Goal: Task Accomplishment & Management: Complete application form

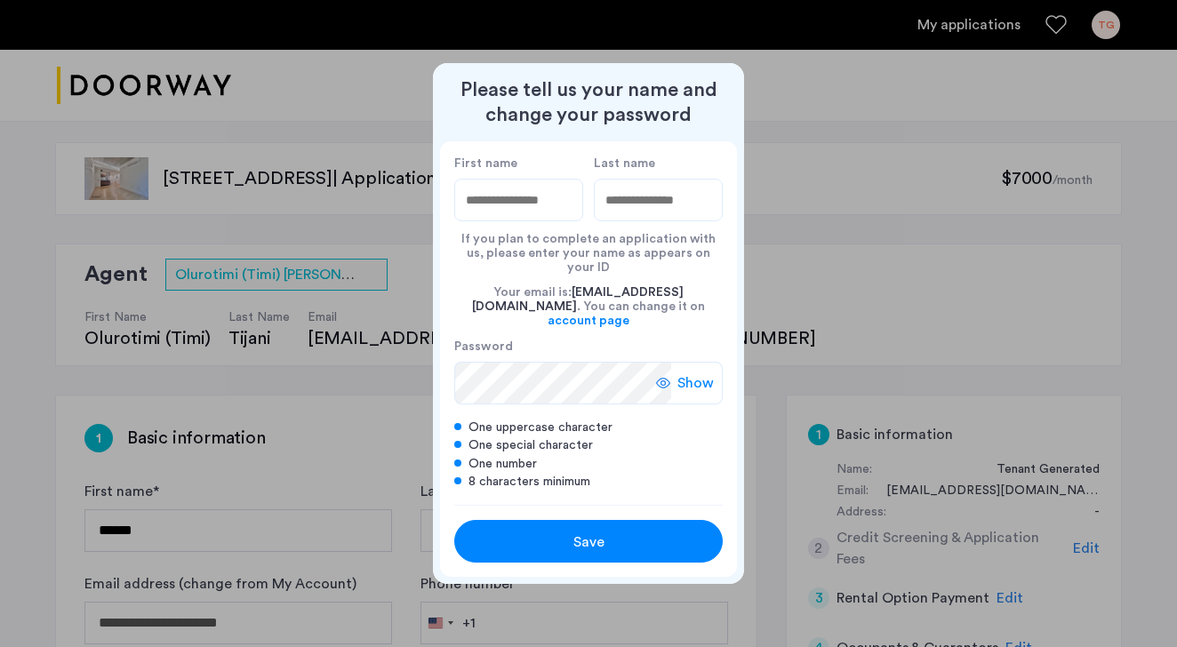
click at [539, 217] on input "First name" at bounding box center [518, 200] width 129 height 43
type input "******"
click at [633, 206] on input "Last name" at bounding box center [658, 200] width 129 height 43
type input "**"
click at [705, 167] on div "First name ****** Last name ** If you plan to complete an application with us, …" at bounding box center [588, 322] width 297 height 363
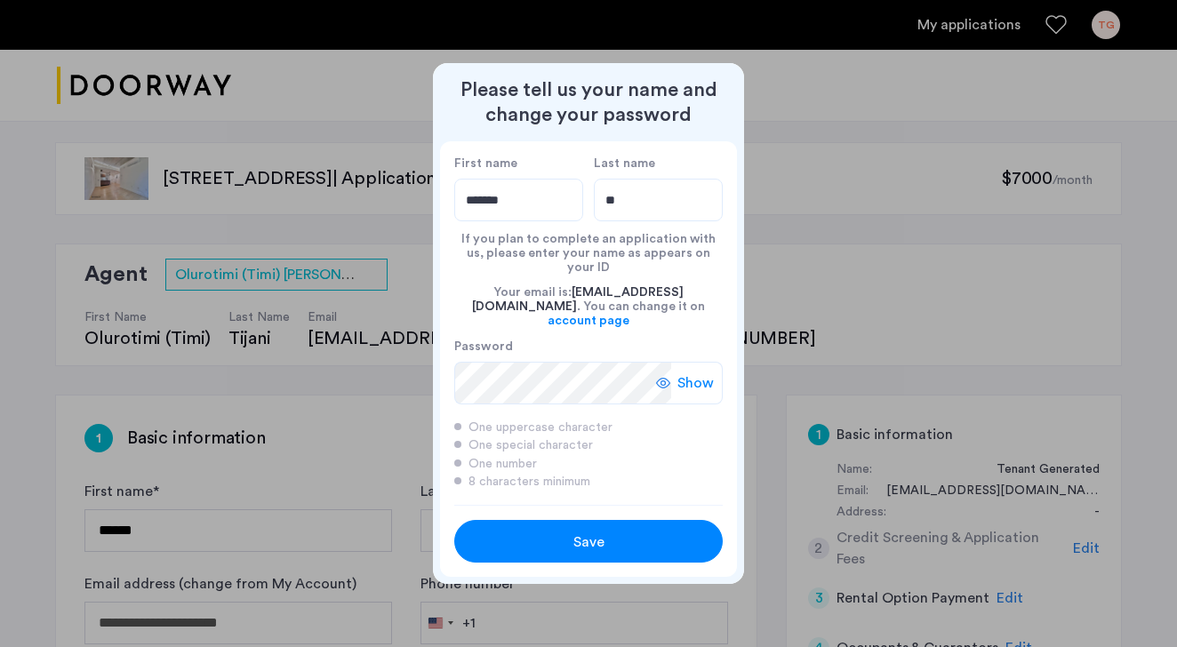
click at [693, 372] on span "Show" at bounding box center [695, 382] width 36 height 21
click at [624, 531] on div "Save" at bounding box center [588, 541] width 171 height 21
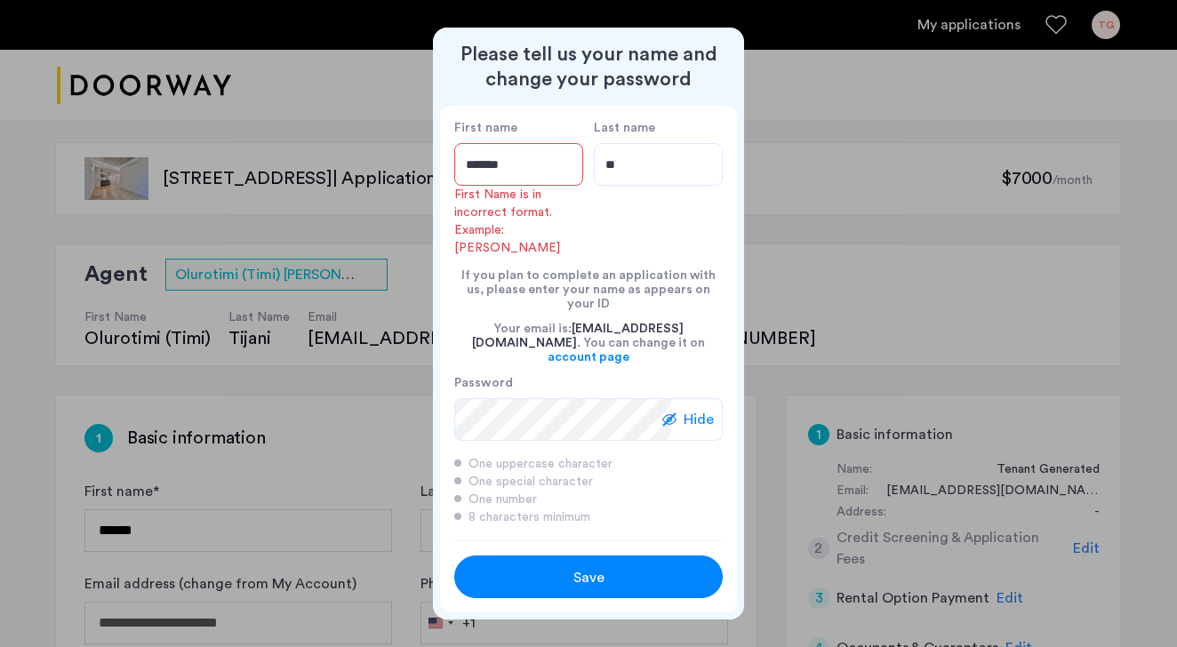
click at [533, 184] on input "******" at bounding box center [518, 164] width 129 height 43
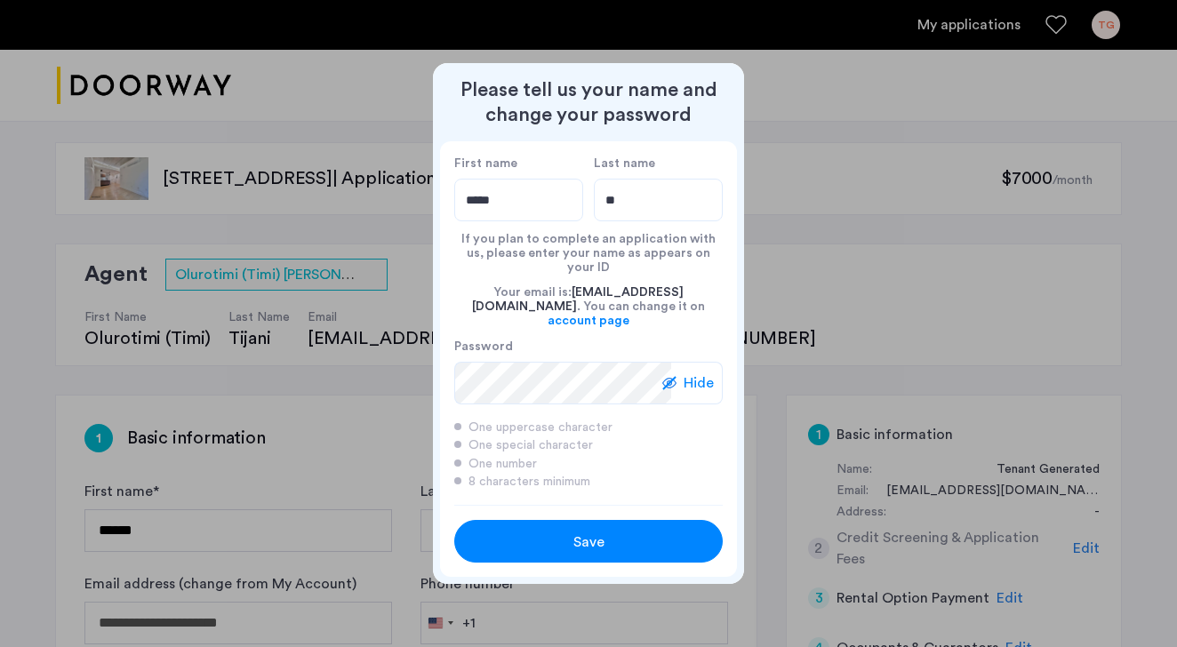
click at [538, 187] on div "First name *****" at bounding box center [518, 189] width 129 height 66
click at [517, 196] on input "*****" at bounding box center [518, 200] width 129 height 43
click at [517, 202] on input "*****" at bounding box center [518, 200] width 129 height 43
drag, startPoint x: 518, startPoint y: 204, endPoint x: 519, endPoint y: 216, distance: 11.6
click at [518, 204] on input "*****" at bounding box center [518, 200] width 129 height 43
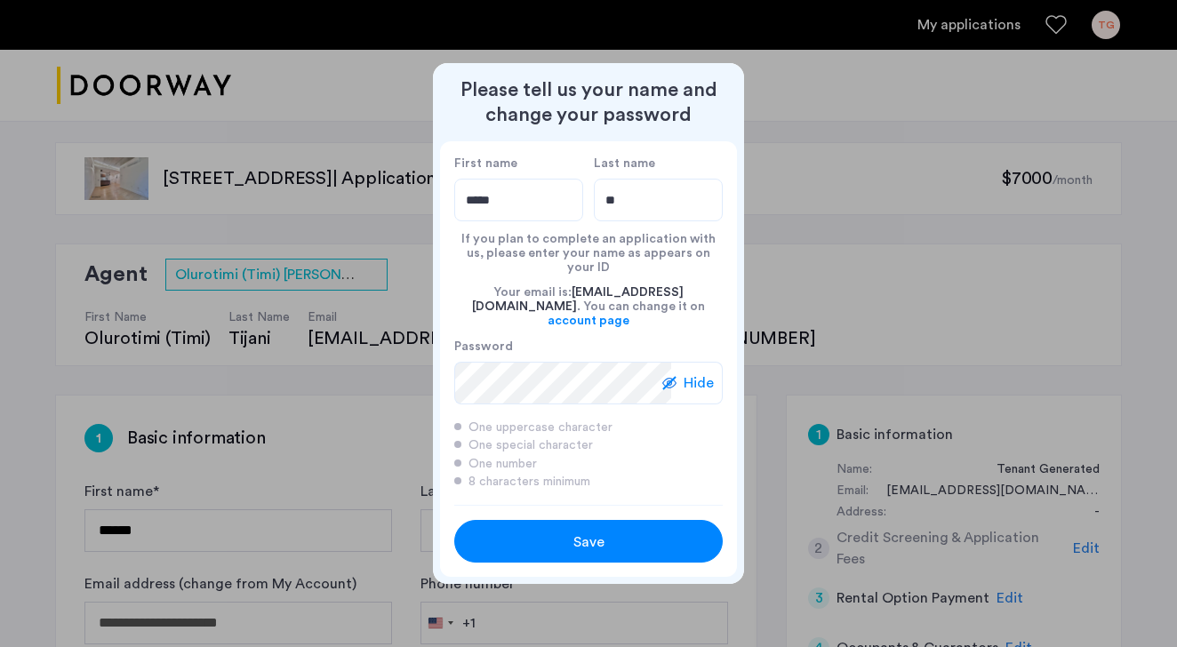
click at [520, 220] on input "*****" at bounding box center [518, 200] width 129 height 43
type input "******"
click at [655, 172] on label "Last name" at bounding box center [658, 164] width 129 height 16
click at [655, 179] on input "**" at bounding box center [658, 200] width 129 height 43
click at [606, 531] on div "Save" at bounding box center [588, 541] width 171 height 21
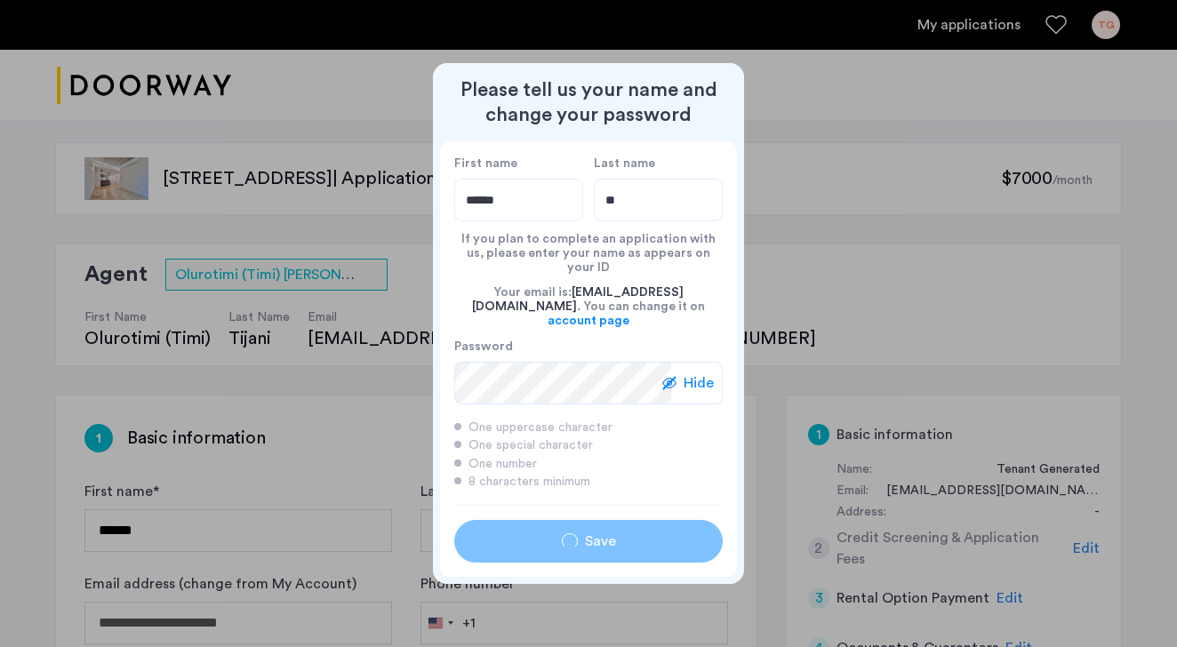
type input "******"
type input "**"
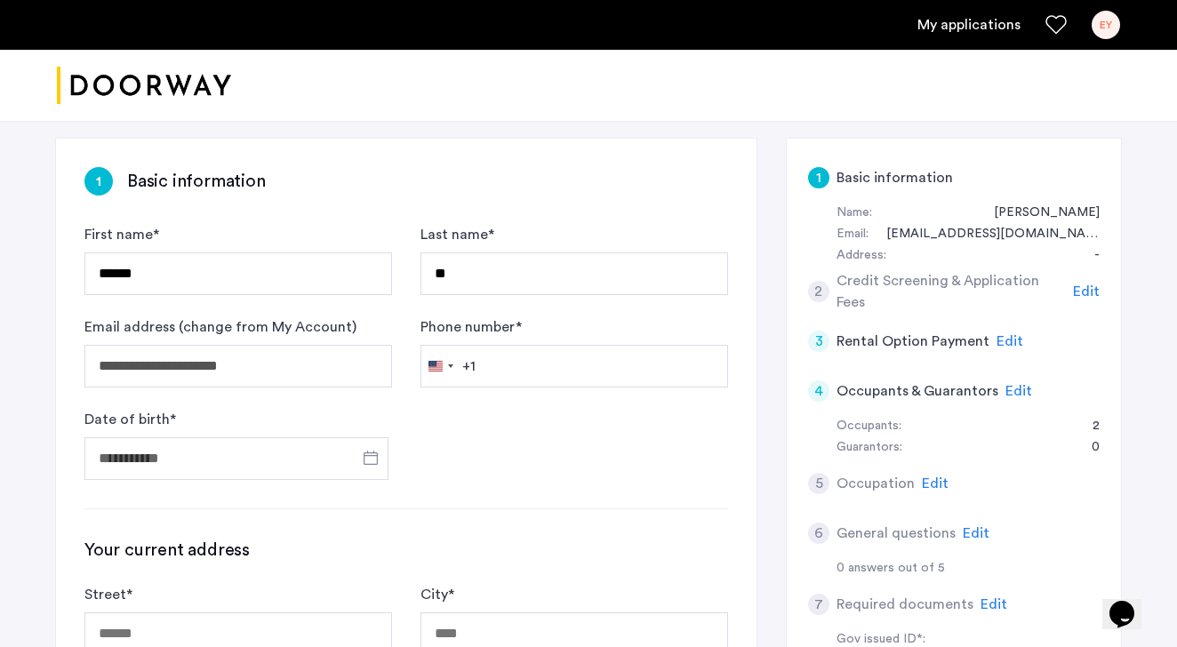
scroll to position [331, 0]
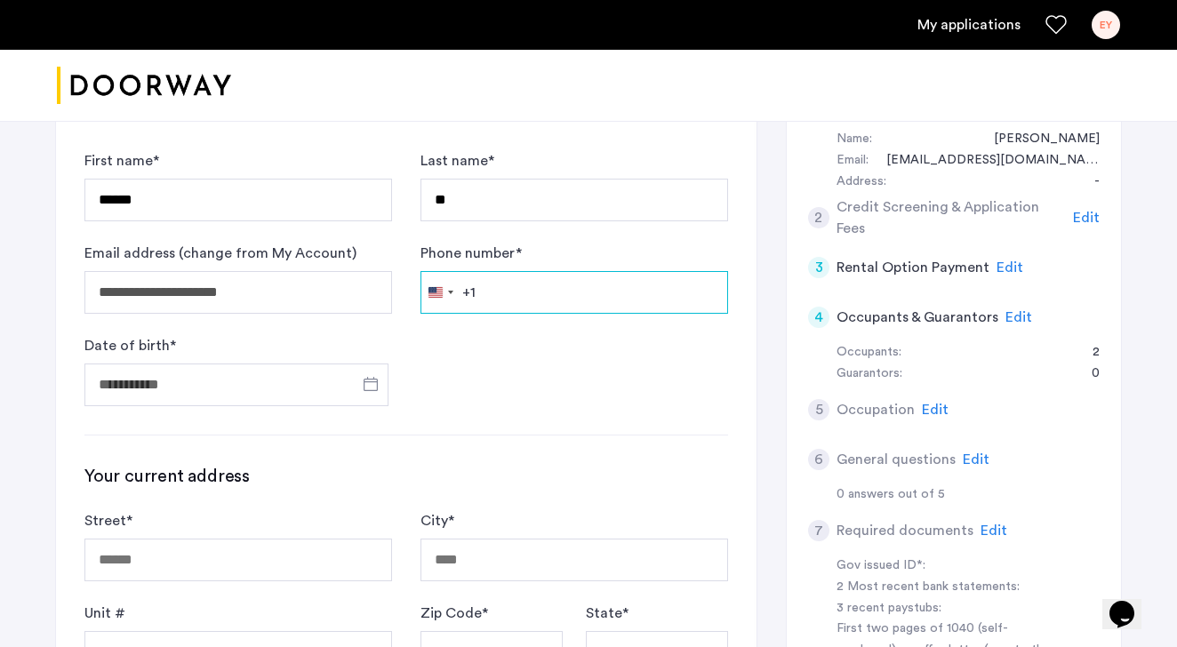
click at [568, 308] on input "Phone number *" at bounding box center [574, 292] width 308 height 43
type input "**********"
click at [474, 432] on div "**********" at bounding box center [406, 603] width 700 height 1076
click at [369, 390] on span "Open calendar" at bounding box center [370, 384] width 43 height 43
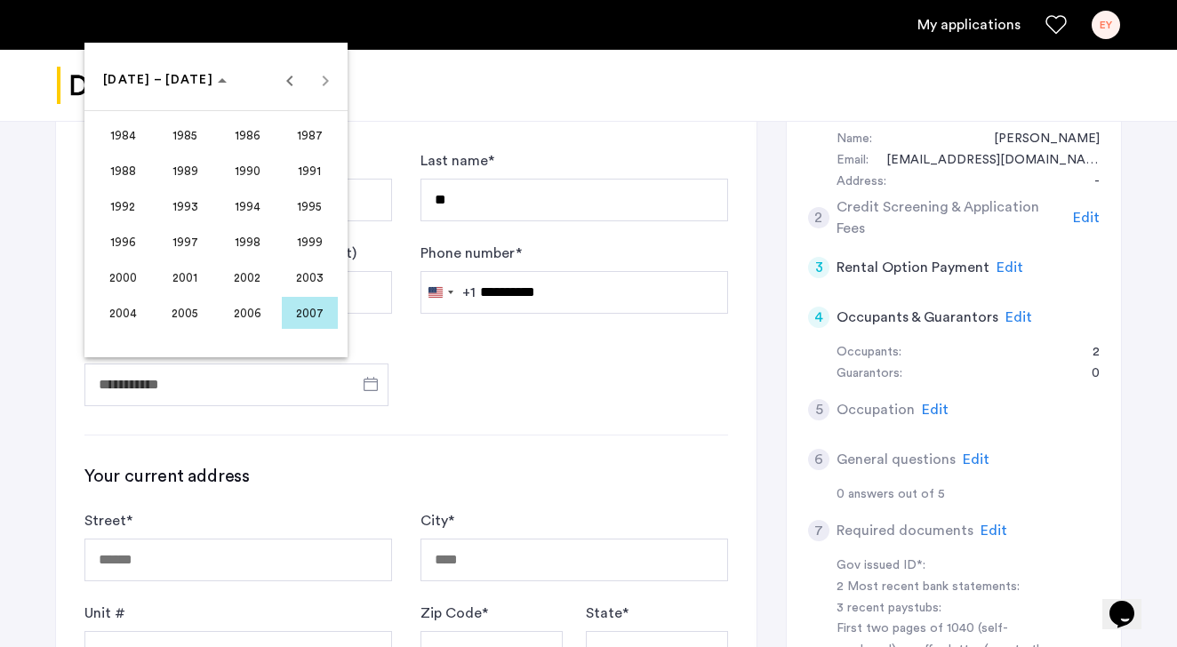
click at [129, 285] on span "2000" at bounding box center [123, 277] width 56 height 32
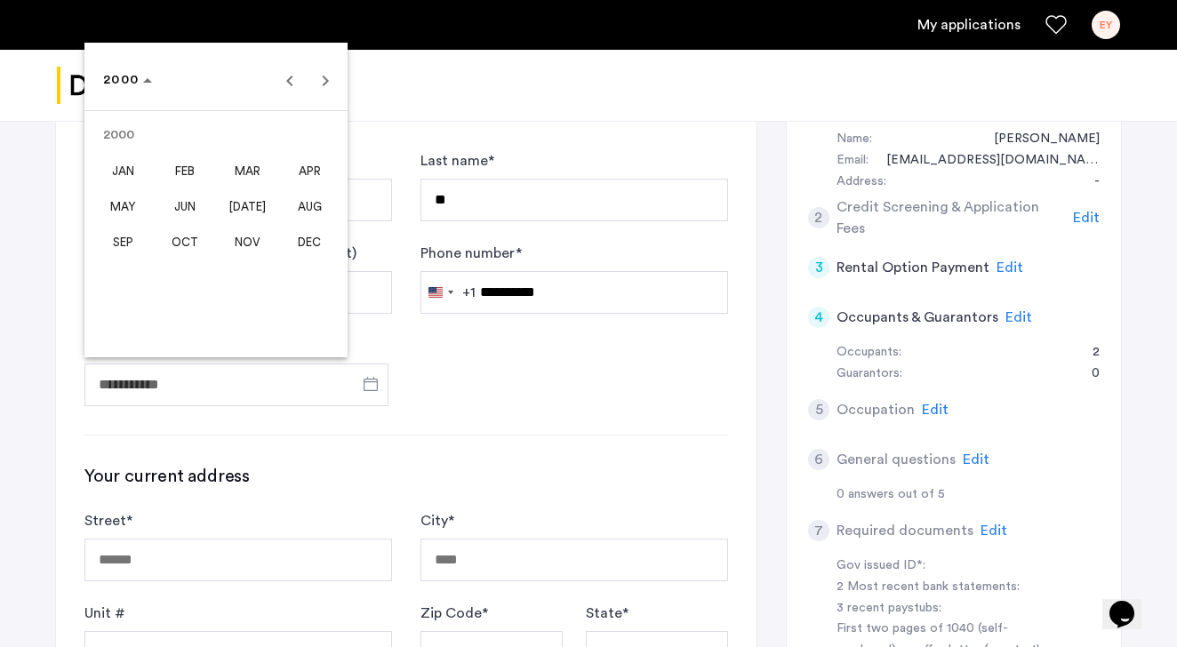
click at [110, 240] on span "SEP" at bounding box center [123, 242] width 56 height 32
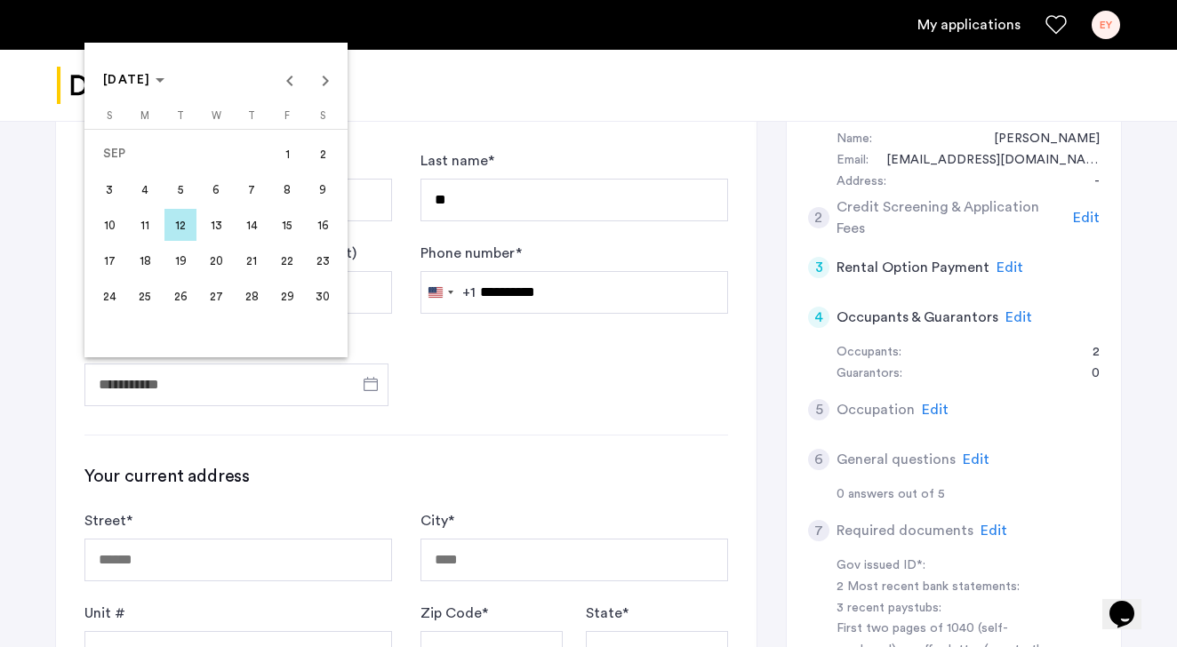
click at [192, 303] on span "26" at bounding box center [180, 296] width 32 height 32
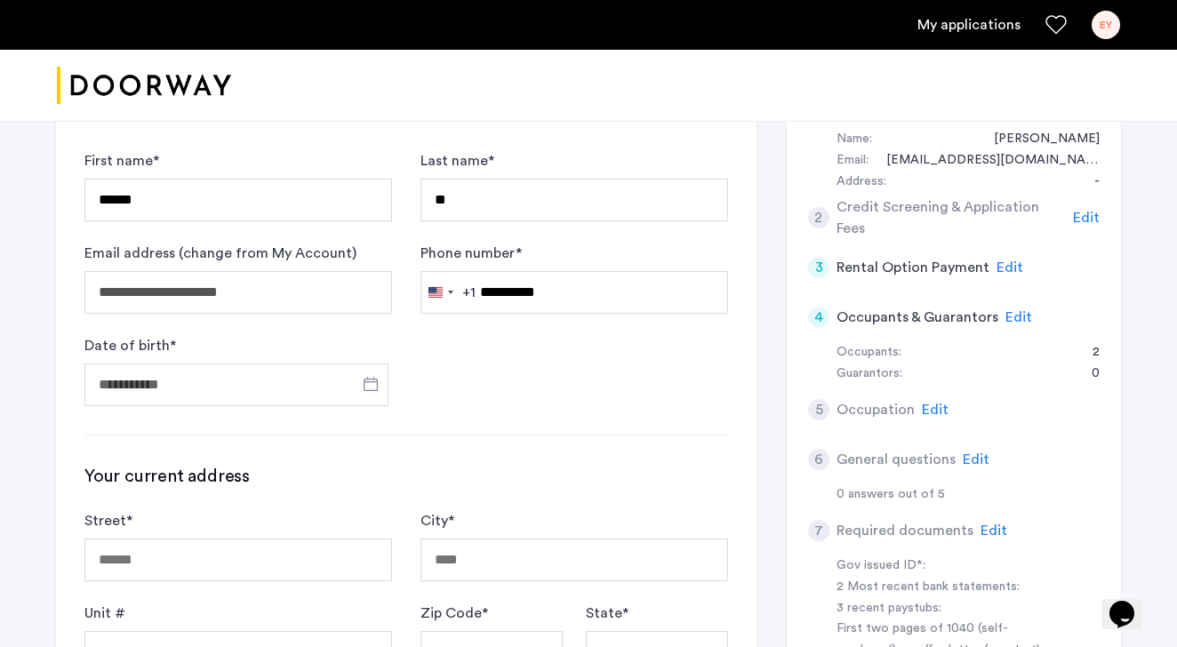
type input "**********"
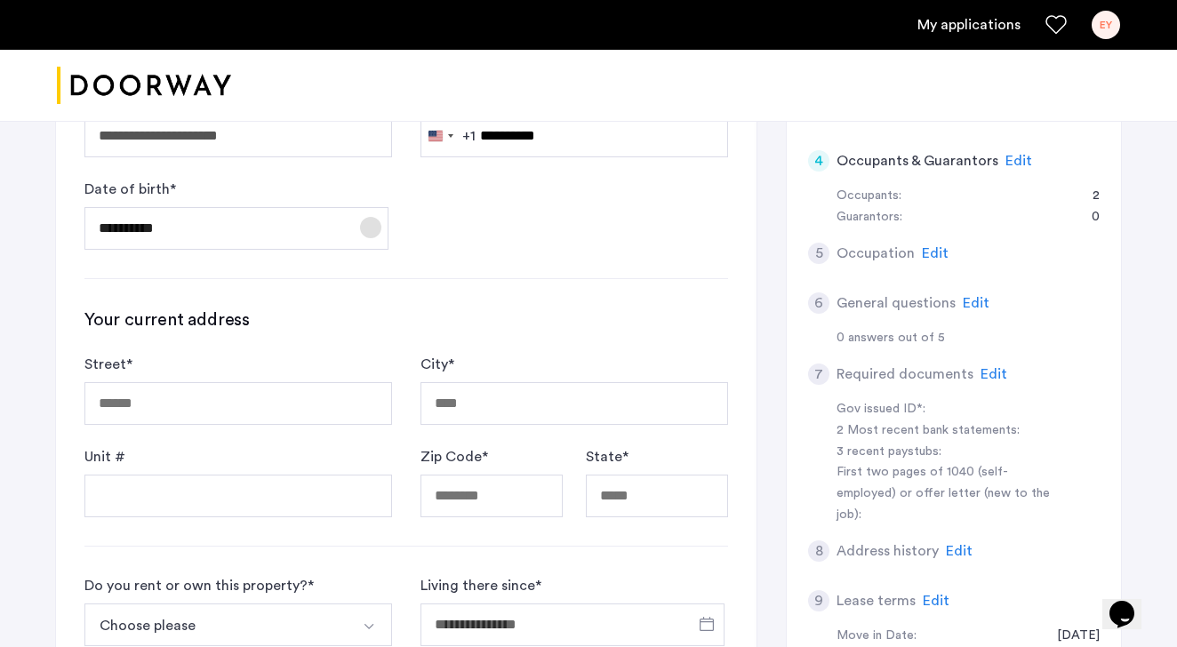
scroll to position [520, 0]
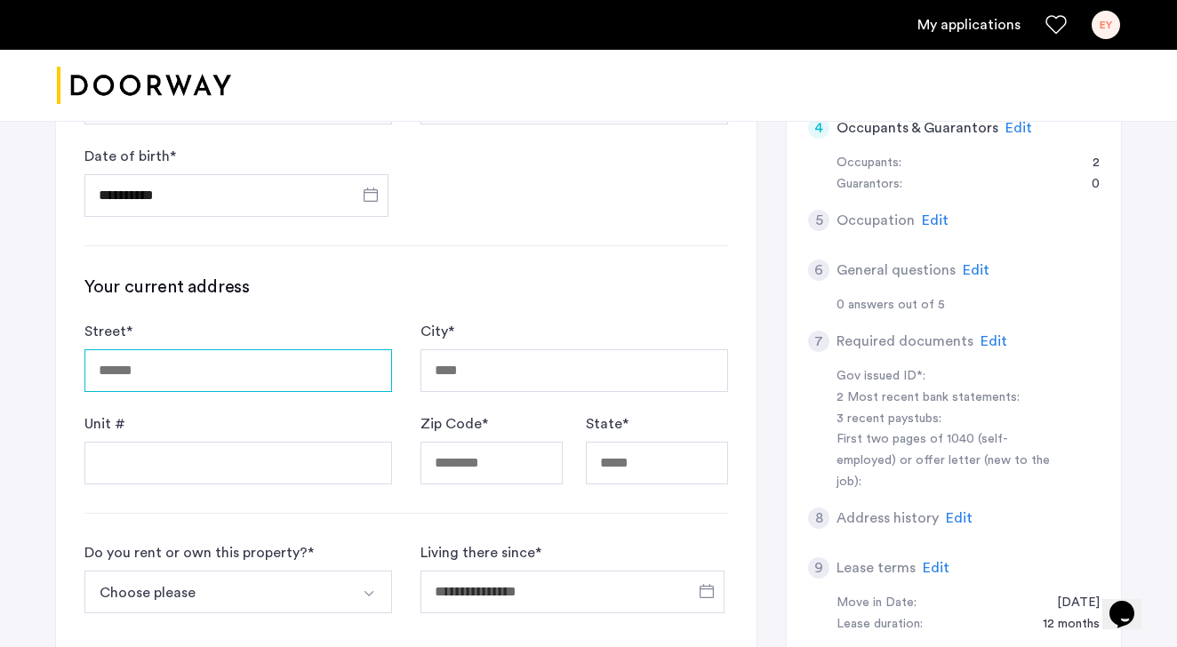
click at [296, 366] on input "Street *" at bounding box center [238, 370] width 308 height 43
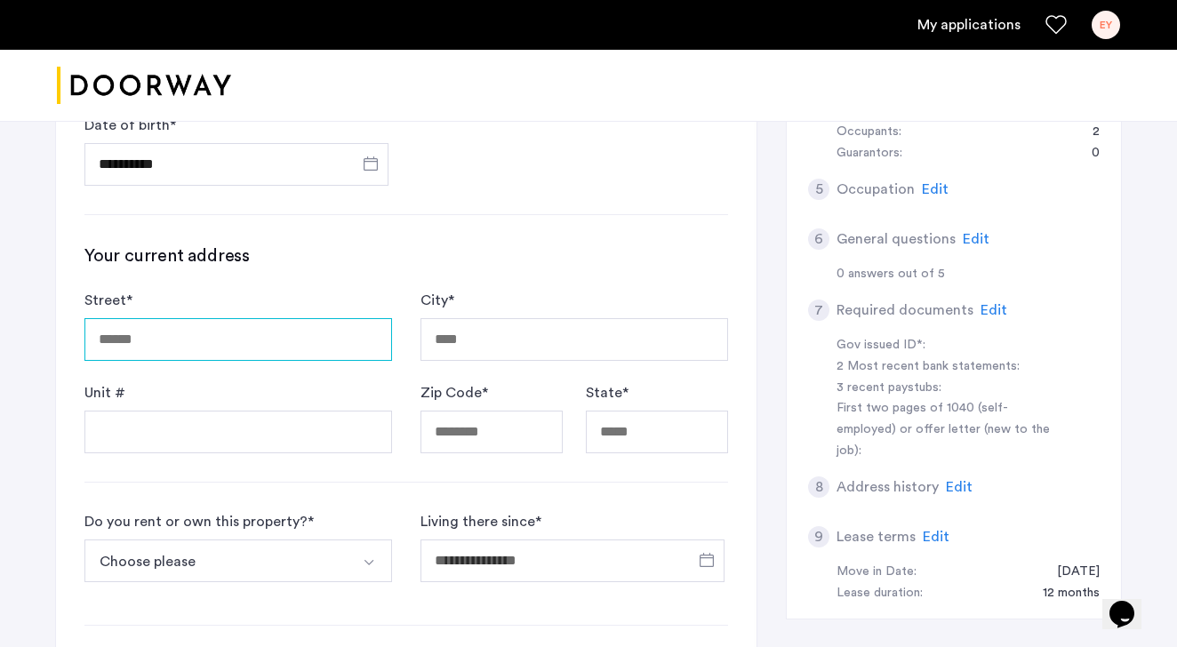
scroll to position [552, 0]
click at [314, 344] on input "Street *" at bounding box center [238, 338] width 308 height 43
type input "**********"
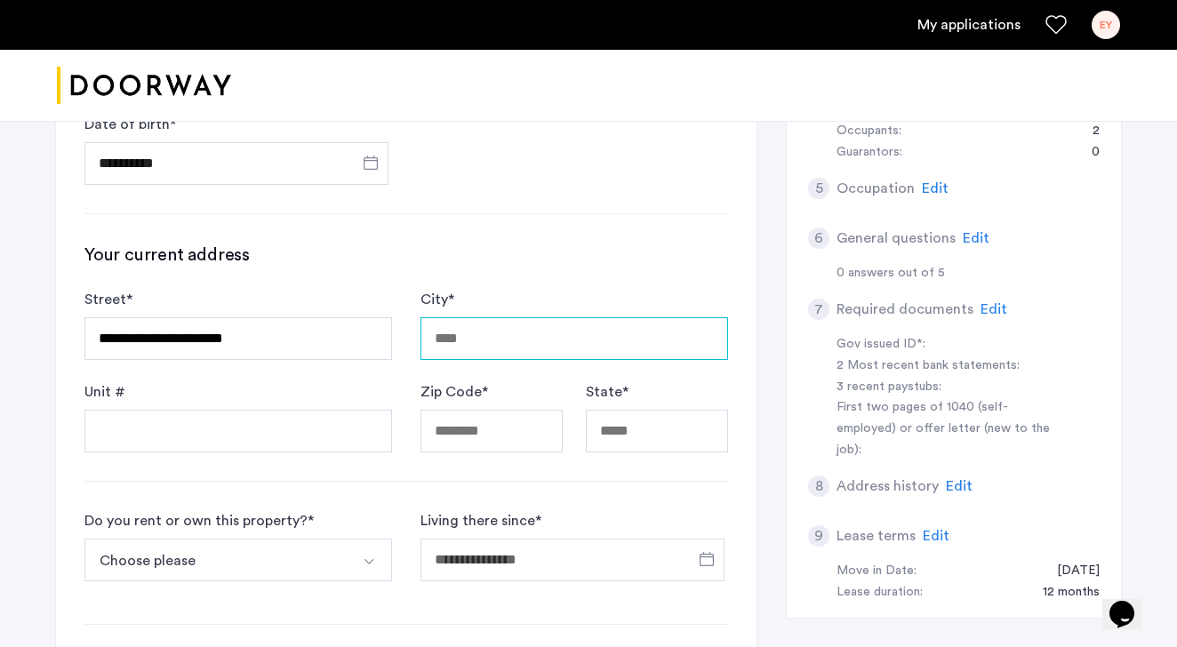
type input "**********"
type input "*****"
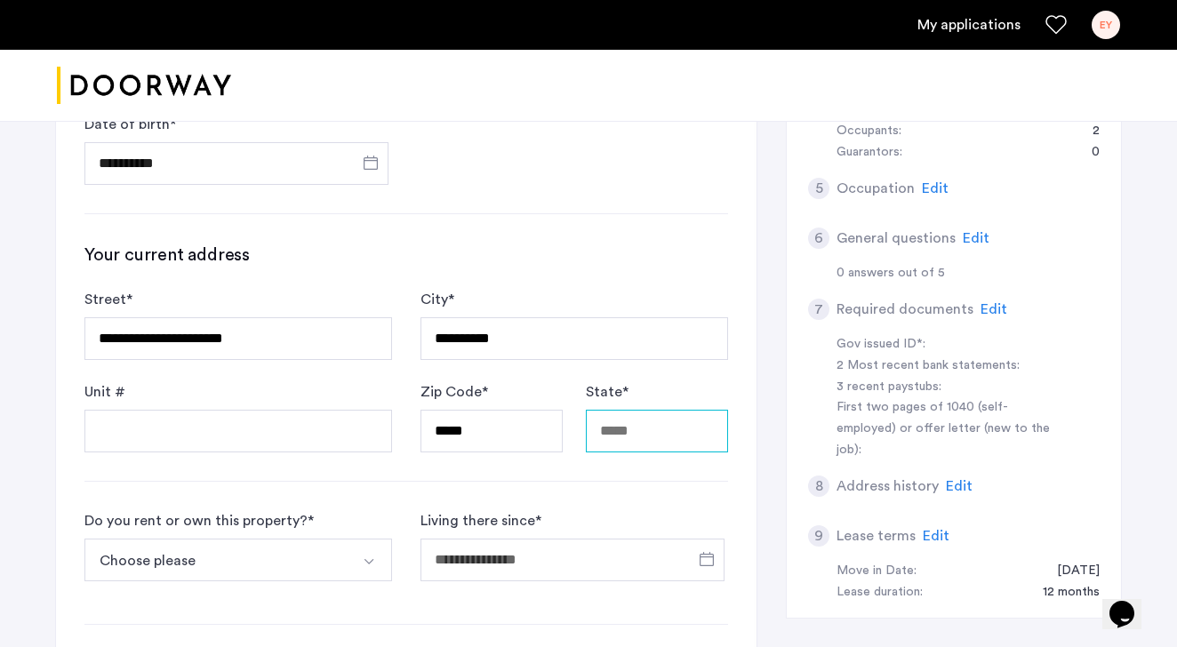
type input "**"
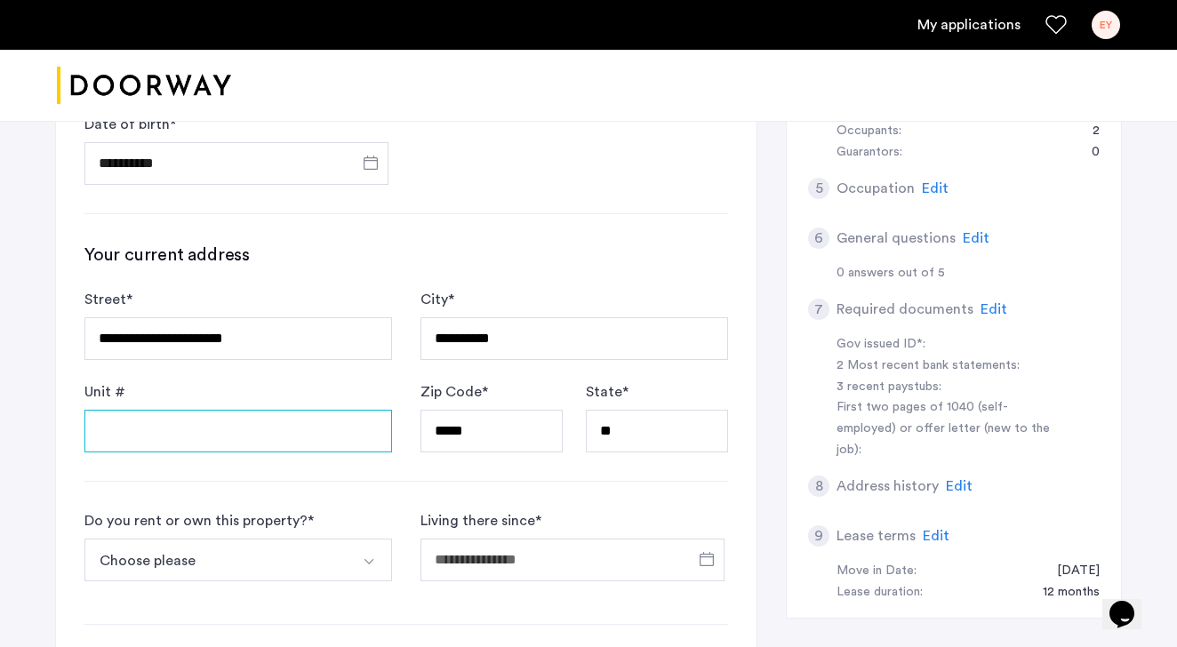
click at [318, 437] on input "Unit #" at bounding box center [238, 431] width 308 height 43
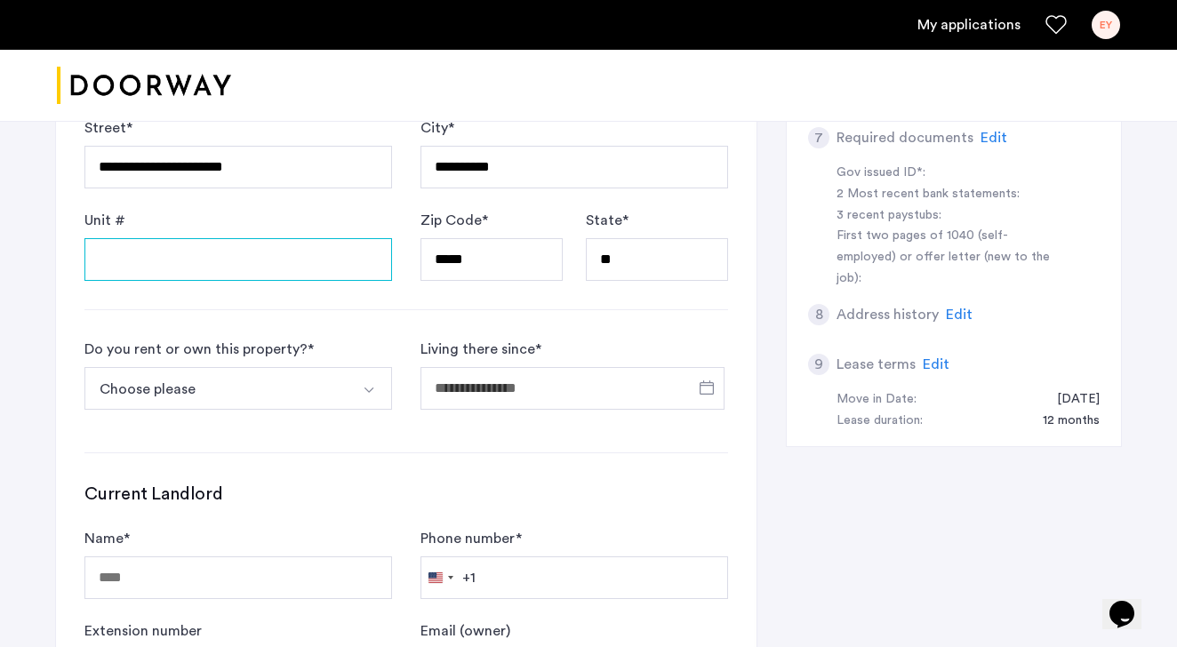
scroll to position [724, 0]
click at [362, 394] on img "Select option" at bounding box center [369, 389] width 14 height 14
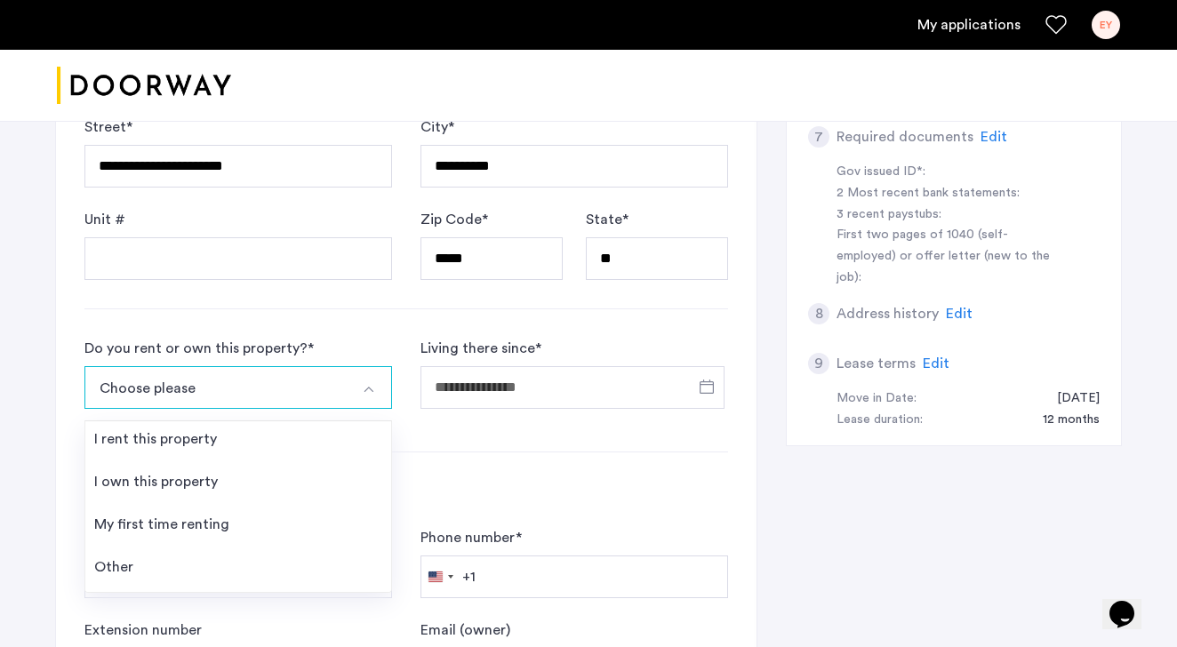
click at [371, 383] on img "Select option" at bounding box center [369, 389] width 14 height 14
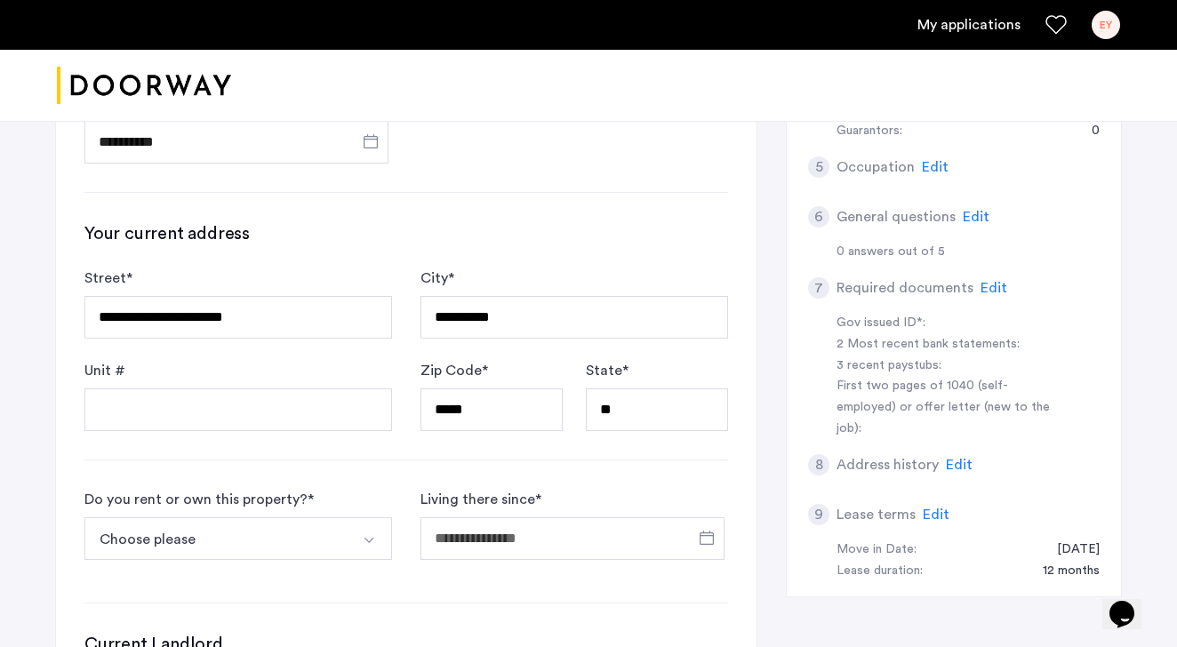
scroll to position [667, 0]
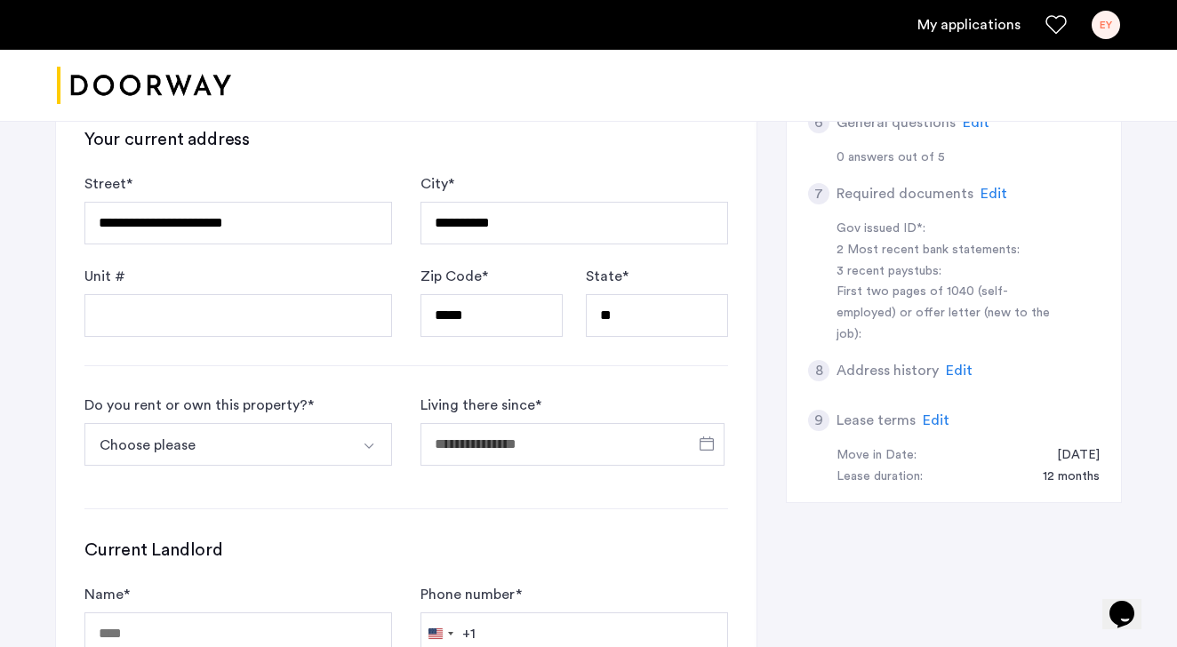
click at [371, 435] on button "Select option" at bounding box center [370, 444] width 43 height 43
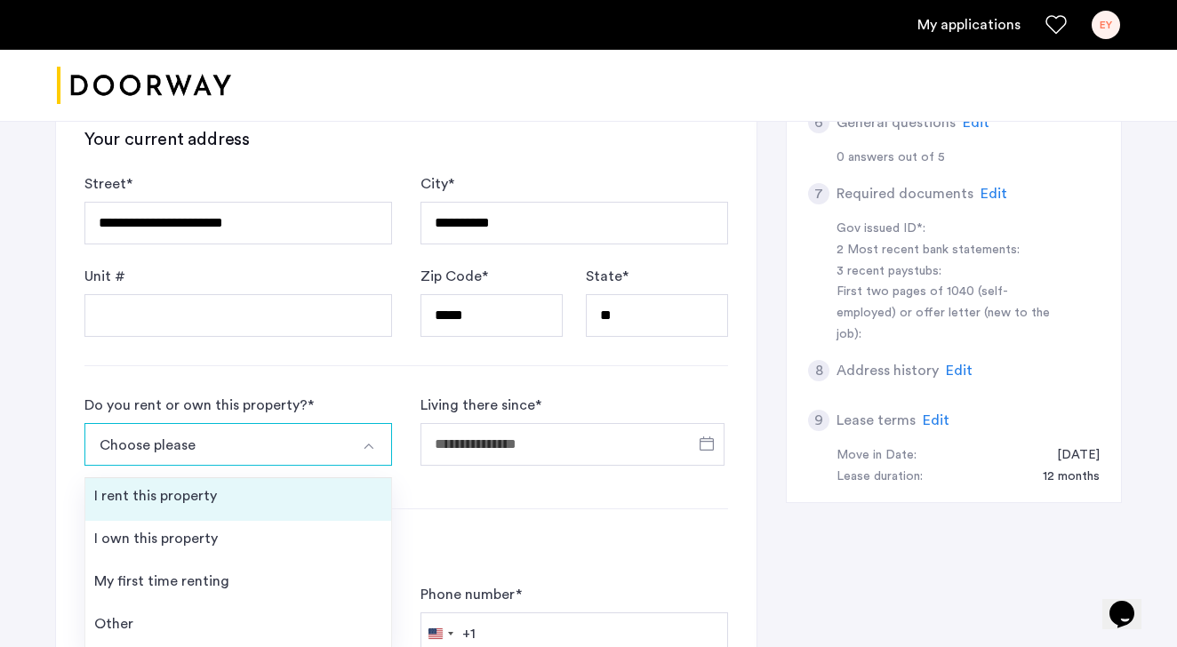
scroll to position [739, 0]
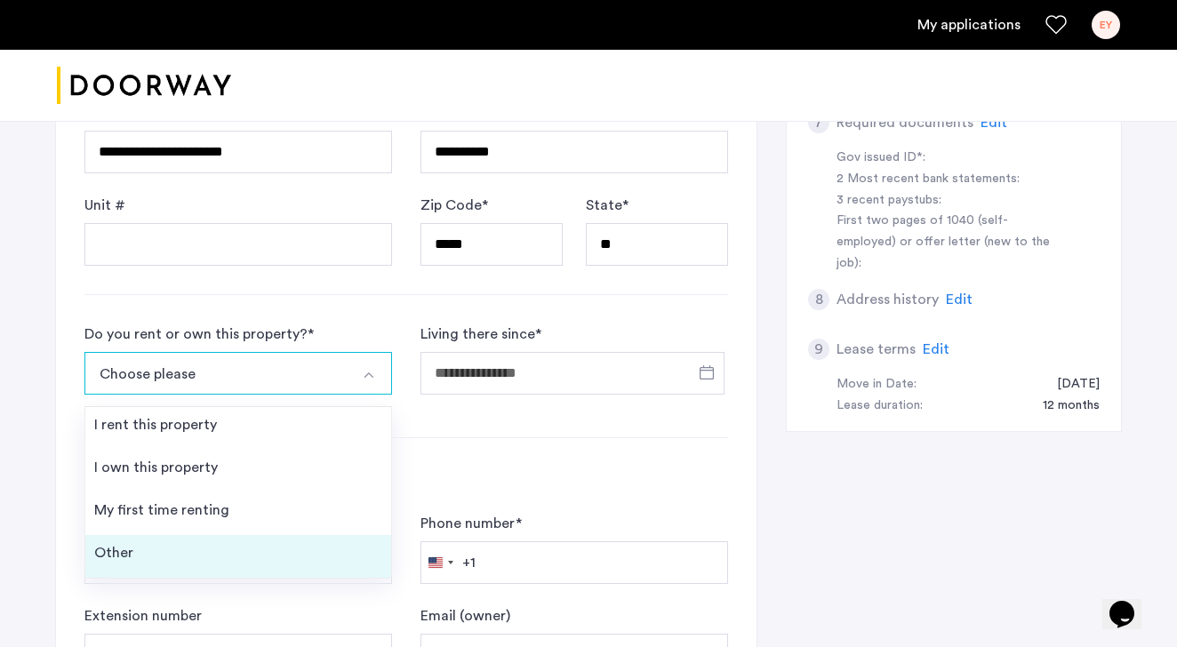
click at [244, 553] on li "Other" at bounding box center [238, 556] width 306 height 43
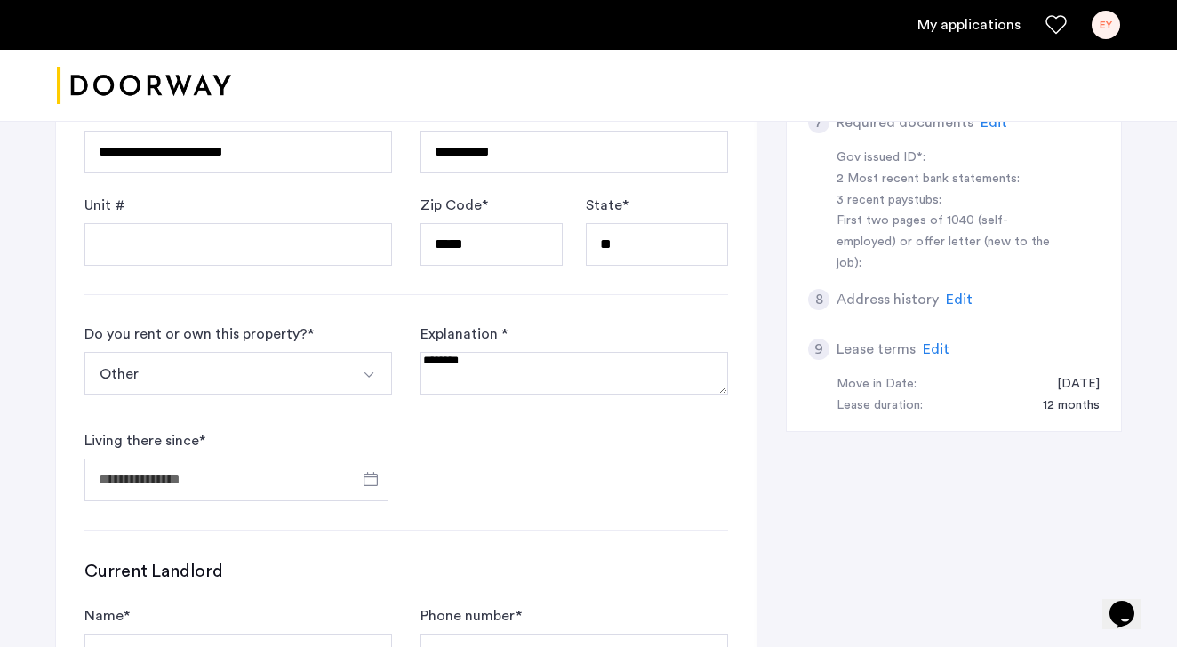
click at [530, 358] on textarea at bounding box center [574, 373] width 308 height 43
type textarea "**********"
click at [374, 483] on span "Open calendar" at bounding box center [370, 479] width 43 height 43
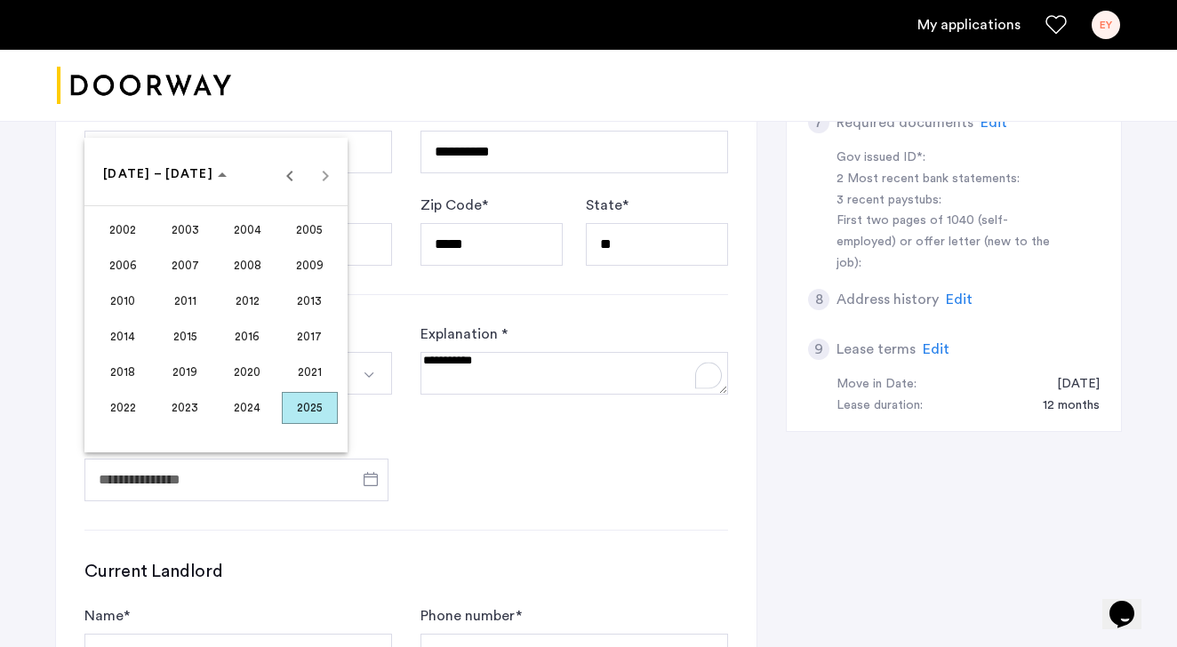
click at [317, 403] on span "2025" at bounding box center [310, 408] width 56 height 32
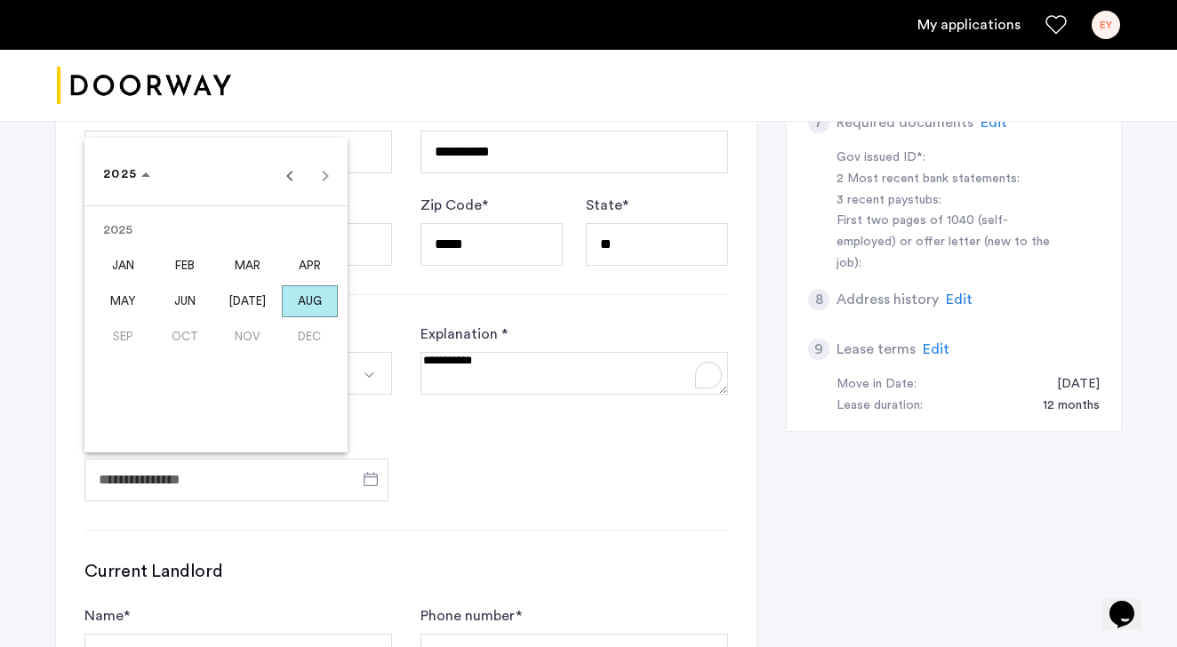
click at [290, 307] on span "AUG" at bounding box center [310, 301] width 56 height 32
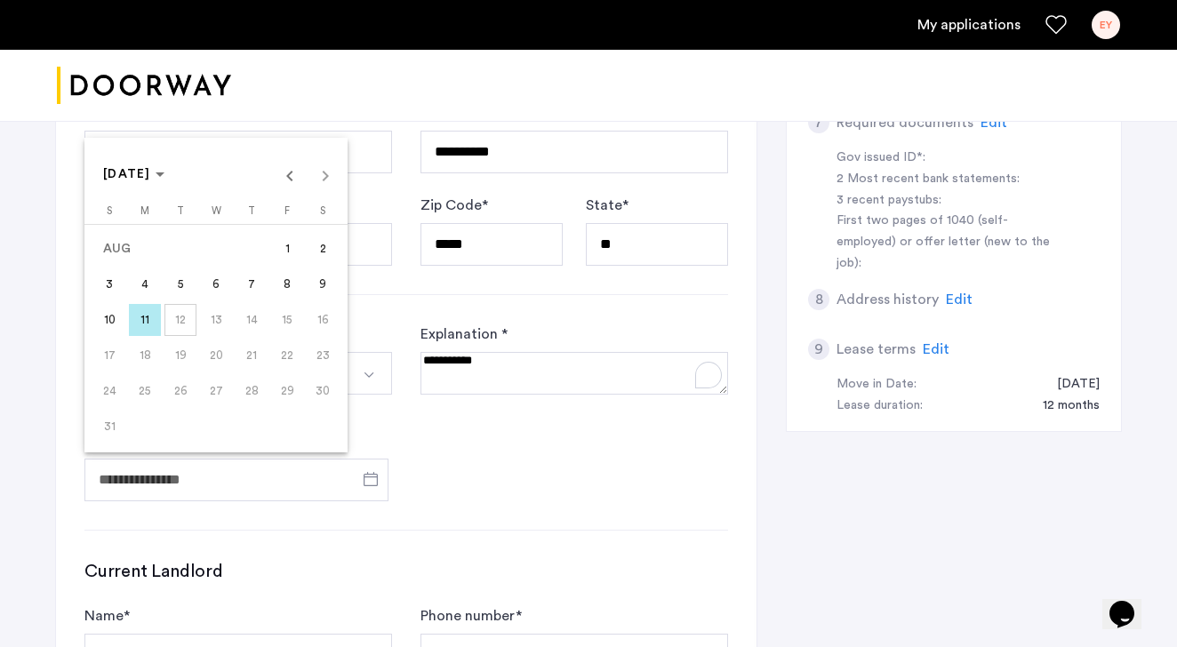
click at [290, 291] on span "8" at bounding box center [287, 284] width 32 height 32
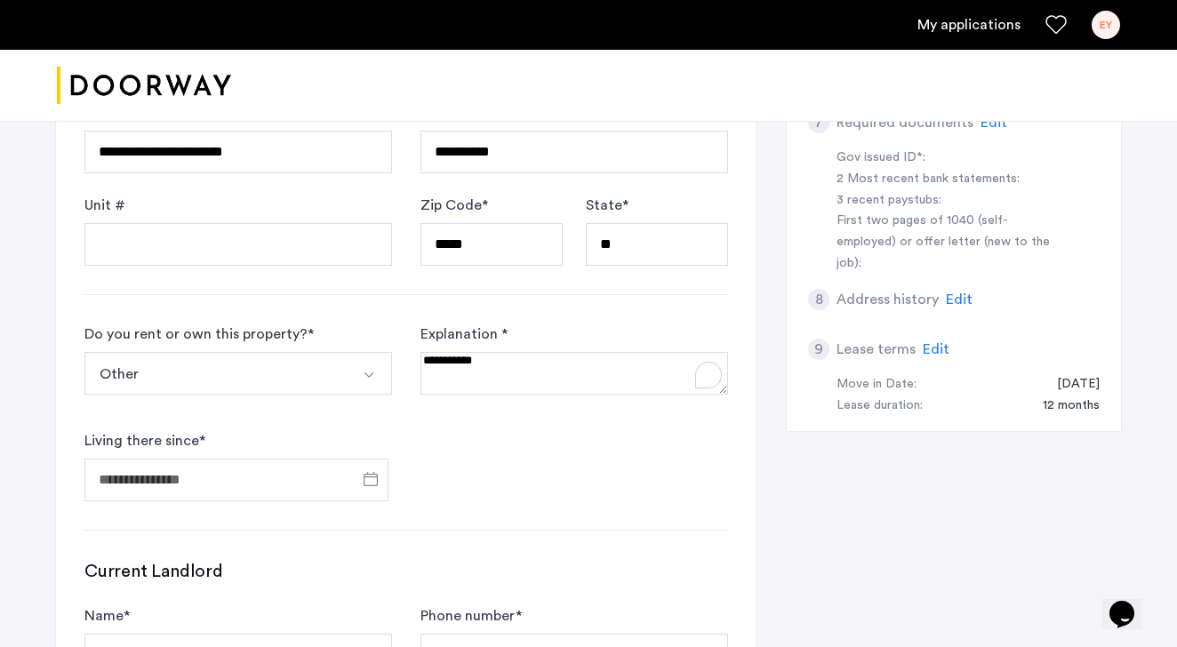
type input "**********"
click at [505, 355] on textarea "To enrich screen reader interactions, please activate Accessibility in Grammarl…" at bounding box center [574, 373] width 308 height 43
drag, startPoint x: 509, startPoint y: 356, endPoint x: 256, endPoint y: 356, distance: 253.3
click at [256, 356] on form "**********" at bounding box center [405, 413] width 643 height 178
click at [441, 363] on textarea "To enrich screen reader interactions, please activate Accessibility in Grammarl…" at bounding box center [574, 373] width 308 height 43
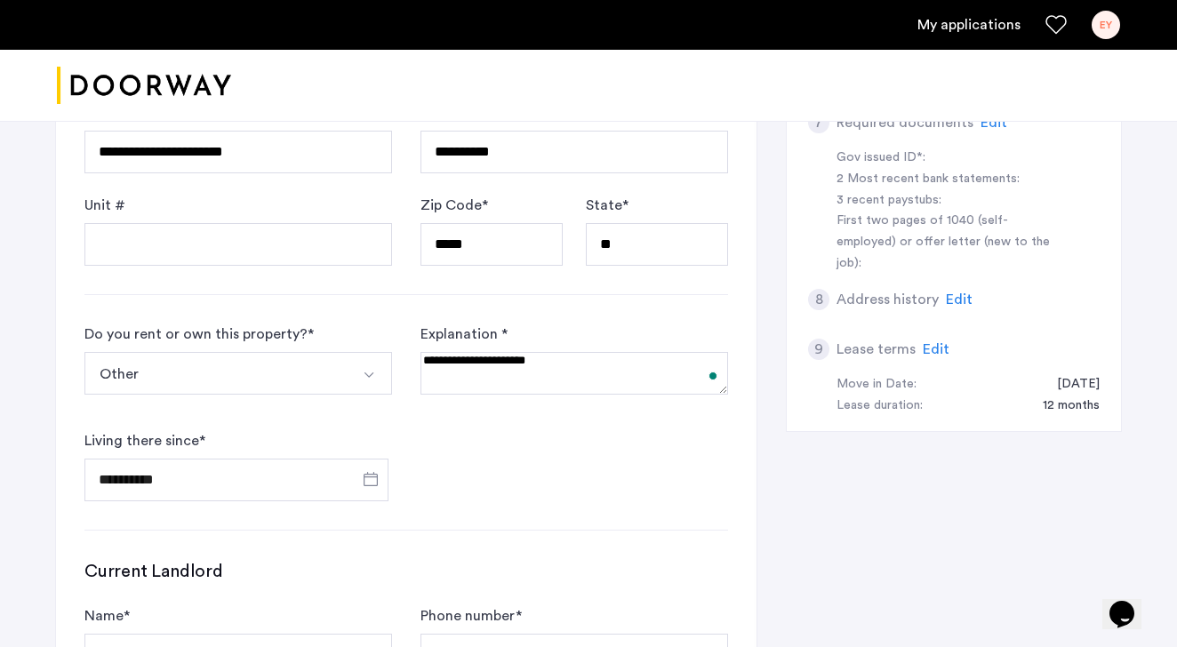
click at [528, 455] on form "**********" at bounding box center [405, 413] width 643 height 178
click at [574, 401] on div "Explanation *" at bounding box center [574, 366] width 308 height 85
click at [606, 357] on textarea "To enrich screen reader interactions, please activate Accessibility in Grammarl…" at bounding box center [574, 373] width 308 height 43
click at [503, 369] on textarea "To enrich screen reader interactions, please activate Accessibility in Grammarl…" at bounding box center [574, 373] width 308 height 43
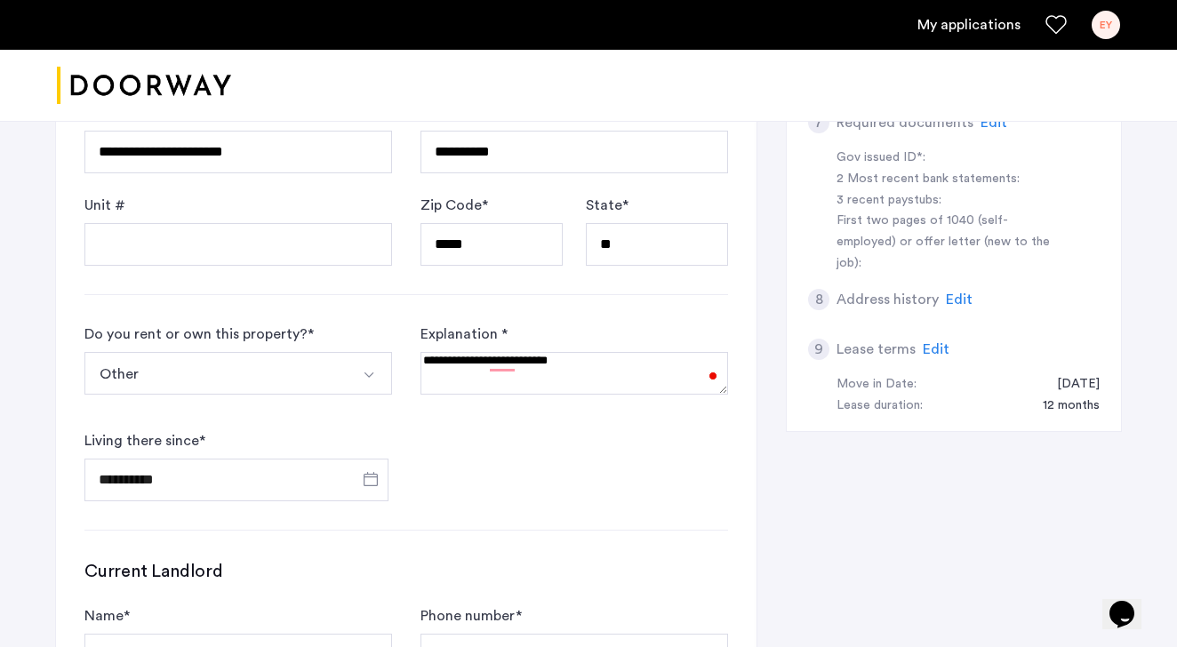
click at [507, 357] on textarea "To enrich screen reader interactions, please activate Accessibility in Grammarl…" at bounding box center [574, 373] width 308 height 43
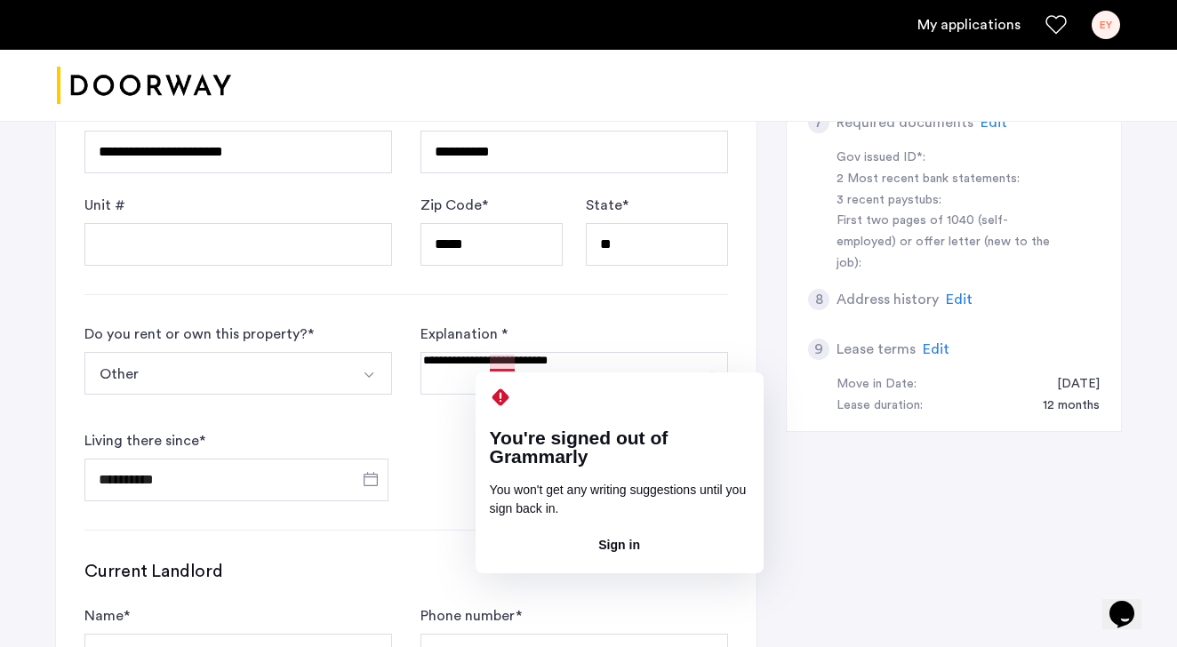
click at [506, 357] on textarea "To enrich screen reader interactions, please activate Accessibility in Grammarl…" at bounding box center [574, 373] width 308 height 43
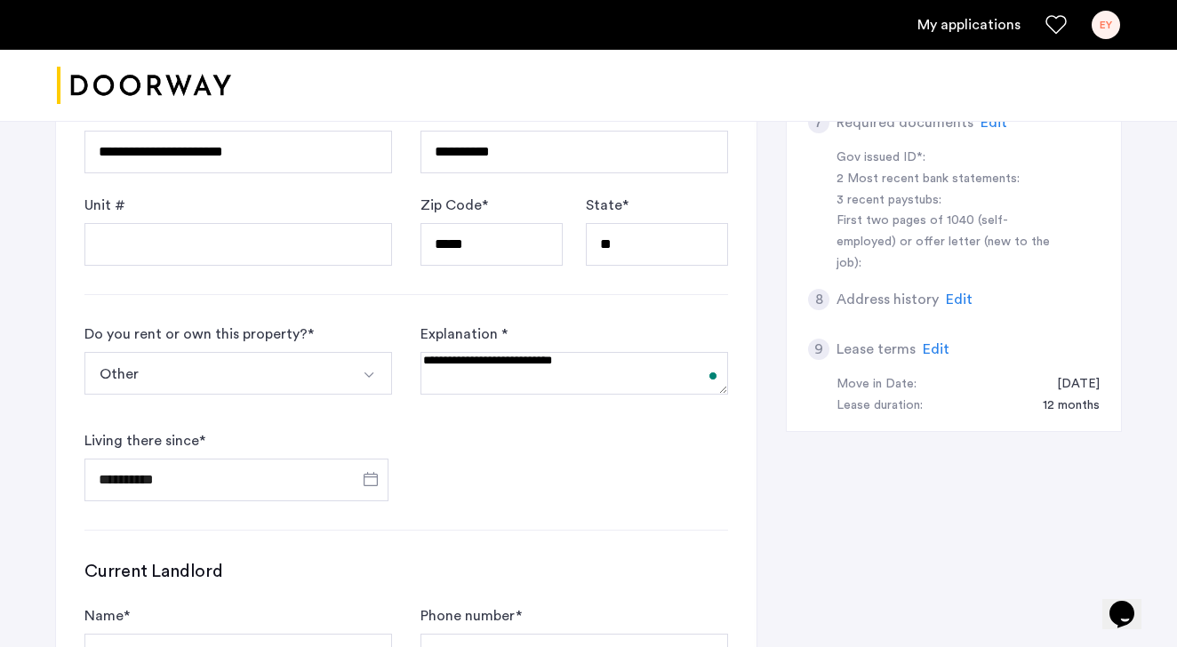
click at [563, 363] on textarea "To enrich screen reader interactions, please activate Accessibility in Grammarl…" at bounding box center [574, 373] width 308 height 43
type textarea "**********"
click at [874, 474] on div "**********" at bounding box center [588, 291] width 1066 height 1271
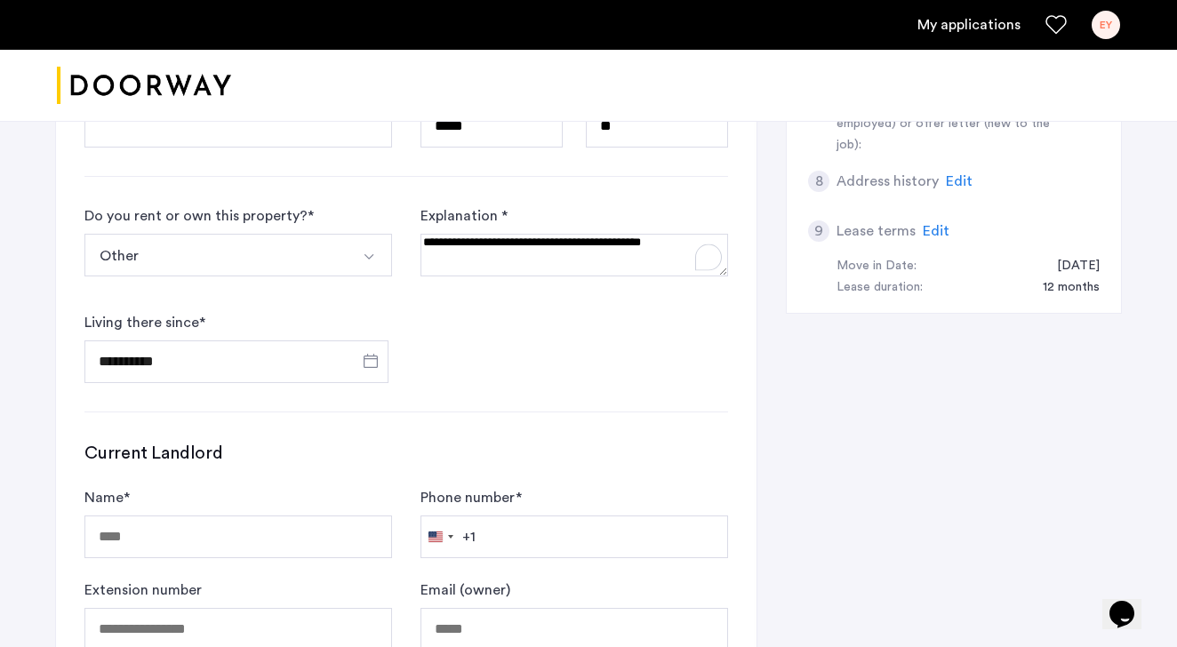
scroll to position [901, 0]
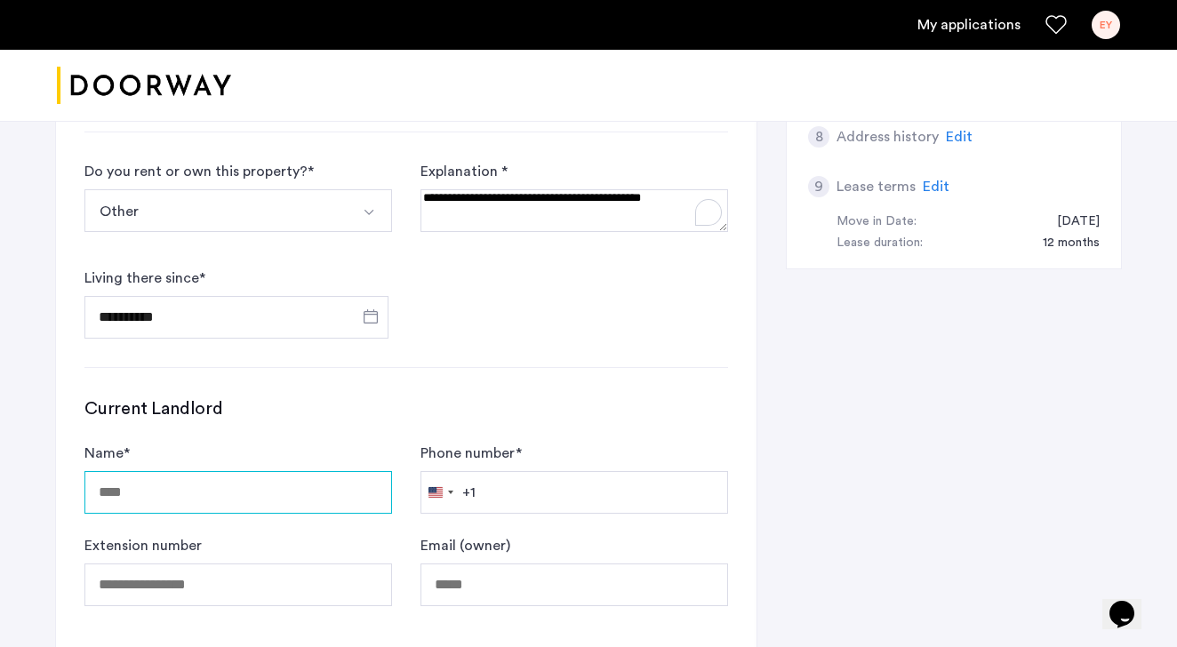
click at [251, 491] on input "Name *" at bounding box center [238, 492] width 308 height 43
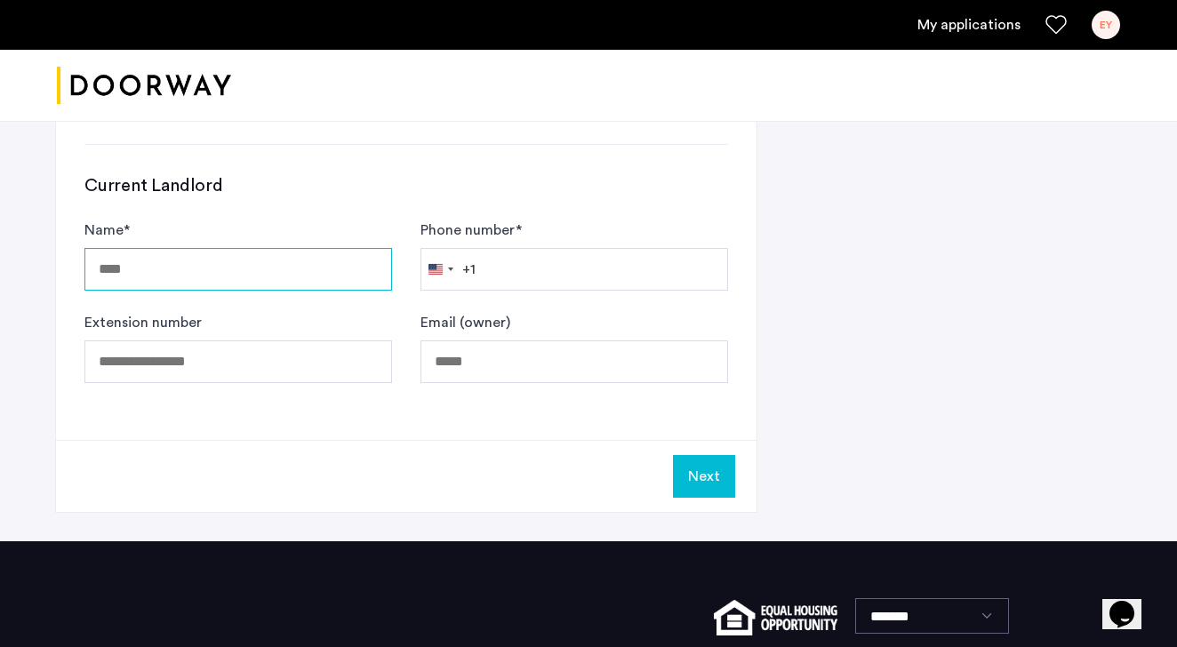
scroll to position [1014, 0]
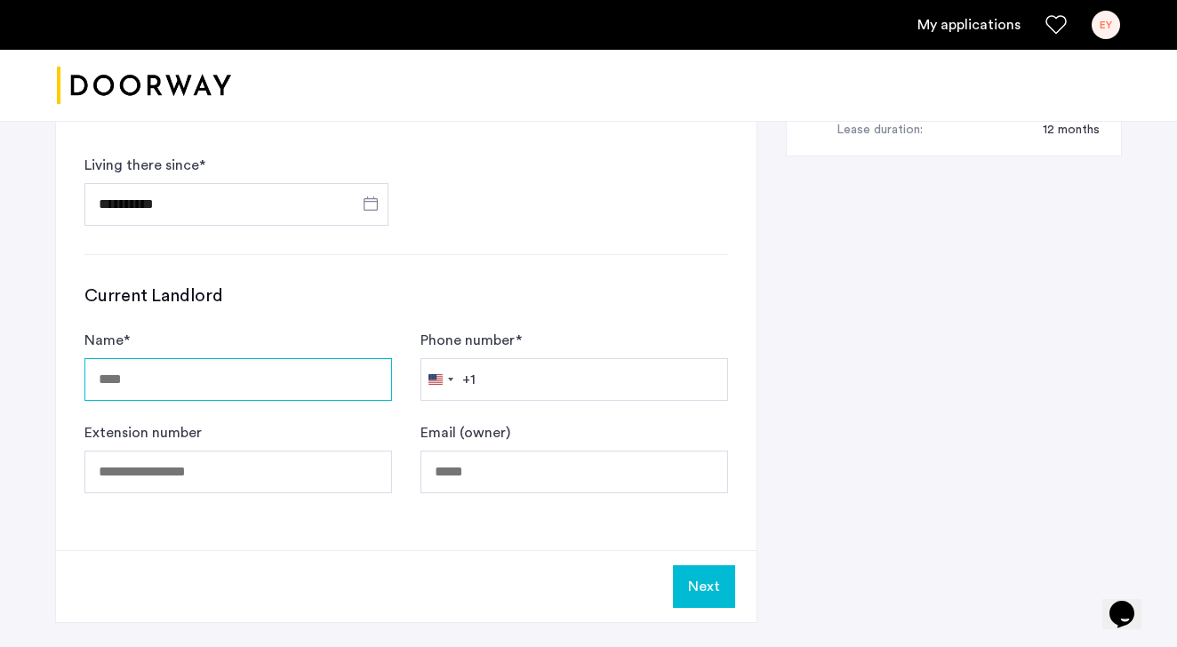
click at [187, 383] on input "Name *" at bounding box center [238, 379] width 308 height 43
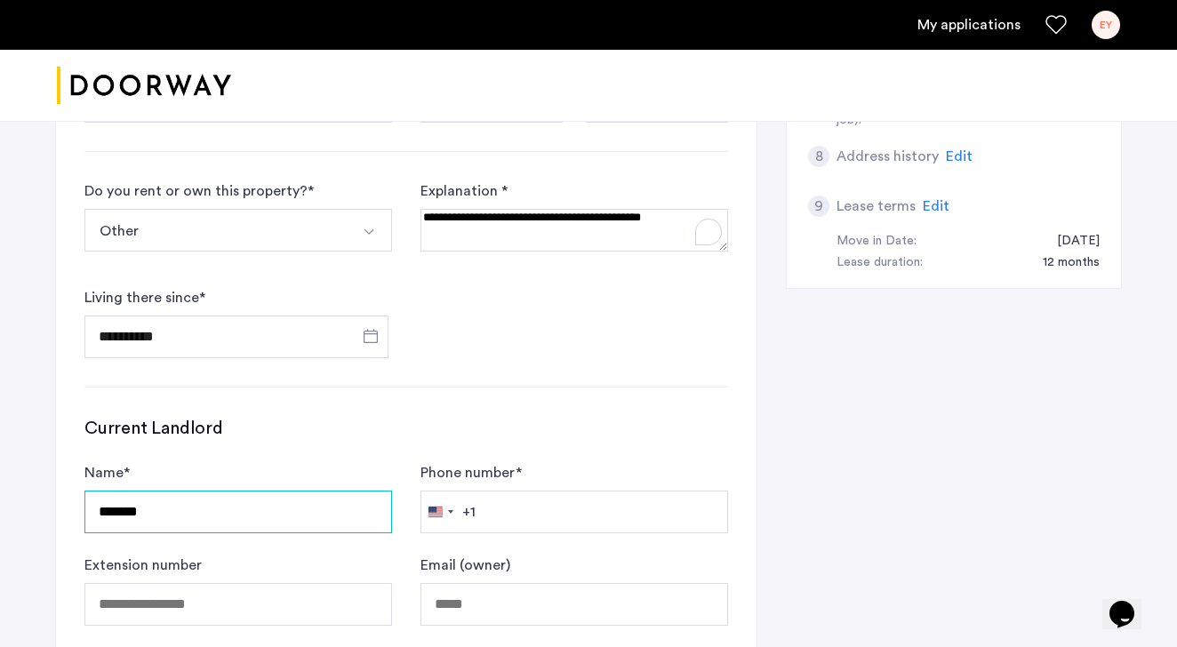
type input "*******"
click at [611, 316] on form "**********" at bounding box center [405, 269] width 643 height 178
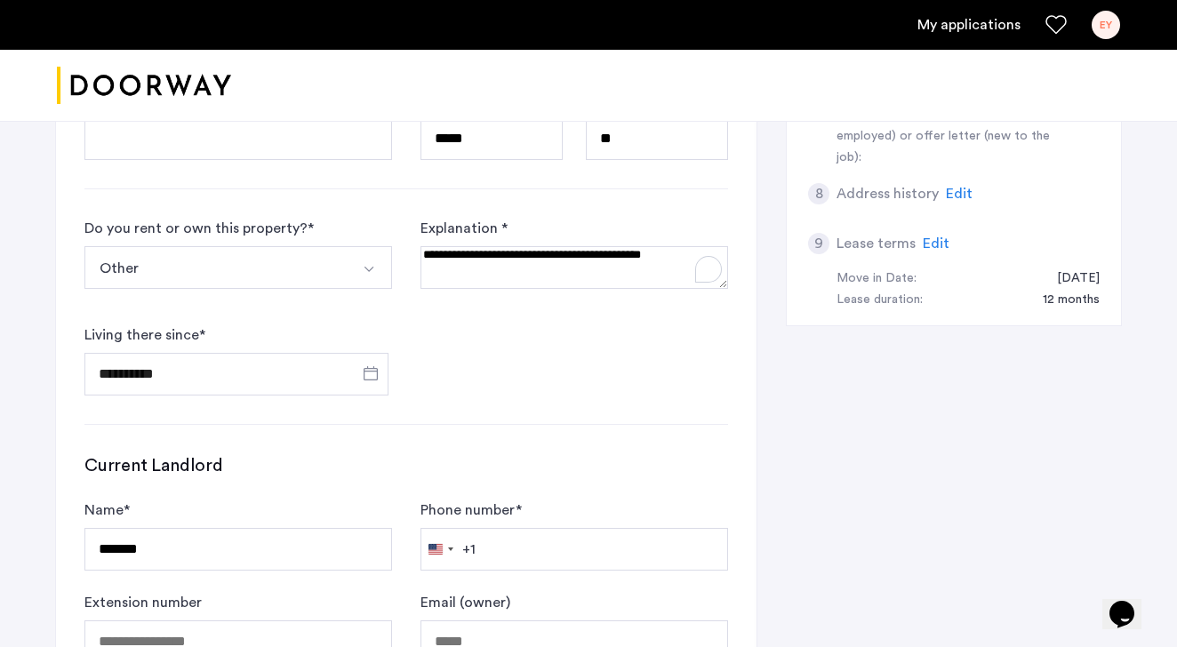
scroll to position [843, 0]
click at [577, 400] on div "**********" at bounding box center [406, 136] width 700 height 1169
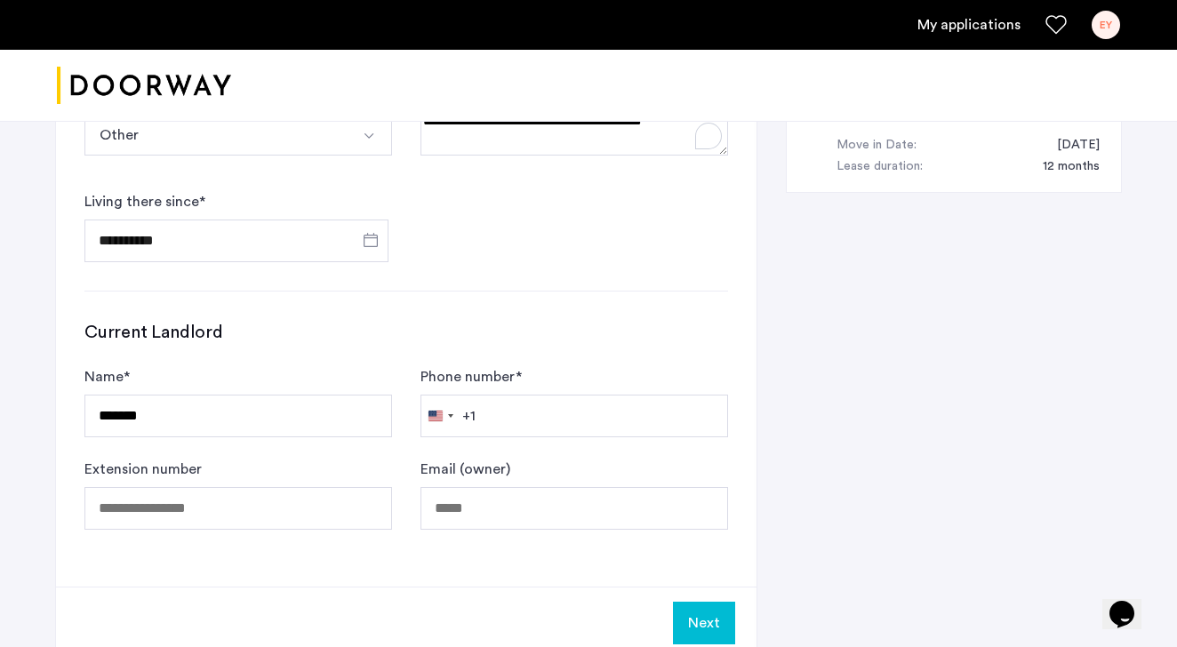
scroll to position [977, 0]
click at [555, 227] on form "**********" at bounding box center [405, 174] width 643 height 178
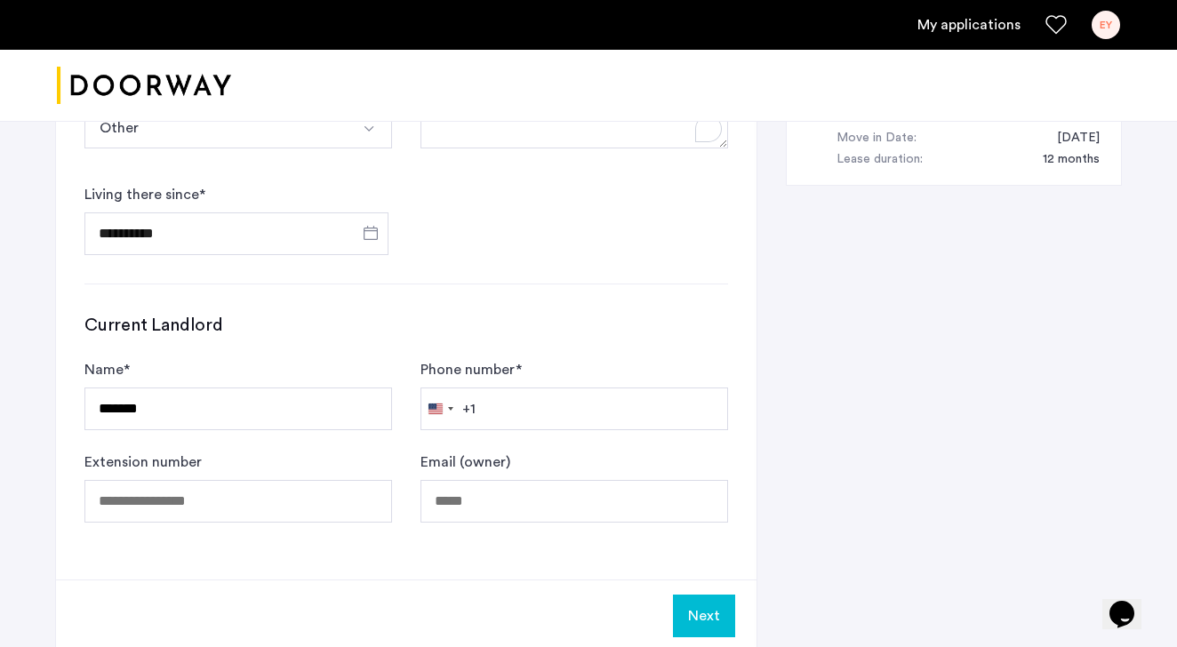
scroll to position [988, 0]
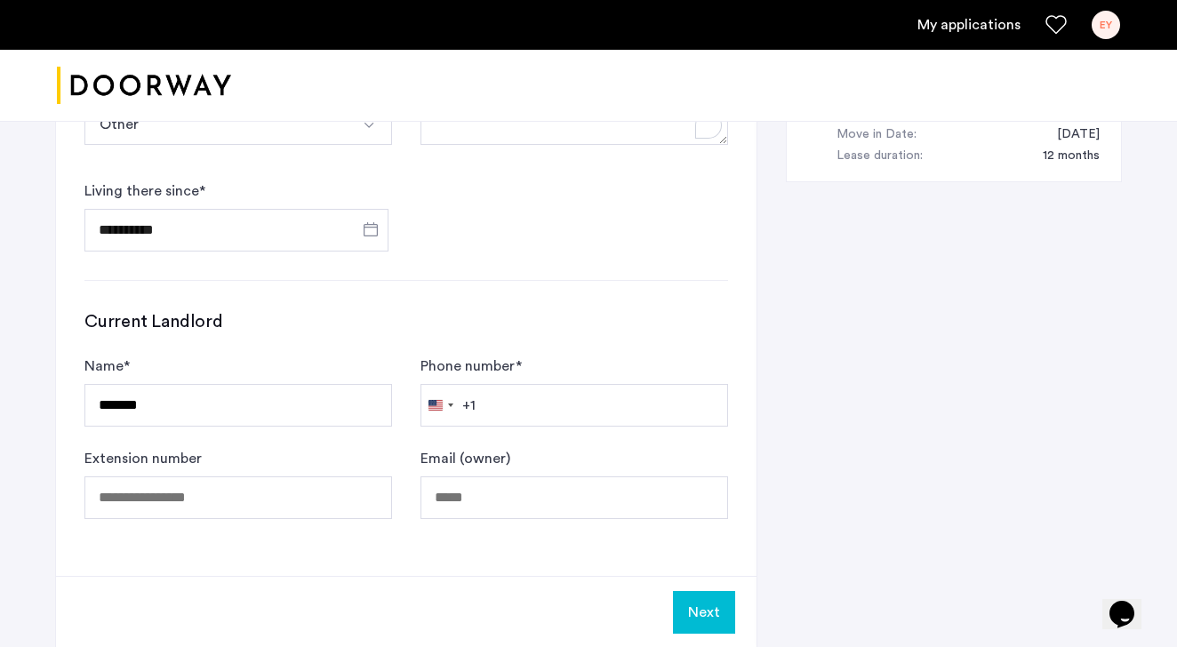
click at [570, 359] on div "Phone number * [GEOGRAPHIC_DATA] +1 +1 244 results found [GEOGRAPHIC_DATA] +93 …" at bounding box center [574, 390] width 308 height 71
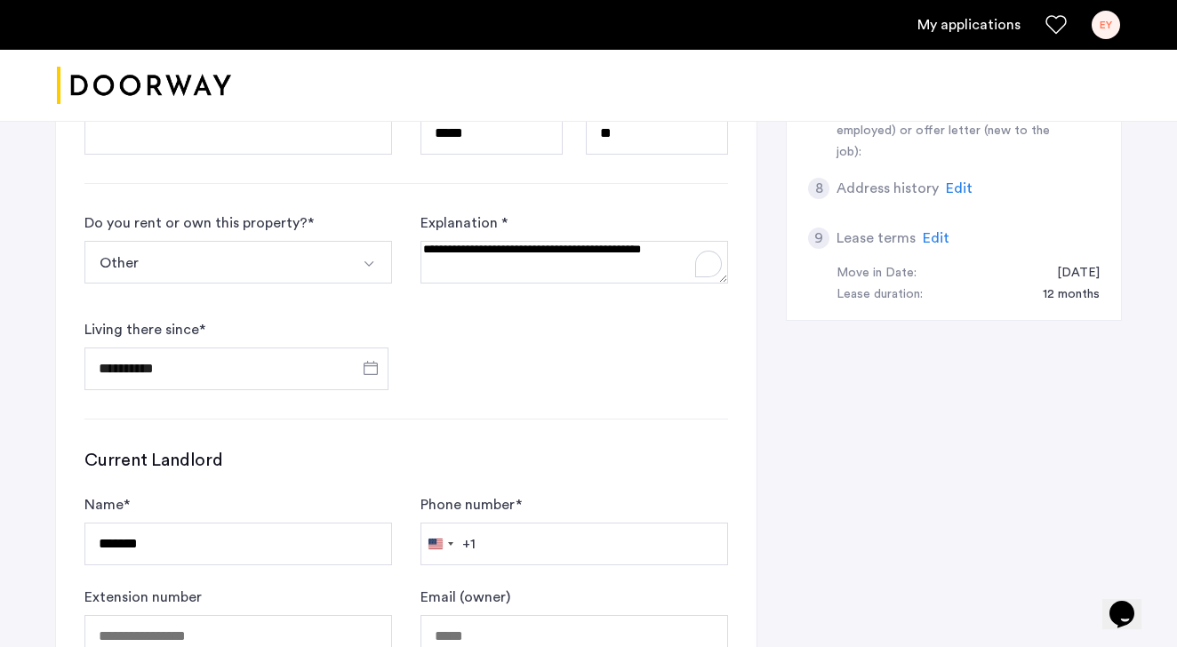
scroll to position [747, 0]
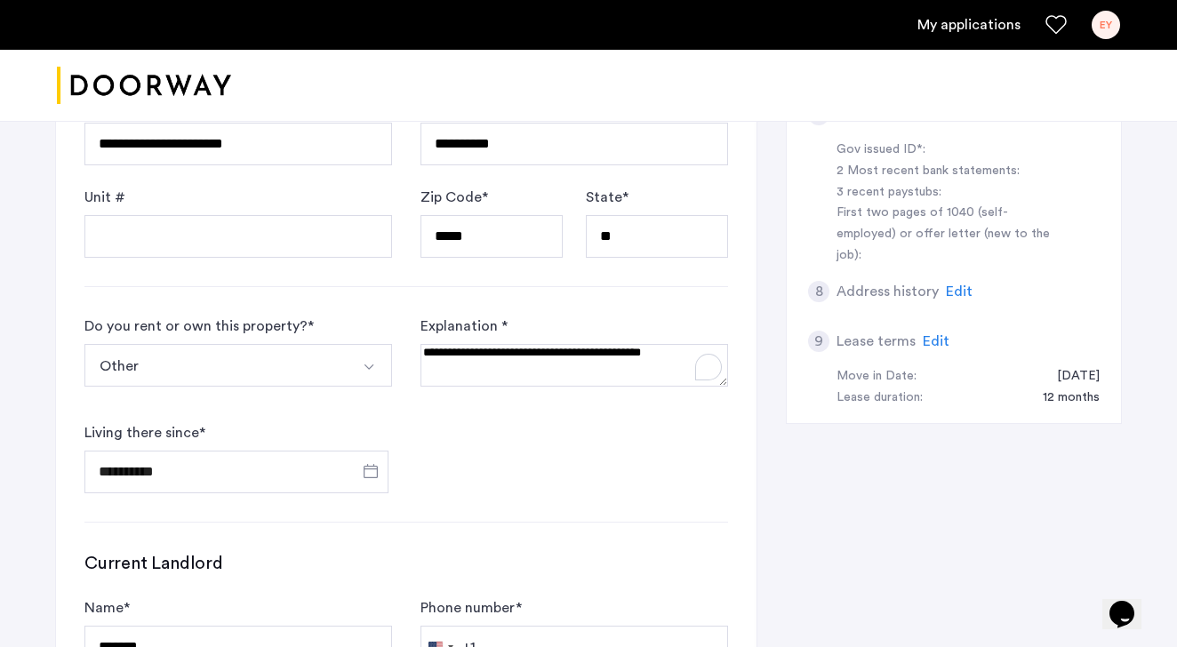
click at [673, 277] on div "**********" at bounding box center [406, 233] width 700 height 1169
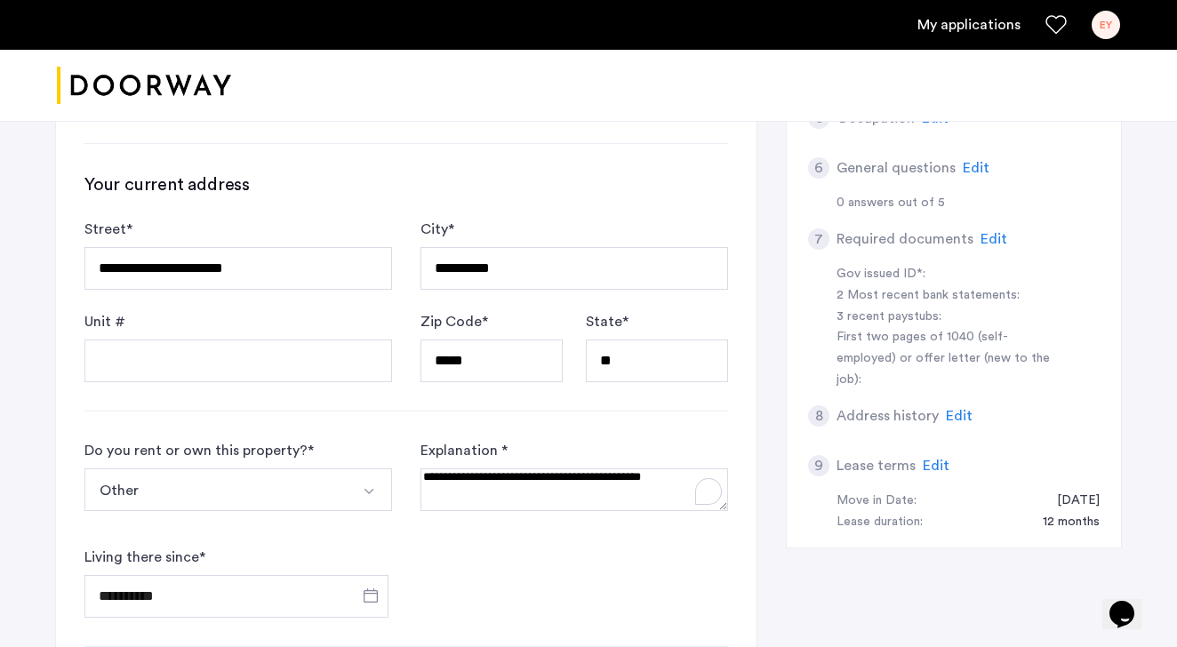
click at [684, 193] on h3 "Your current address" at bounding box center [405, 184] width 643 height 25
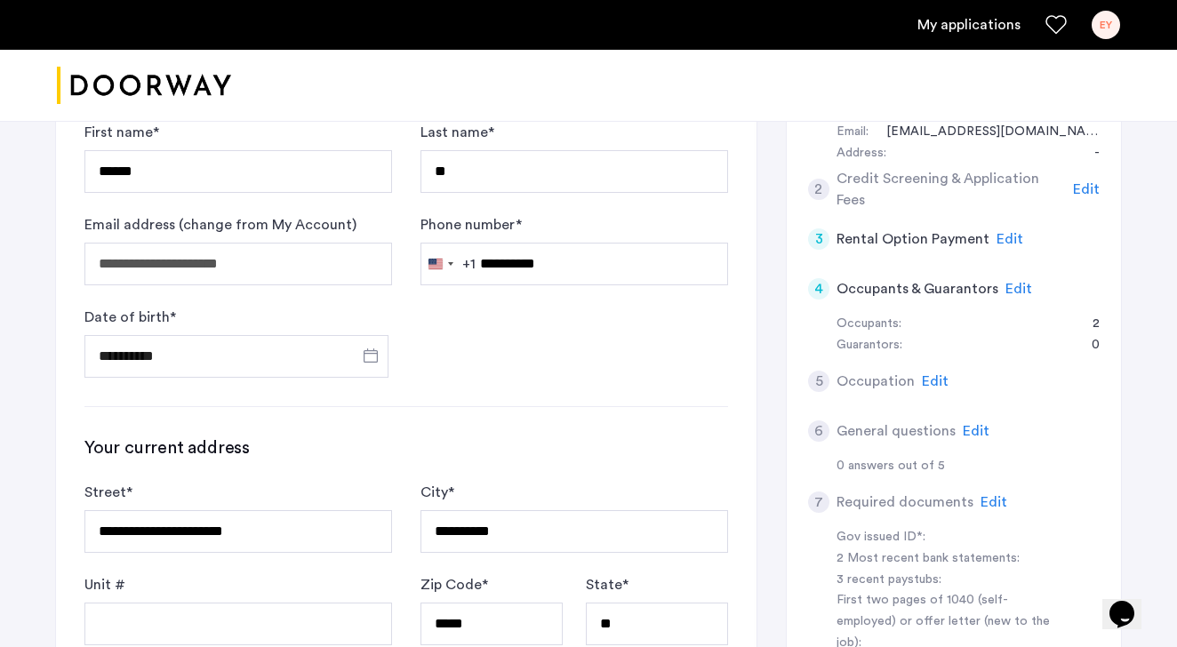
scroll to position [361, 0]
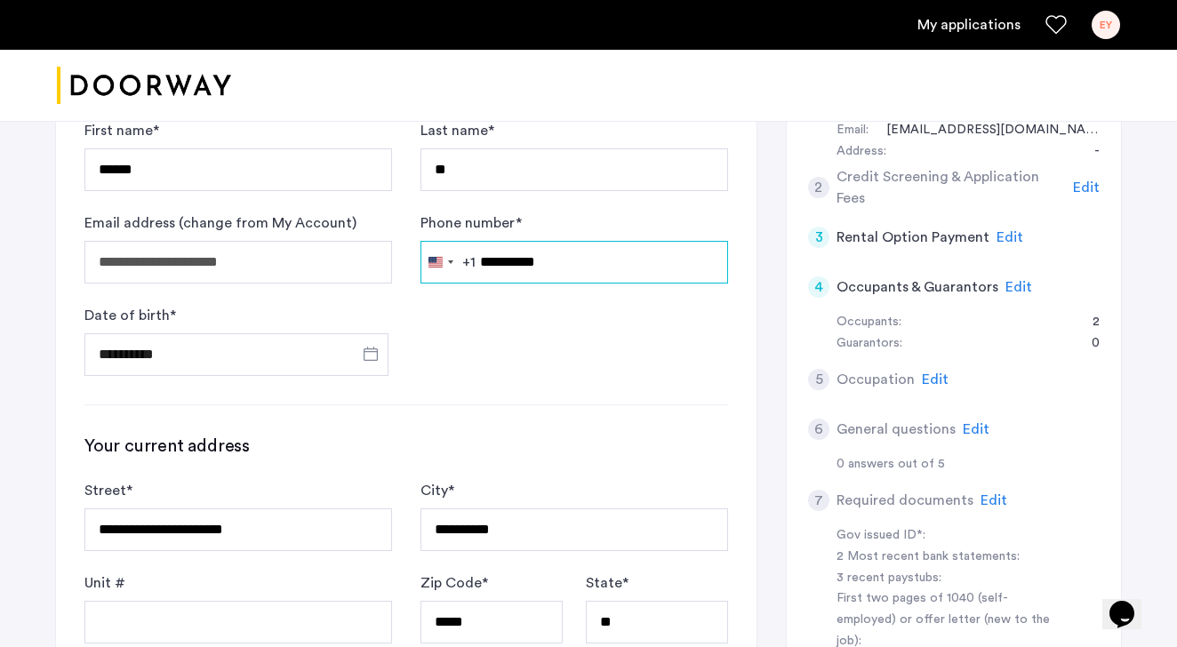
click at [497, 261] on input "**********" at bounding box center [574, 262] width 308 height 43
drag, startPoint x: 500, startPoint y: 267, endPoint x: 526, endPoint y: 267, distance: 25.8
click at [526, 267] on input "**********" at bounding box center [574, 262] width 308 height 43
click at [611, 264] on input "**********" at bounding box center [574, 262] width 308 height 43
click at [706, 275] on input "**********" at bounding box center [574, 262] width 308 height 43
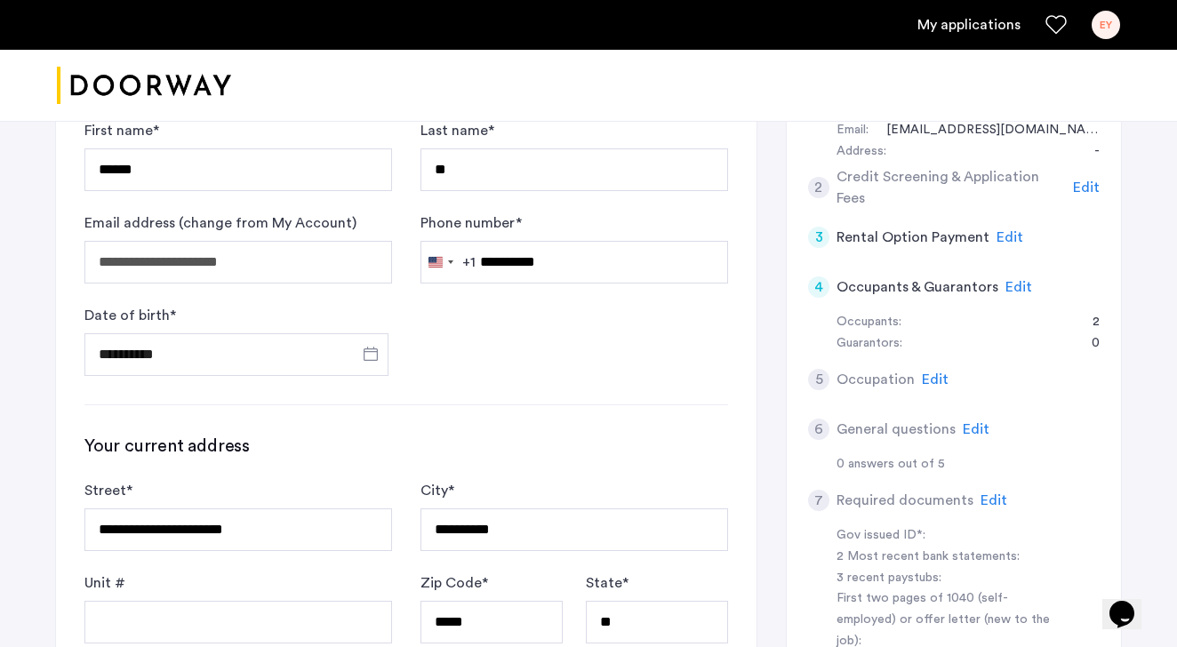
click at [741, 370] on div "**********" at bounding box center [406, 619] width 700 height 1169
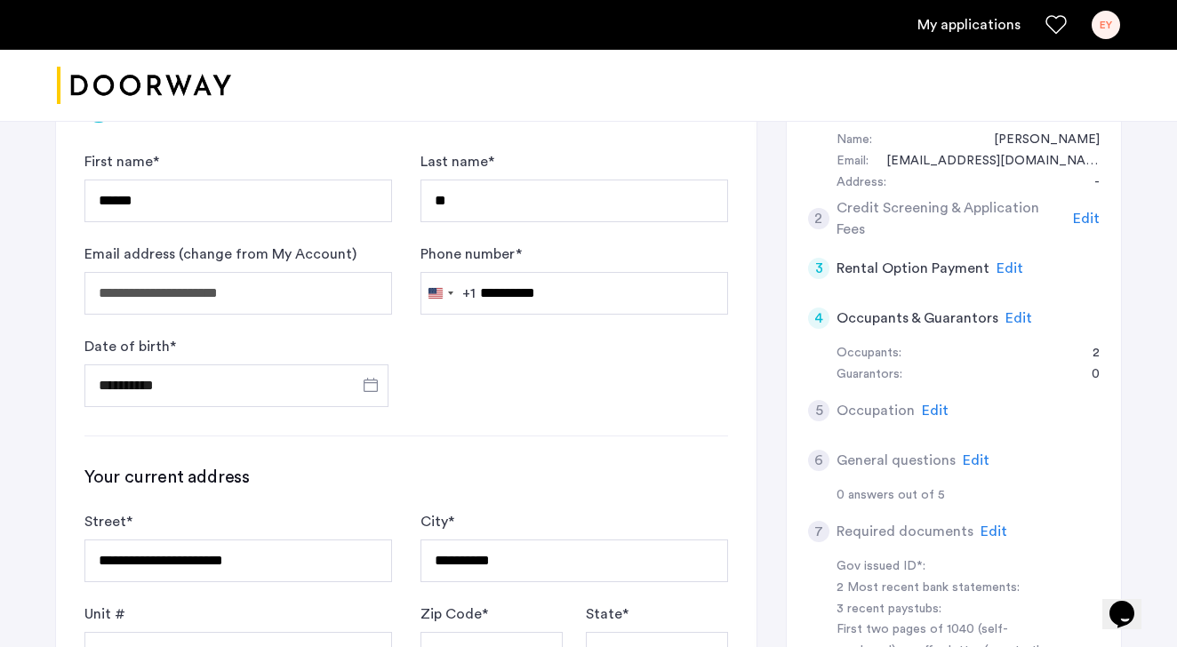
scroll to position [425, 0]
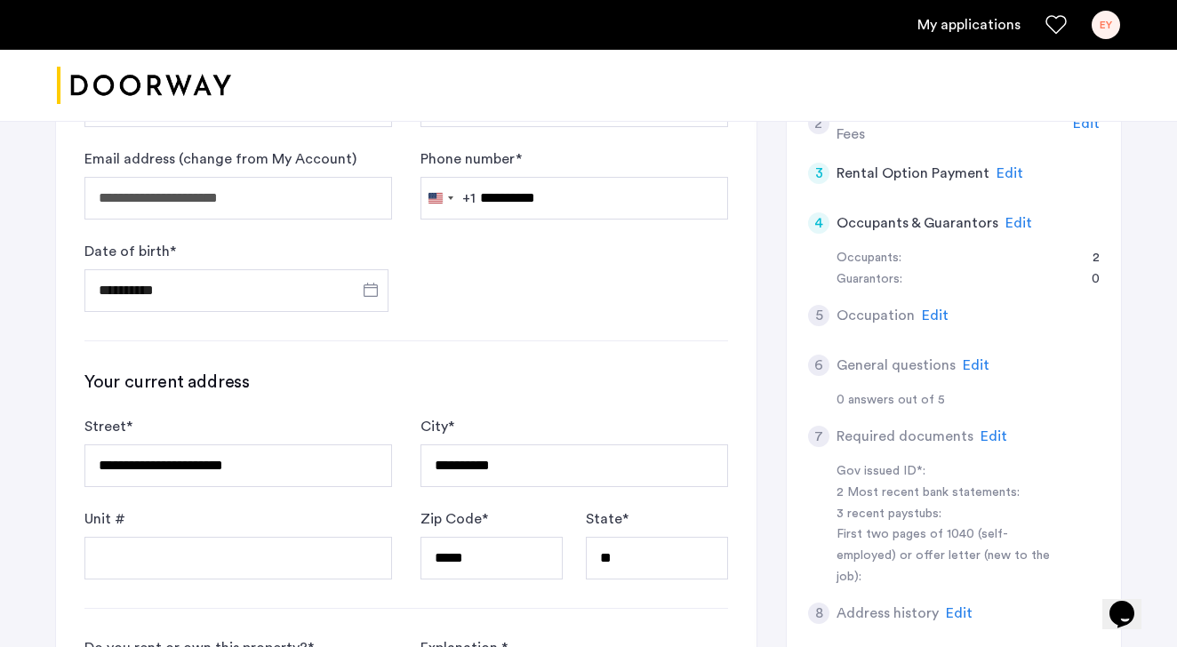
click at [574, 273] on form "**********" at bounding box center [405, 184] width 643 height 256
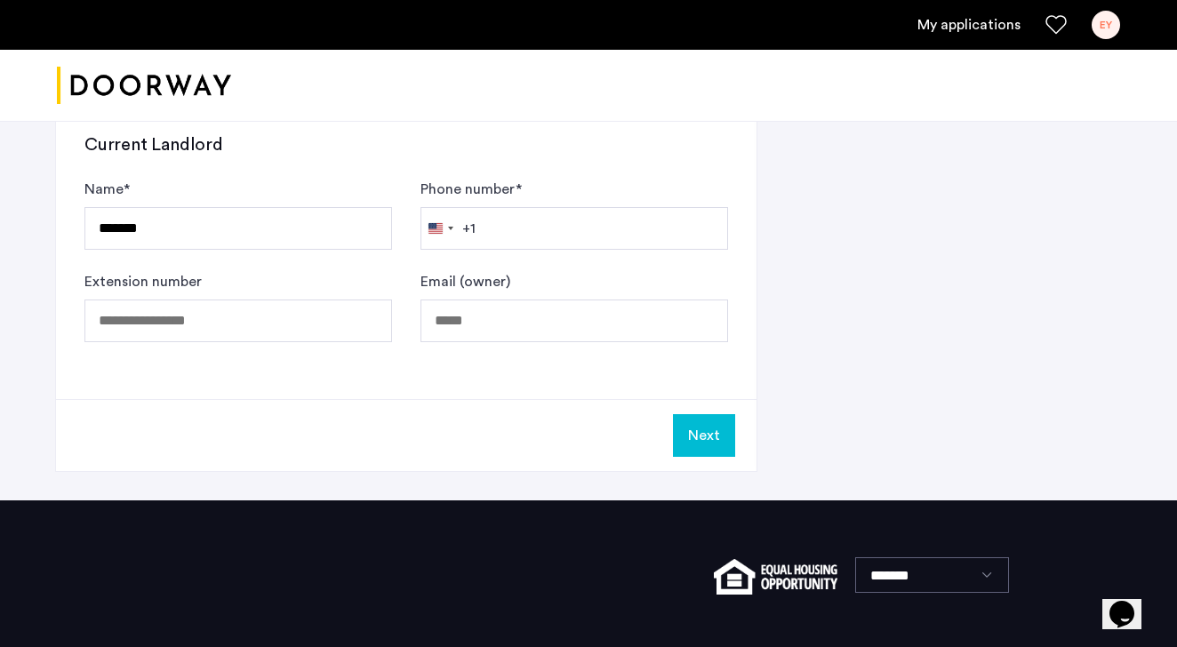
scroll to position [1163, 0]
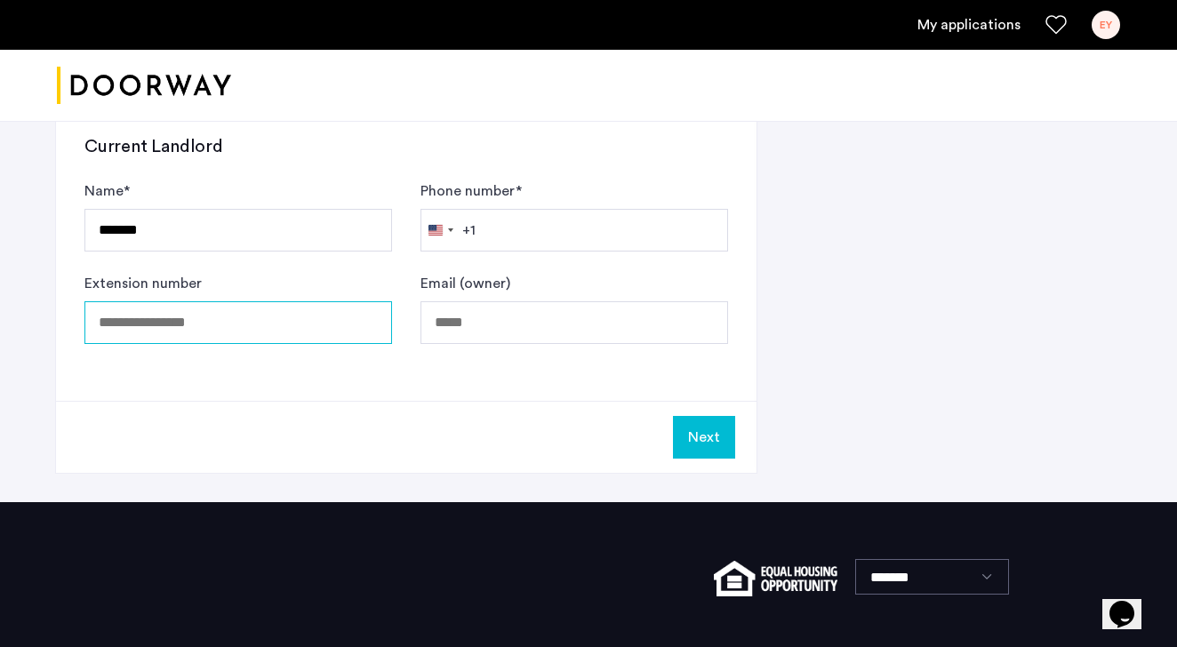
click at [298, 324] on input "Extension number" at bounding box center [238, 322] width 308 height 43
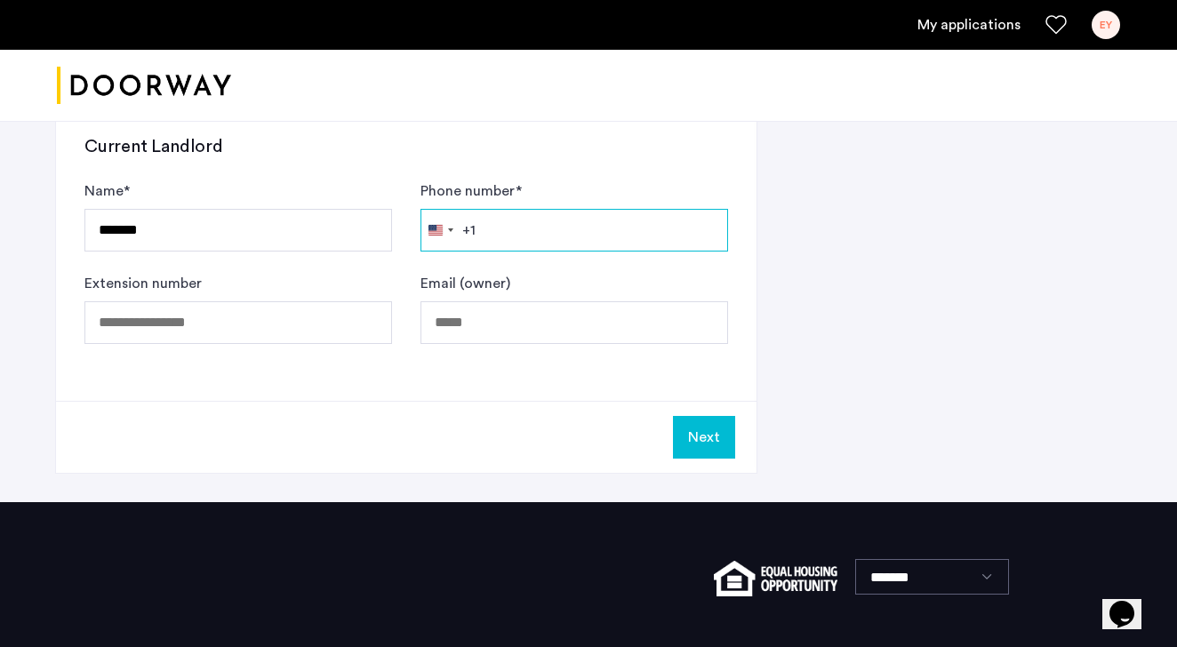
click at [579, 235] on input "Phone number *" at bounding box center [574, 230] width 308 height 43
type input "**********"
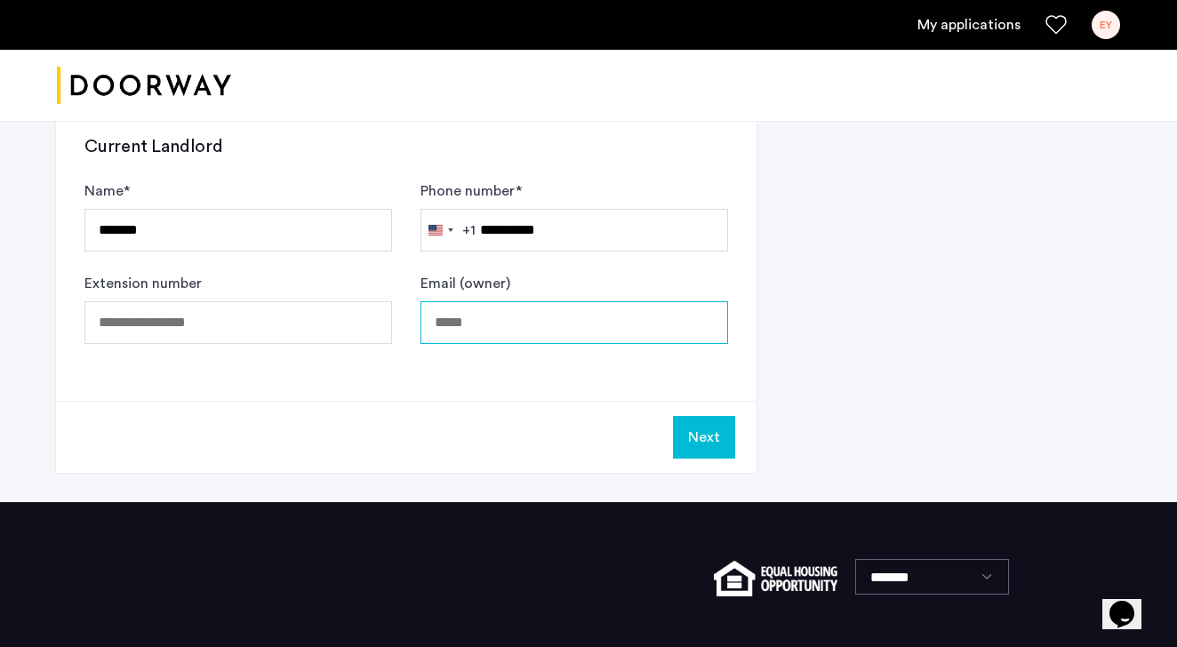
click at [527, 326] on input "Email (owner)" at bounding box center [574, 322] width 308 height 43
type input "**********"
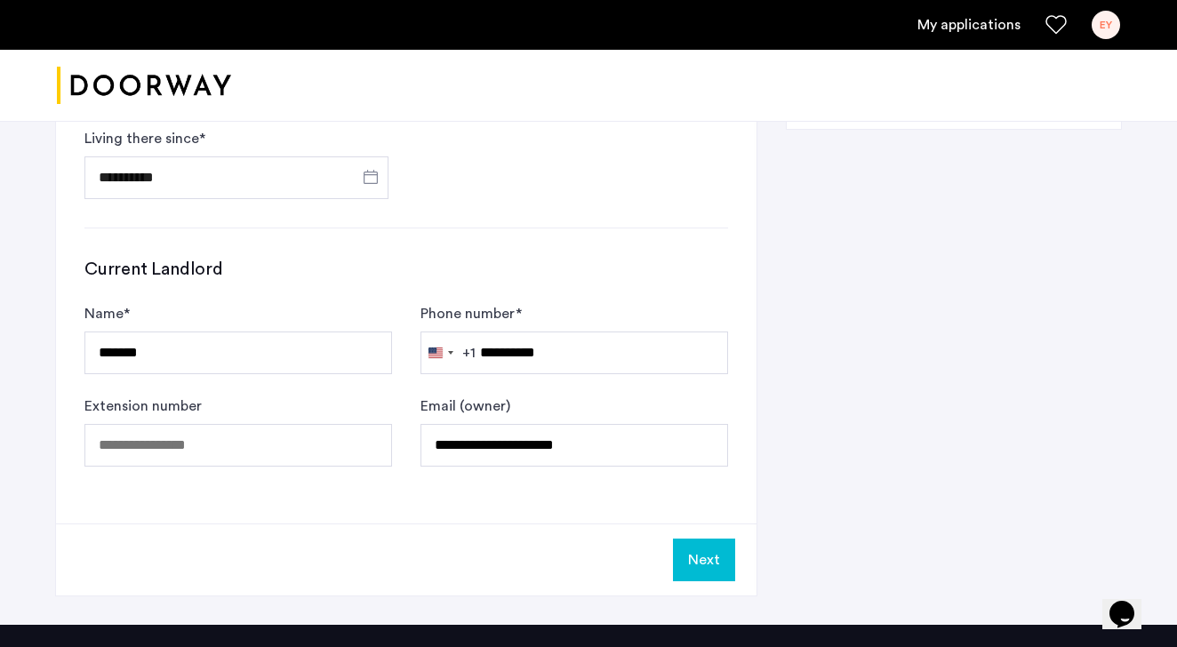
scroll to position [1042, 0]
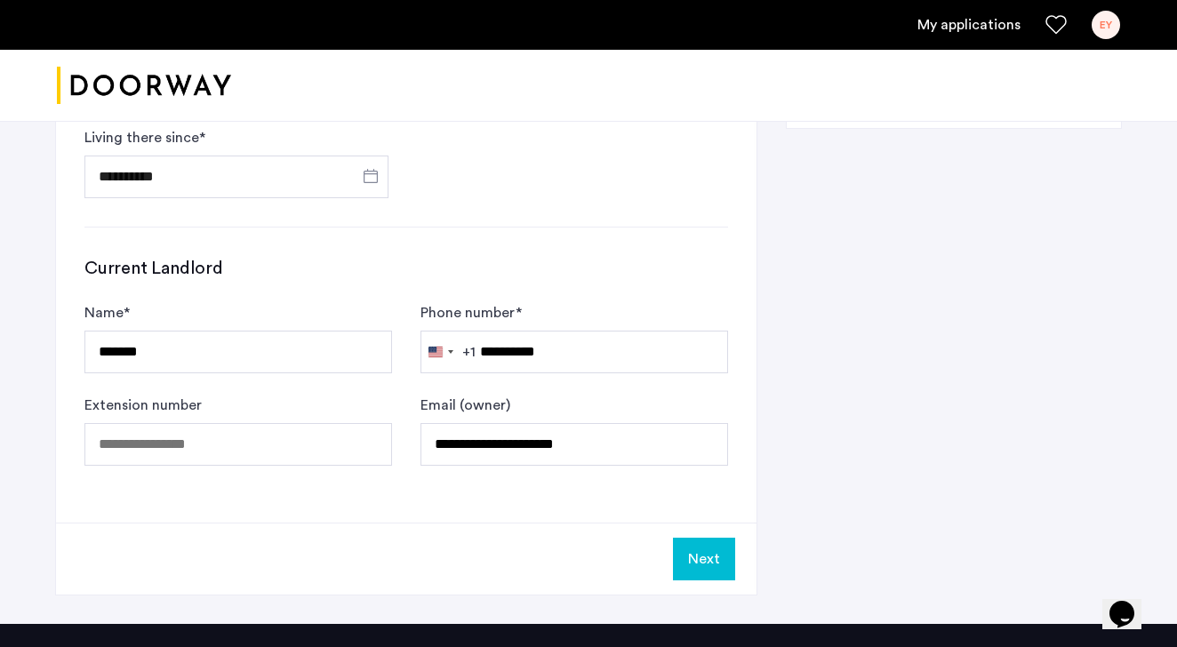
click at [697, 543] on button "Next" at bounding box center [704, 559] width 62 height 43
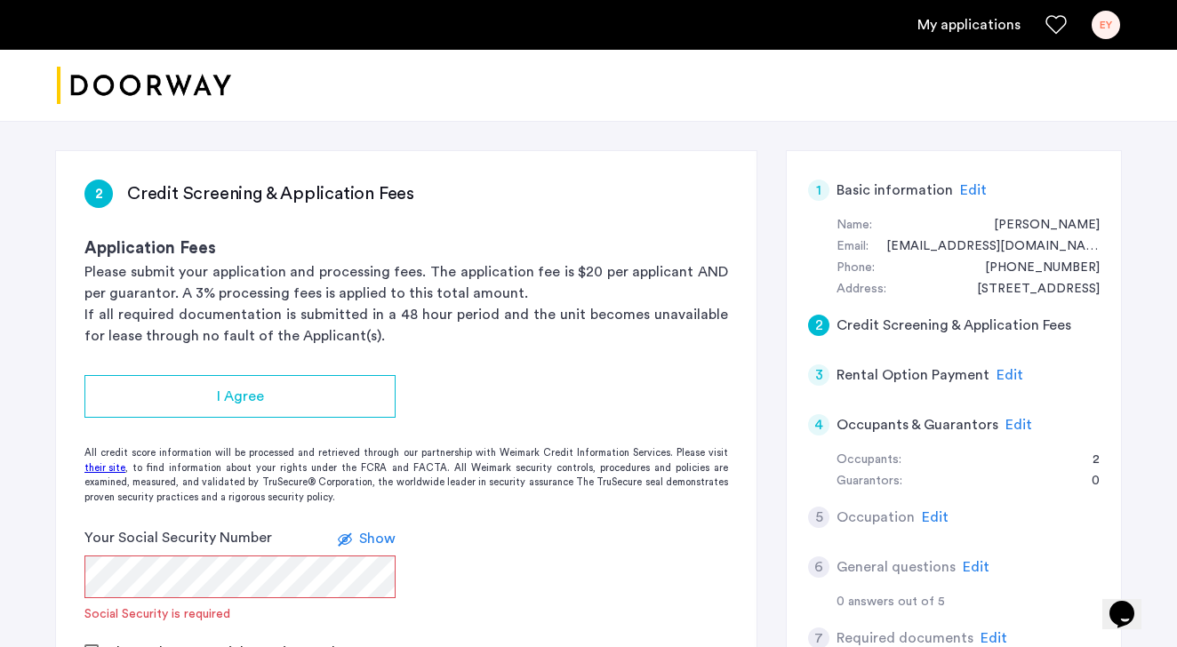
scroll to position [280, 0]
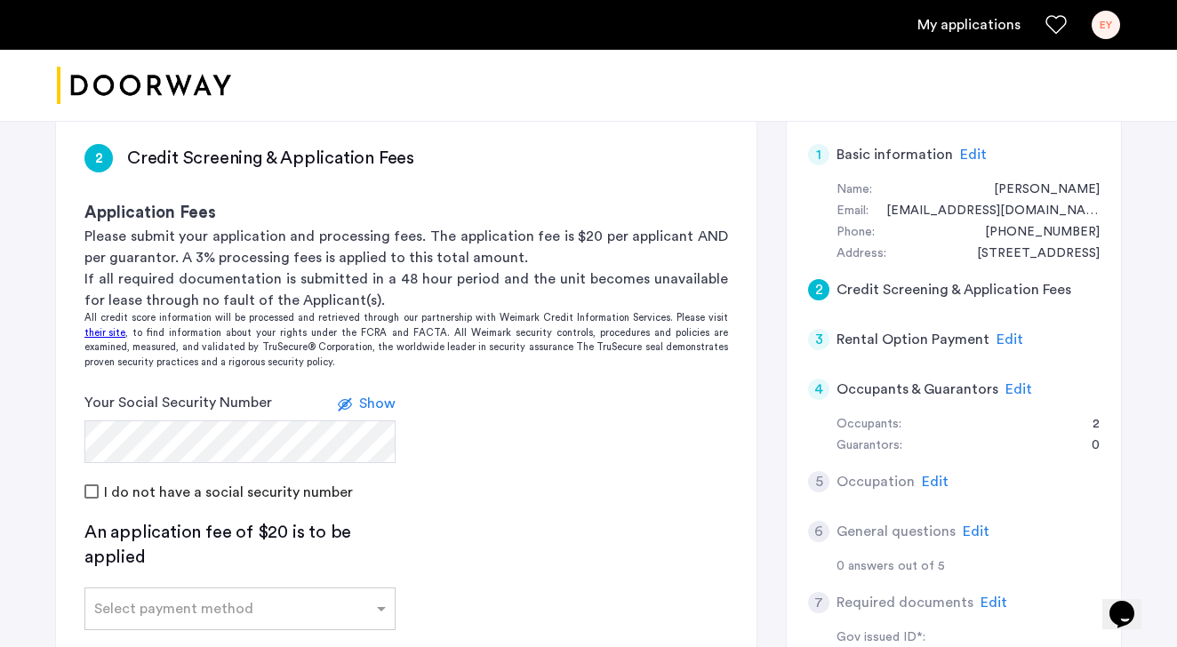
click at [552, 475] on form "Your Social Security Number Show I do not have a social security number" at bounding box center [406, 447] width 700 height 110
click at [385, 398] on span "Show" at bounding box center [377, 403] width 36 height 14
click at [379, 400] on span "Hide" at bounding box center [380, 403] width 30 height 14
click at [554, 411] on form "Your Social Security Number Show I do not have a social security number" at bounding box center [406, 447] width 700 height 110
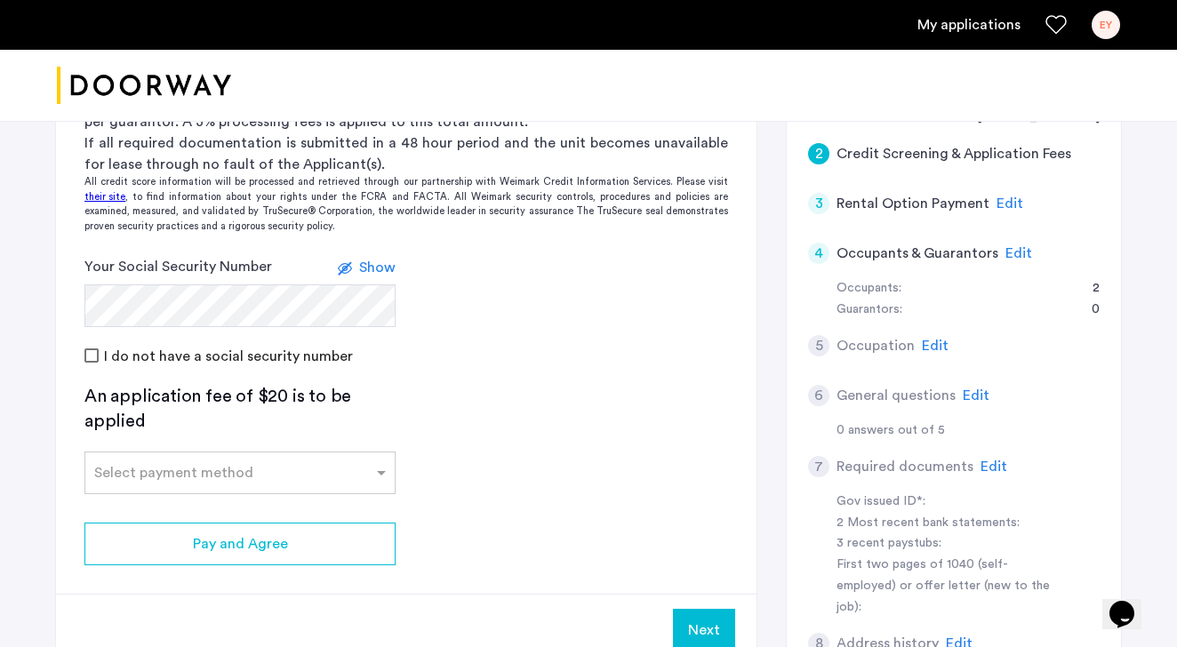
scroll to position [430, 0]
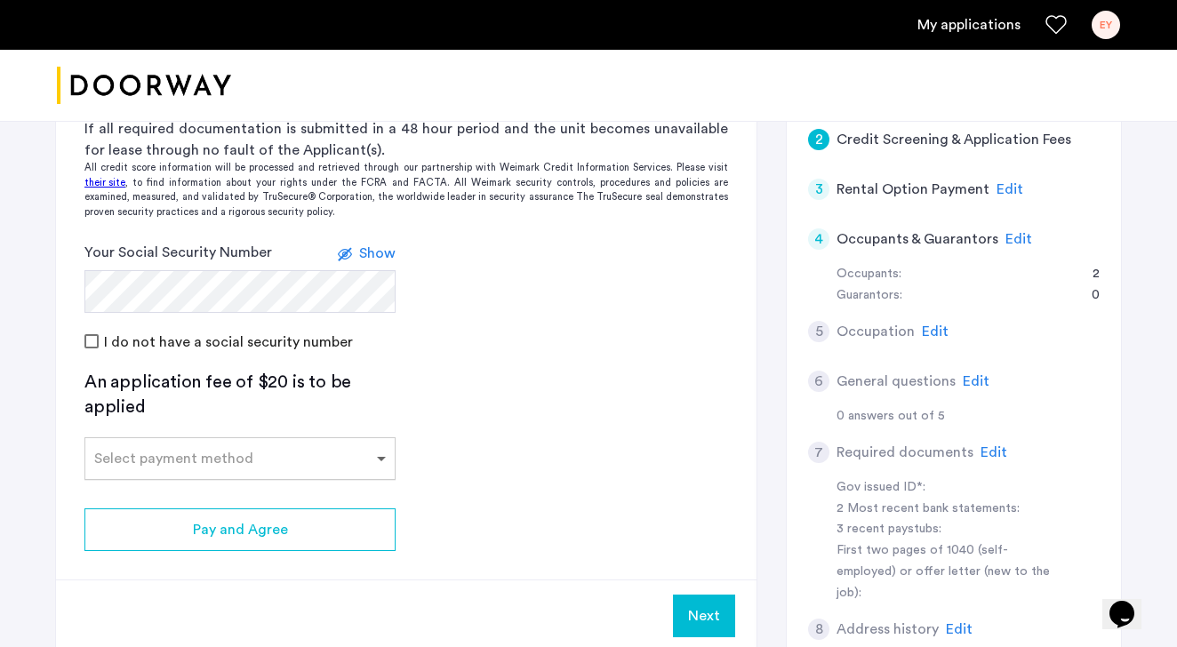
click at [379, 453] on span at bounding box center [383, 458] width 22 height 21
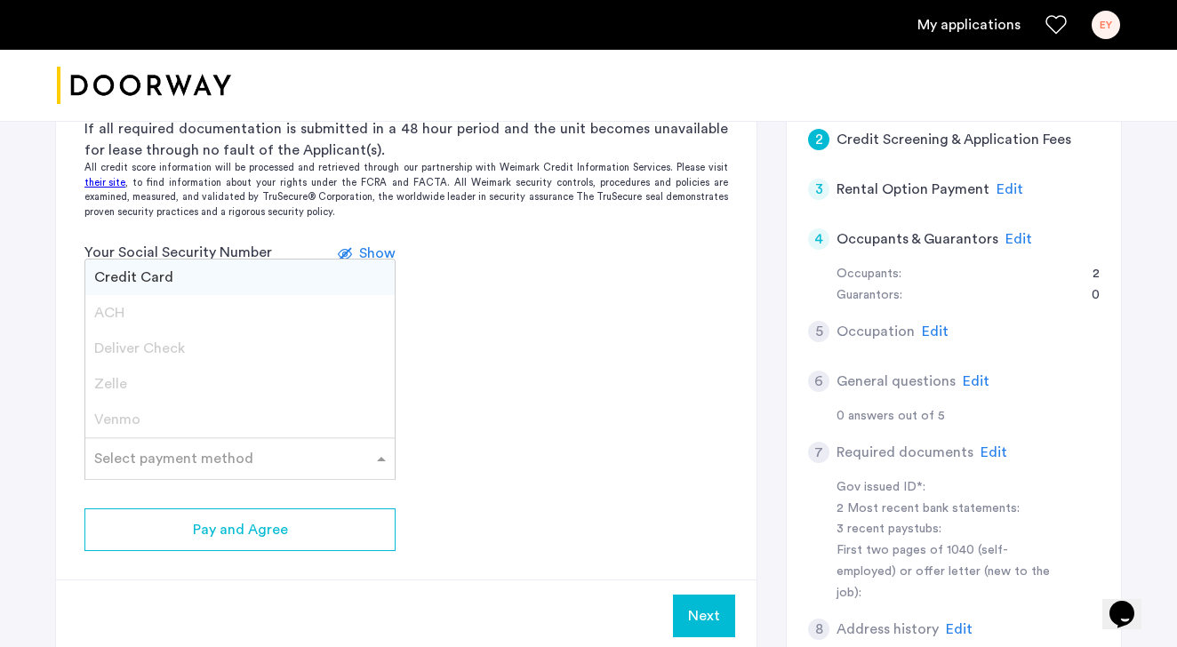
click at [553, 342] on div "I do not have a social security number" at bounding box center [405, 341] width 643 height 21
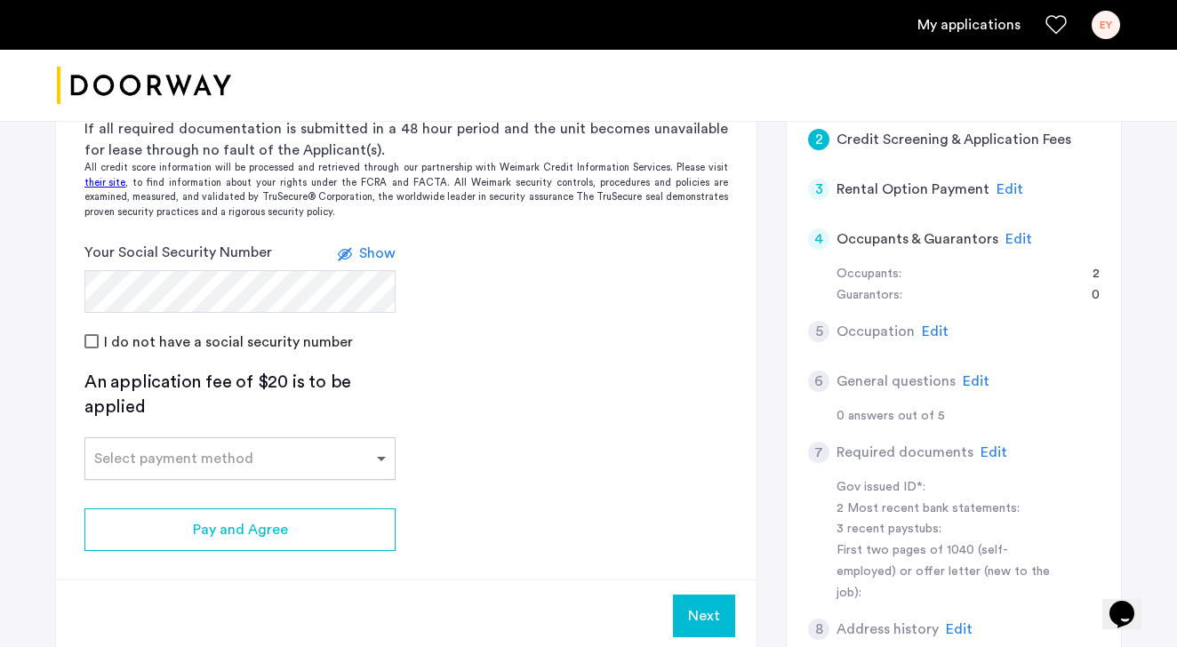
click at [383, 455] on span at bounding box center [383, 458] width 22 height 21
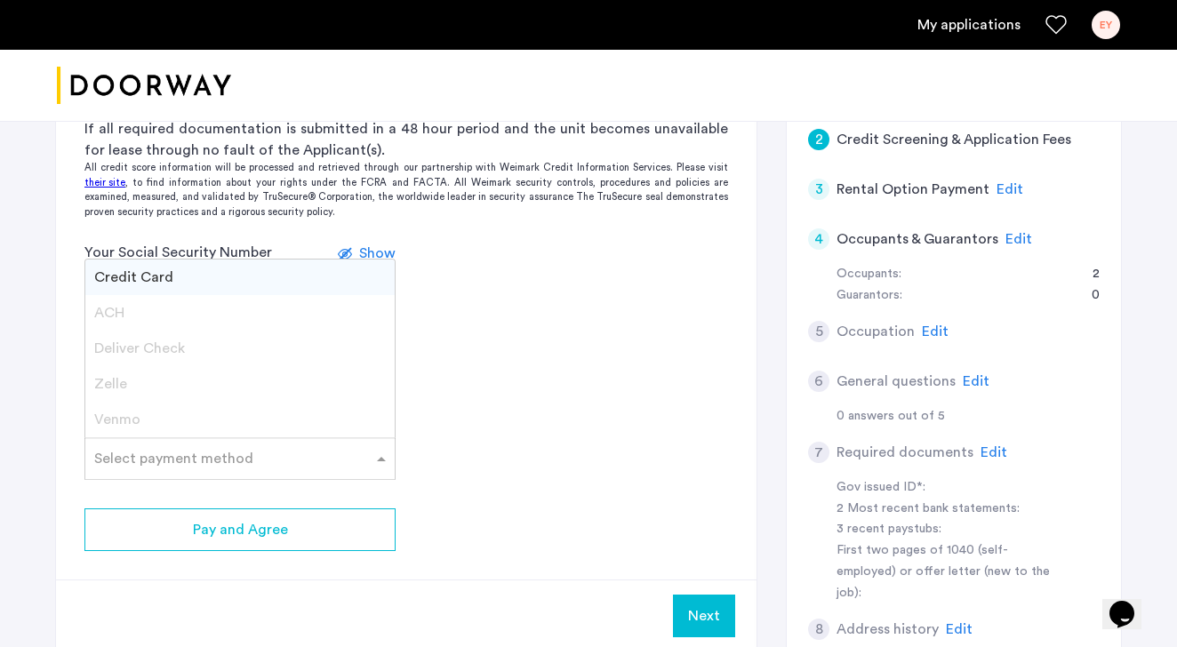
click at [324, 274] on div "Credit Card" at bounding box center [239, 278] width 309 height 36
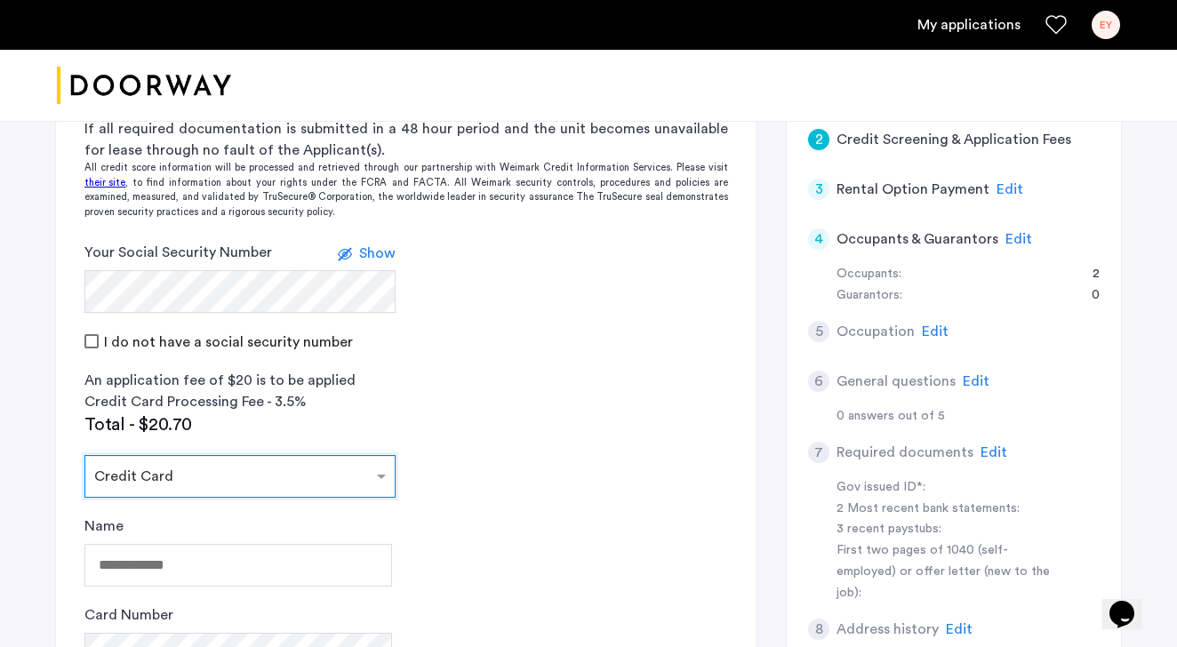
click at [451, 363] on app-credit-screening "2 Credit Screening & Application Fees Application Fees Please submit your appli…" at bounding box center [406, 468] width 700 height 1006
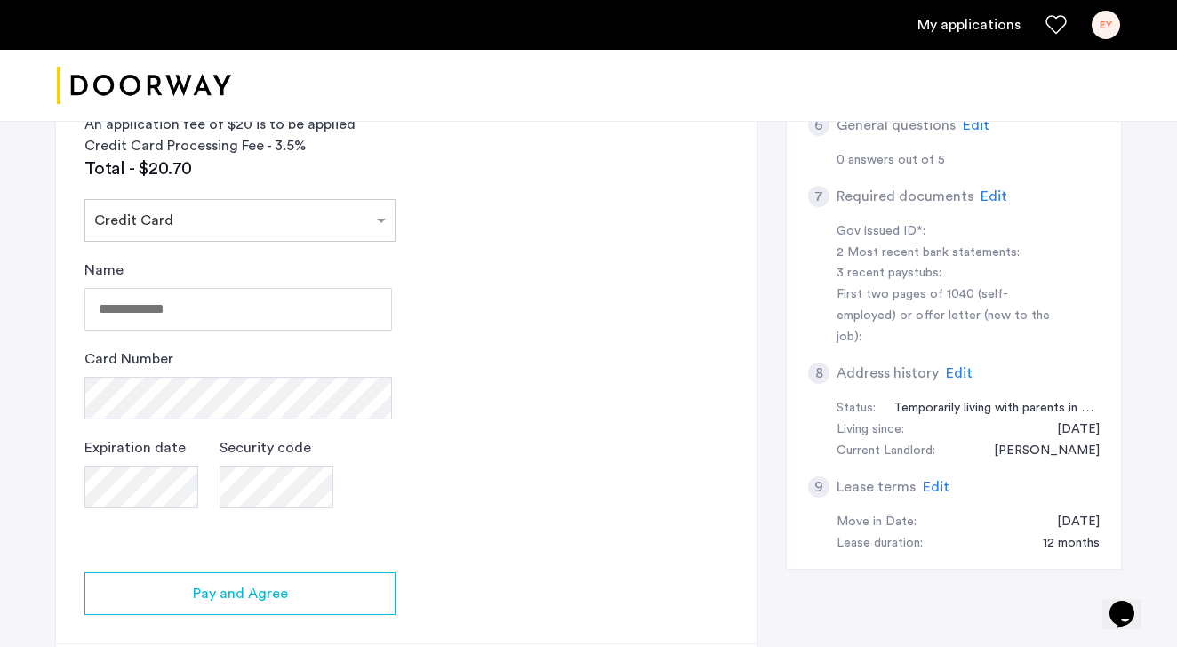
scroll to position [690, 0]
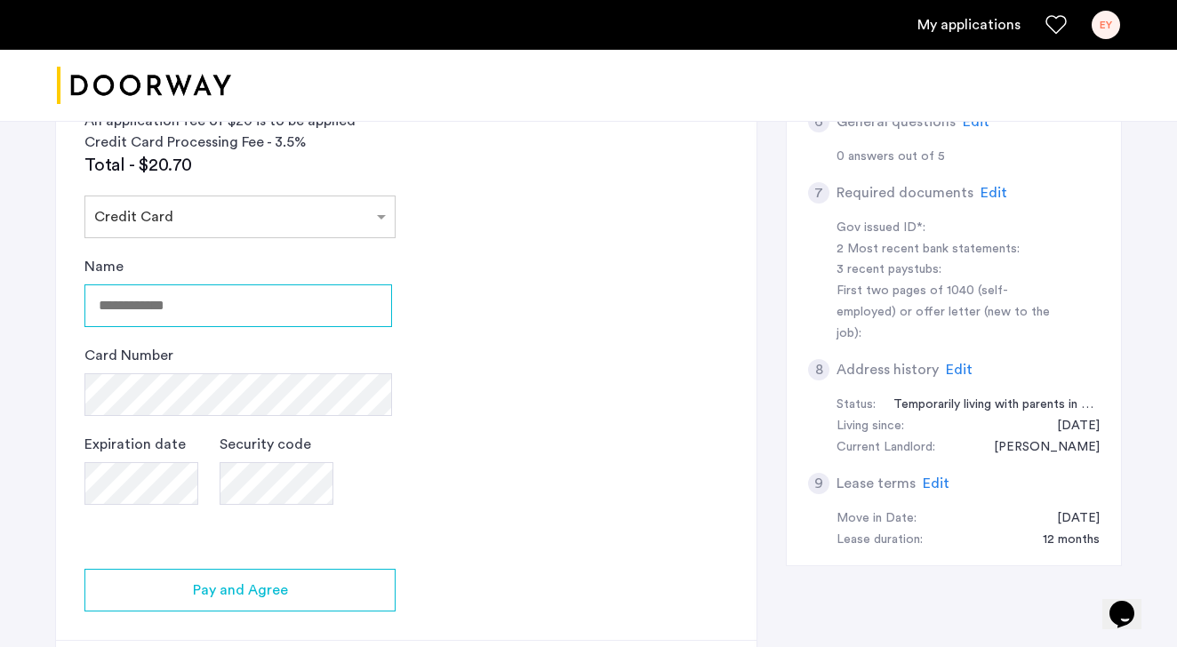
click at [282, 300] on input "Name" at bounding box center [238, 305] width 308 height 43
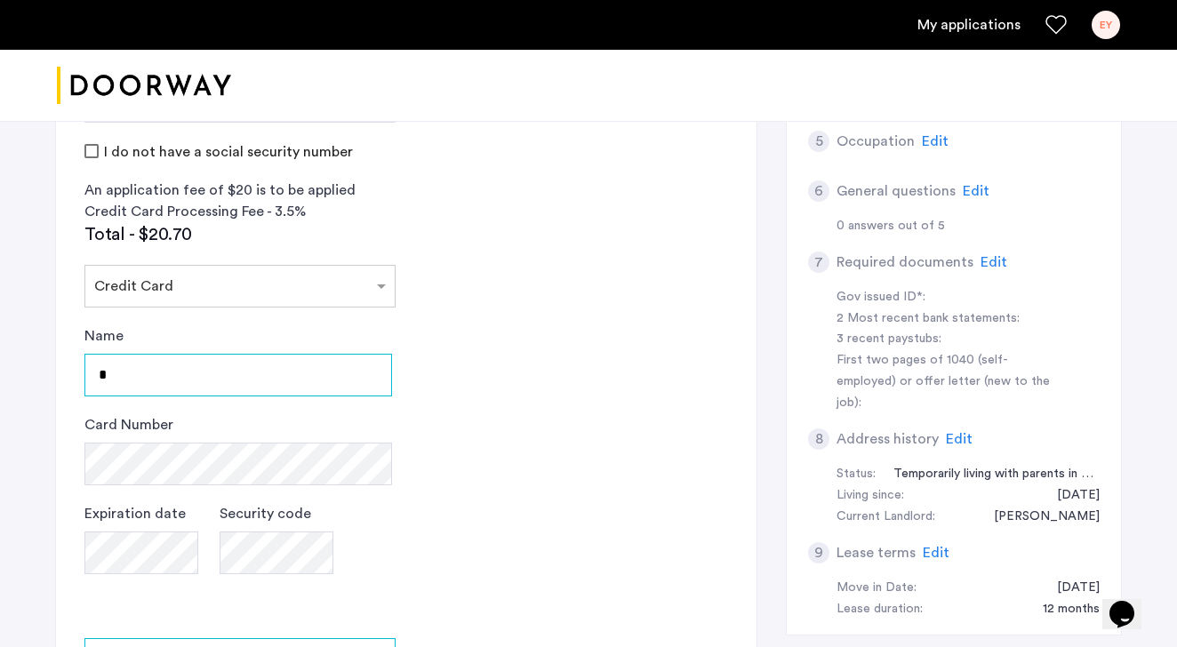
scroll to position [605, 0]
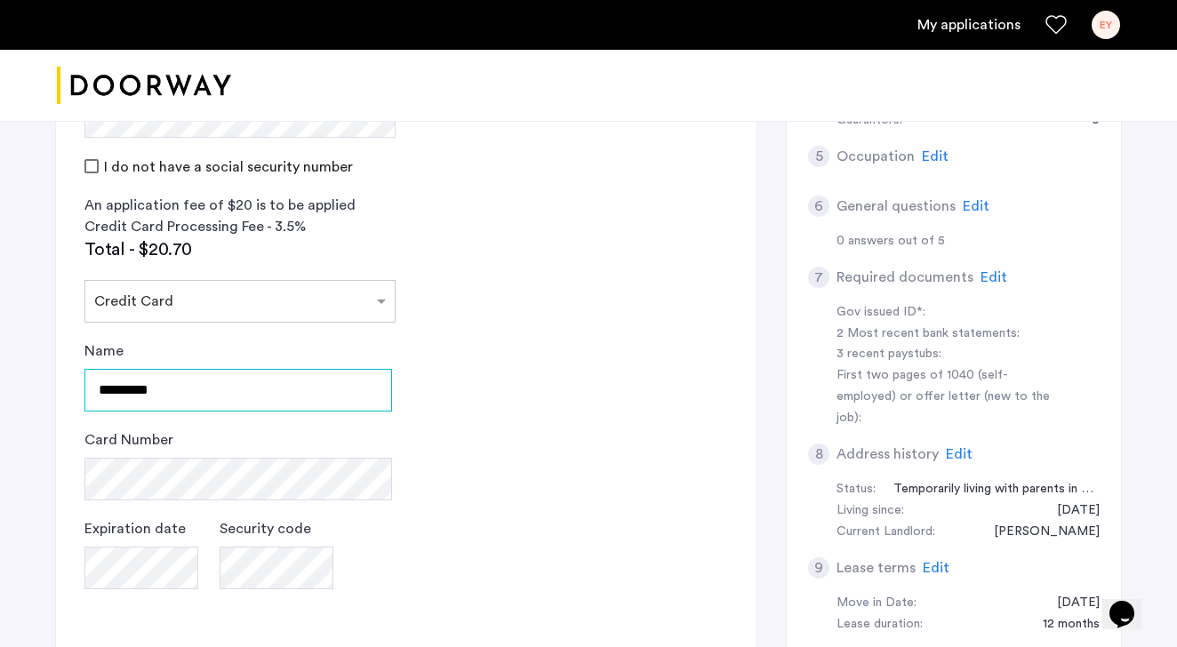
type input "*********"
click at [519, 273] on app-credit-screening "2 Credit Screening & Application Fees Application Fees Please submit your appli…" at bounding box center [406, 293] width 700 height 1006
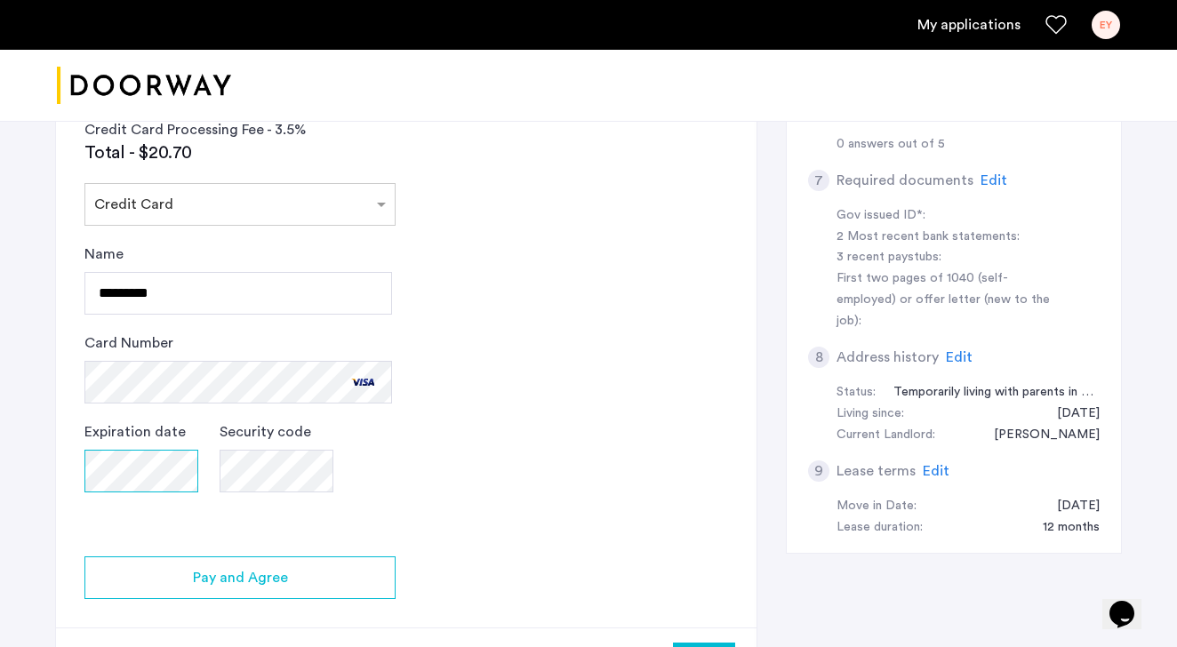
scroll to position [703, 0]
click at [439, 387] on app-credit-screening "2 Credit Screening & Application Fees Application Fees Please submit your appli…" at bounding box center [406, 195] width 700 height 1006
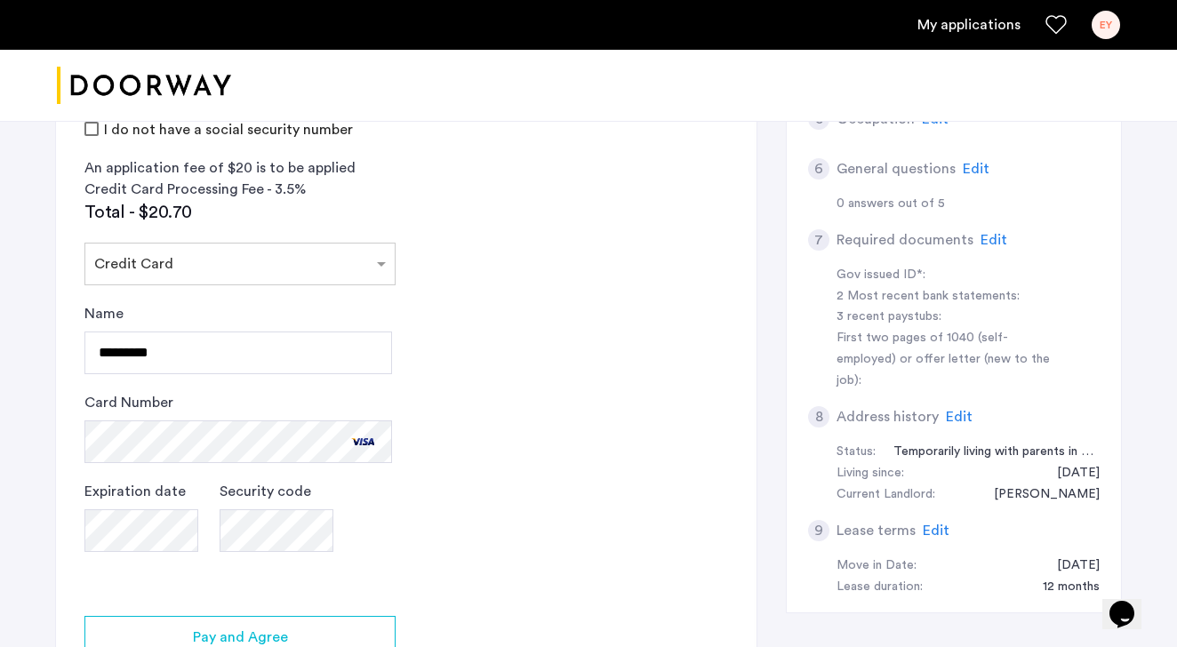
scroll to position [1042, 0]
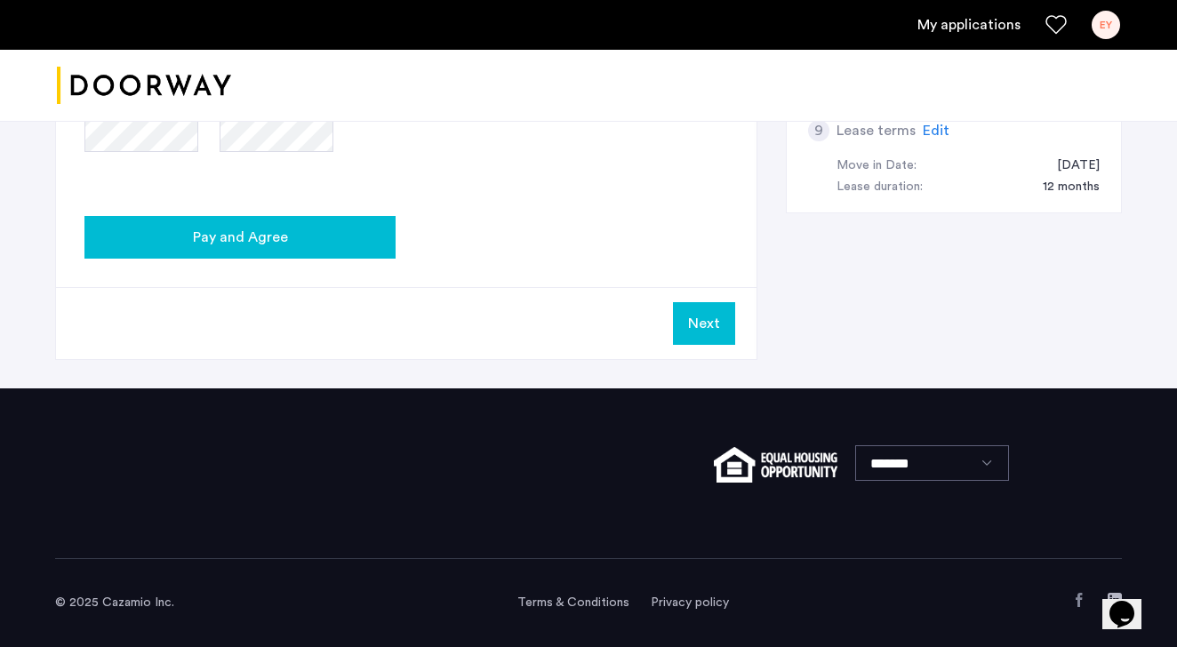
click at [308, 226] on button "Pay and Agree" at bounding box center [239, 237] width 311 height 43
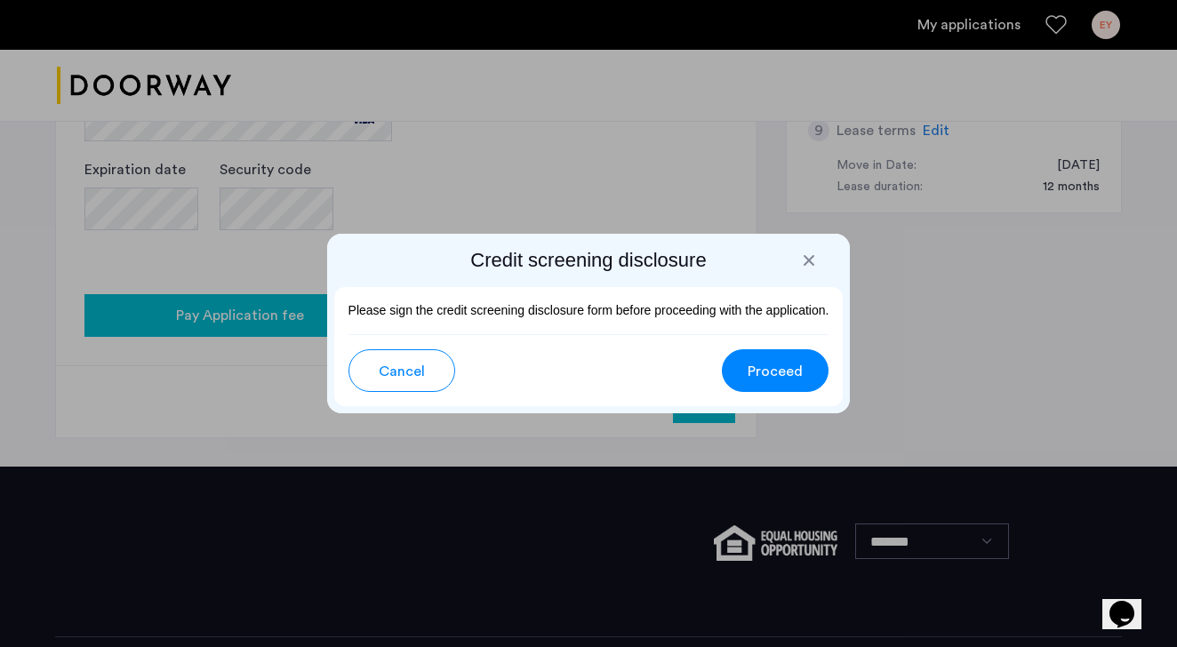
scroll to position [0, 0]
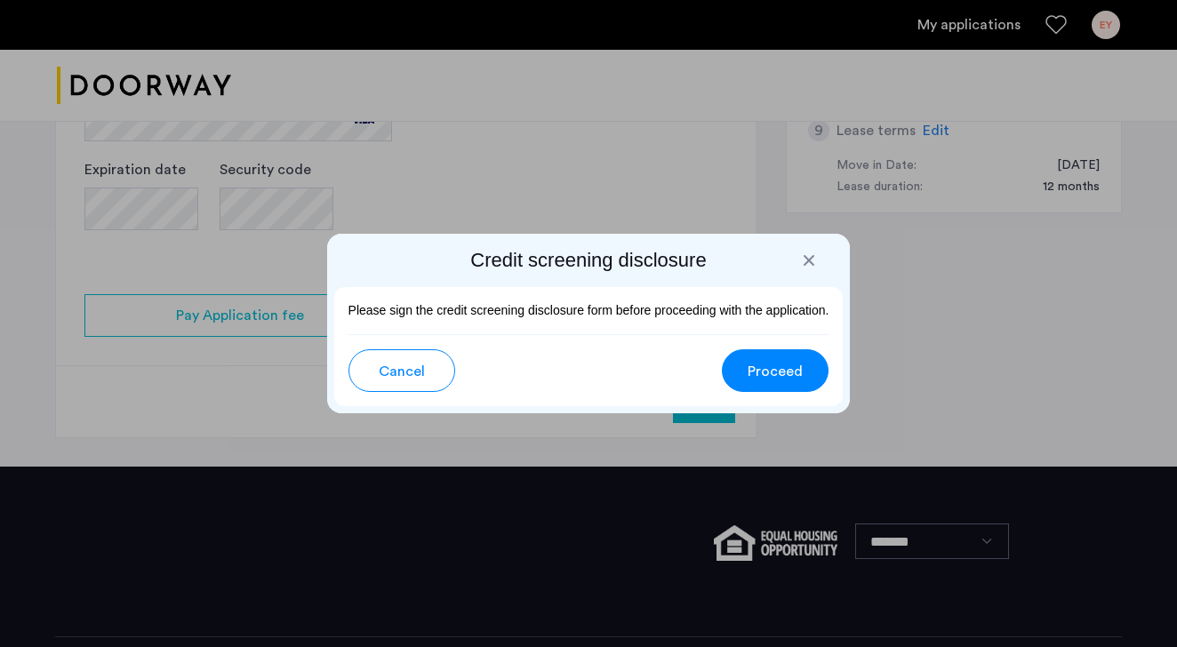
click at [788, 357] on button "Proceed" at bounding box center [775, 370] width 107 height 43
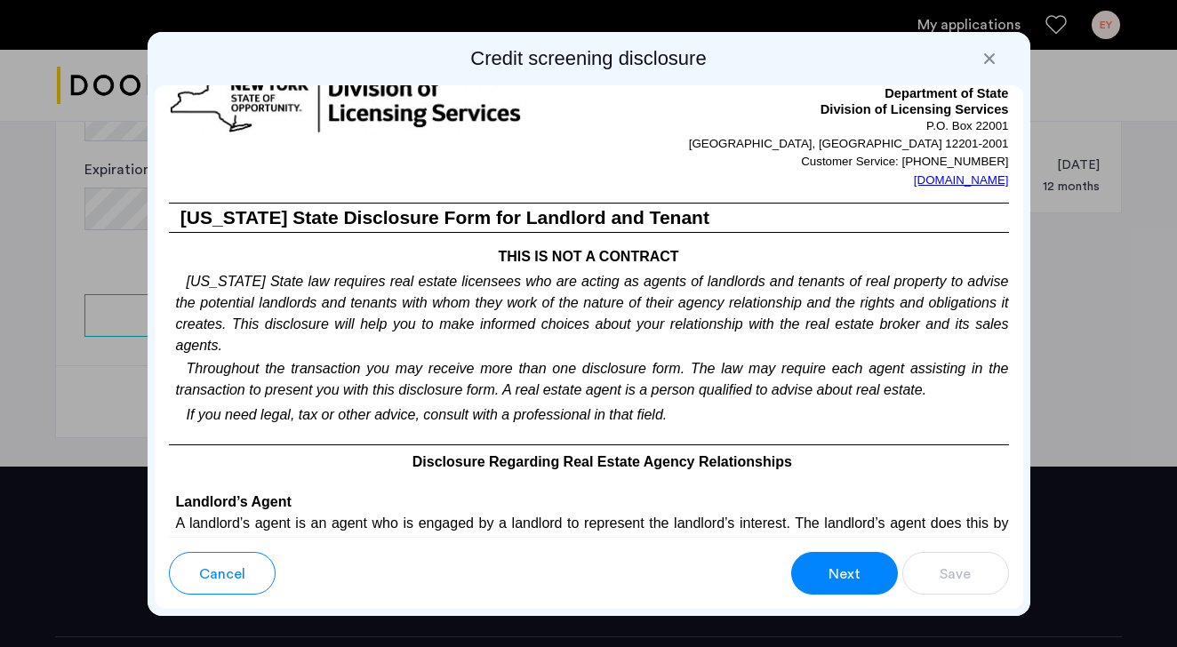
scroll to position [3358, 0]
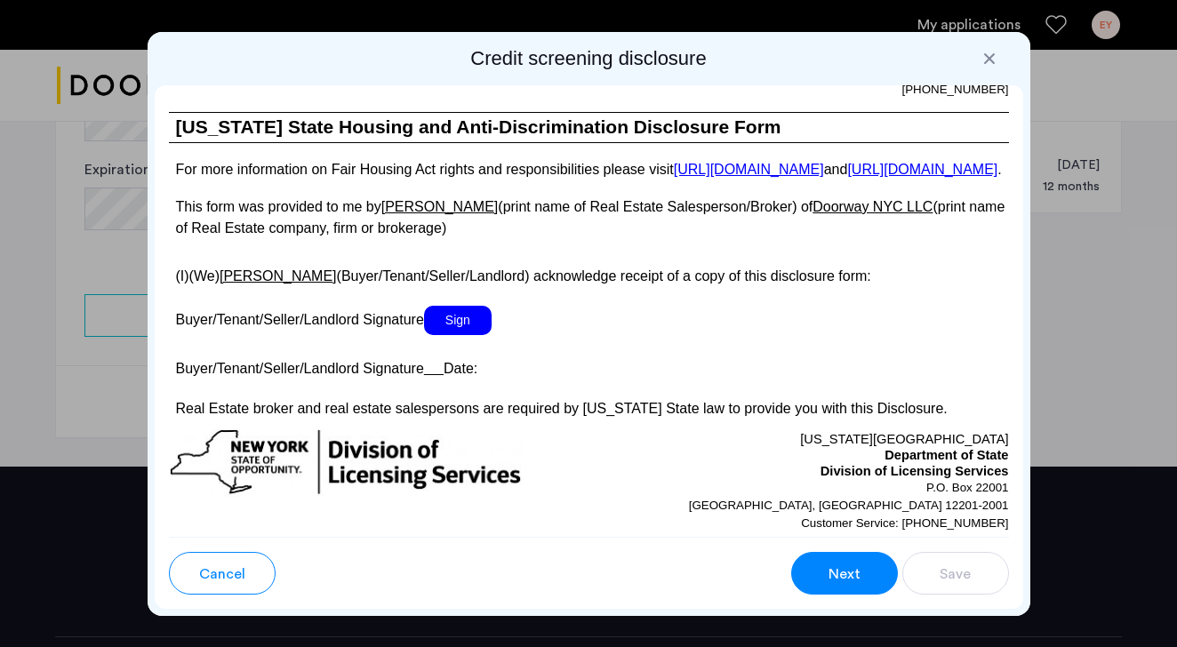
click at [472, 335] on span "Sign" at bounding box center [458, 320] width 68 height 29
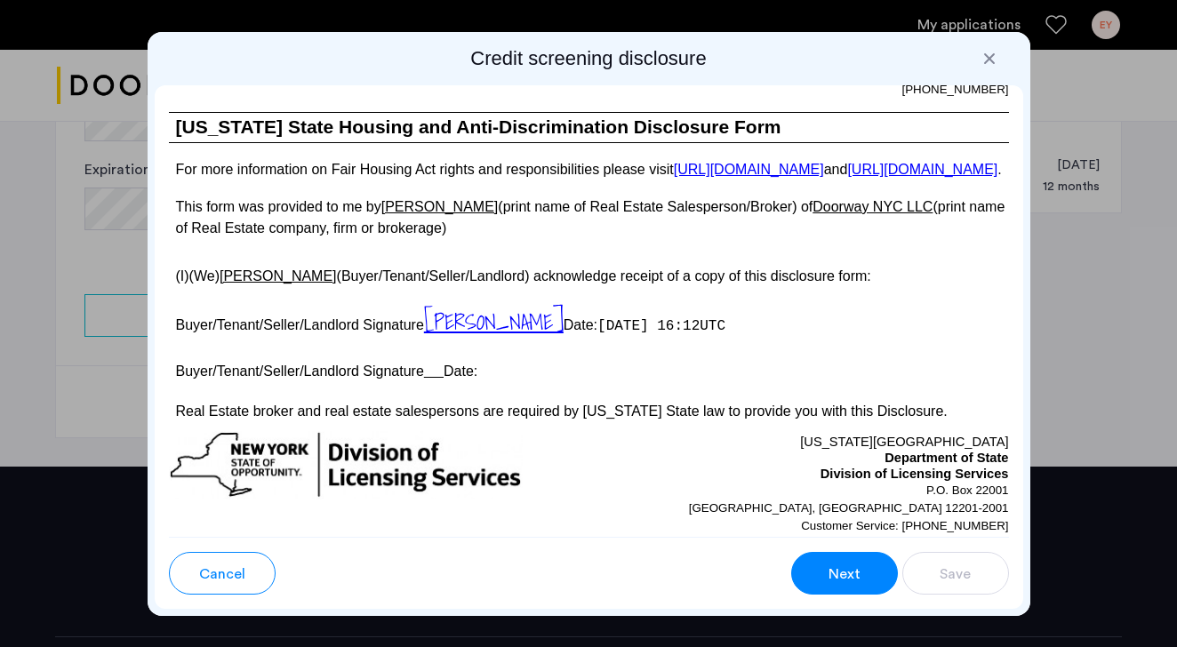
click at [443, 379] on u at bounding box center [434, 370] width 20 height 15
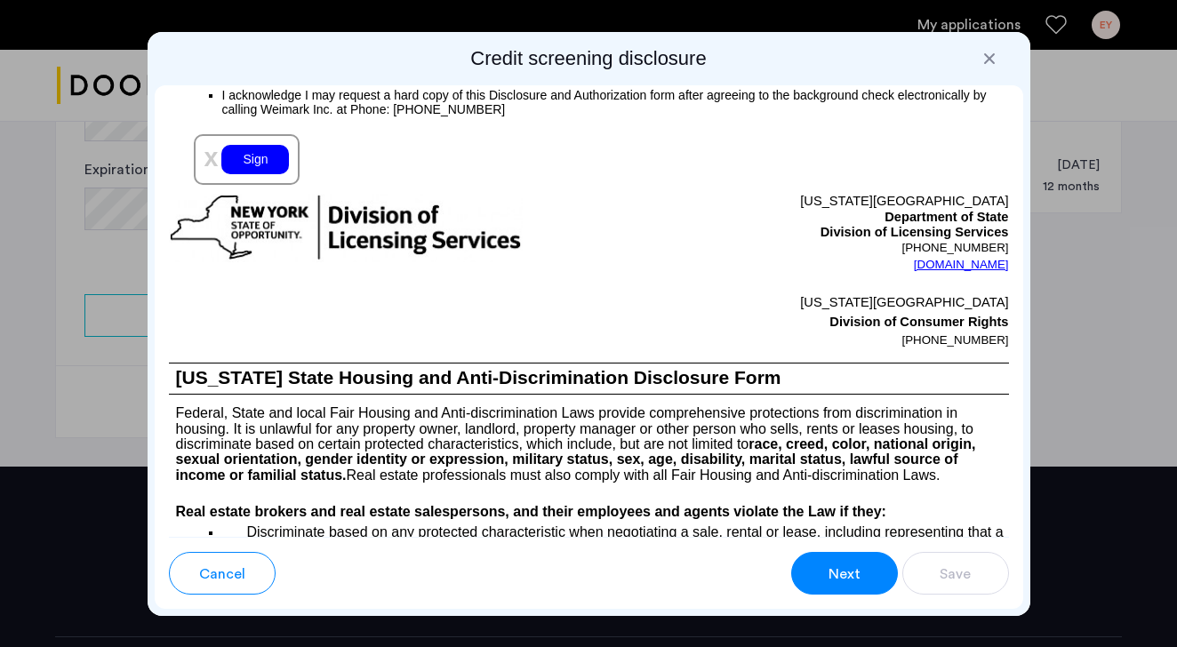
scroll to position [2217, 0]
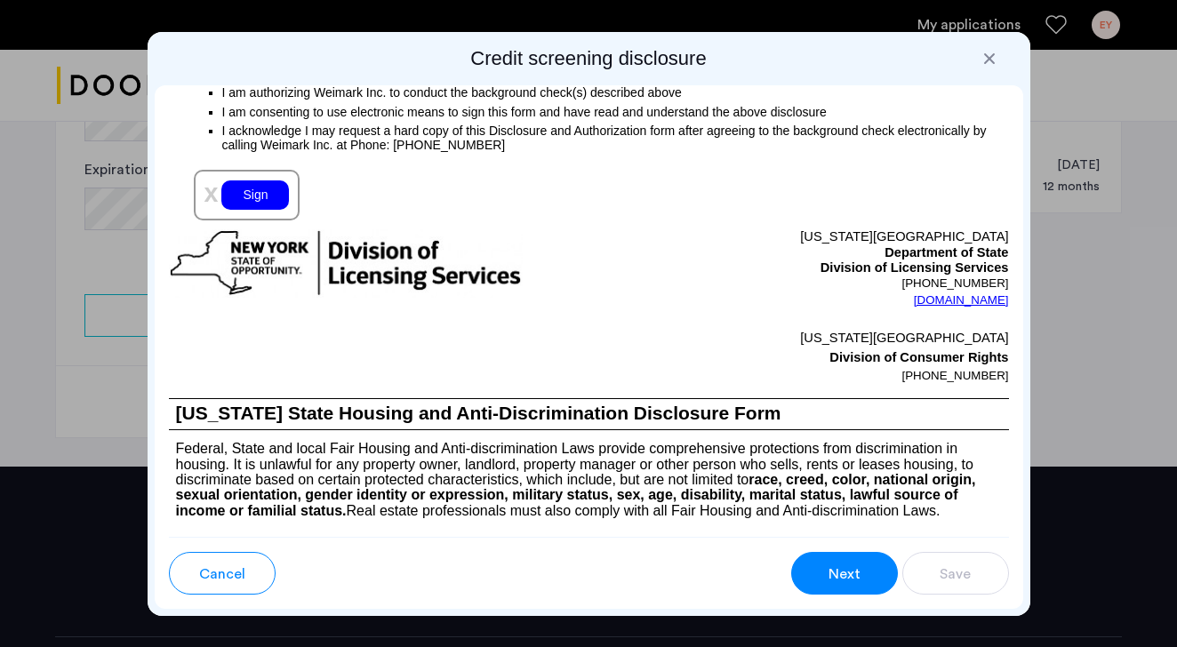
click at [268, 203] on div "Sign" at bounding box center [255, 194] width 68 height 29
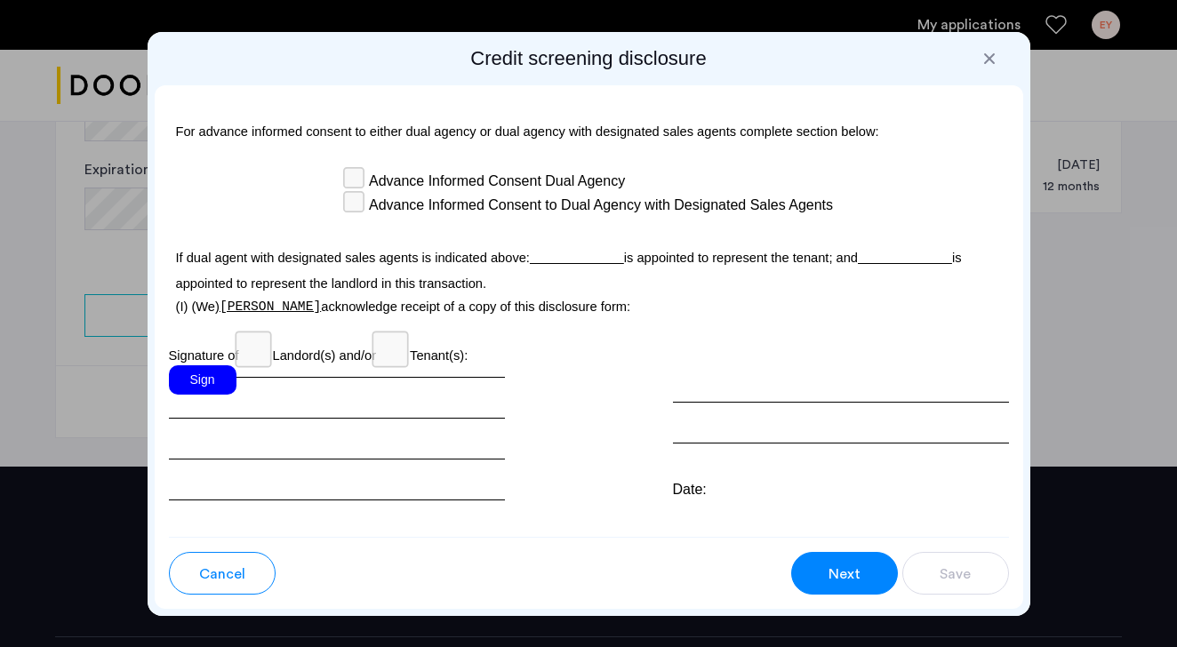
scroll to position [5483, 0]
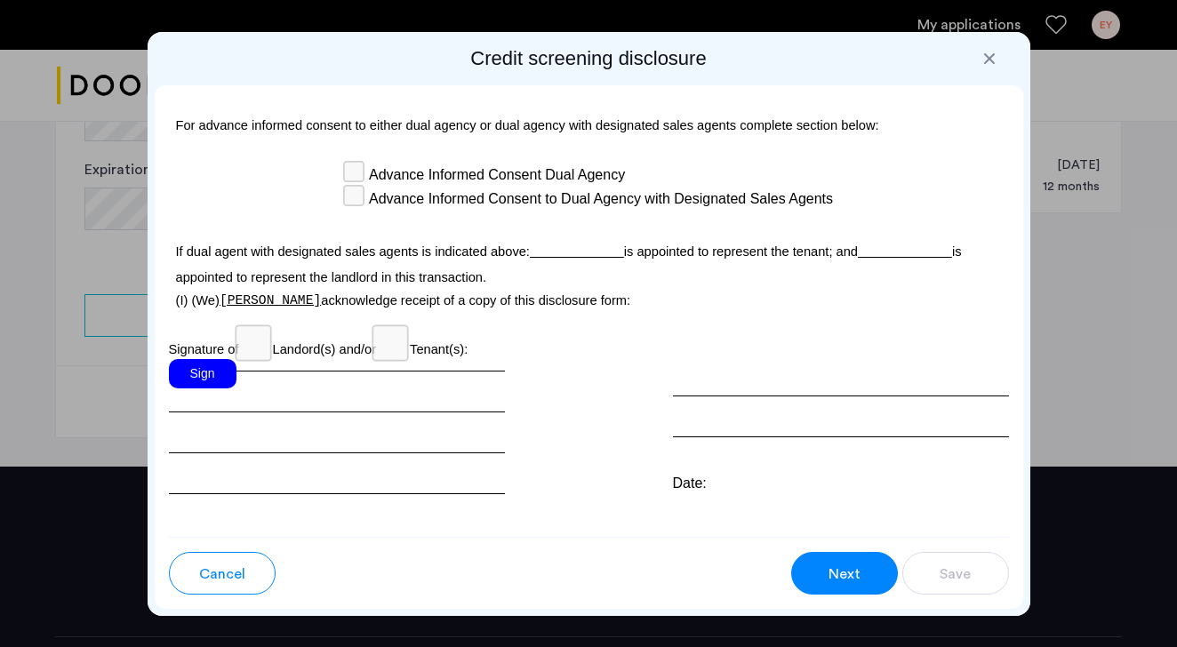
click at [213, 379] on div "Sign" at bounding box center [203, 373] width 68 height 29
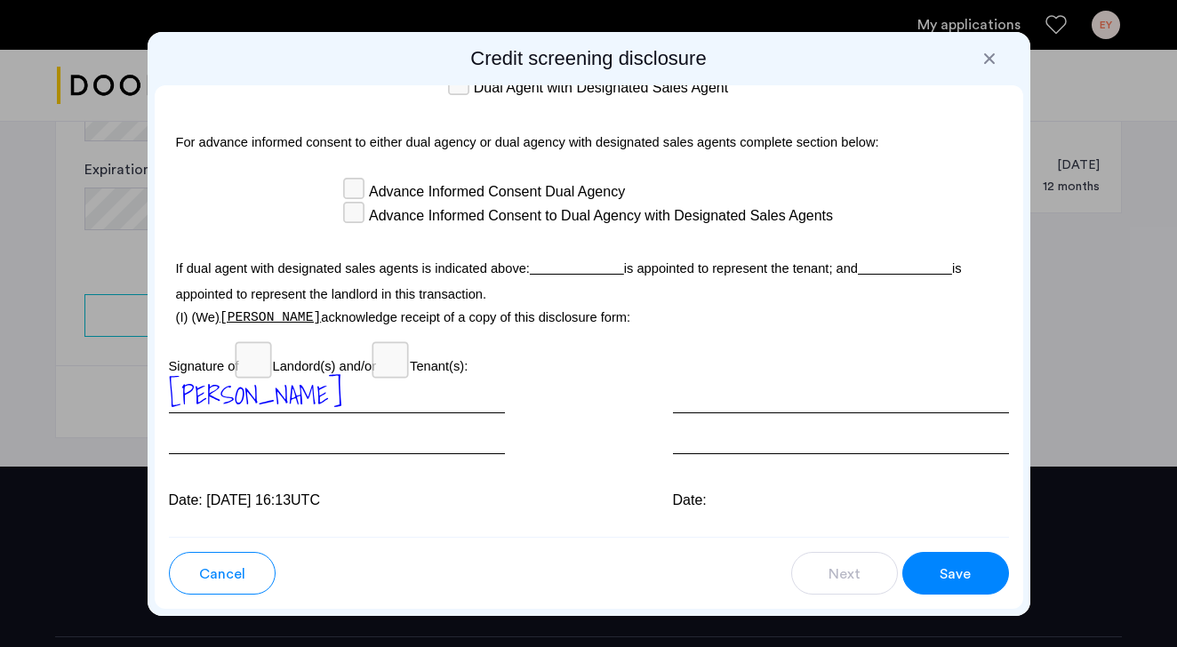
scroll to position [5457, 0]
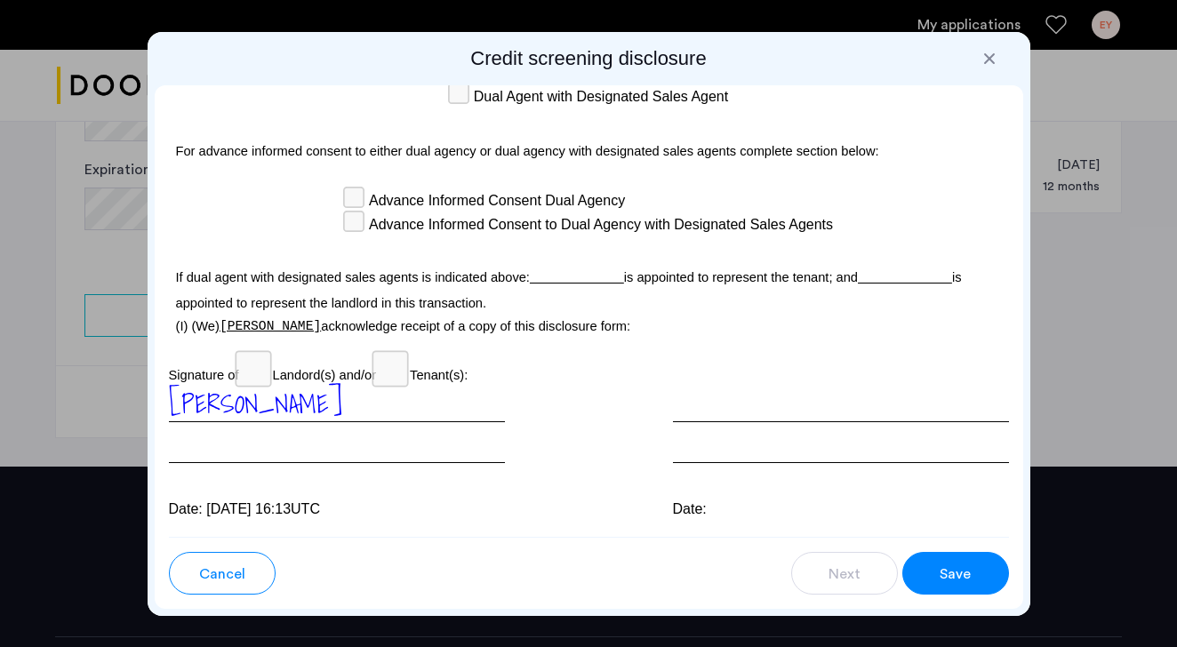
click at [947, 567] on span "Save" at bounding box center [954, 573] width 31 height 21
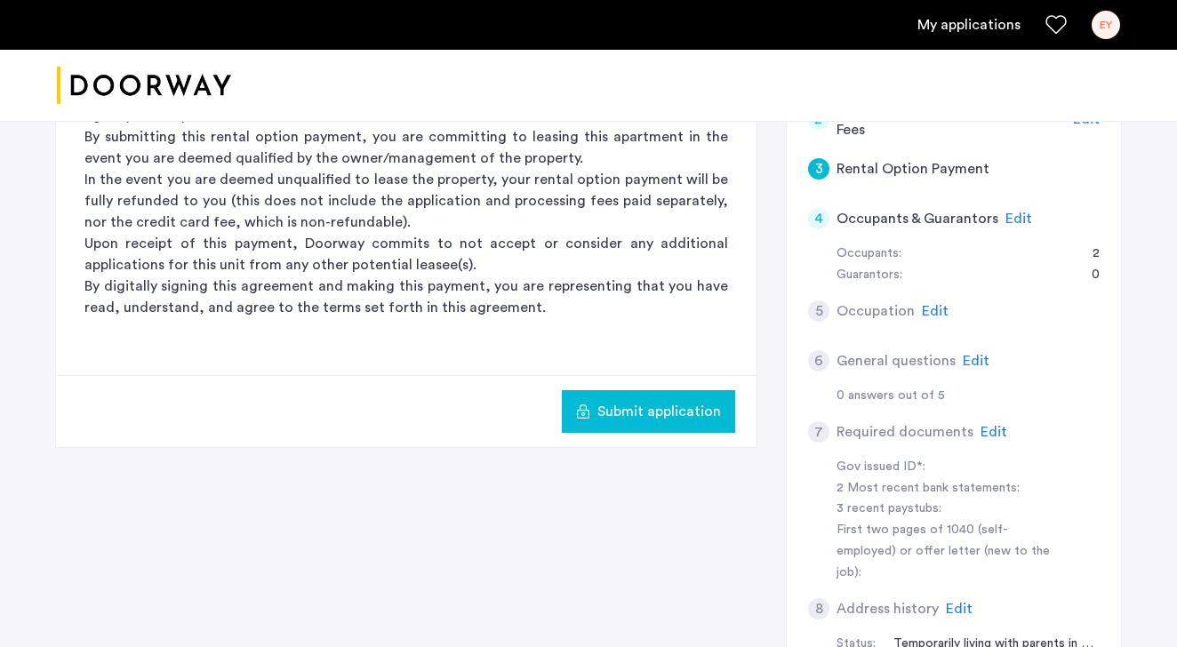
scroll to position [437, 0]
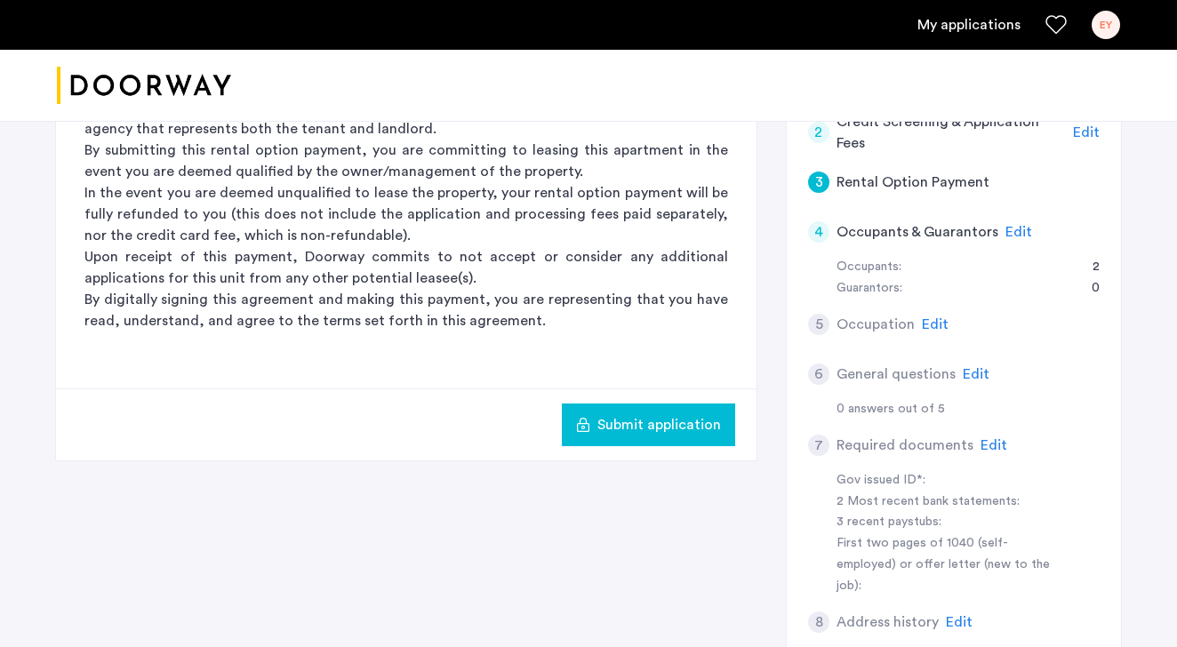
click at [698, 416] on span "Submit application" at bounding box center [659, 424] width 124 height 21
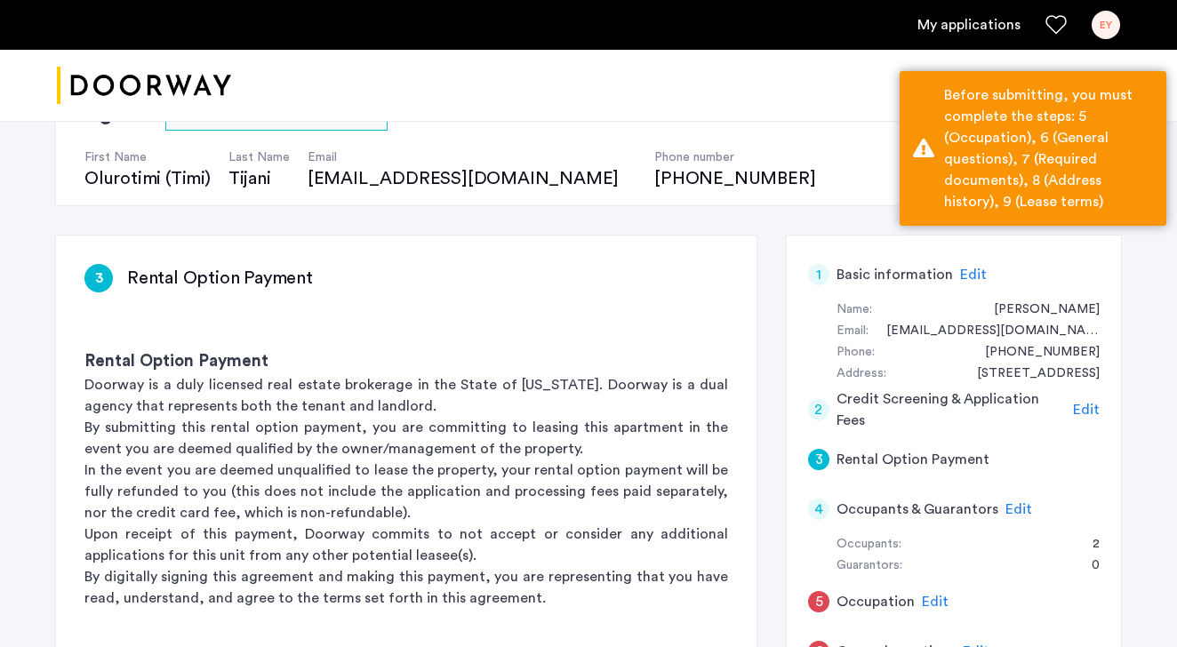
scroll to position [292, 0]
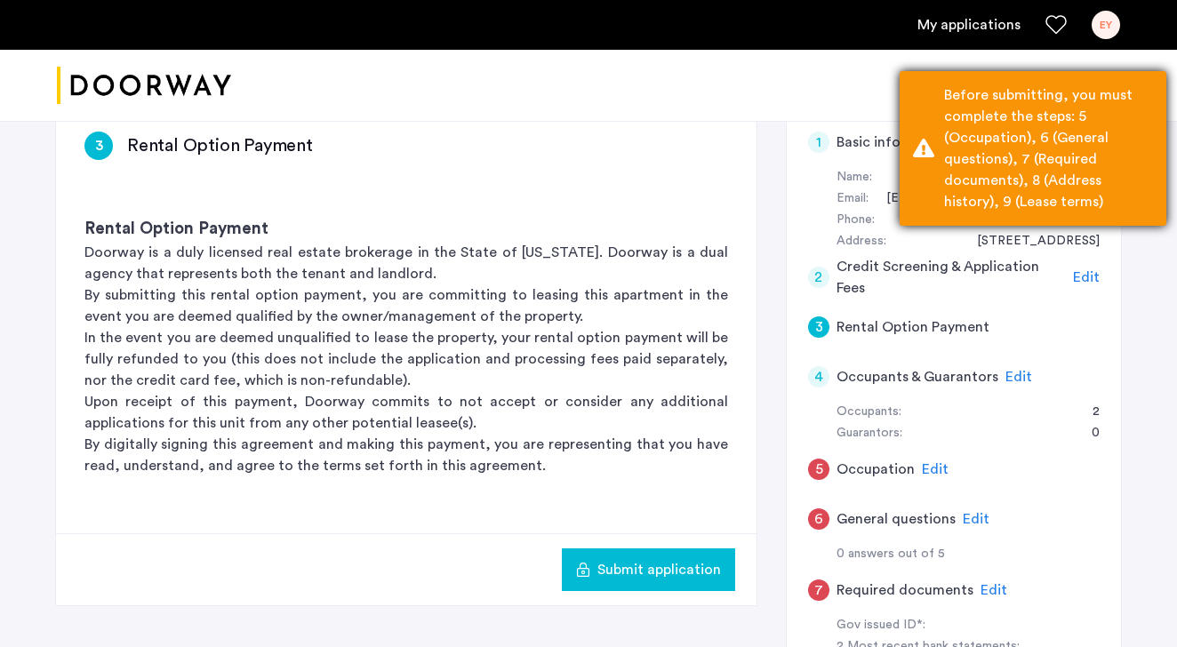
click at [1005, 166] on div "Before submitting, you must complete the steps: 5 (Occupation), 6 (General ques…" at bounding box center [1048, 148] width 209 height 128
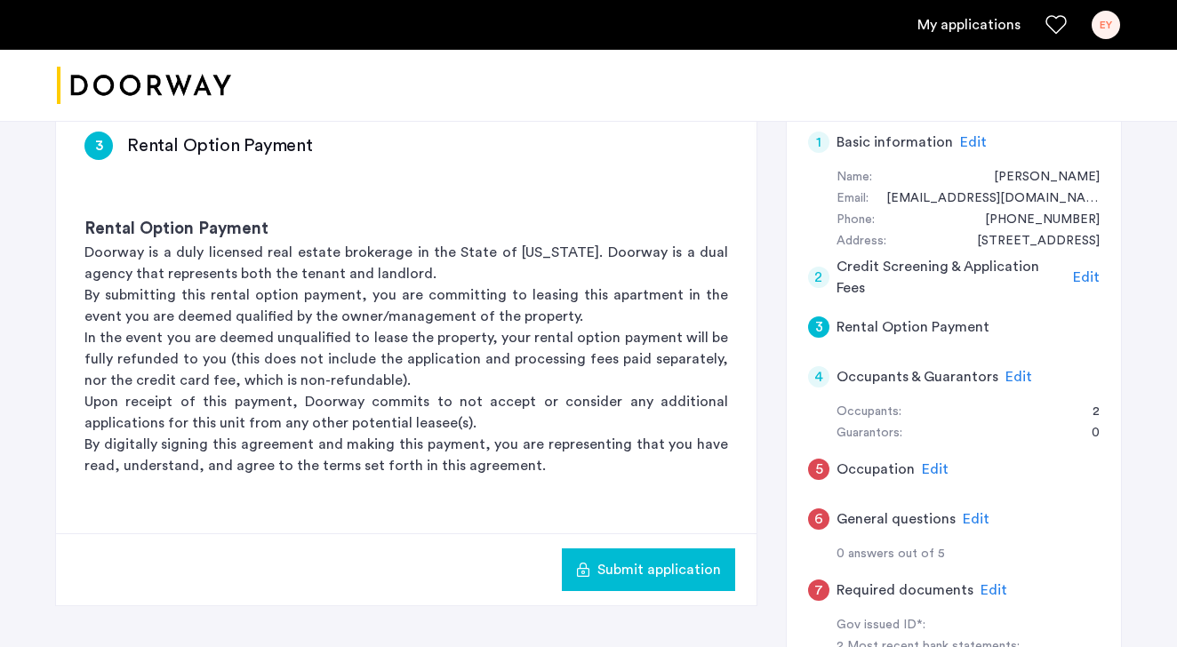
scroll to position [309, 0]
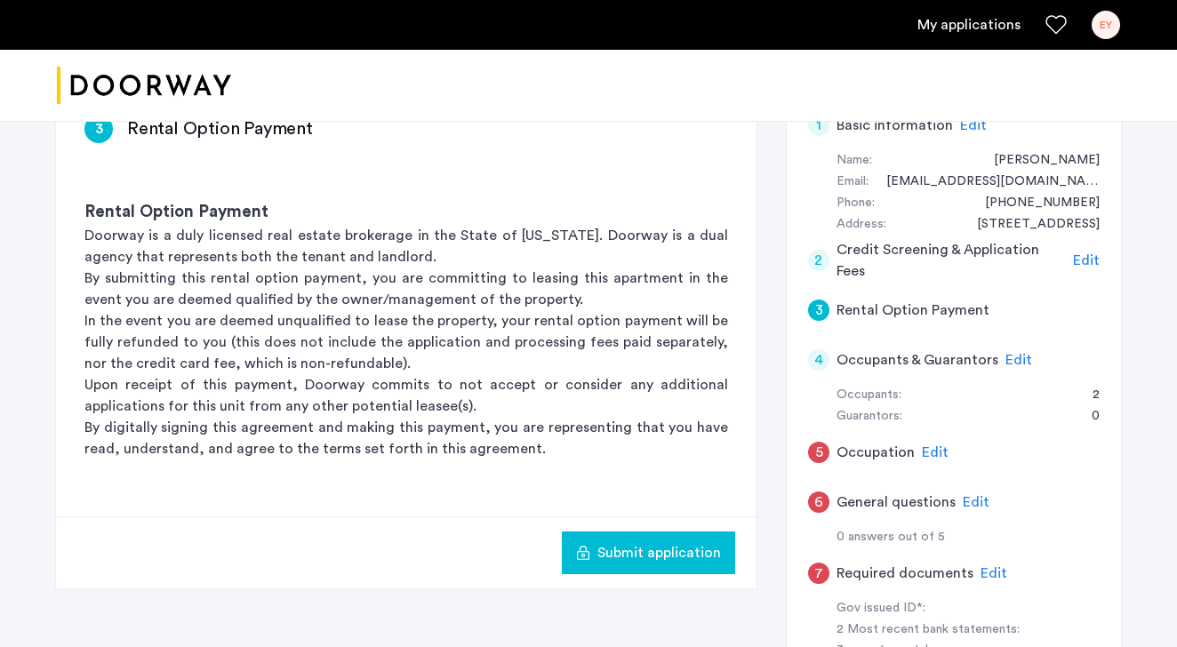
click at [1019, 358] on span "Edit" at bounding box center [1018, 360] width 27 height 14
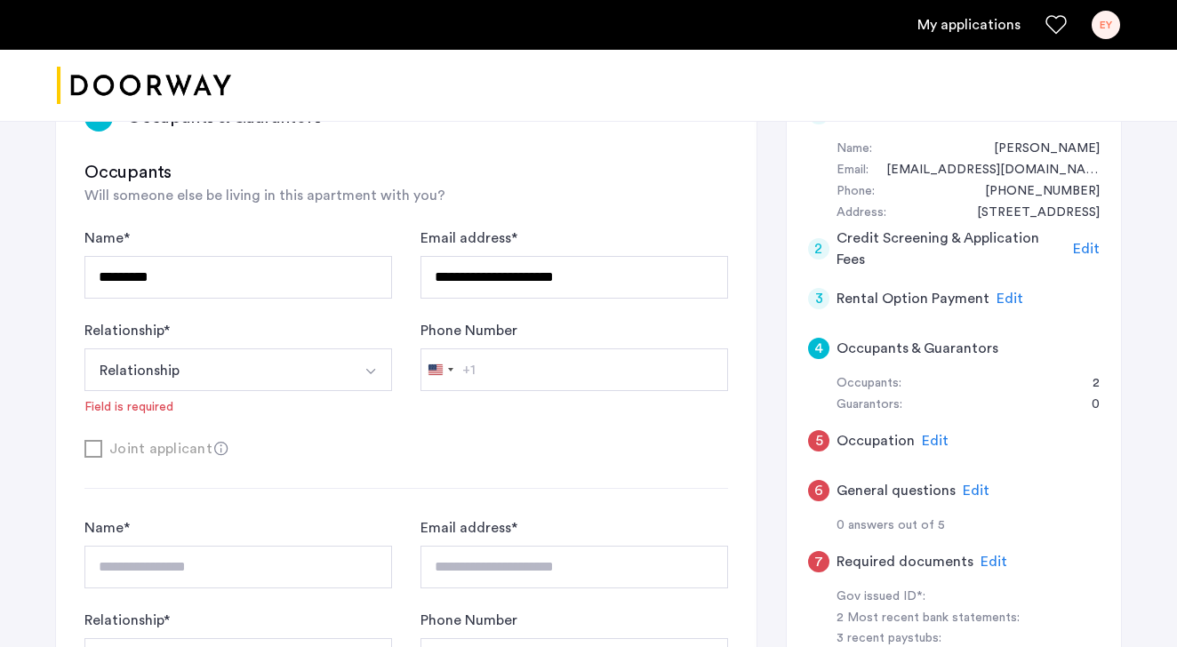
scroll to position [356, 0]
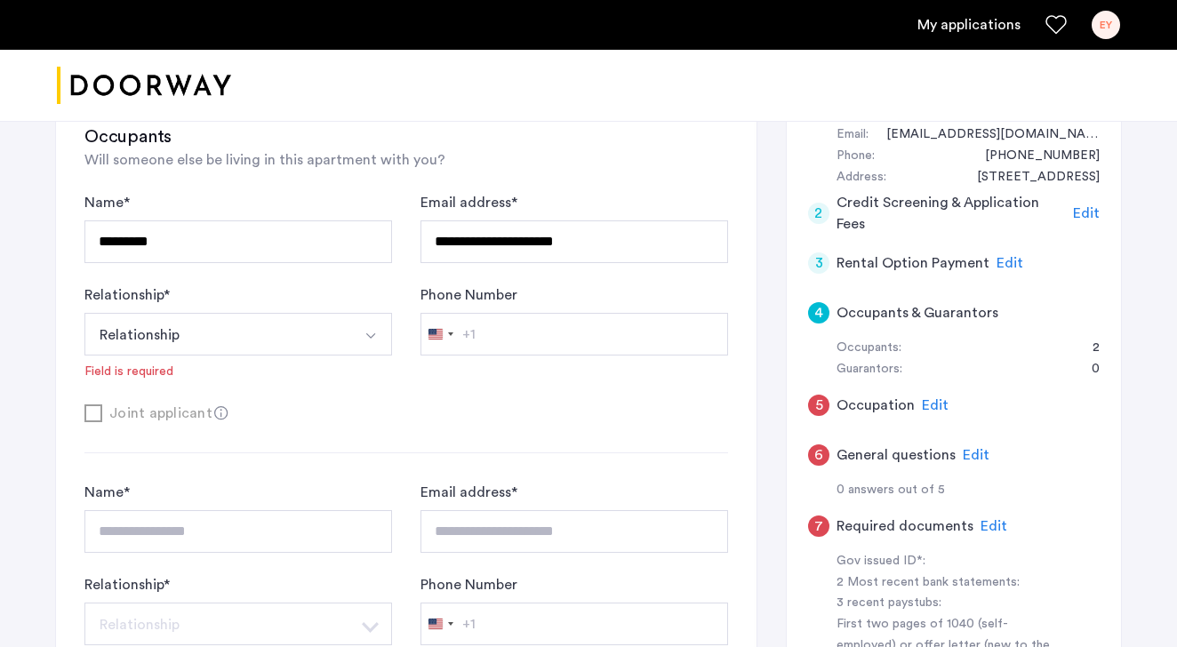
click at [101, 415] on div "Joint applicant" at bounding box center [405, 413] width 643 height 22
click at [218, 329] on button "Relationship" at bounding box center [217, 334] width 266 height 43
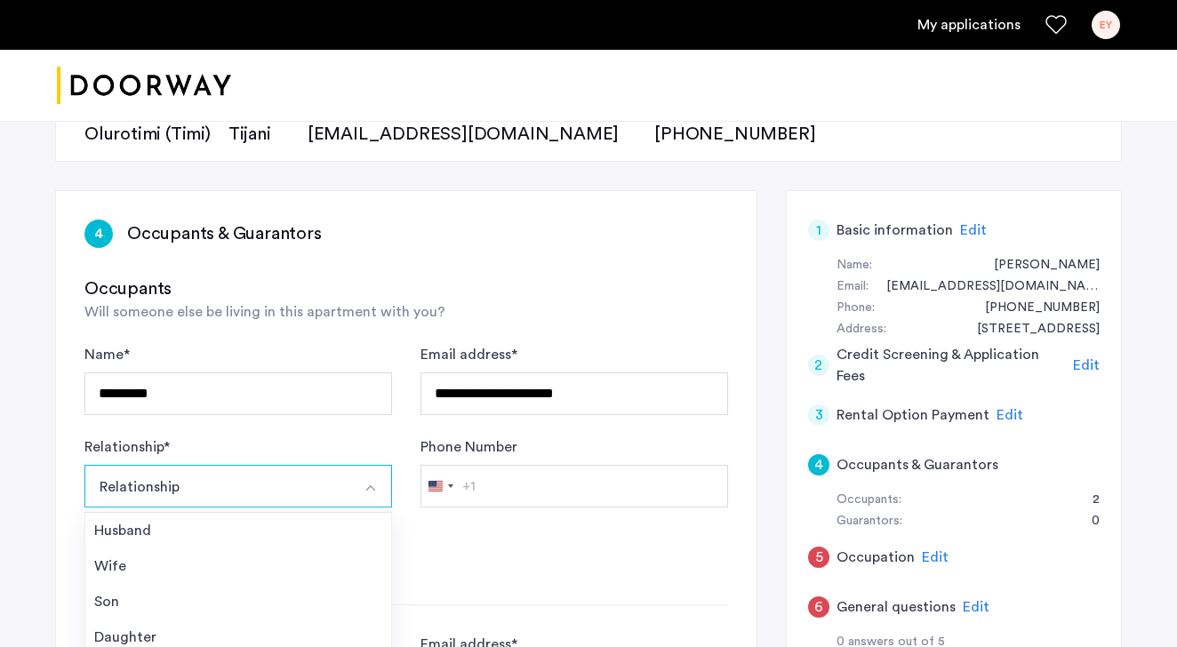
scroll to position [206, 0]
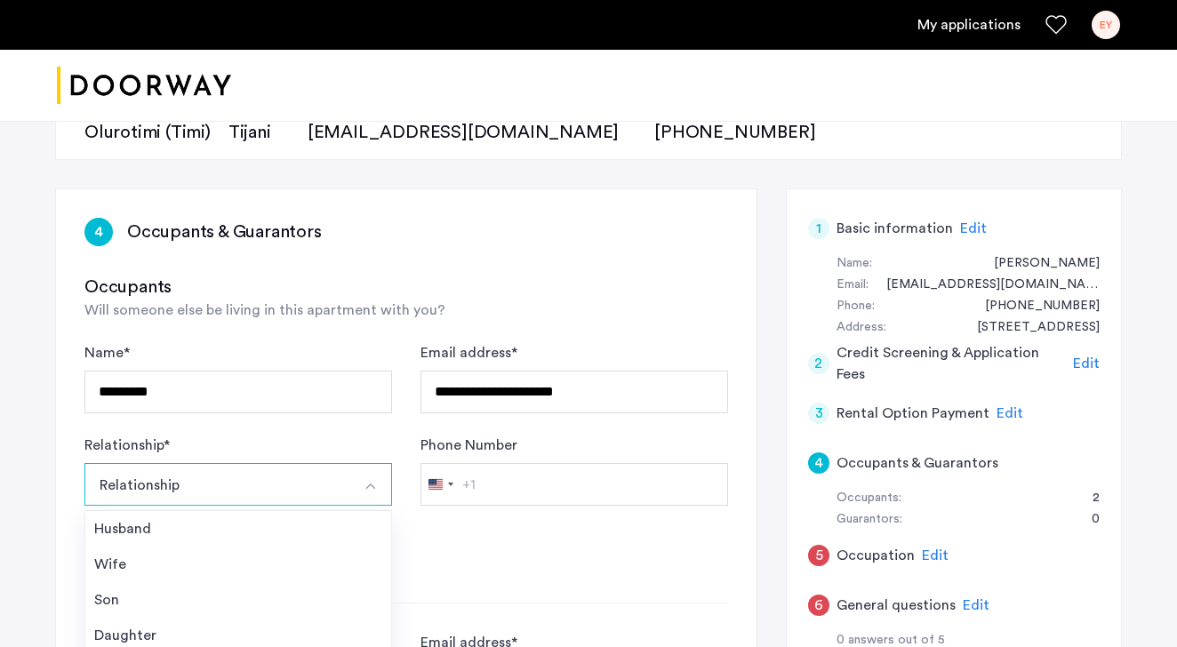
click at [555, 276] on h3 "Occupants" at bounding box center [405, 287] width 643 height 25
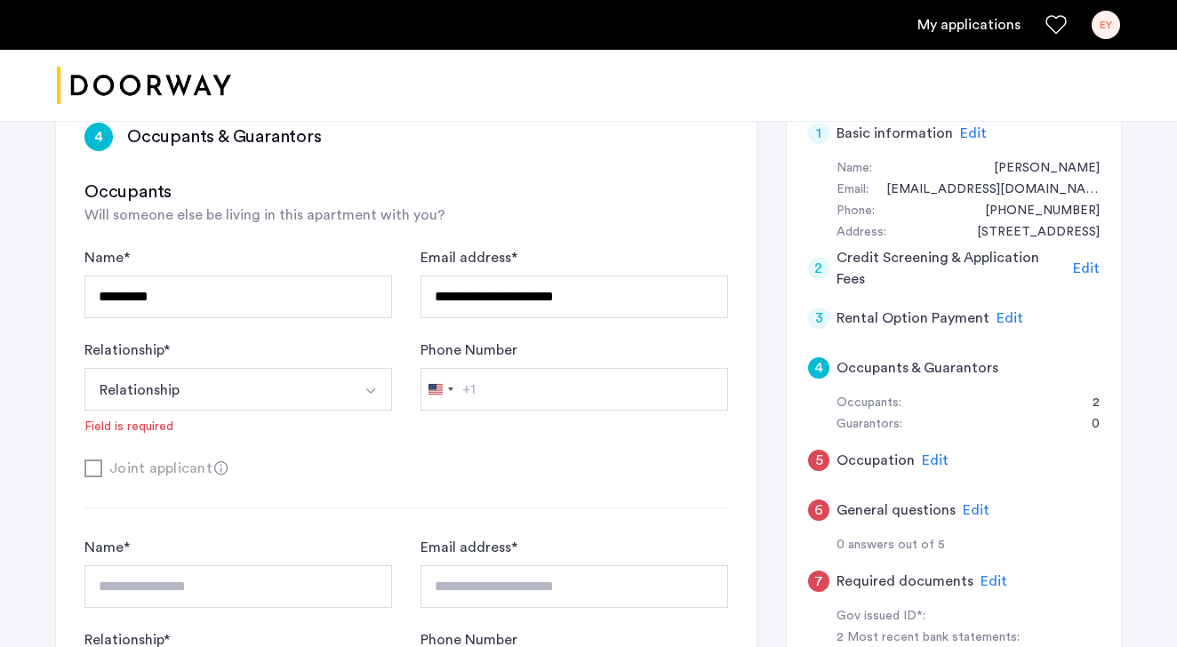
scroll to position [304, 0]
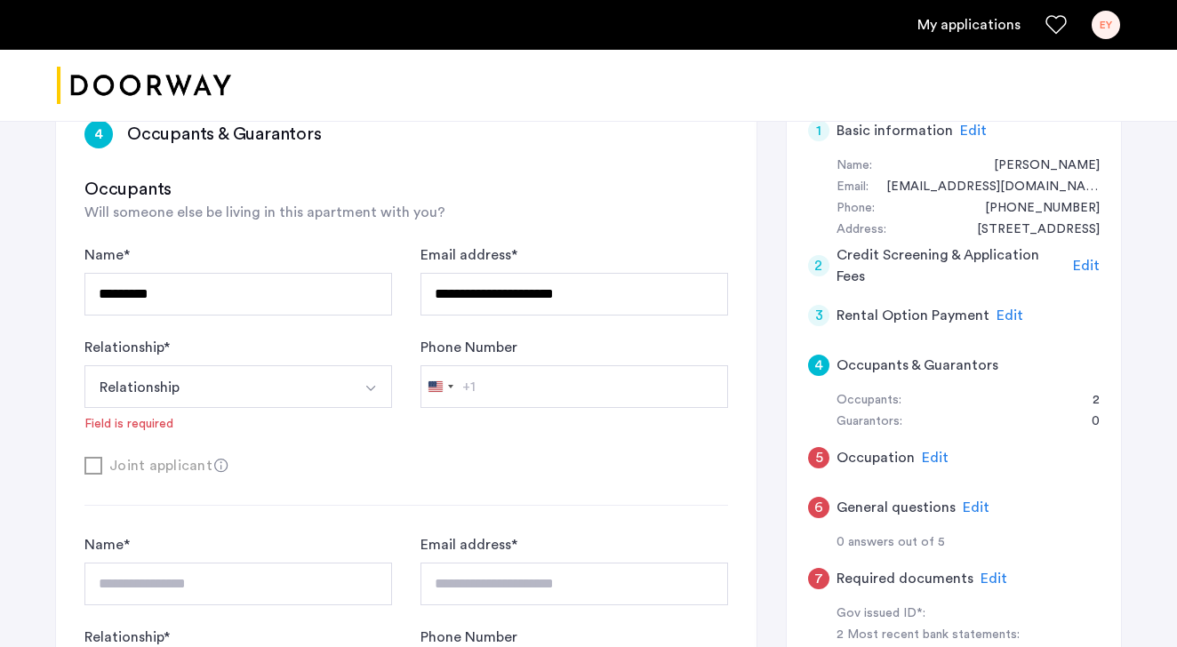
click at [531, 448] on form "**********" at bounding box center [405, 360] width 643 height 232
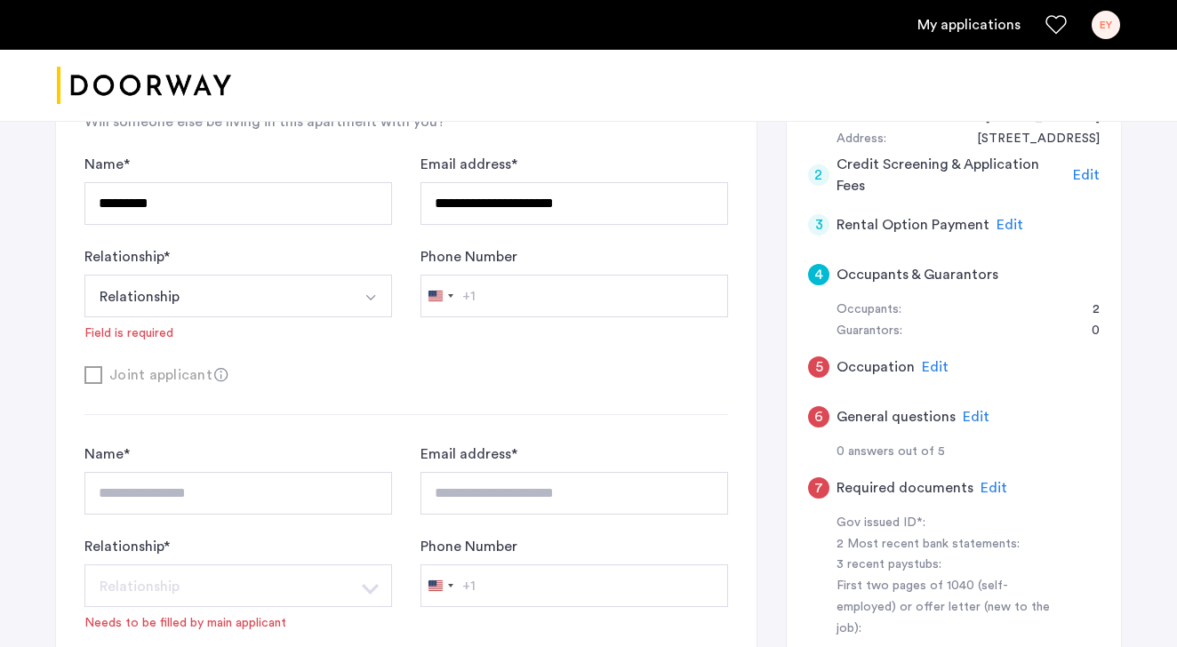
scroll to position [381, 0]
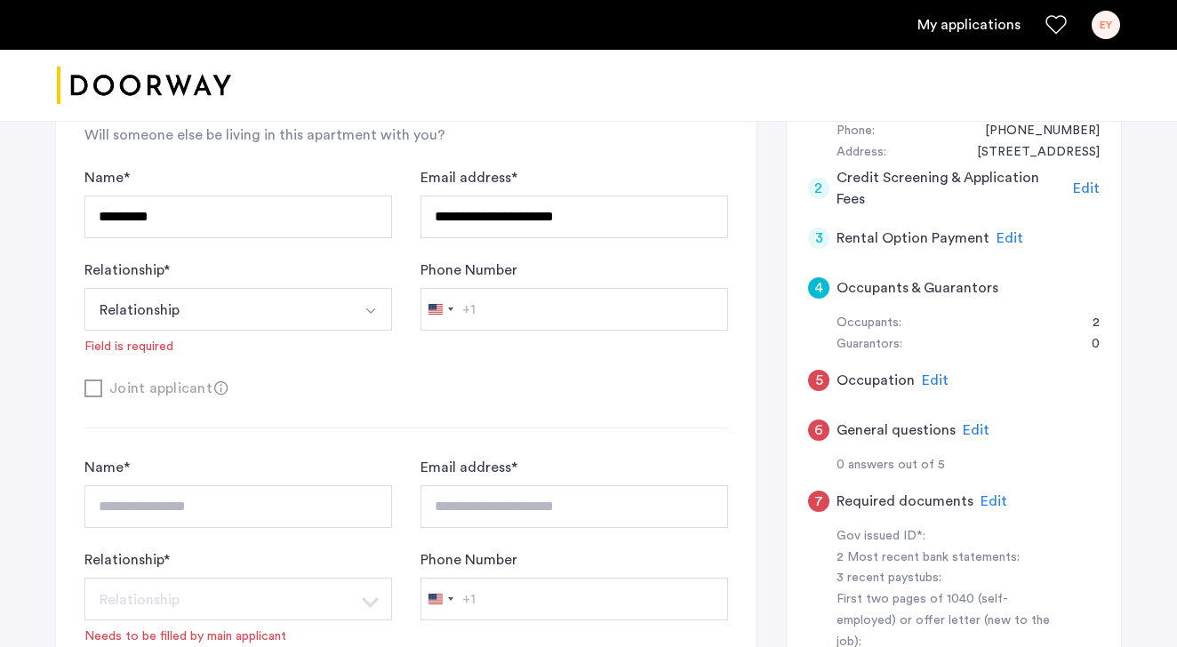
click at [373, 316] on img "Select option" at bounding box center [370, 311] width 14 height 14
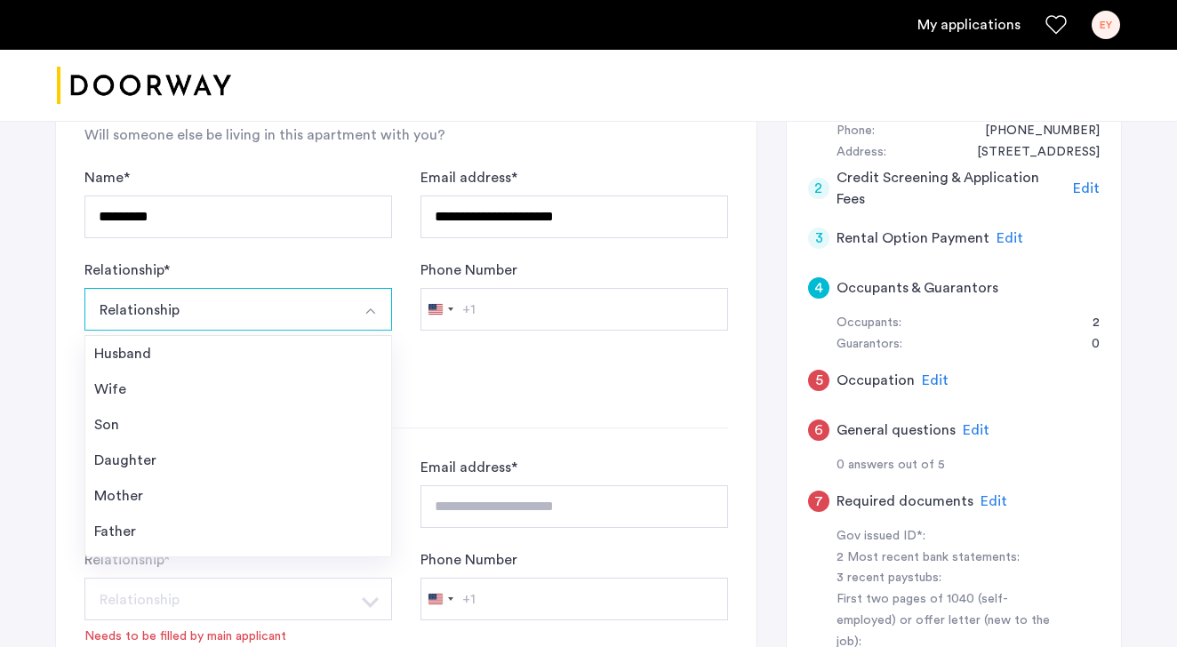
click at [494, 371] on form "**********" at bounding box center [405, 283] width 643 height 232
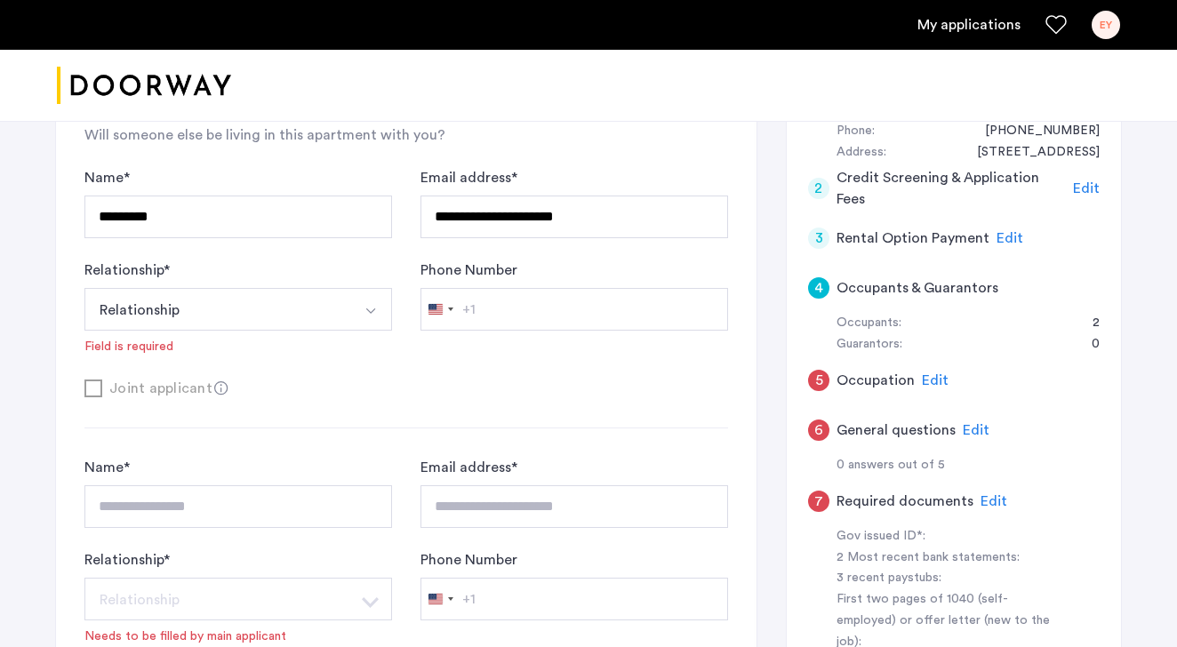
click at [371, 314] on img "Select option" at bounding box center [370, 311] width 14 height 14
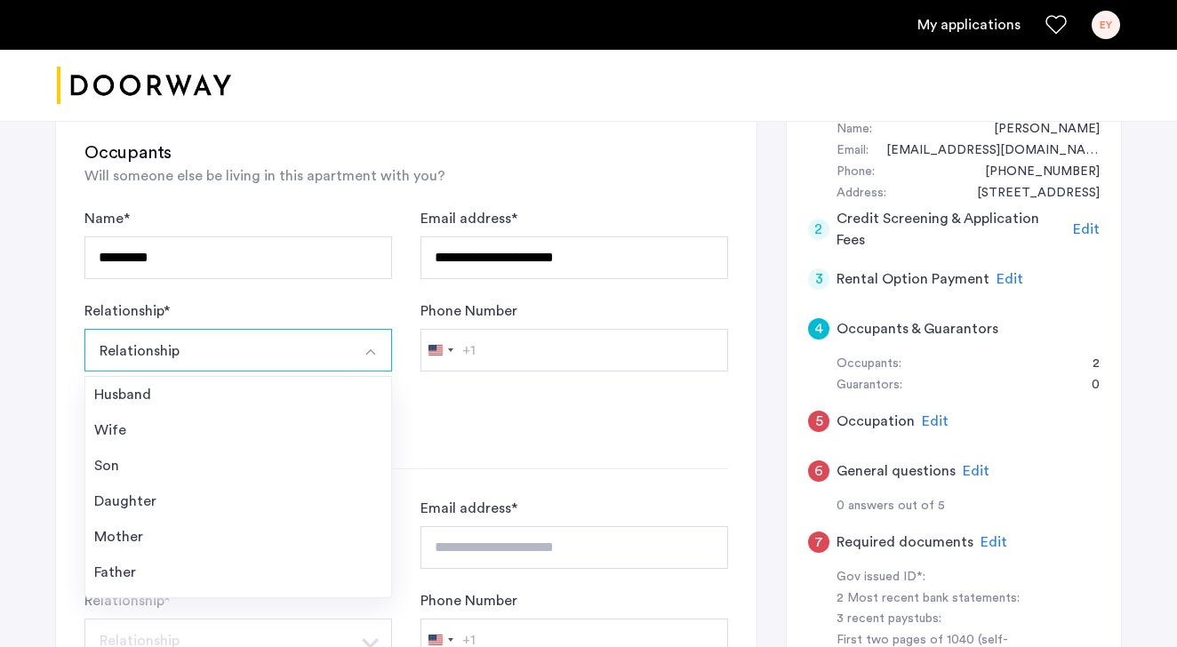
scroll to position [325, 0]
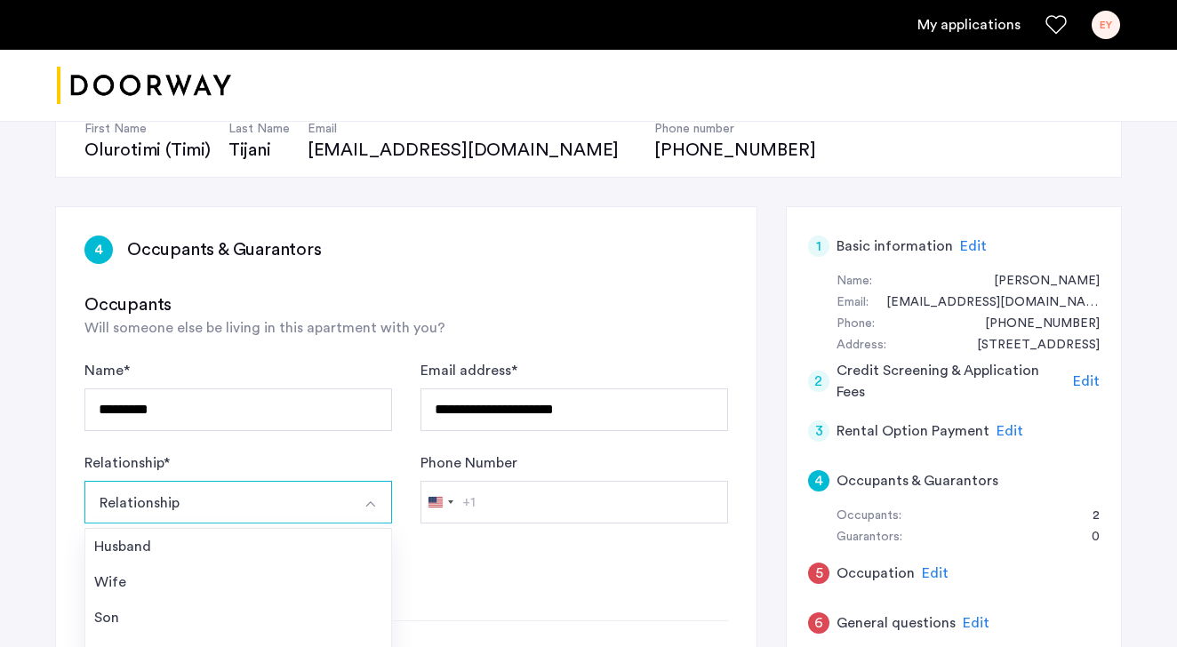
click at [395, 284] on div "**********" at bounding box center [406, 569] width 700 height 724
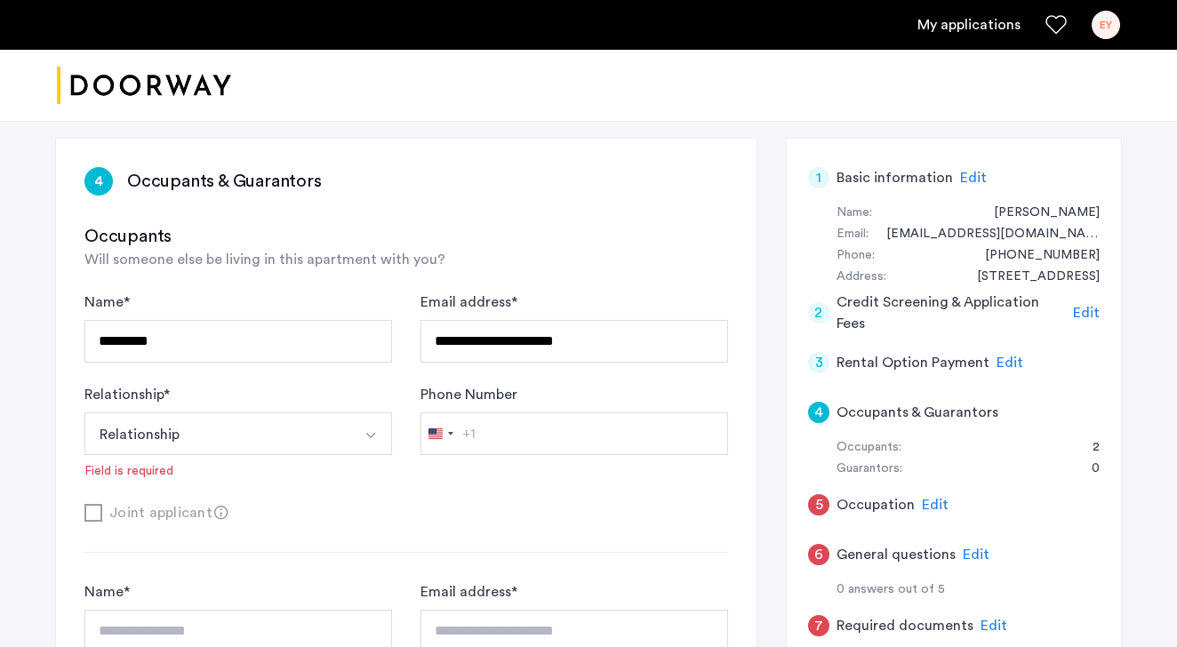
scroll to position [266, 0]
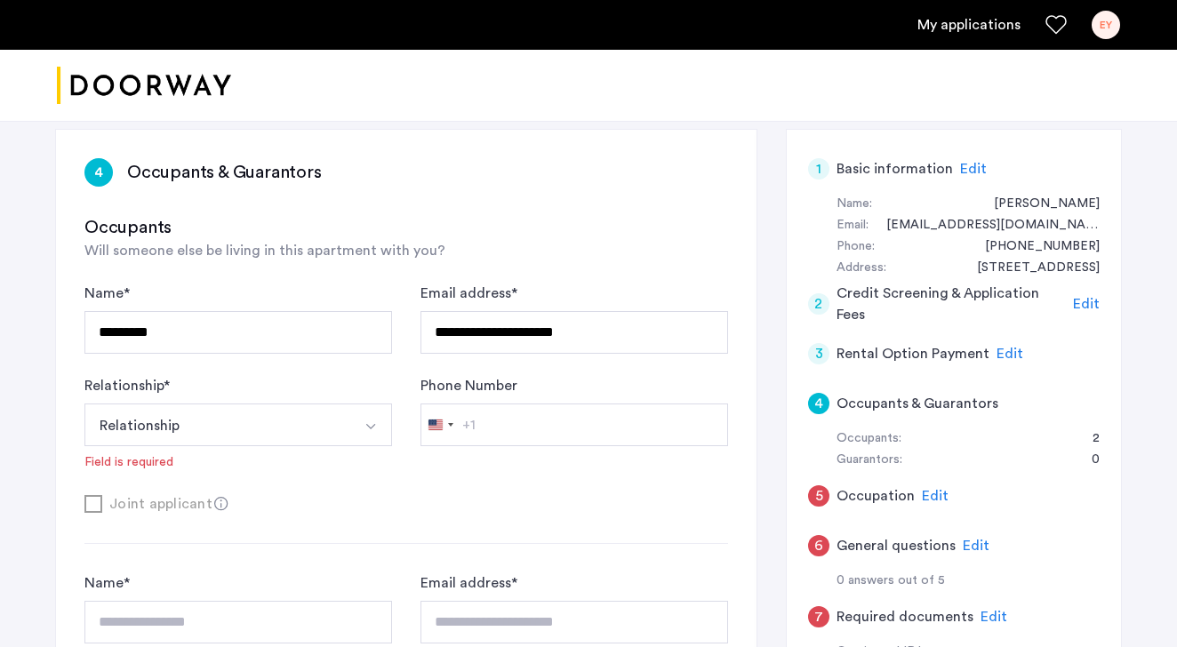
click at [365, 436] on button "Select option" at bounding box center [370, 424] width 43 height 43
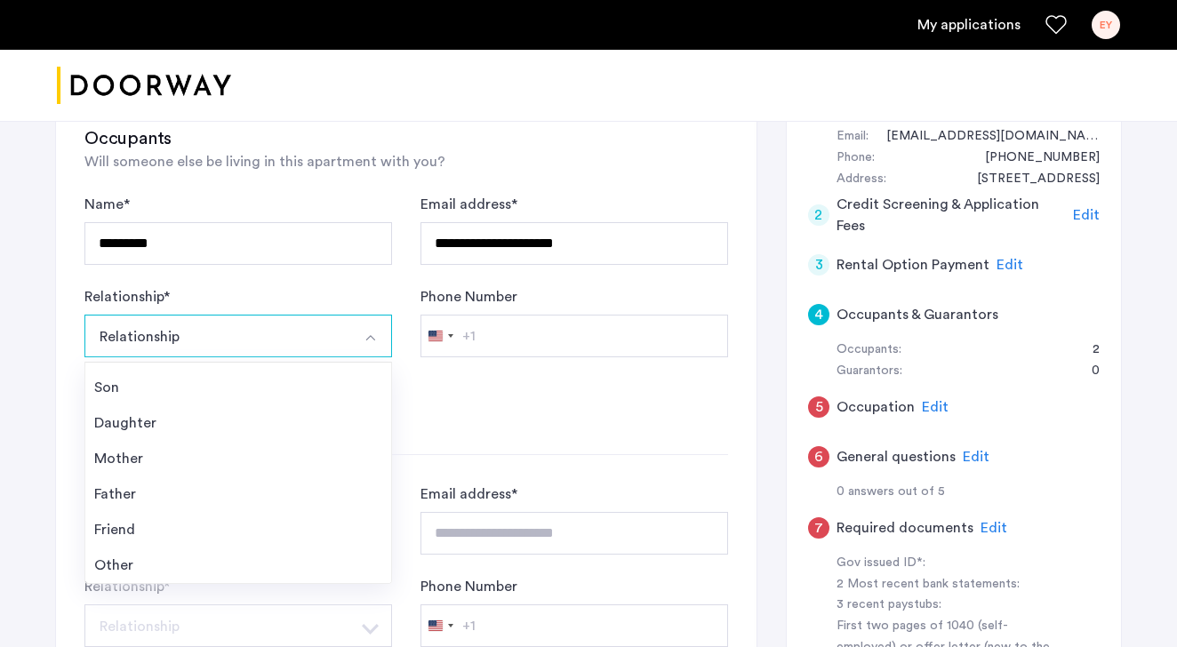
scroll to position [357, 0]
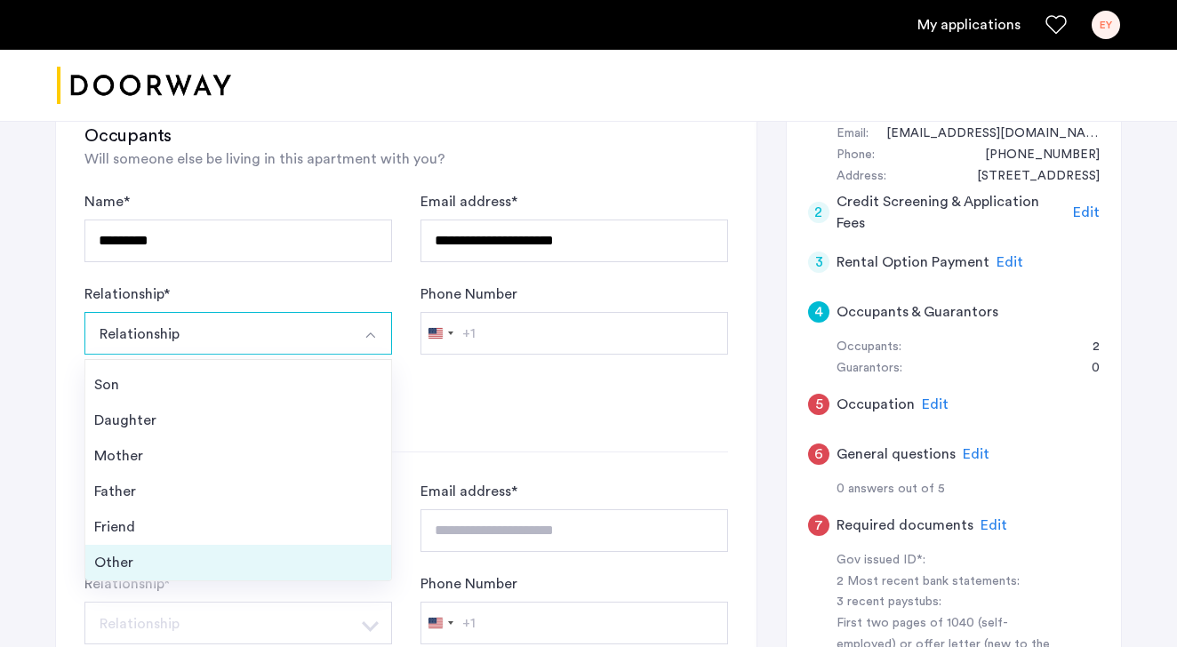
click at [253, 555] on div "Other" at bounding box center [238, 562] width 288 height 21
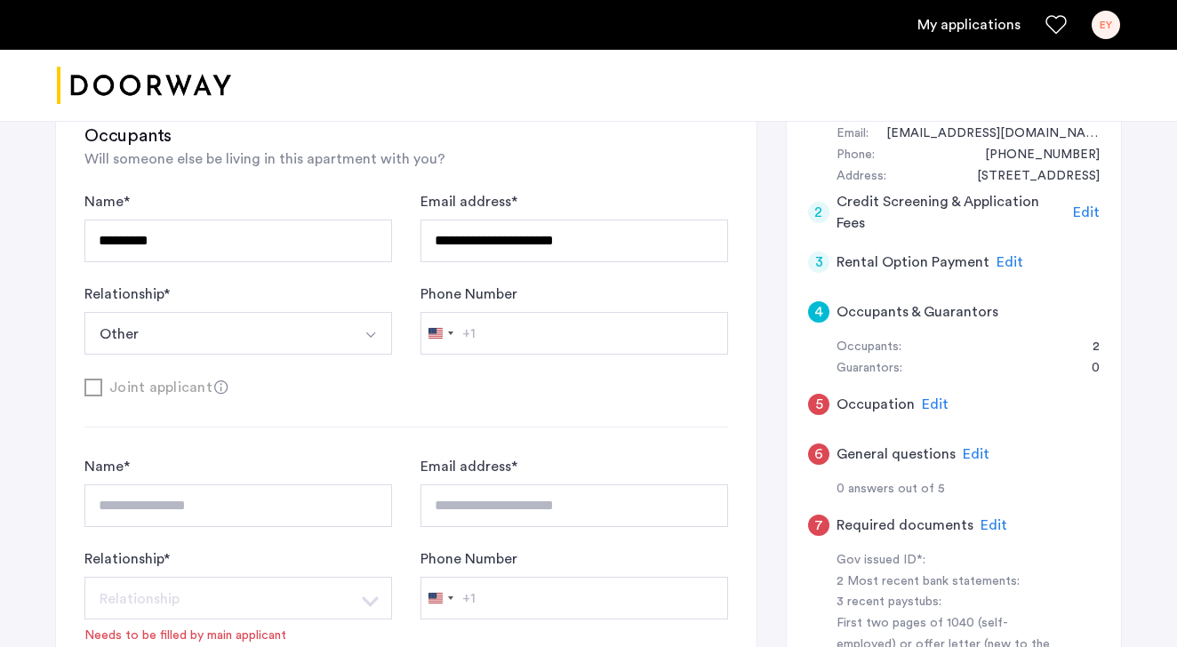
click at [300, 346] on button "Other" at bounding box center [217, 333] width 266 height 43
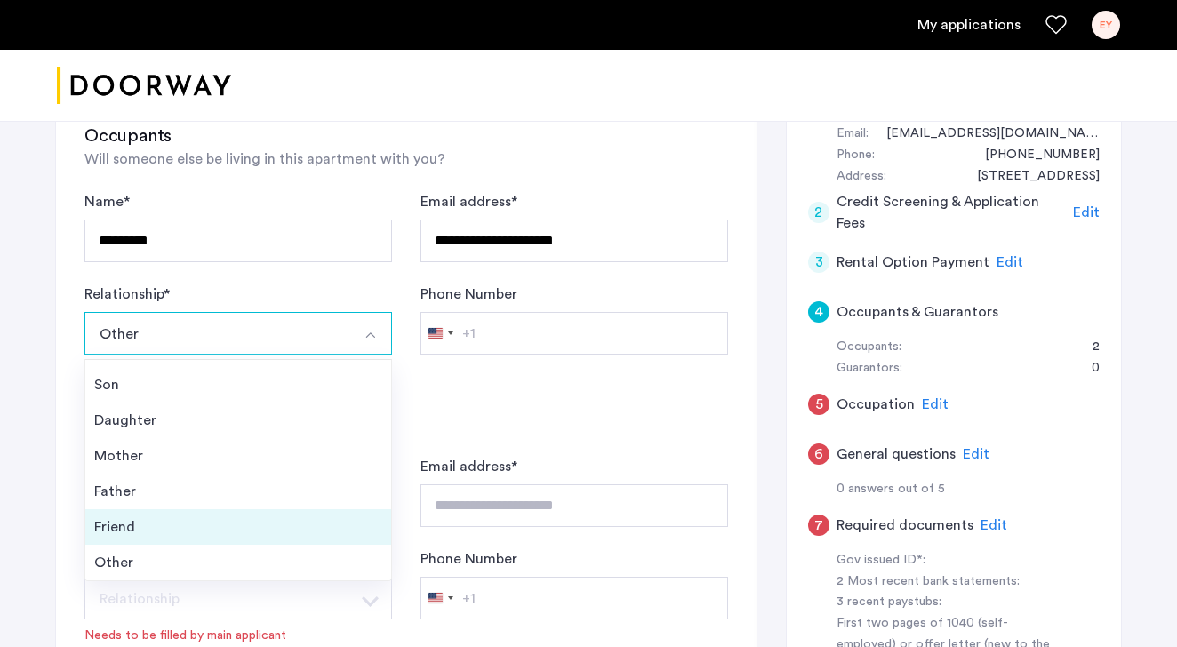
scroll to position [64, 0]
click at [243, 518] on div "Friend" at bounding box center [238, 526] width 288 height 21
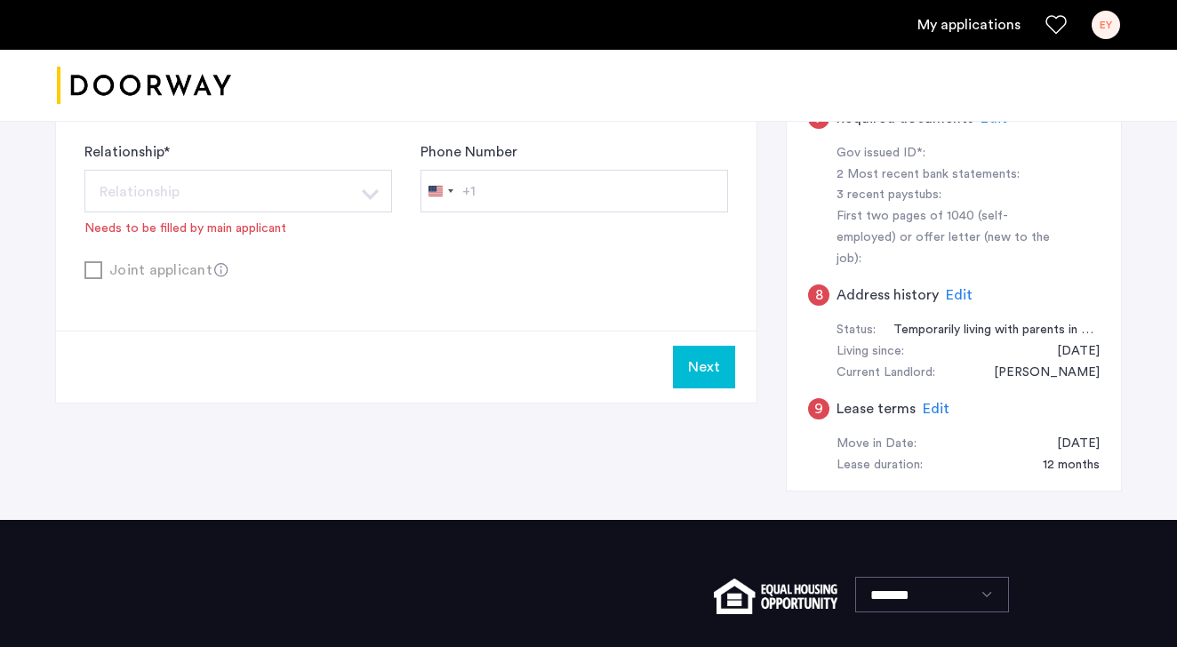
scroll to position [875, 0]
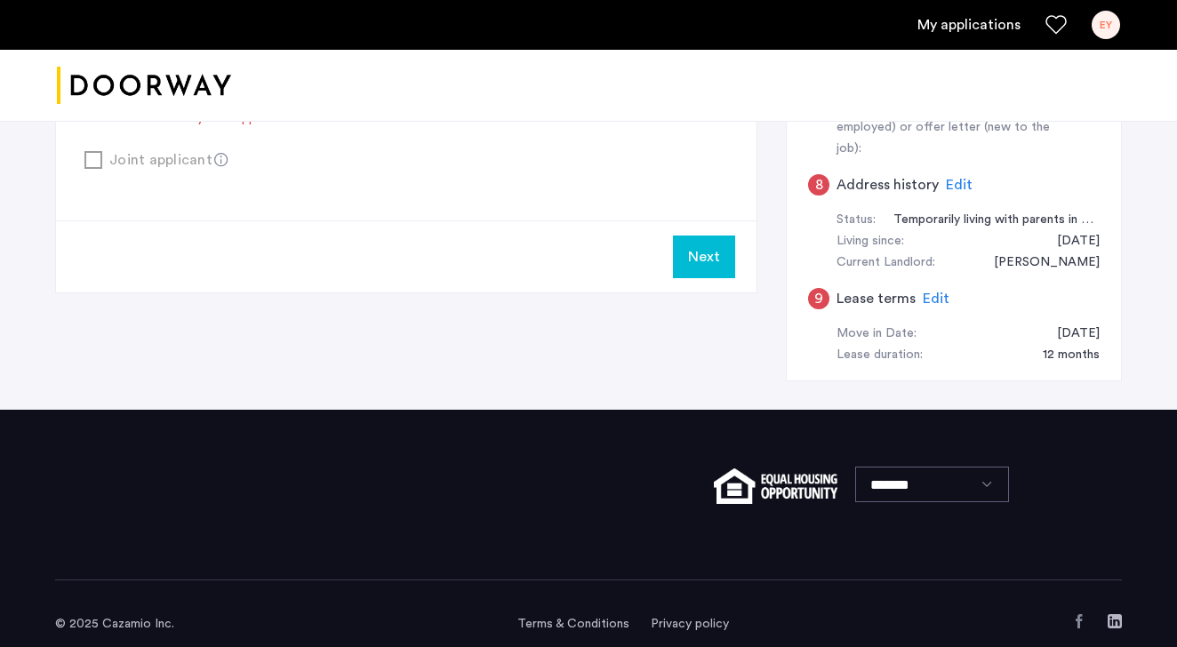
click at [718, 242] on button "Next" at bounding box center [704, 257] width 62 height 43
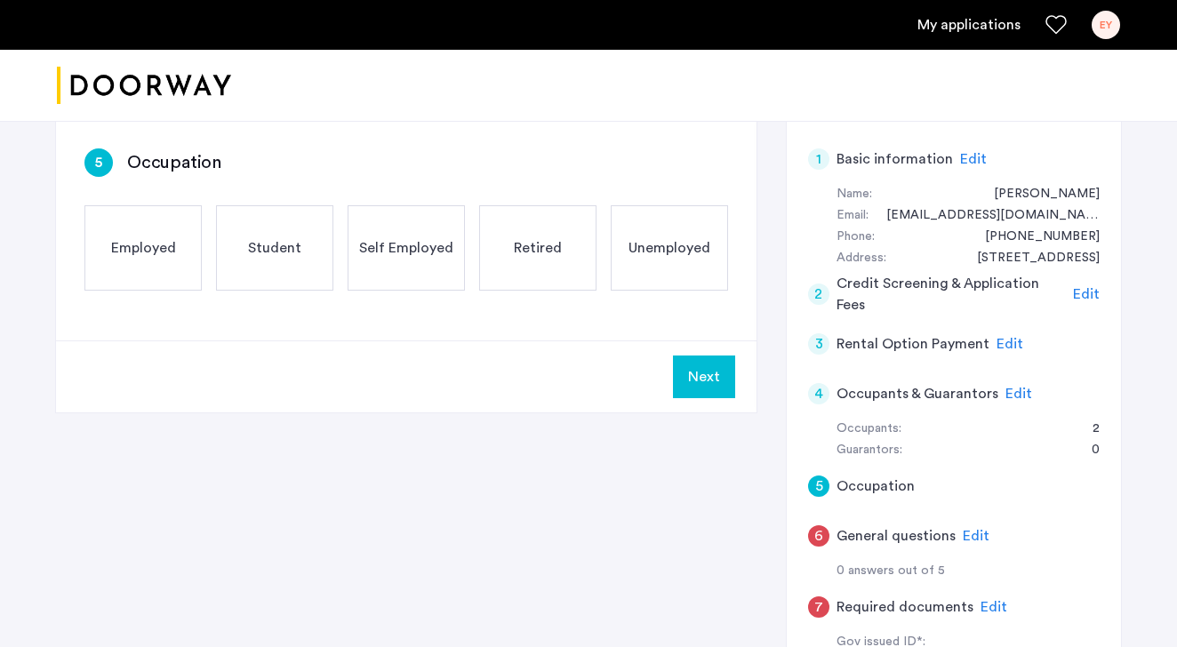
scroll to position [299, 0]
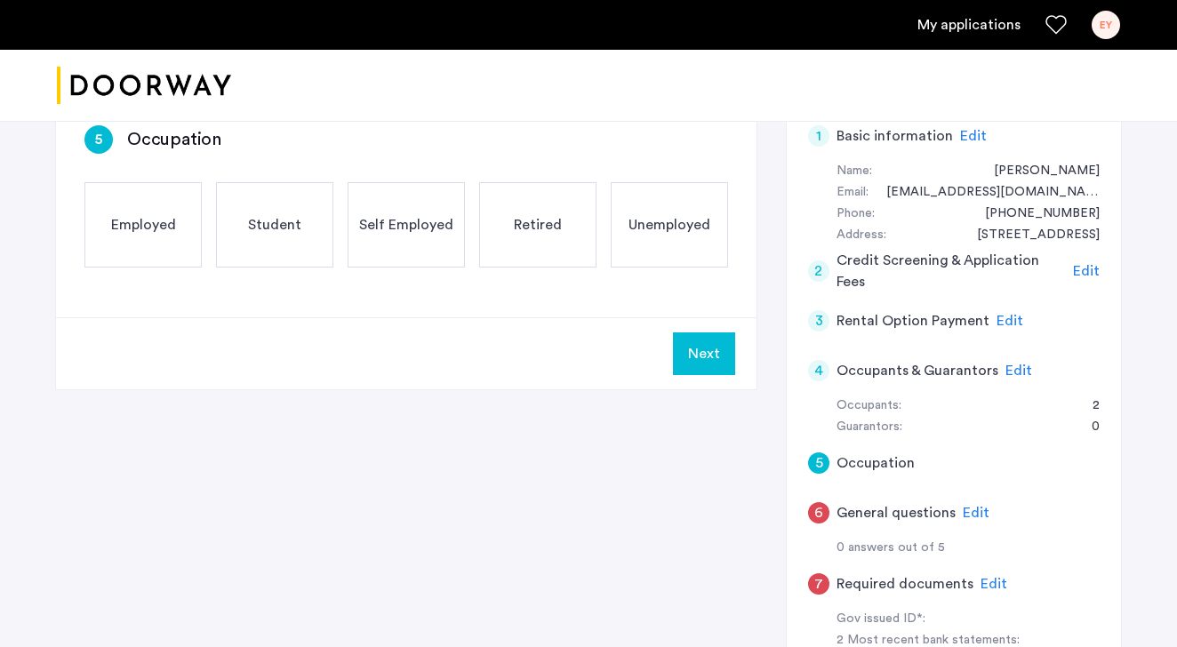
click at [1018, 371] on span "Edit" at bounding box center [1018, 370] width 27 height 14
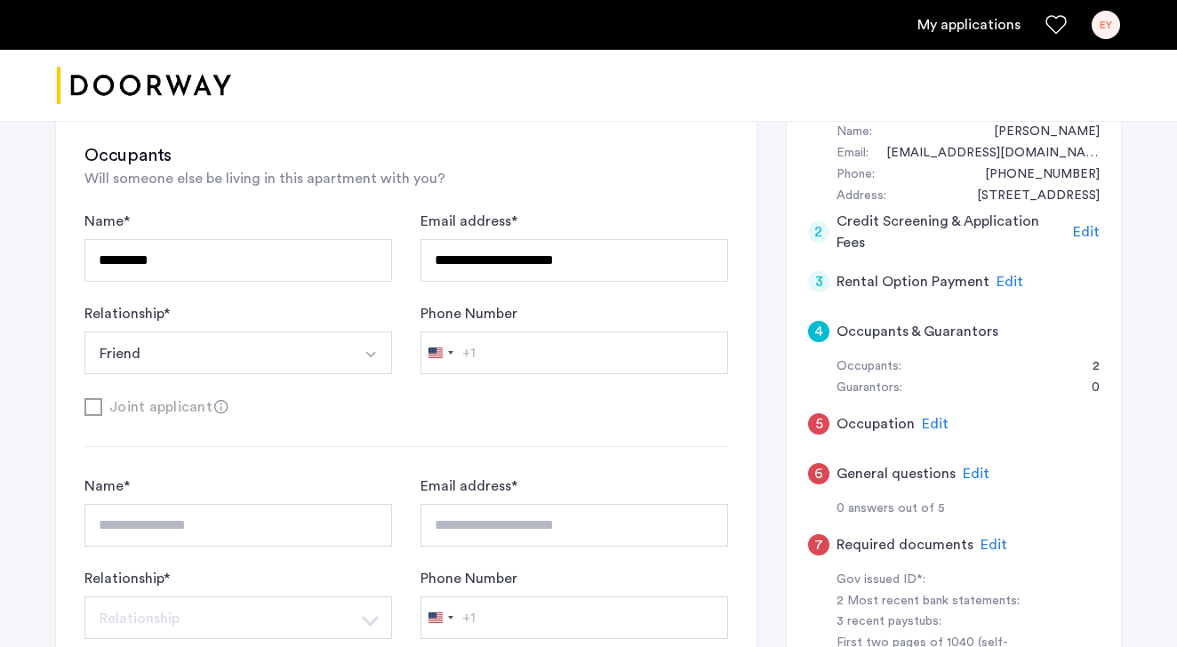
scroll to position [349, 0]
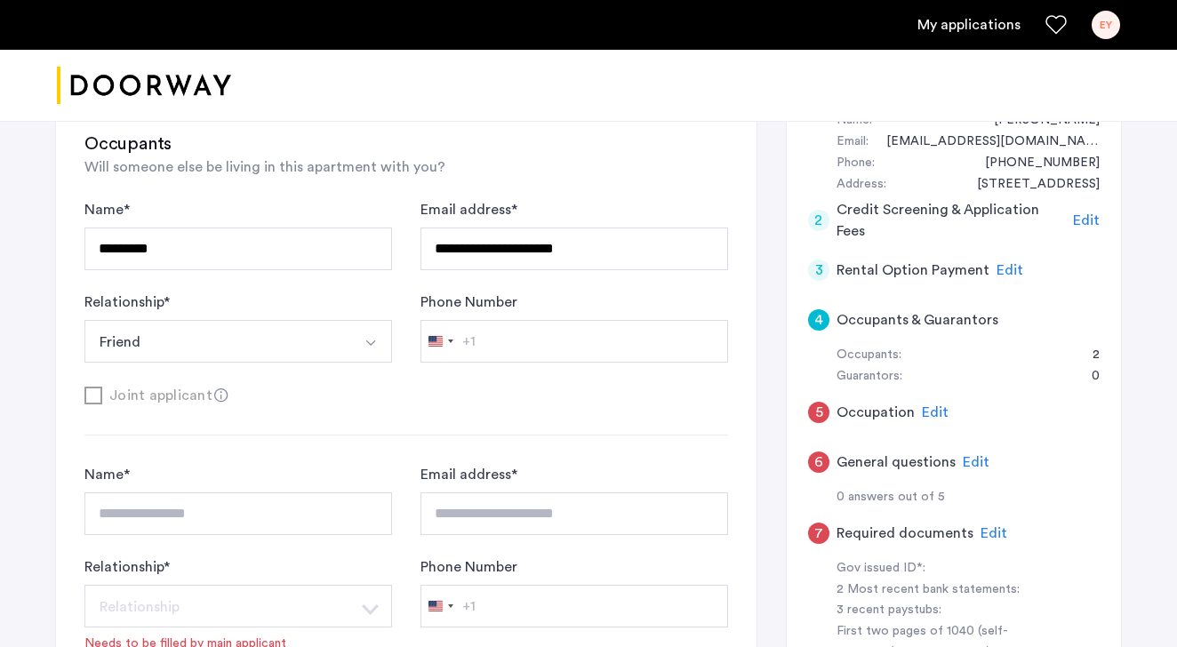
click at [926, 411] on span "Edit" at bounding box center [935, 412] width 27 height 14
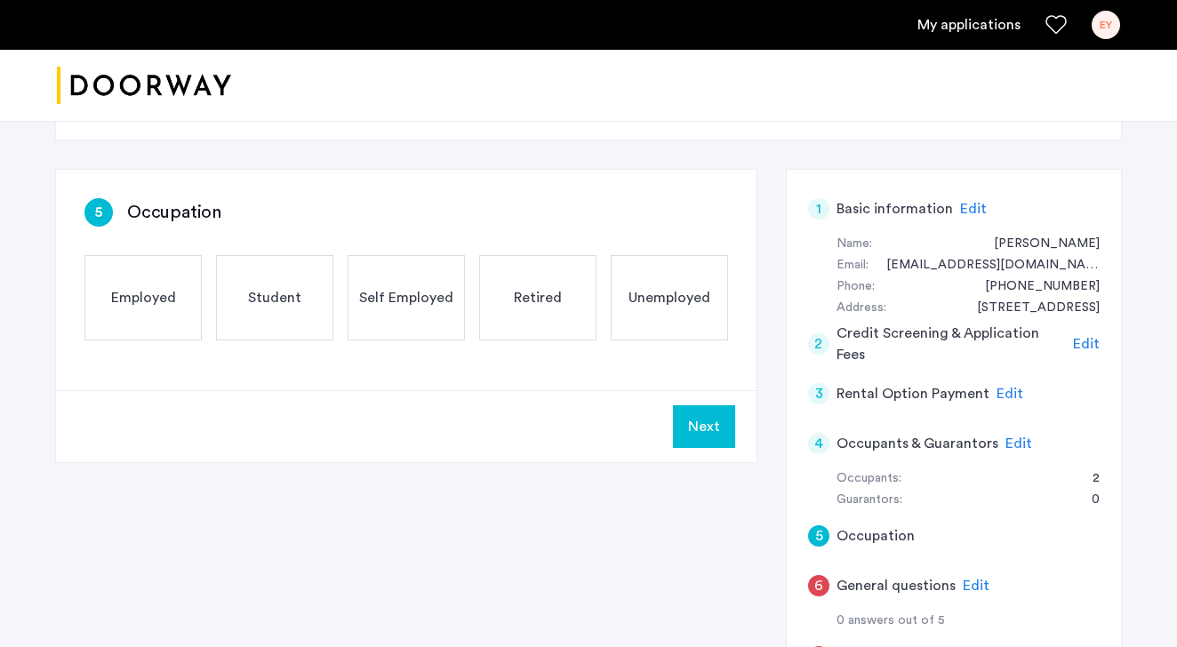
scroll to position [219, 0]
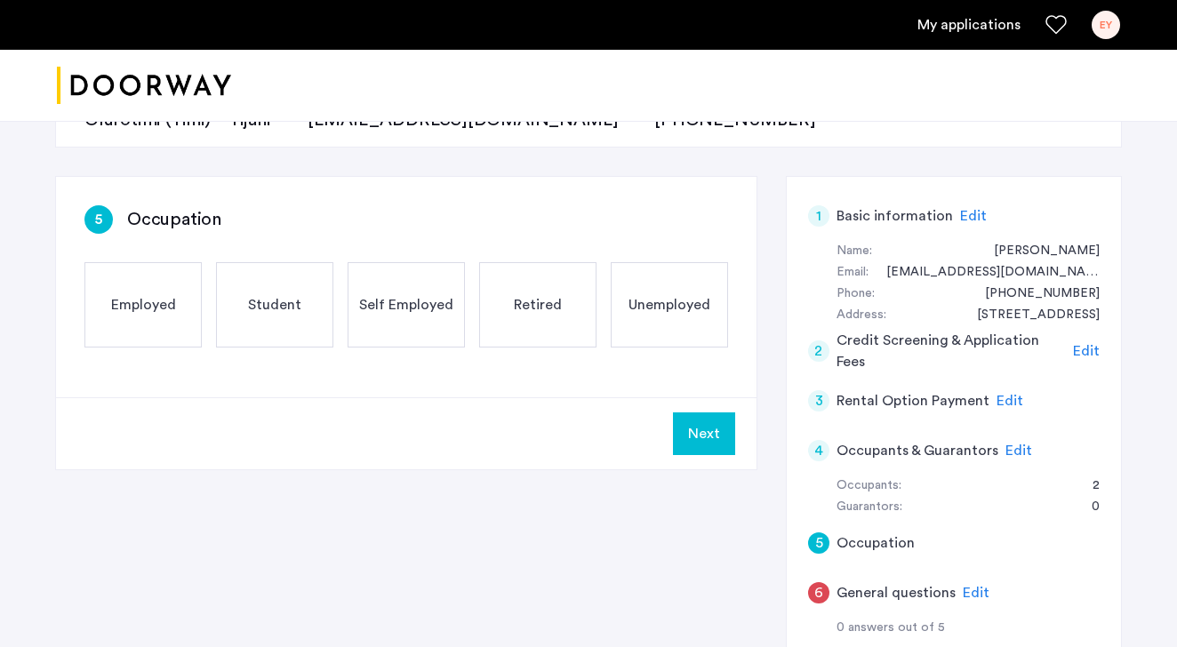
click at [125, 324] on div "Employed" at bounding box center [142, 304] width 117 height 85
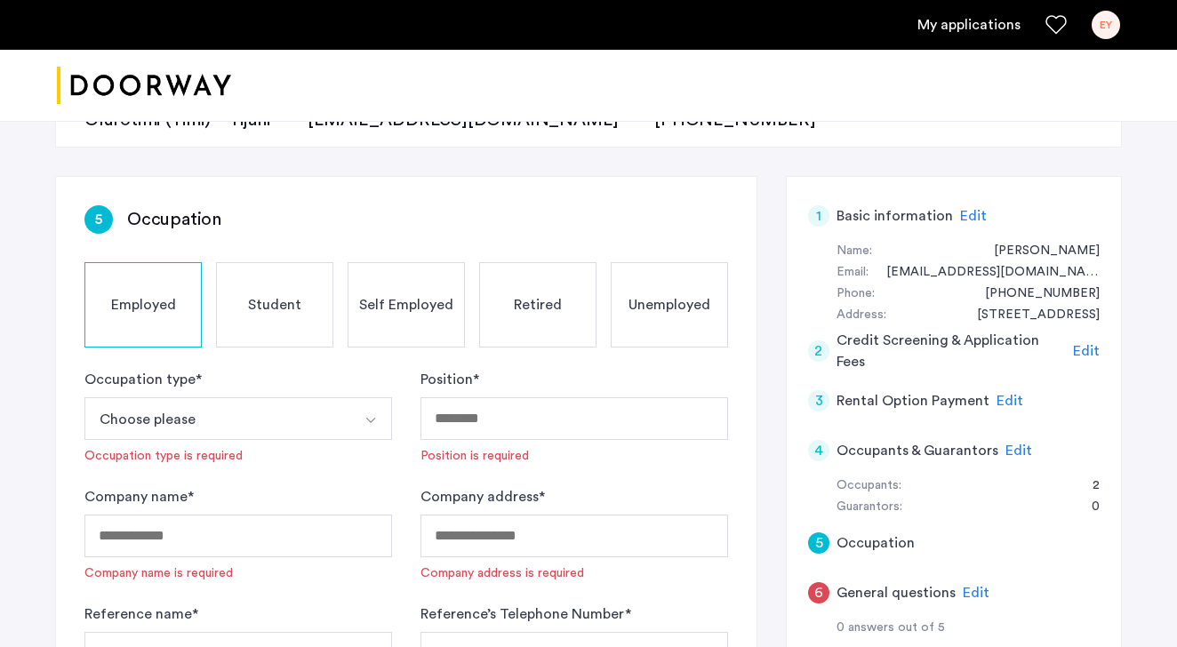
click at [332, 421] on button "Choose please" at bounding box center [217, 418] width 266 height 43
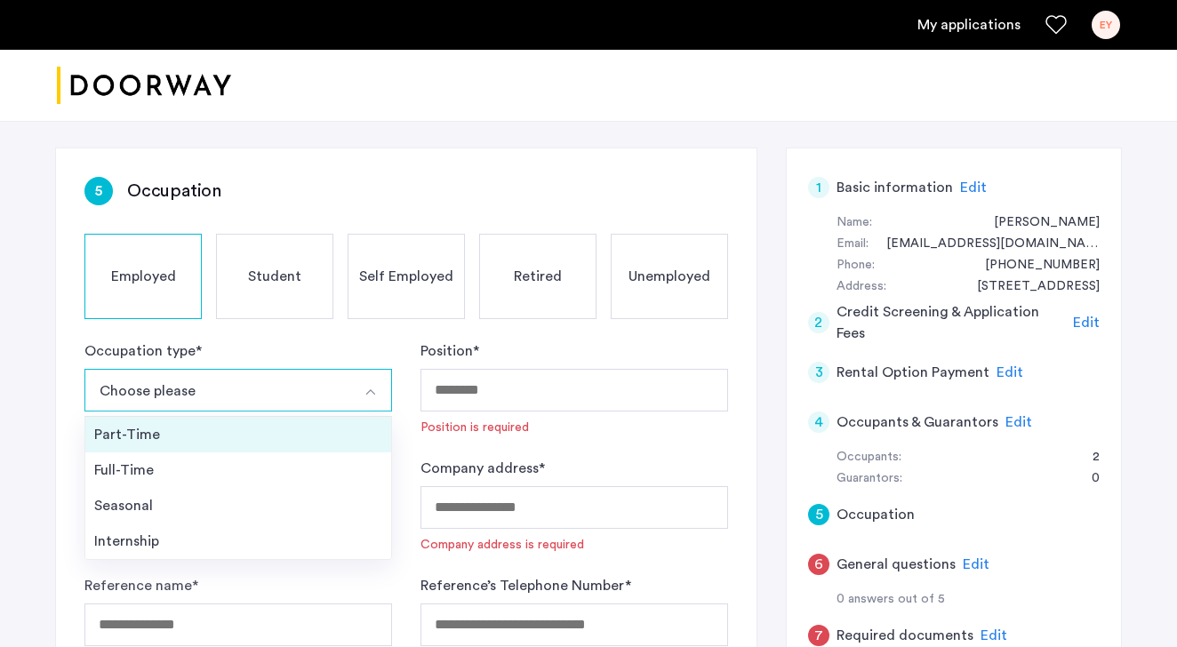
scroll to position [255, 0]
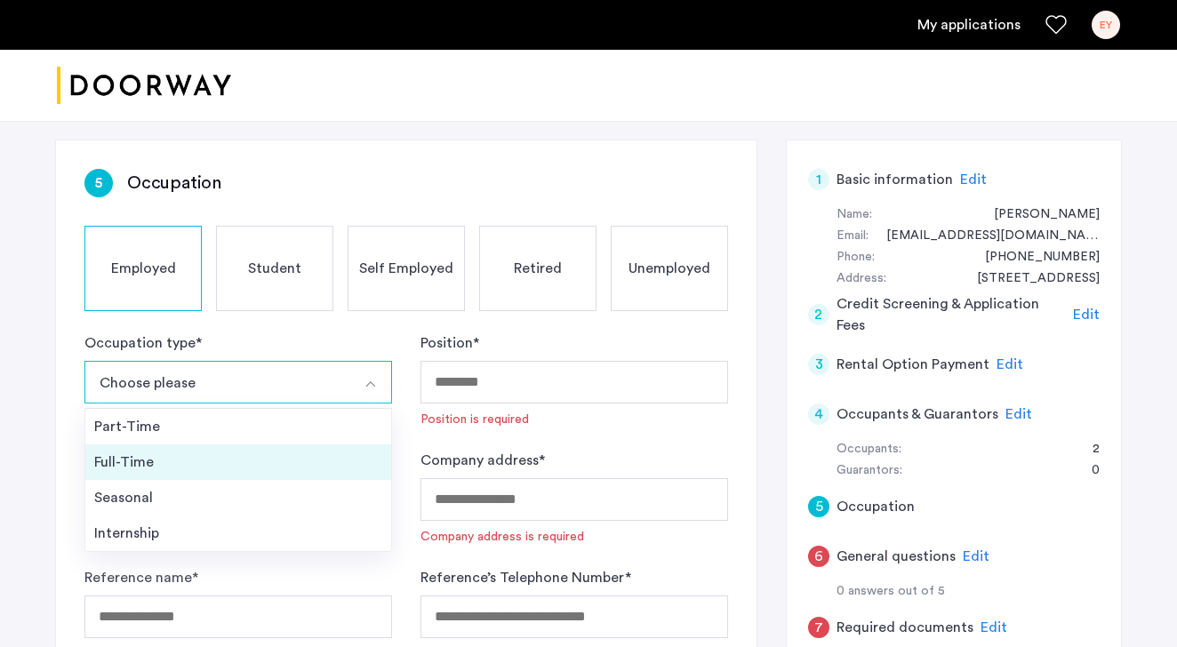
click at [252, 458] on div "Full-Time" at bounding box center [238, 461] width 288 height 21
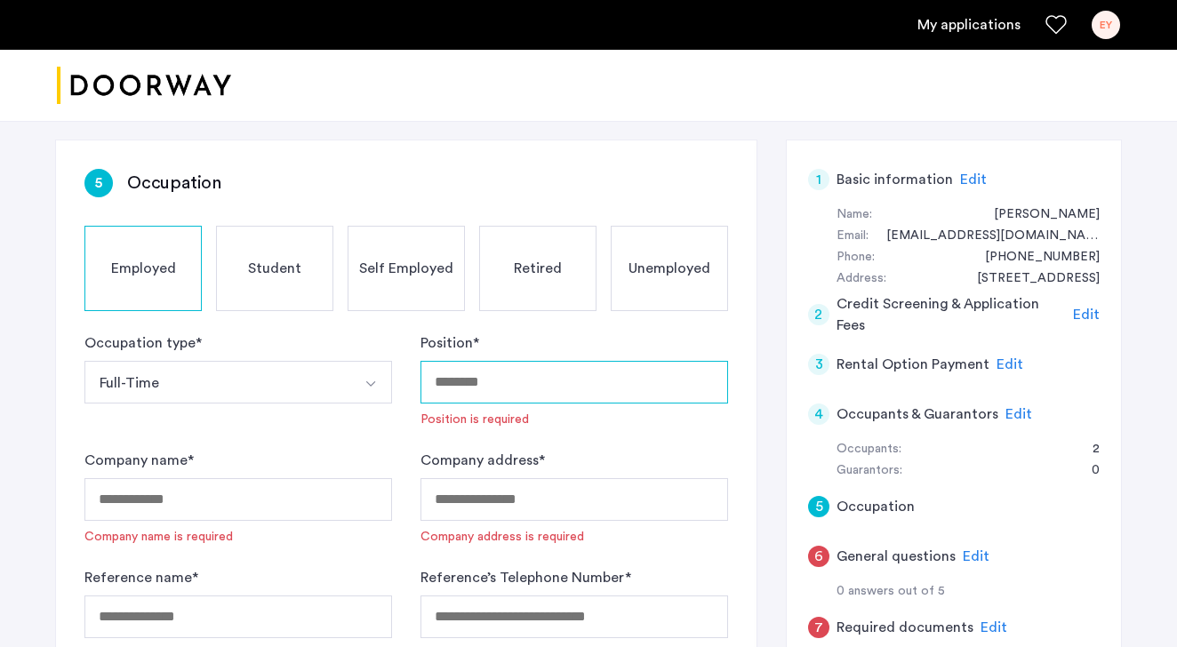
click at [524, 395] on input "Position *" at bounding box center [574, 382] width 308 height 43
click at [317, 421] on div "Occupation type * Full-Time Part-Time Full-Time Seasonal Internship" at bounding box center [238, 380] width 308 height 96
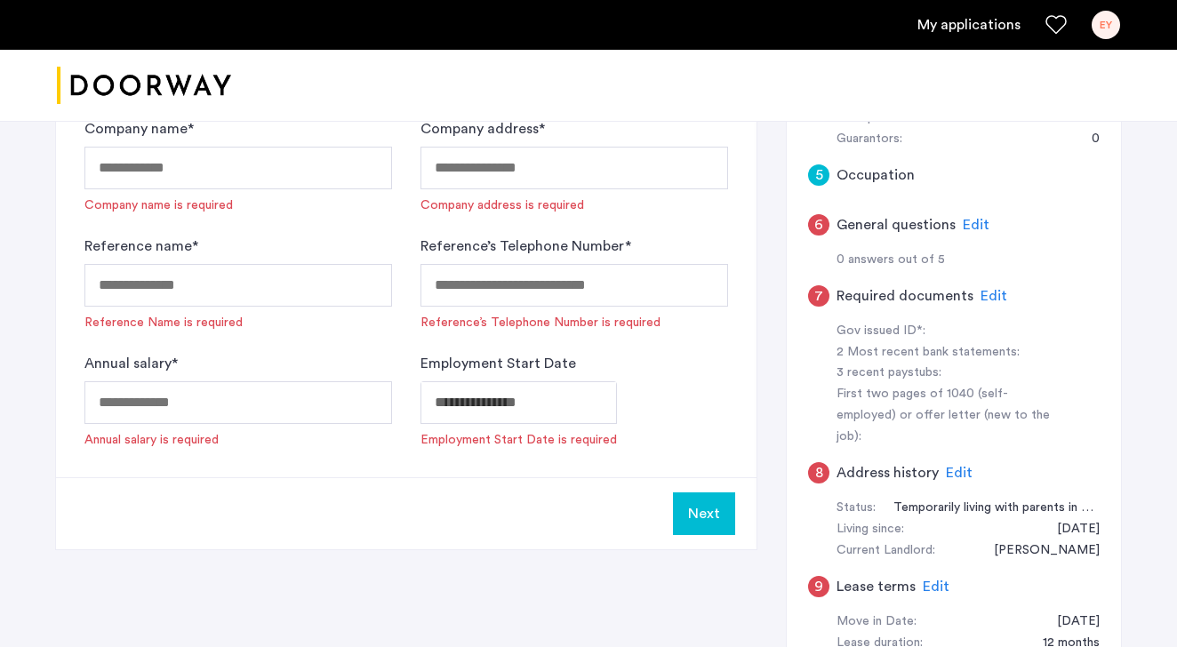
scroll to position [603, 0]
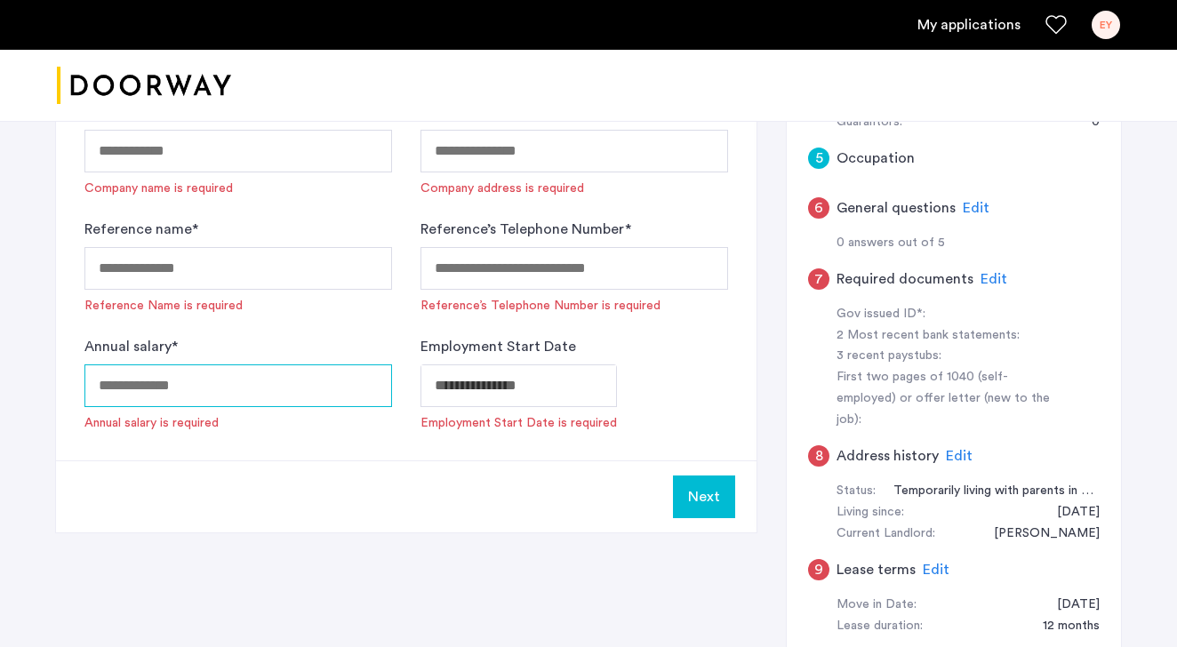
click at [339, 385] on input "Annual salary *" at bounding box center [238, 385] width 308 height 43
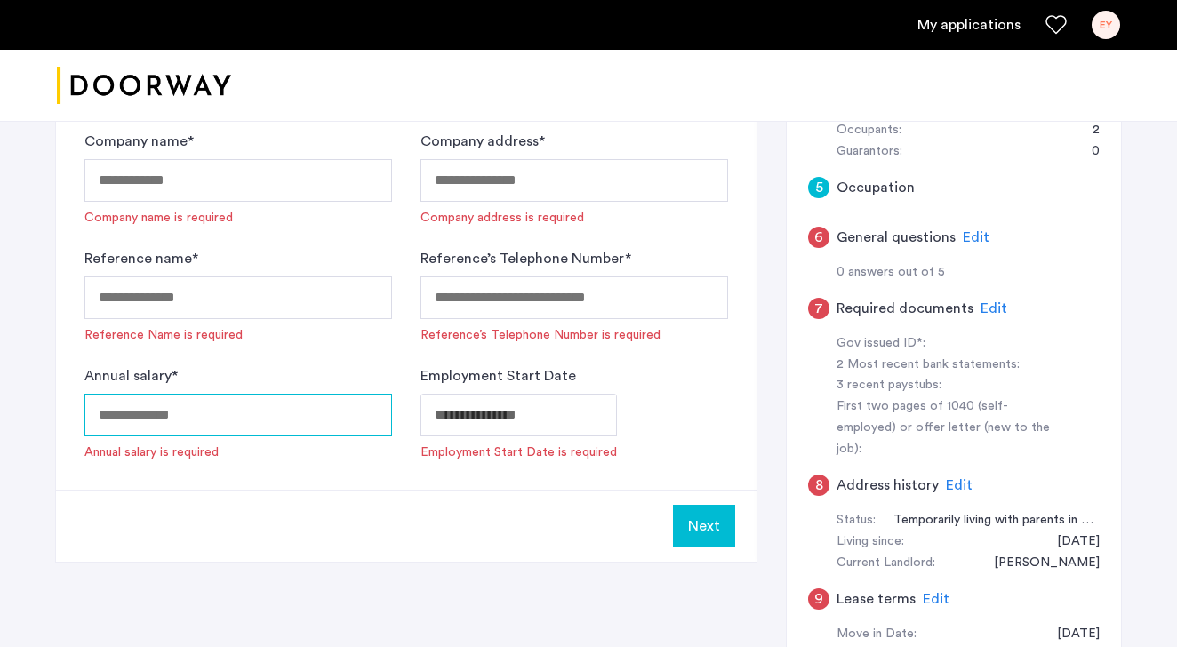
scroll to position [572, 0]
click at [305, 411] on input "Annual salary *" at bounding box center [238, 416] width 308 height 43
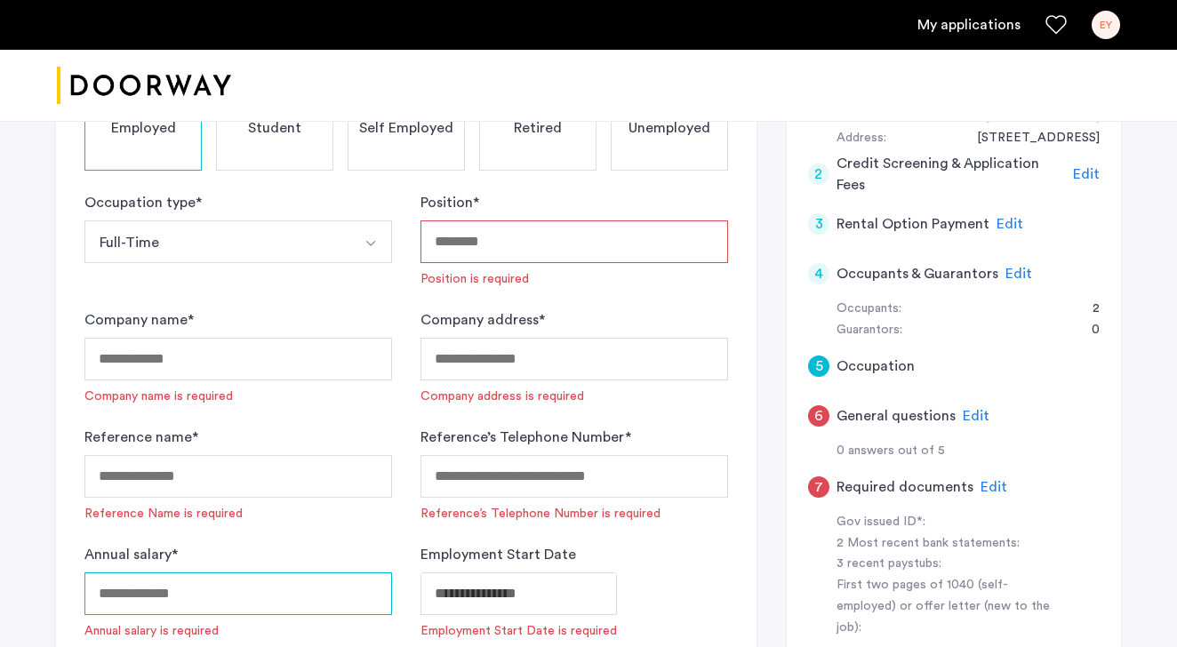
scroll to position [396, 0]
click at [531, 231] on input "Position *" at bounding box center [574, 241] width 308 height 43
click at [595, 291] on form "Occupation type * Full-Time Part-Time Full-Time Seasonal Internship Position * …" at bounding box center [405, 415] width 643 height 448
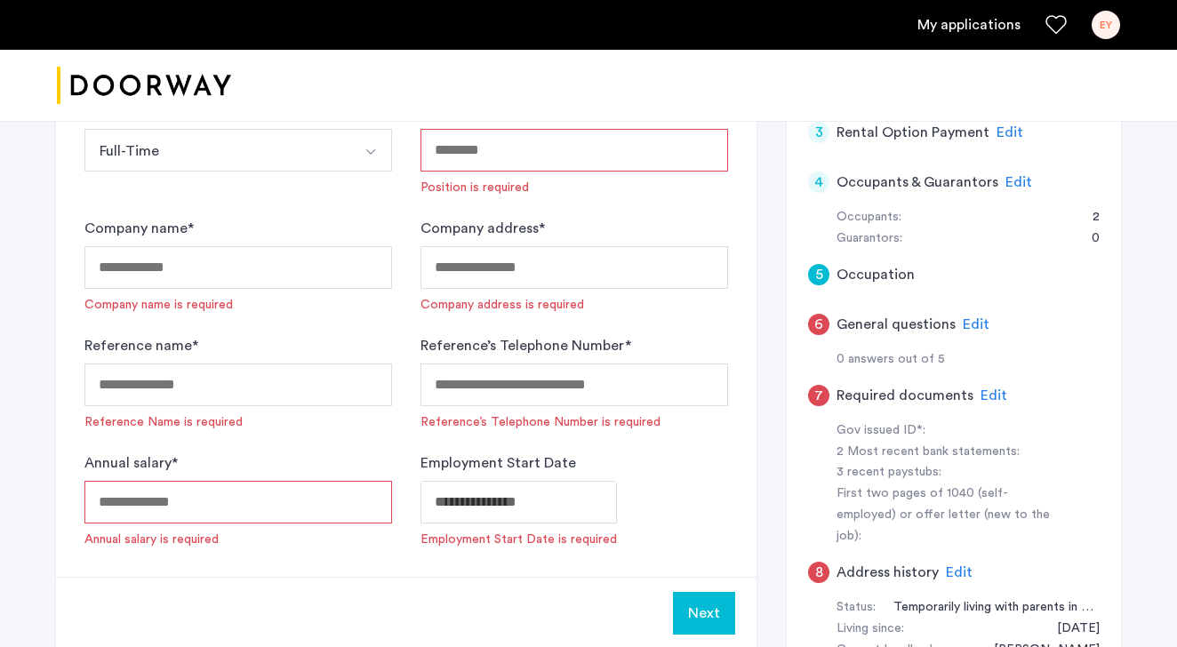
scroll to position [529, 0]
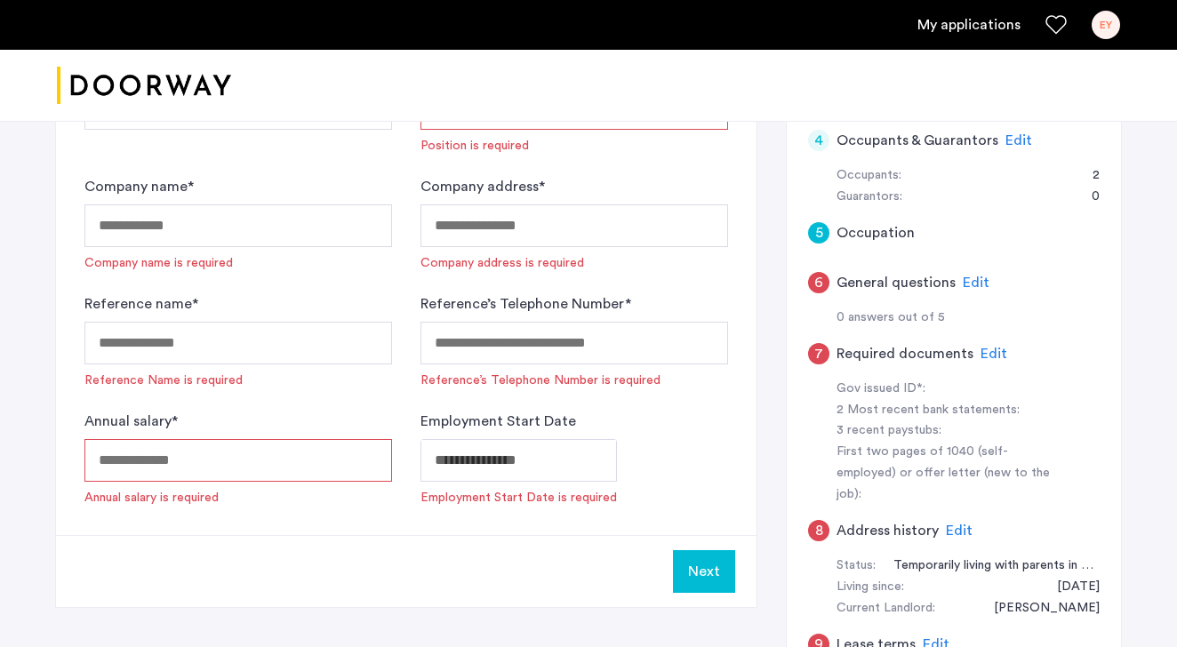
click at [690, 445] on div "Employment Start Date is required" at bounding box center [574, 473] width 308 height 68
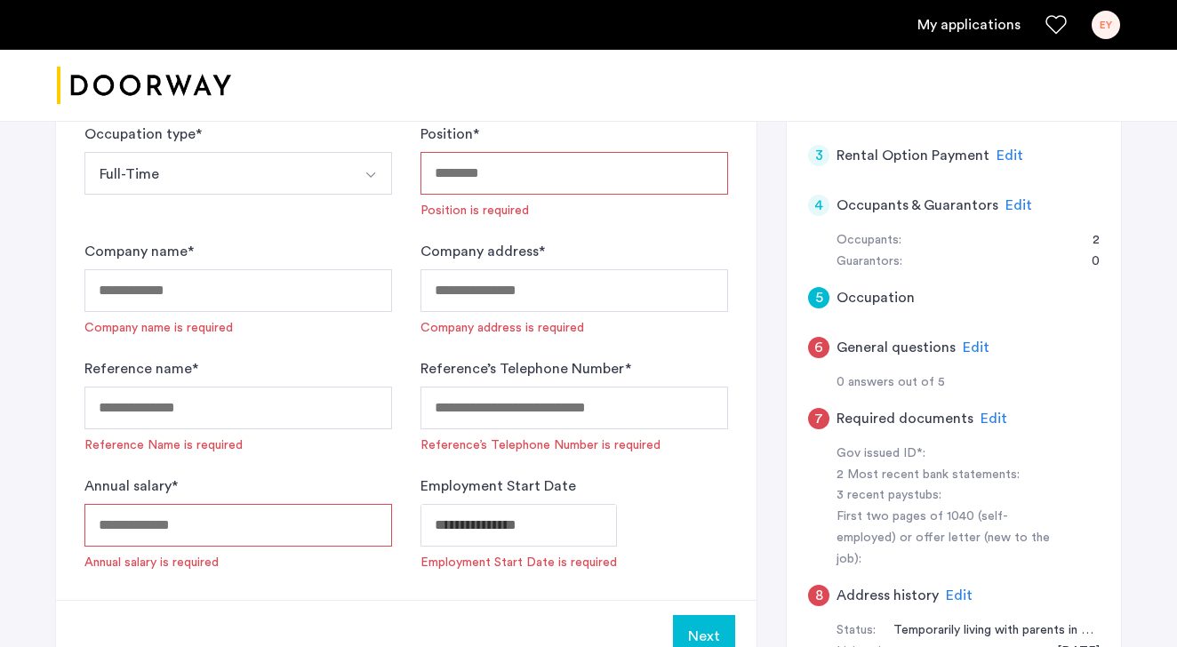
scroll to position [460, 0]
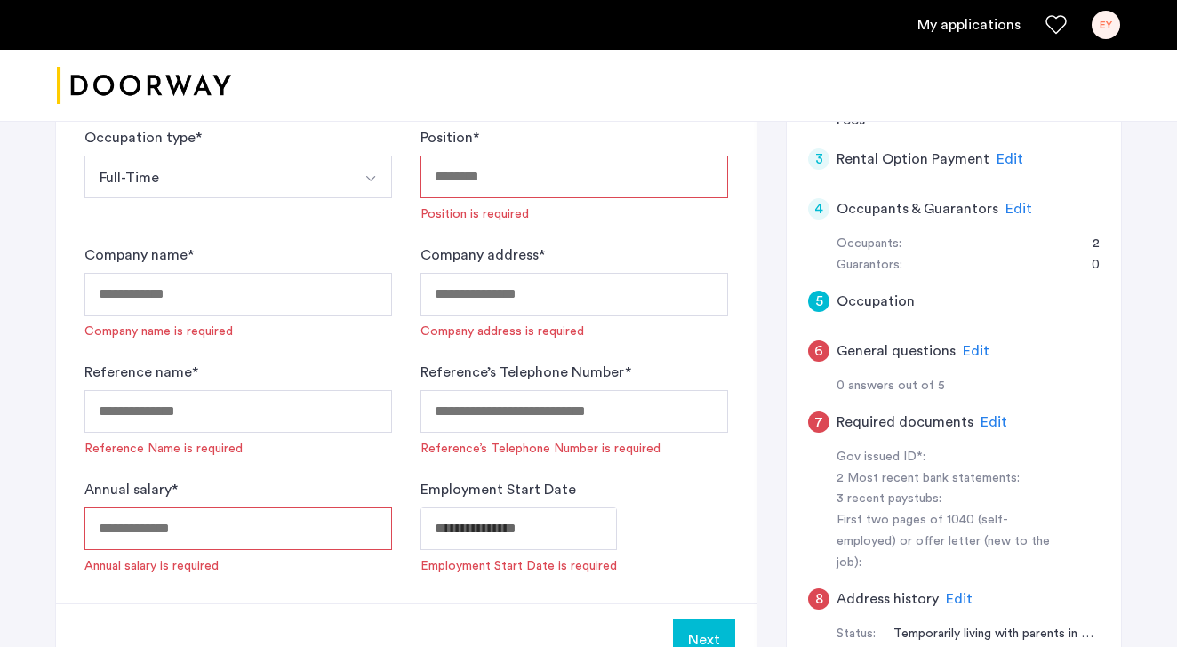
click at [239, 532] on input "Annual salary *" at bounding box center [238, 528] width 308 height 43
click at [240, 531] on input "Annual salary *" at bounding box center [238, 528] width 308 height 43
click at [280, 480] on div "Annual salary * Annual salary is required" at bounding box center [238, 527] width 308 height 96
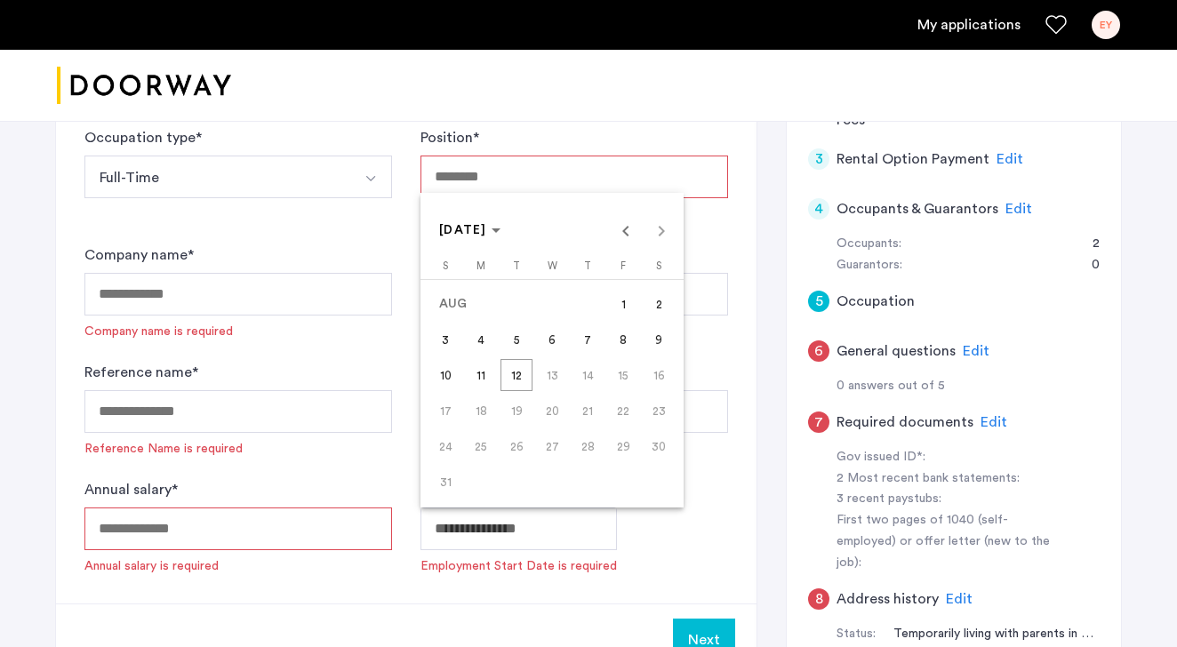
click at [703, 494] on div at bounding box center [588, 323] width 1177 height 647
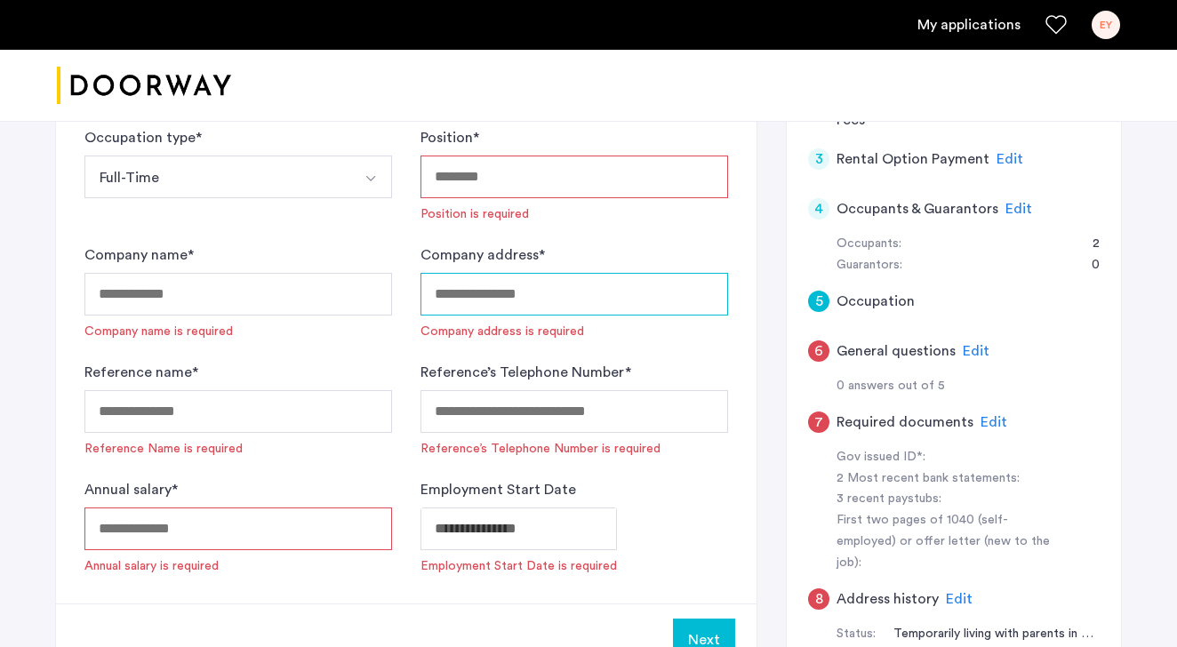
click at [563, 287] on input "Company address *" at bounding box center [574, 294] width 308 height 43
type input "**********"
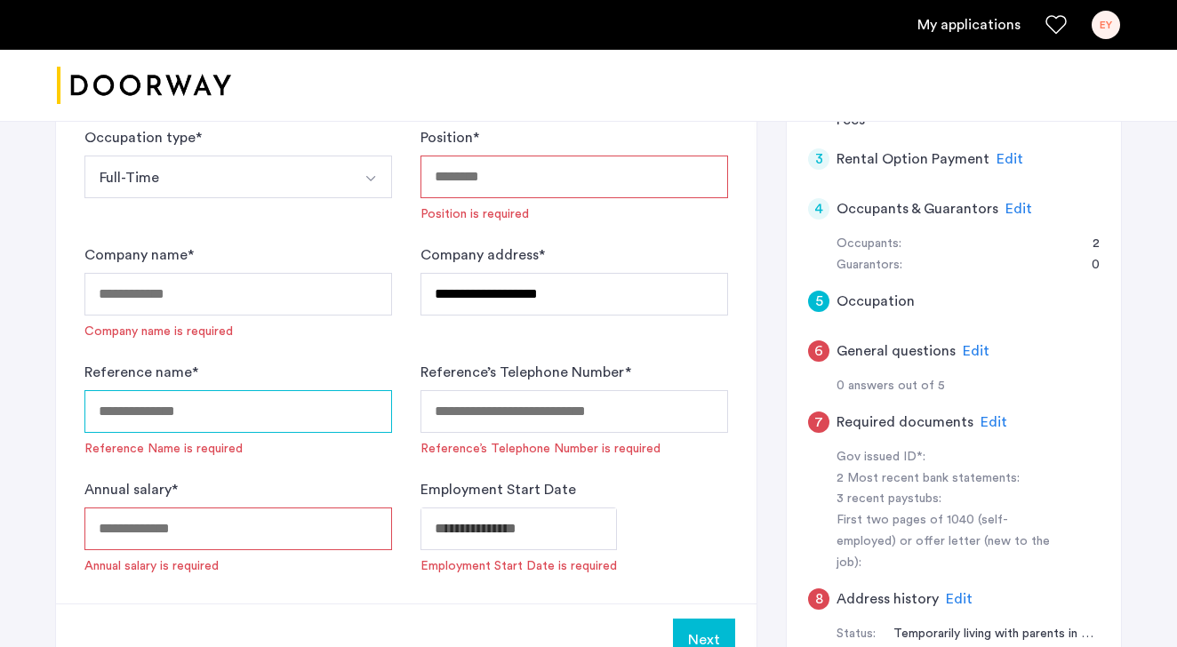
click at [329, 417] on input "Reference name *" at bounding box center [238, 411] width 308 height 43
type input "*"
type input "*********"
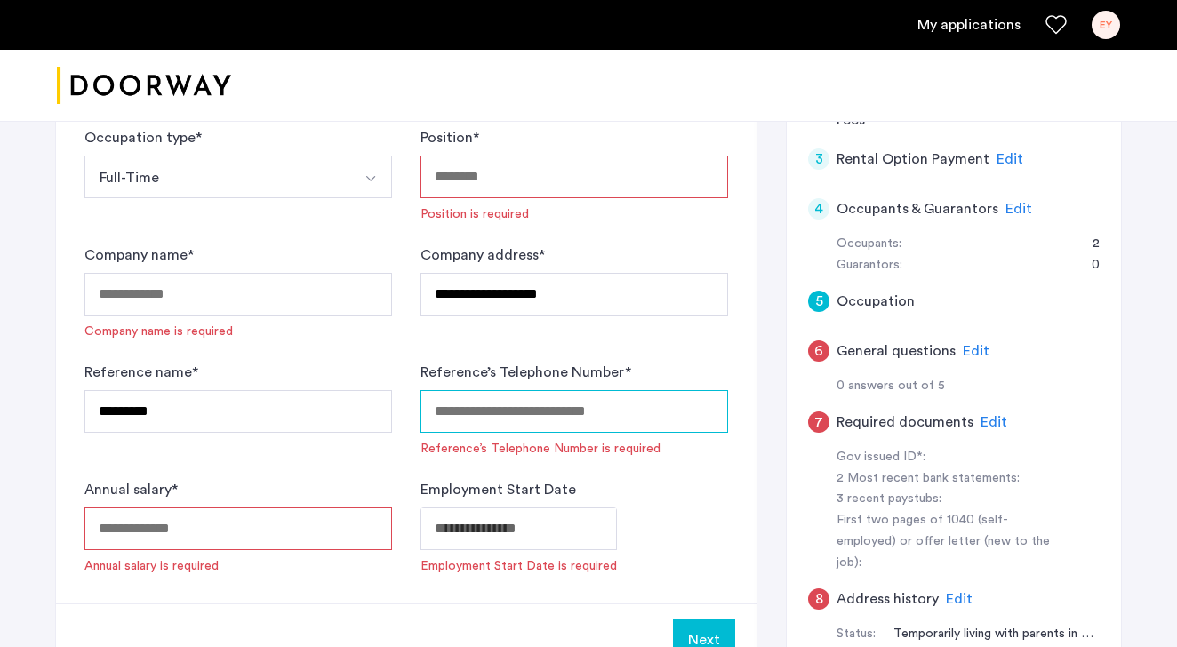
click at [583, 403] on input "Reference’s Telephone Number *" at bounding box center [574, 411] width 308 height 43
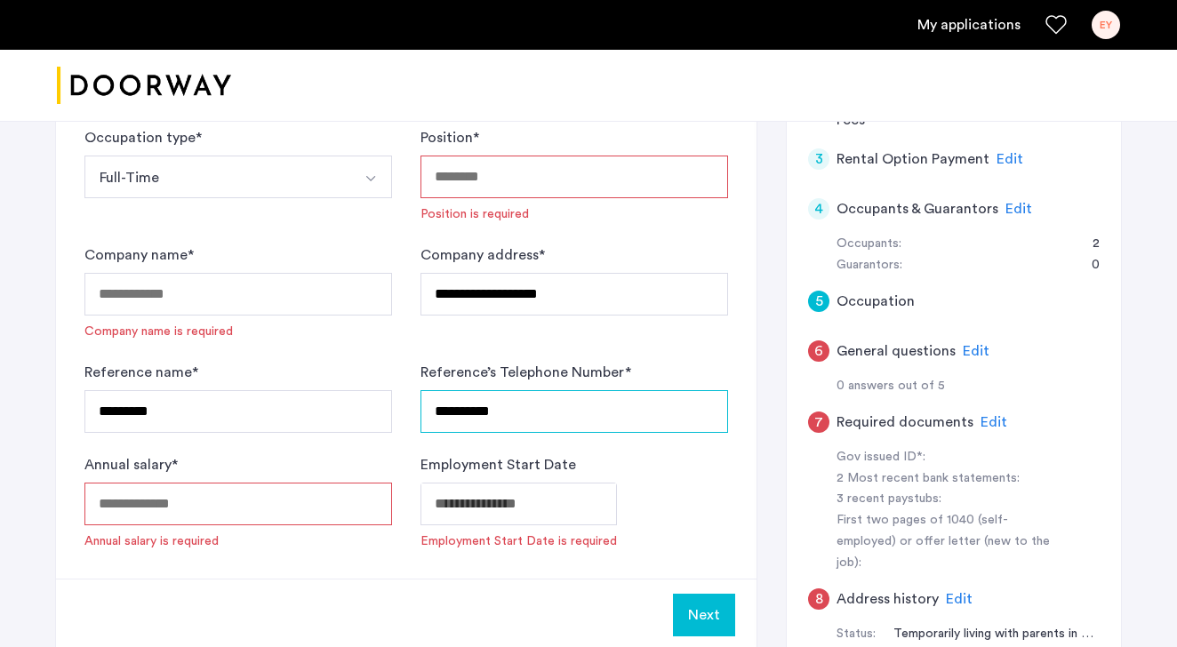
type input "**********"
click at [228, 521] on input "Annual salary *" at bounding box center [238, 504] width 308 height 43
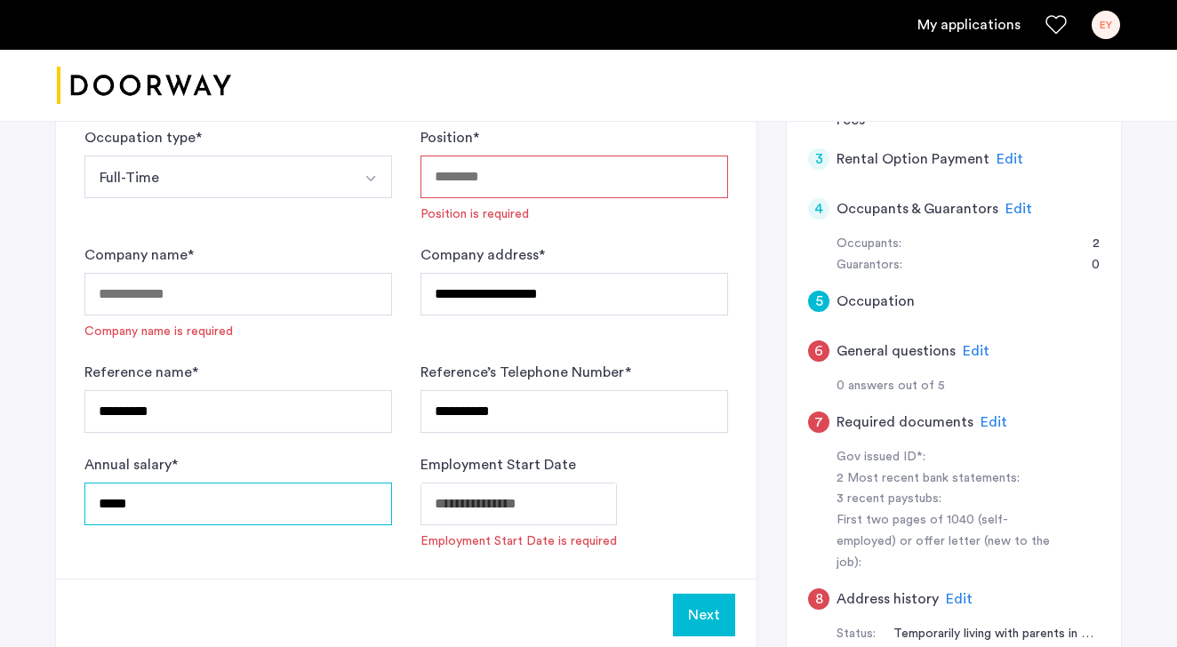
type input "*****"
click at [187, 554] on div "**********" at bounding box center [406, 256] width 700 height 643
click at [113, 505] on input "*****" at bounding box center [238, 504] width 308 height 43
click at [156, 526] on div "Annual salary * *****" at bounding box center [238, 502] width 308 height 96
click at [188, 501] on input "*****" at bounding box center [238, 504] width 308 height 43
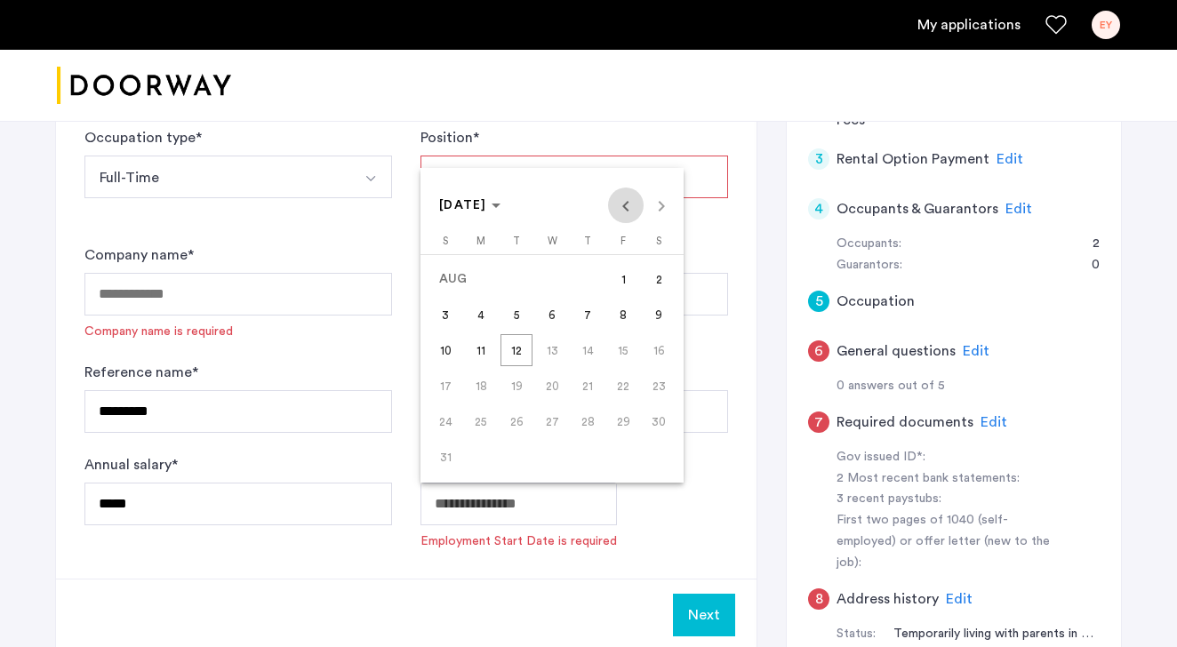
click at [626, 205] on span "Previous month" at bounding box center [626, 206] width 36 height 36
click at [626, 206] on span "Previous month" at bounding box center [626, 206] width 36 height 36
click at [669, 205] on span "Next month" at bounding box center [661, 206] width 36 height 36
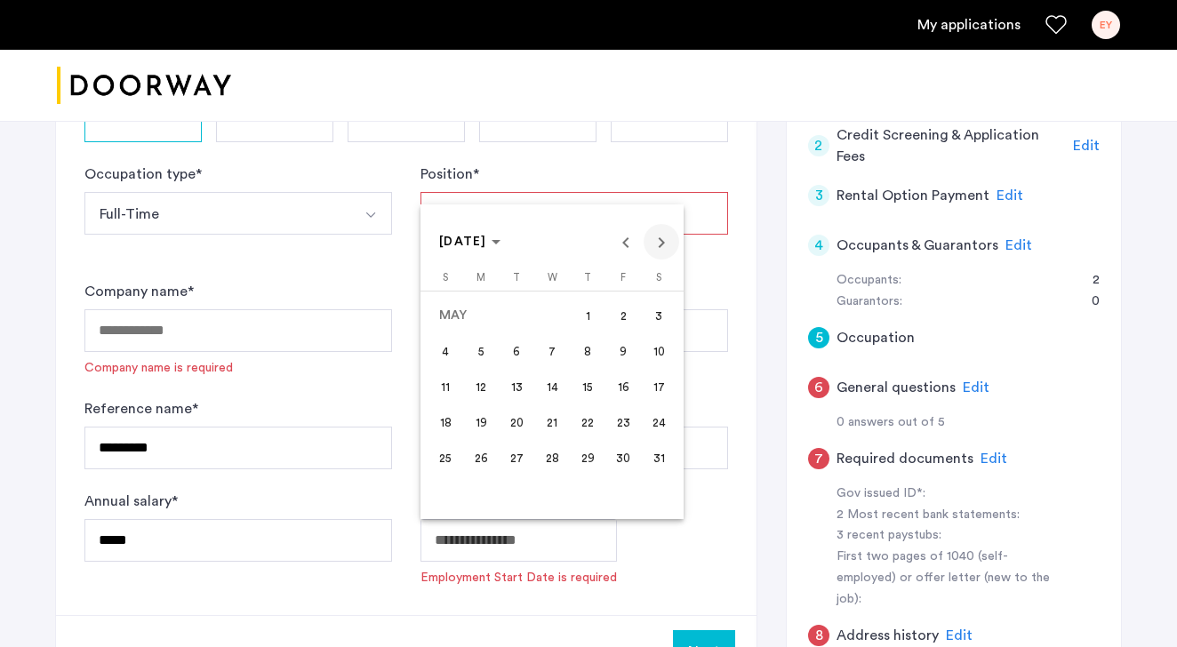
scroll to position [409, 0]
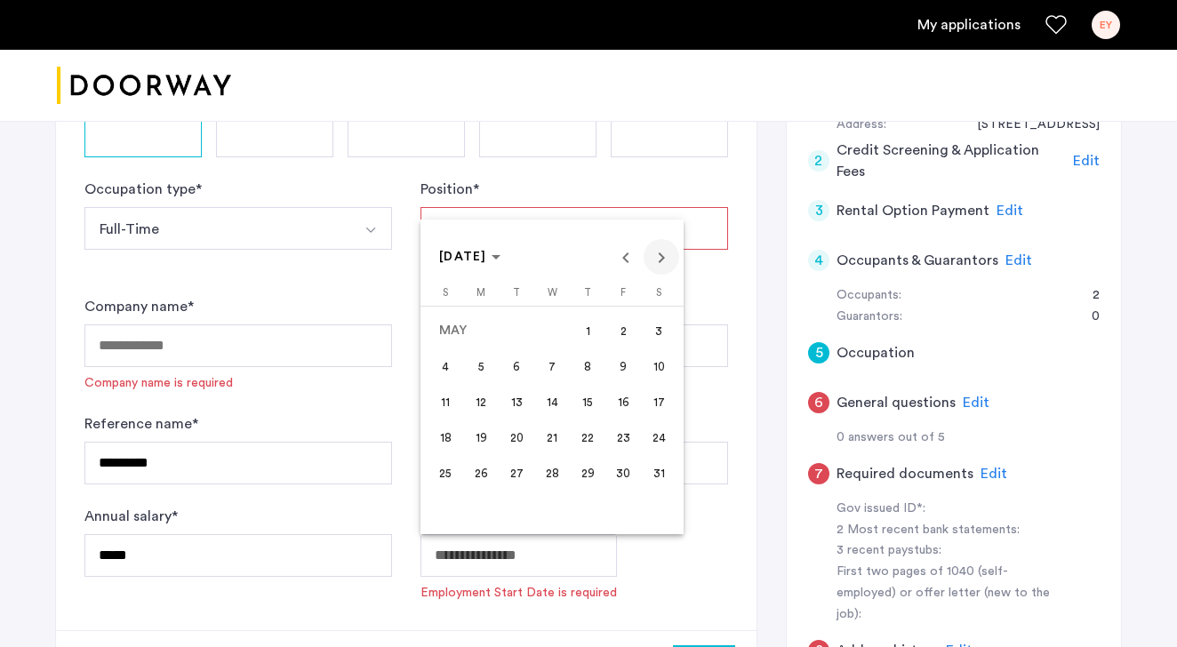
click at [667, 191] on div at bounding box center [588, 323] width 1177 height 647
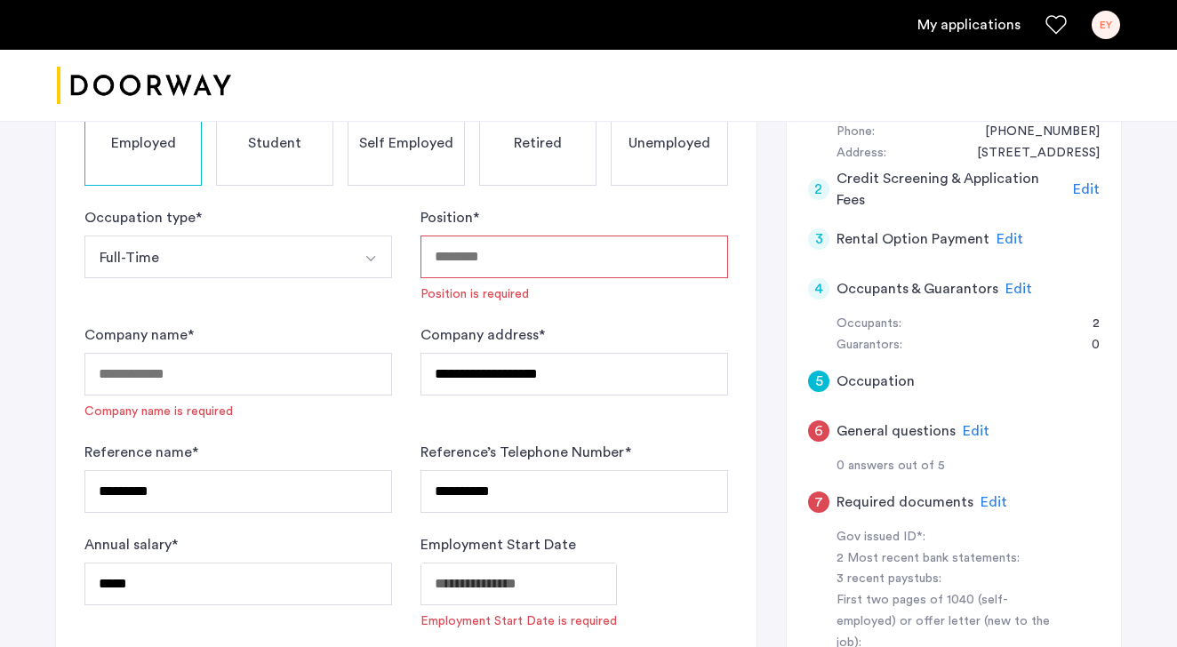
scroll to position [379, 0]
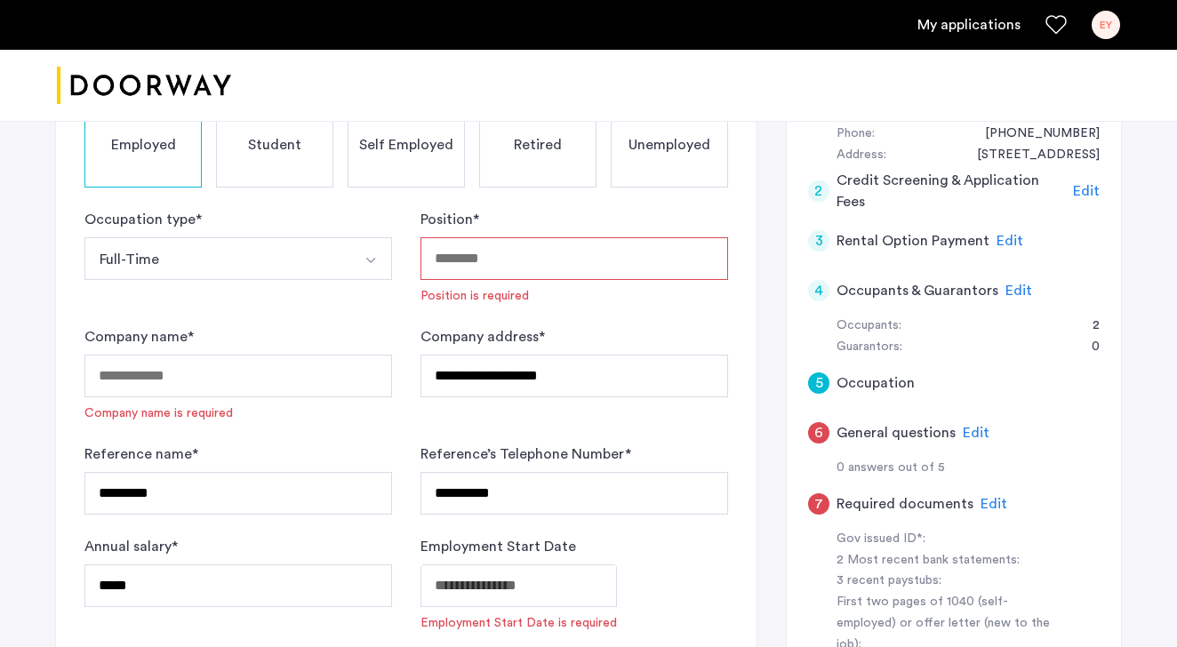
click at [640, 252] on input "Position *" at bounding box center [574, 258] width 308 height 43
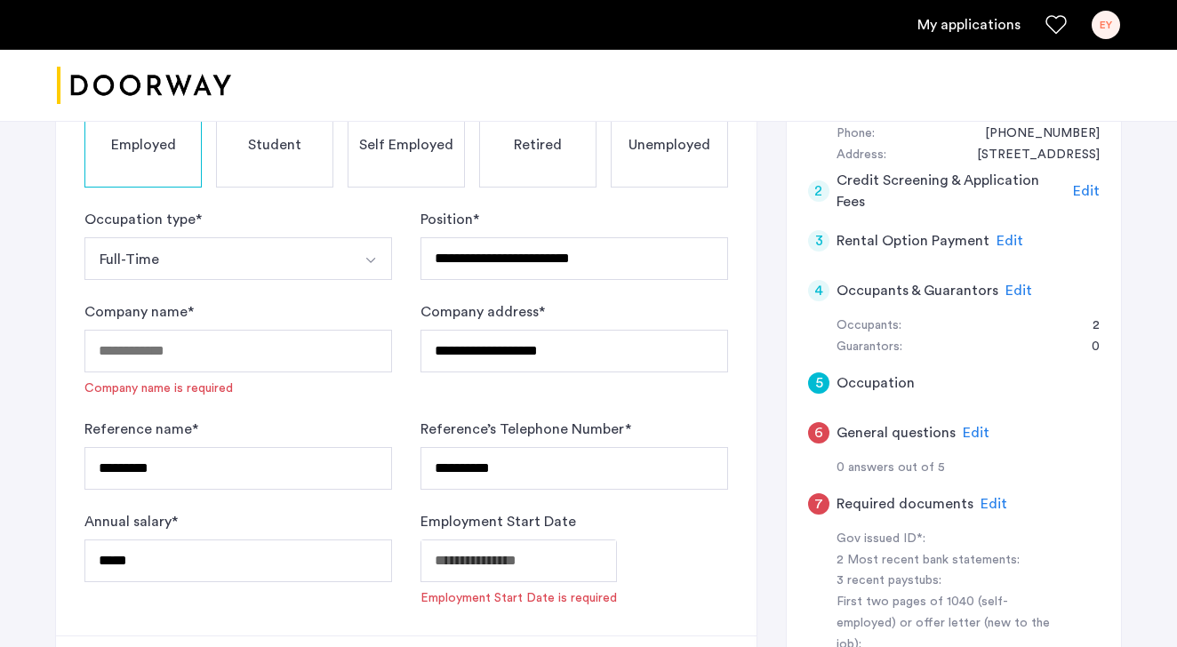
click at [571, 314] on div "**********" at bounding box center [574, 349] width 308 height 96
drag, startPoint x: 617, startPoint y: 257, endPoint x: 322, endPoint y: 250, distance: 295.1
click at [322, 250] on form "**********" at bounding box center [405, 408] width 643 height 398
type input "*"
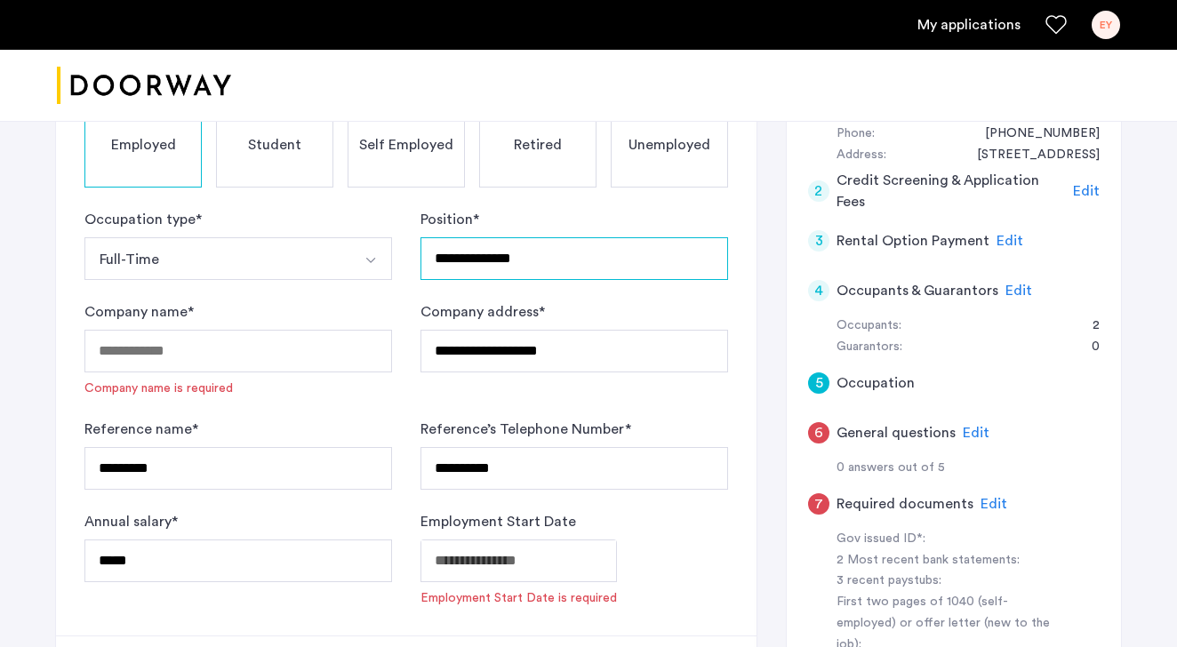
click at [476, 252] on input "**********" at bounding box center [574, 258] width 308 height 43
type input "**********"
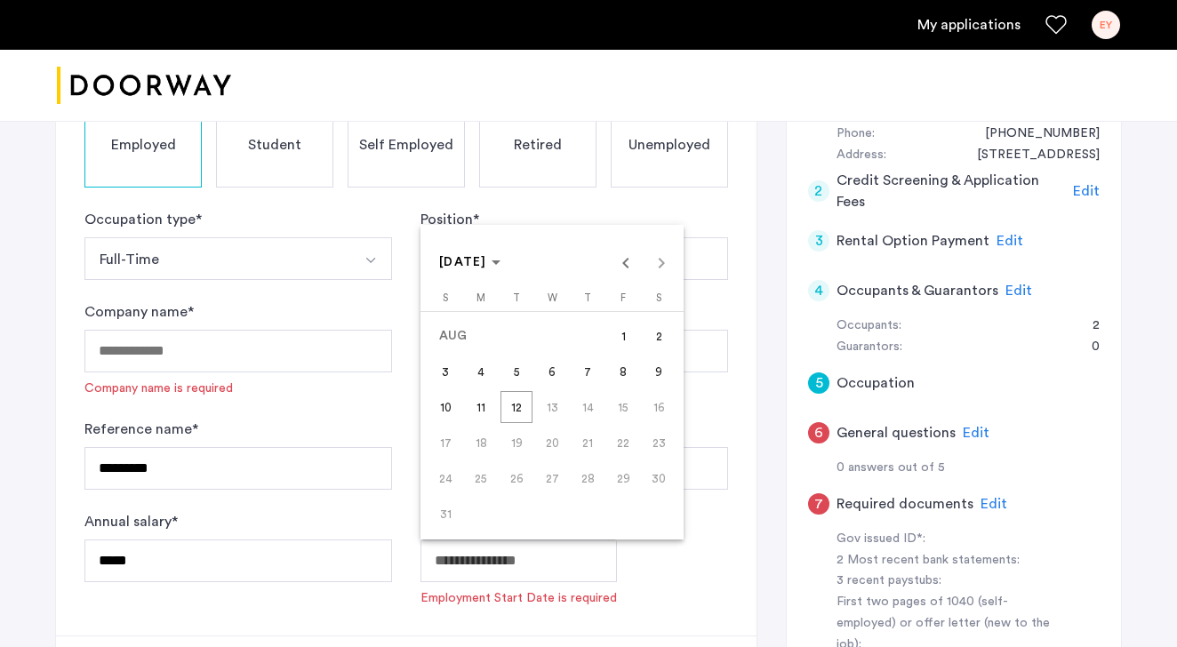
click at [630, 262] on span "Previous month" at bounding box center [626, 262] width 36 height 36
click at [491, 439] on span "16" at bounding box center [481, 443] width 32 height 32
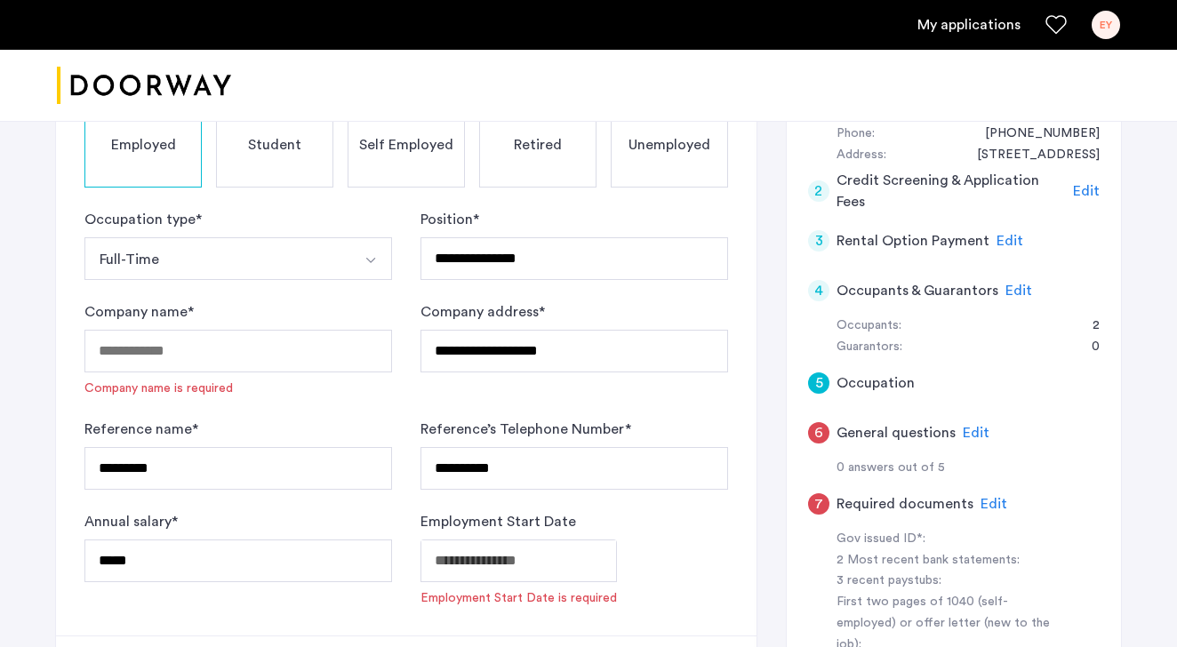
type input "**********"
click at [369, 412] on form "**********" at bounding box center [405, 395] width 643 height 373
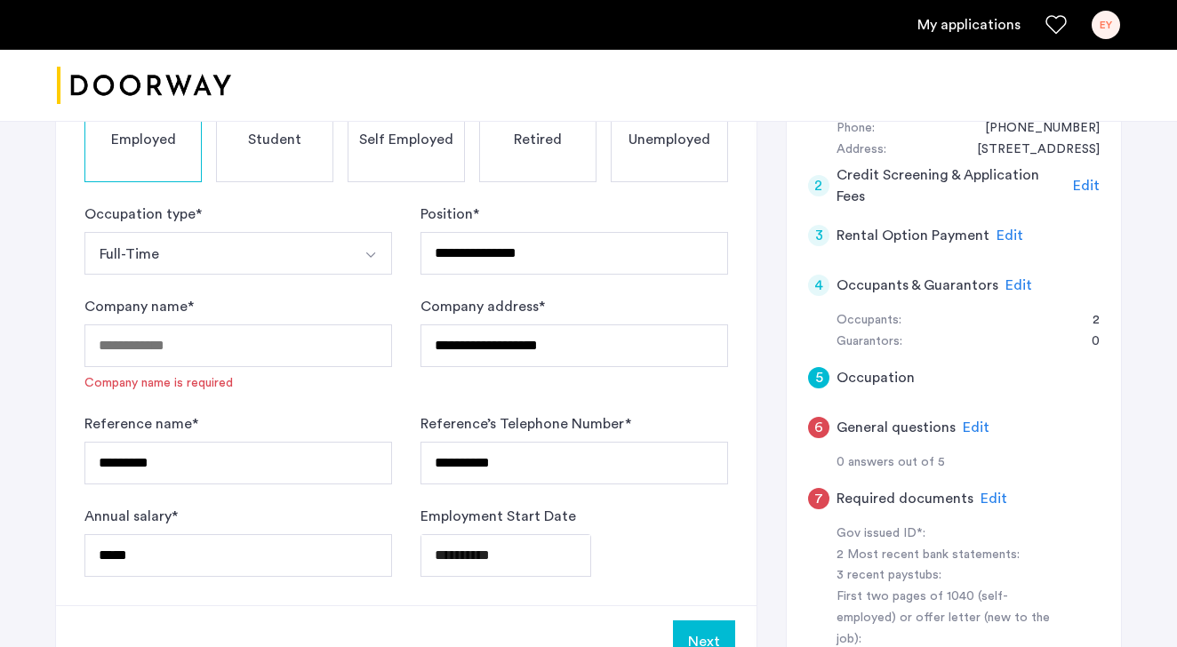
scroll to position [380, 0]
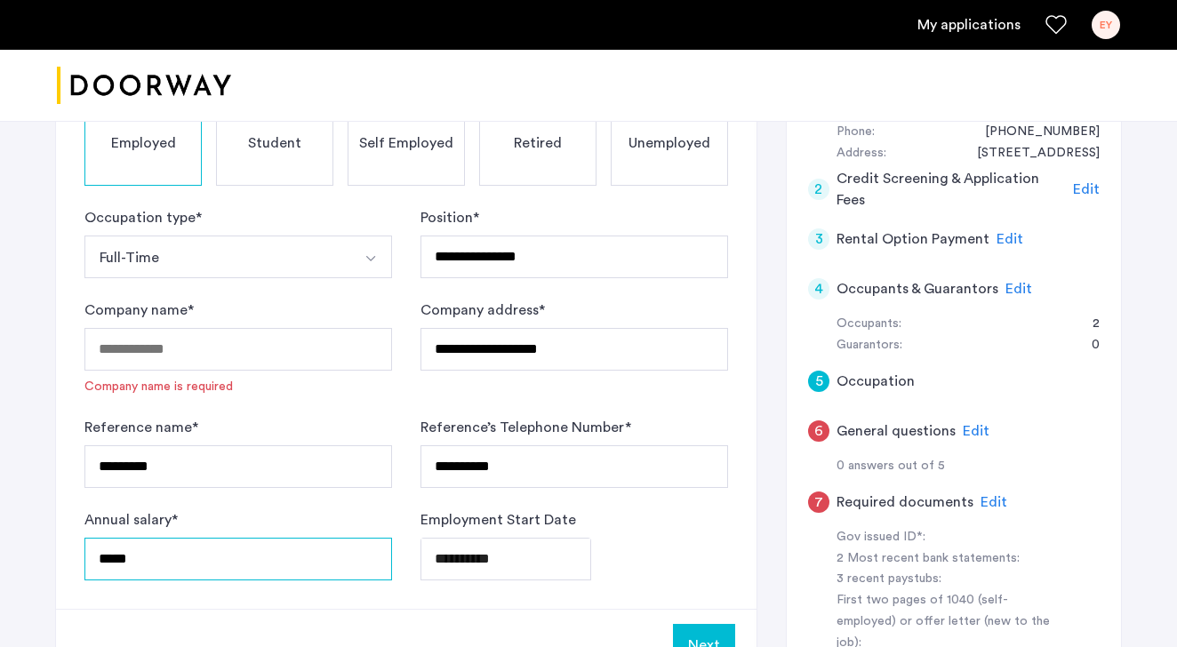
click at [241, 555] on input "*****" at bounding box center [238, 559] width 308 height 43
click at [113, 561] on input "*****" at bounding box center [238, 559] width 308 height 43
click at [213, 594] on div "**********" at bounding box center [406, 312] width 700 height 594
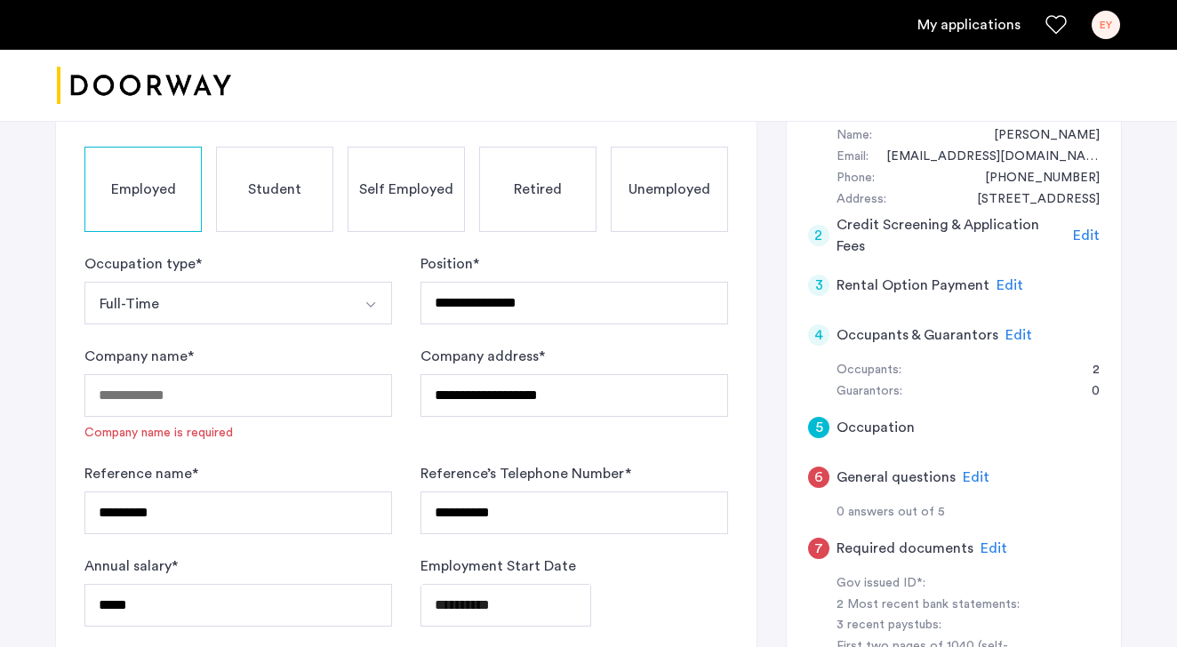
scroll to position [330, 0]
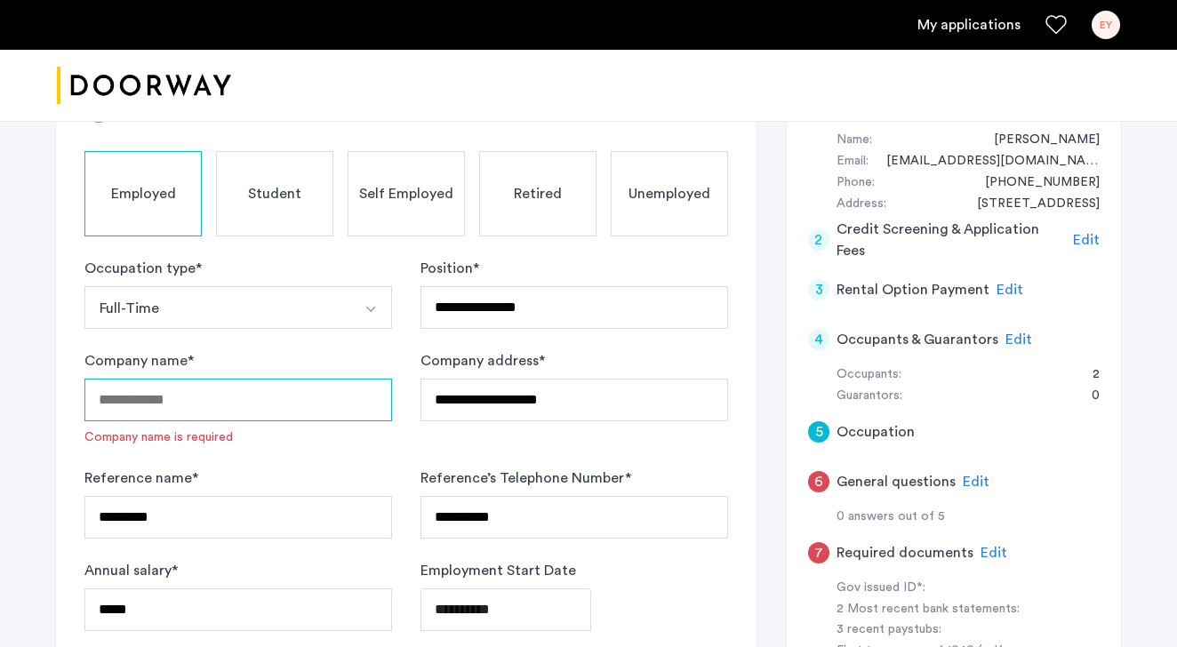
click at [182, 394] on input "Company name *" at bounding box center [238, 400] width 308 height 43
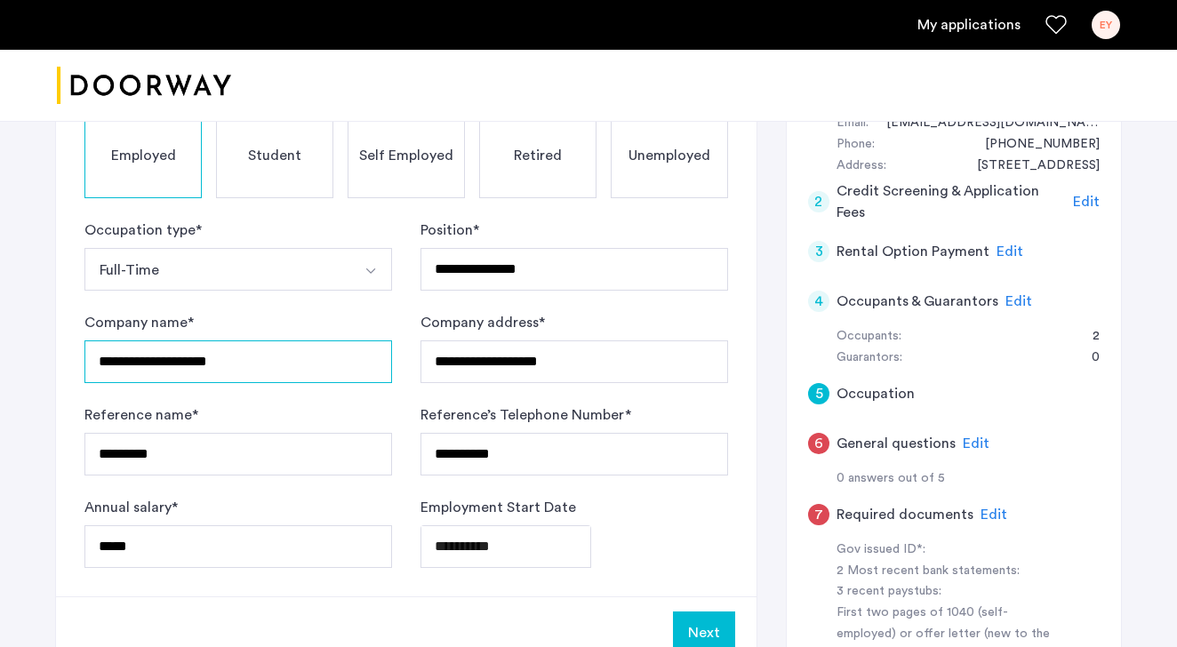
scroll to position [367, 0]
type input "**********"
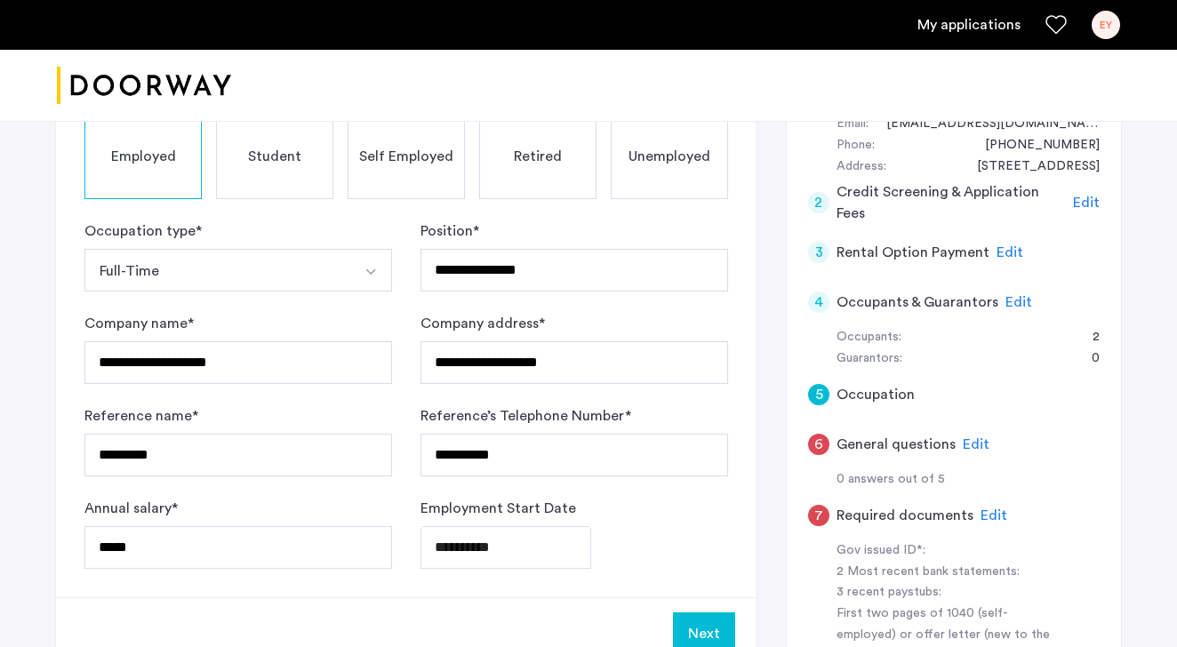
click at [204, 315] on div "**********" at bounding box center [238, 348] width 308 height 71
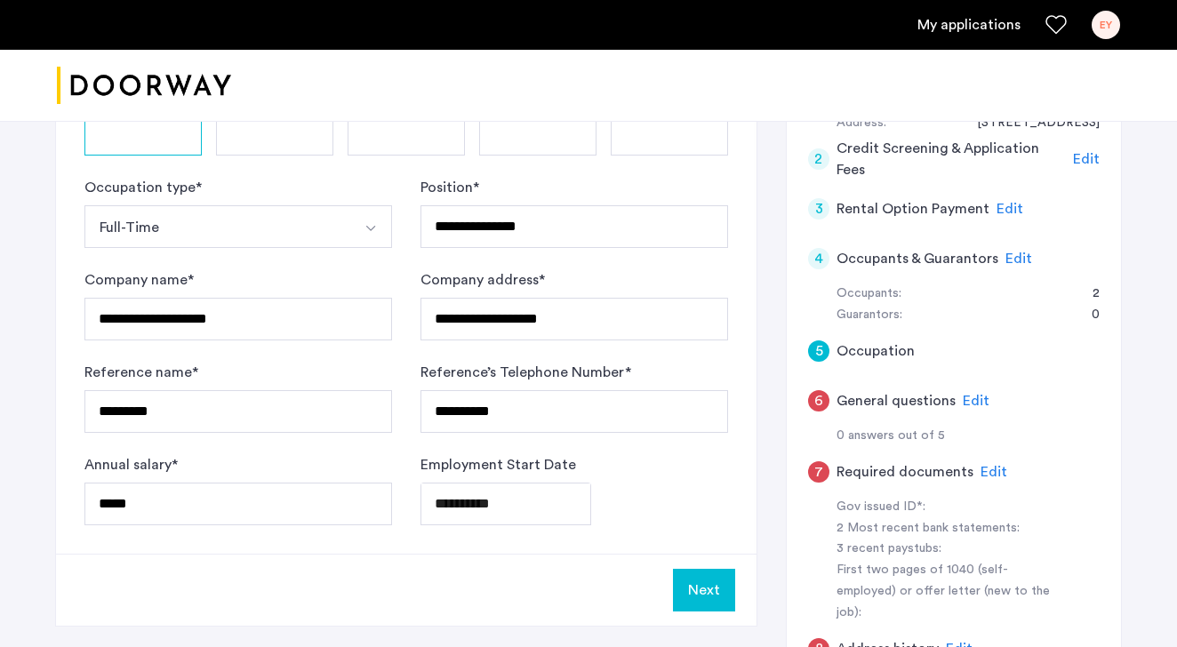
scroll to position [432, 0]
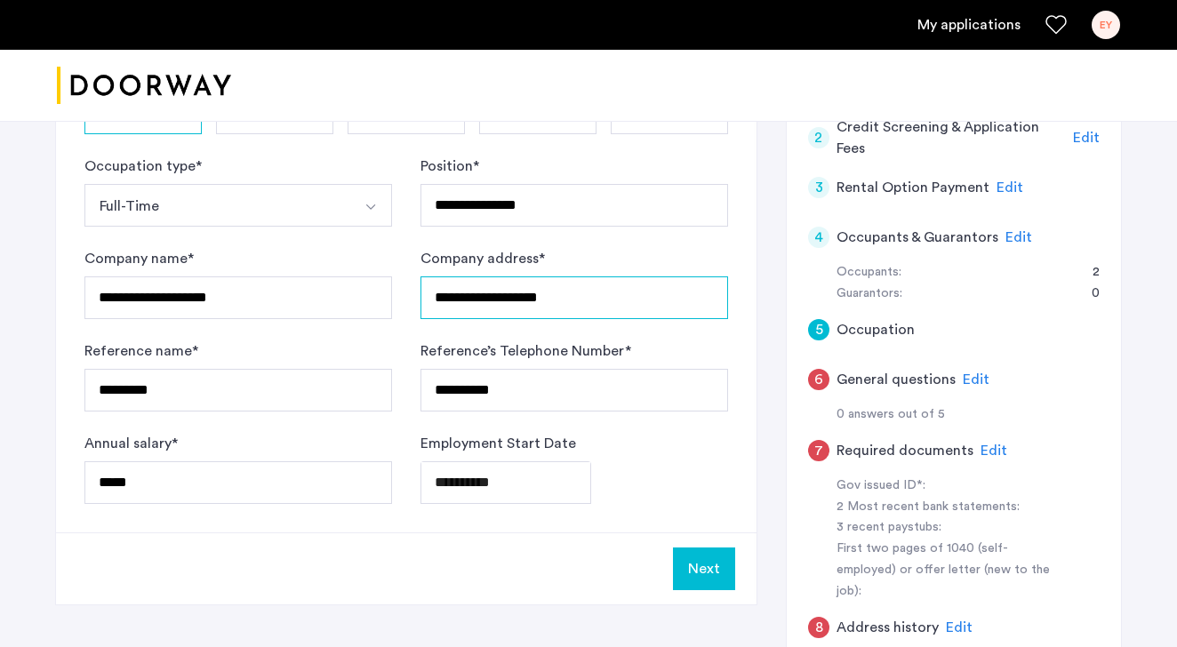
click at [667, 306] on input "**********" at bounding box center [574, 297] width 308 height 43
click at [513, 354] on label "Reference’s Telephone Number *" at bounding box center [525, 350] width 211 height 21
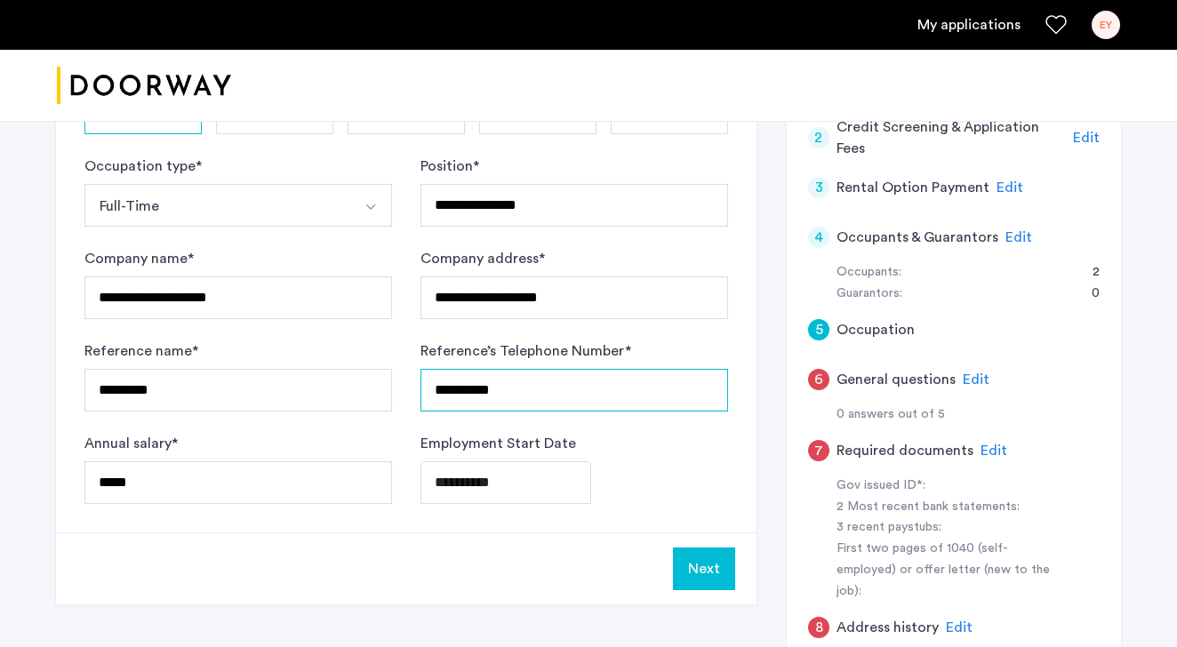
click at [513, 369] on input "**********" at bounding box center [574, 390] width 308 height 43
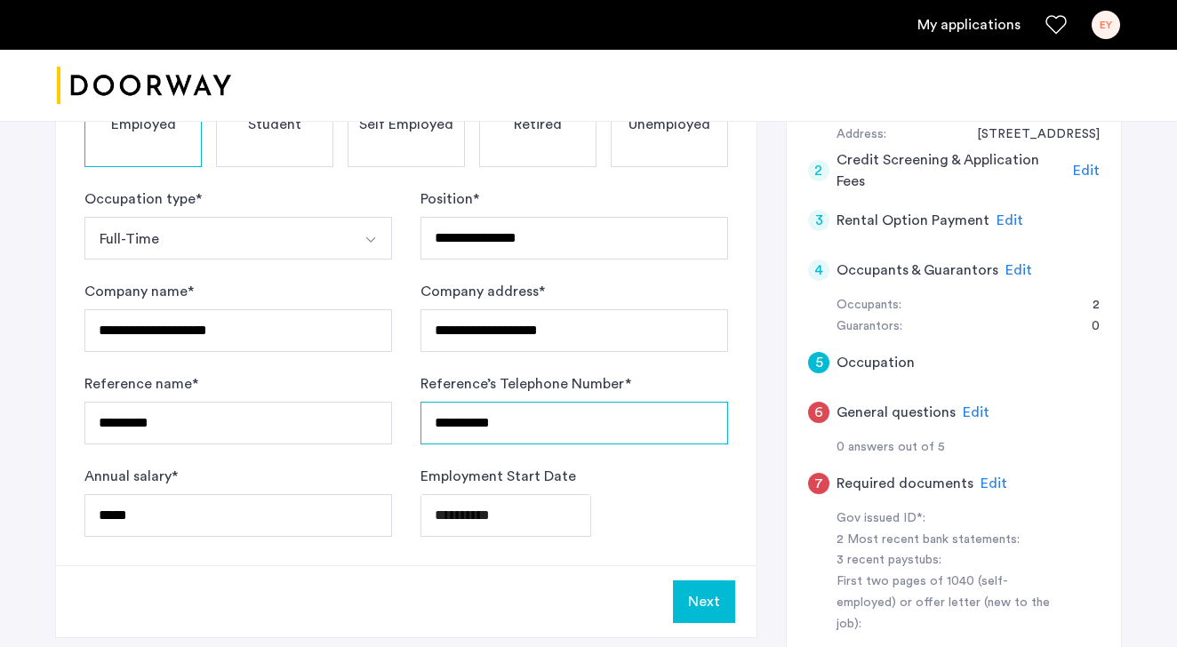
scroll to position [393, 0]
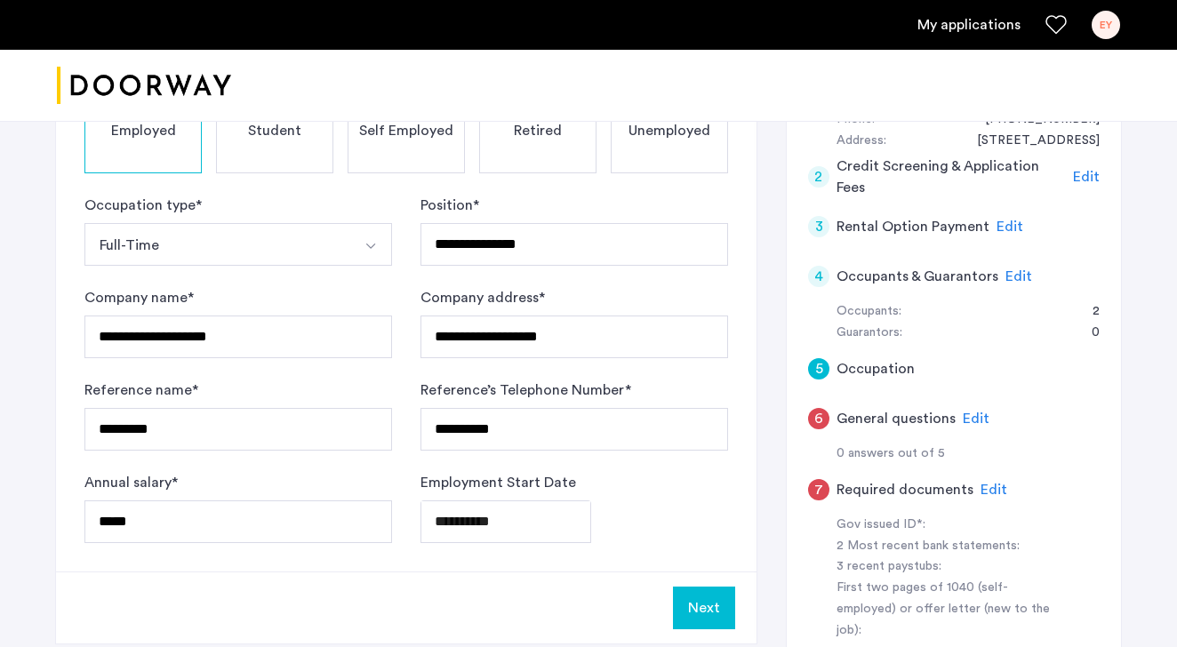
click at [689, 523] on div "**********" at bounding box center [574, 521] width 308 height 43
click at [599, 333] on input "**********" at bounding box center [574, 337] width 308 height 43
type input "**********"
click at [668, 480] on div "**********" at bounding box center [574, 507] width 308 height 71
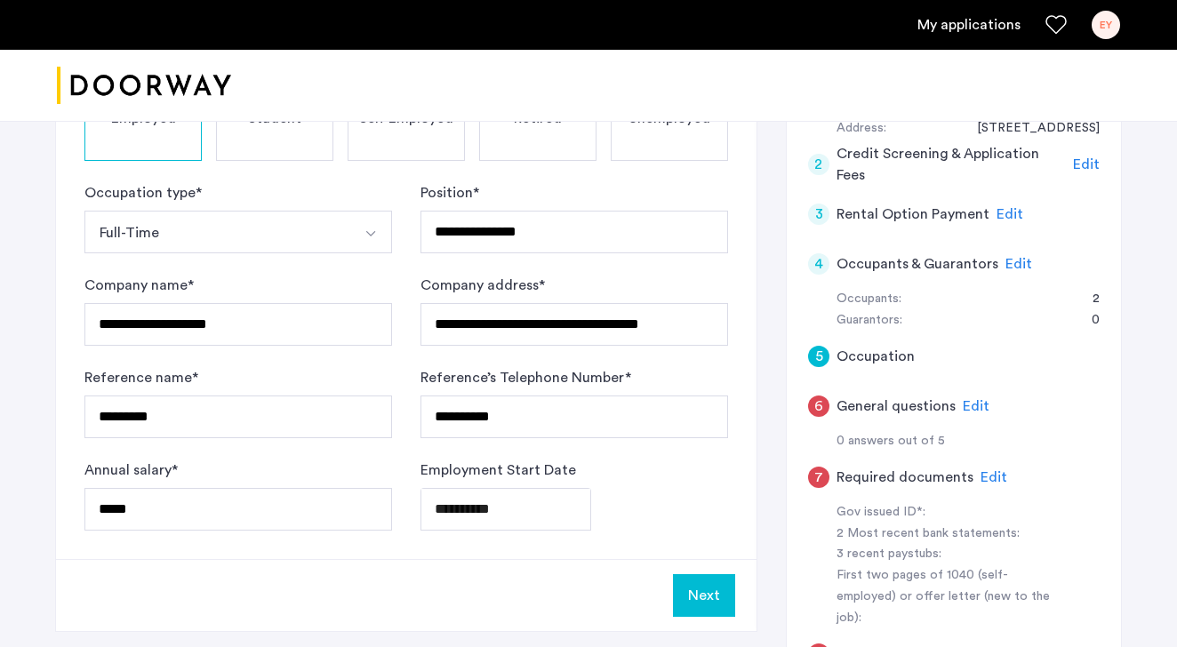
scroll to position [410, 0]
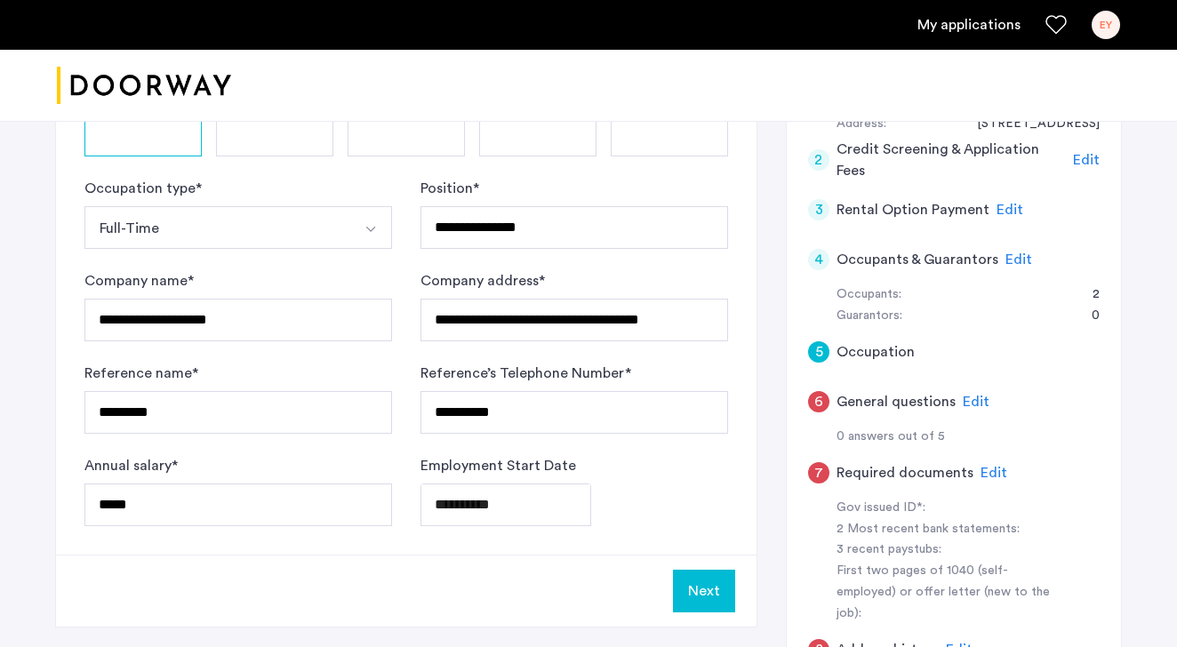
click at [691, 574] on button "Next" at bounding box center [704, 591] width 62 height 43
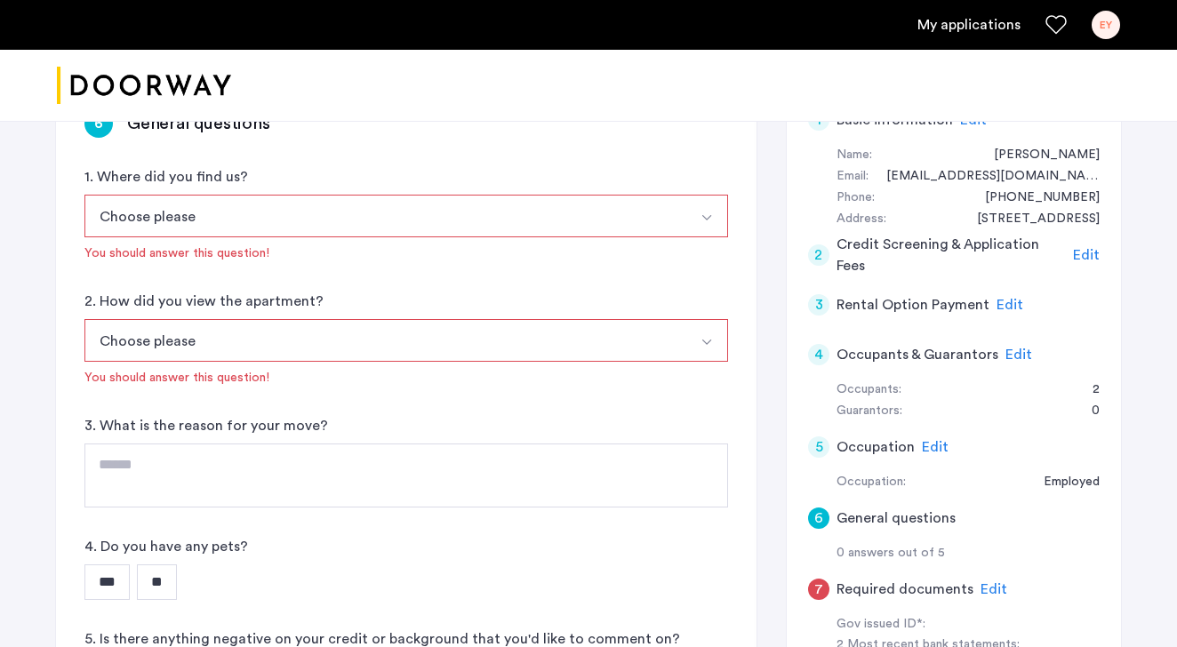
scroll to position [314, 0]
click at [242, 216] on button "Choose please" at bounding box center [385, 217] width 602 height 43
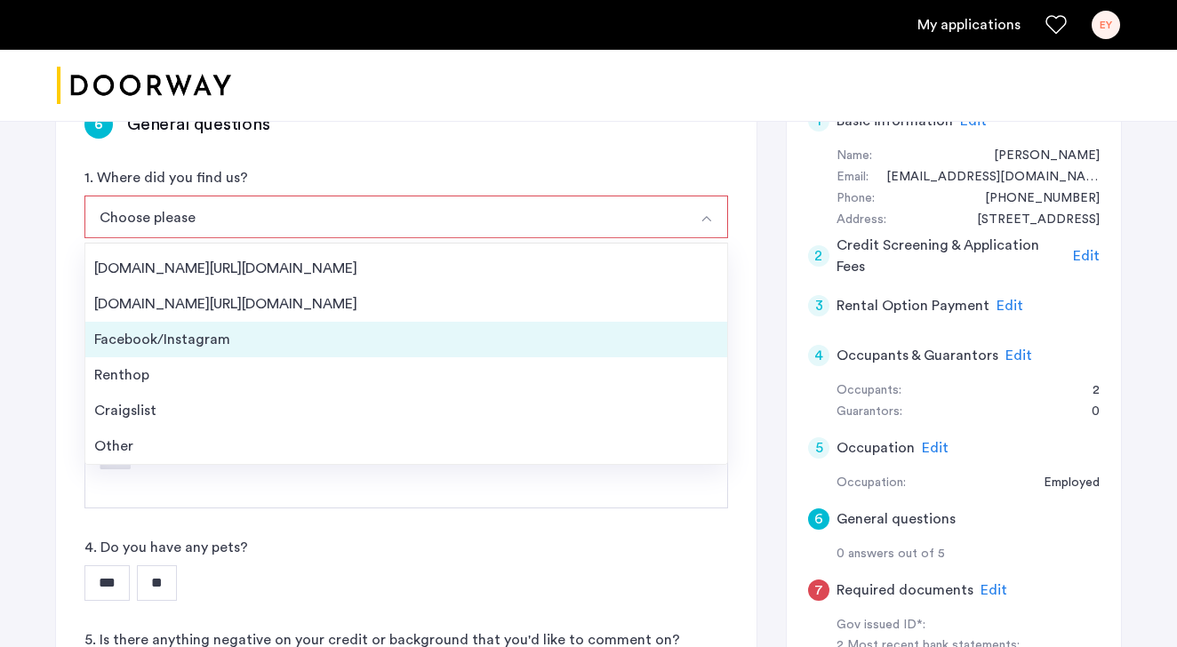
scroll to position [0, 0]
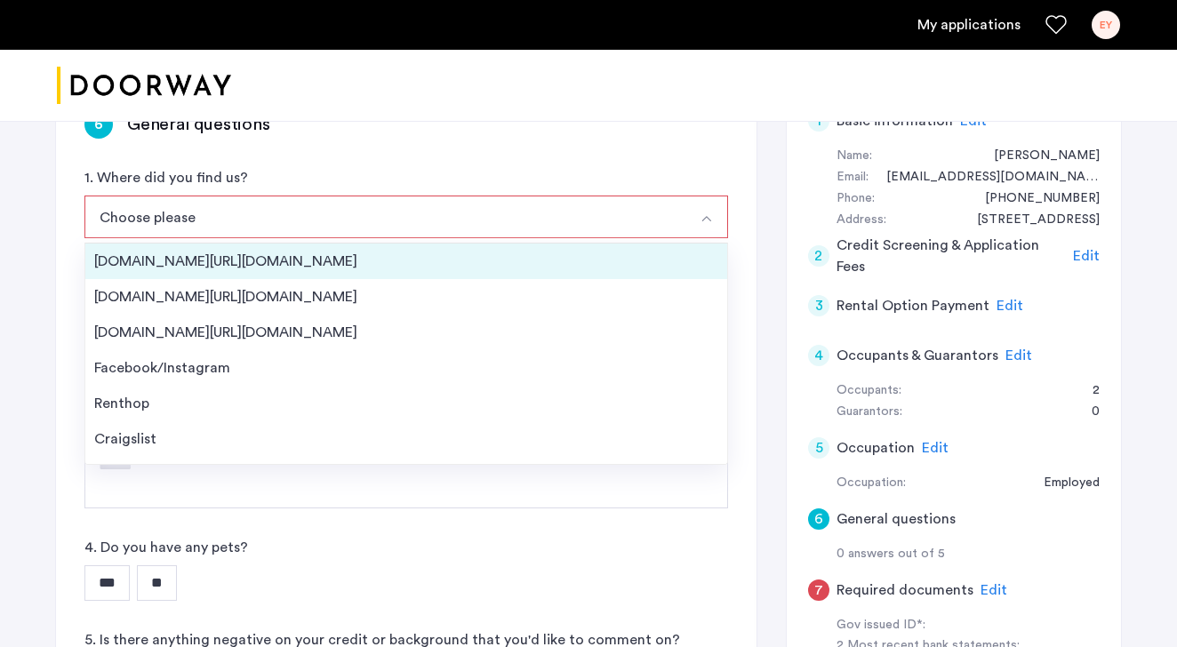
click at [165, 254] on div "[DOMAIN_NAME][URL][DOMAIN_NAME]" at bounding box center [406, 261] width 624 height 21
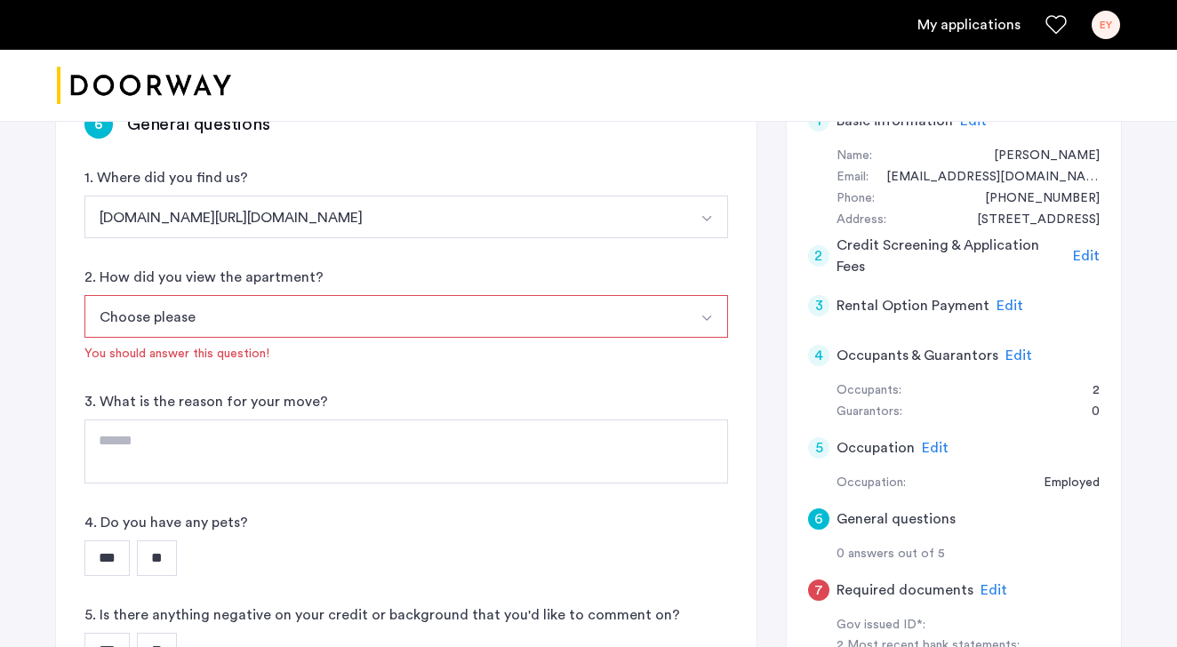
click at [202, 322] on button "Choose please" at bounding box center [385, 316] width 602 height 43
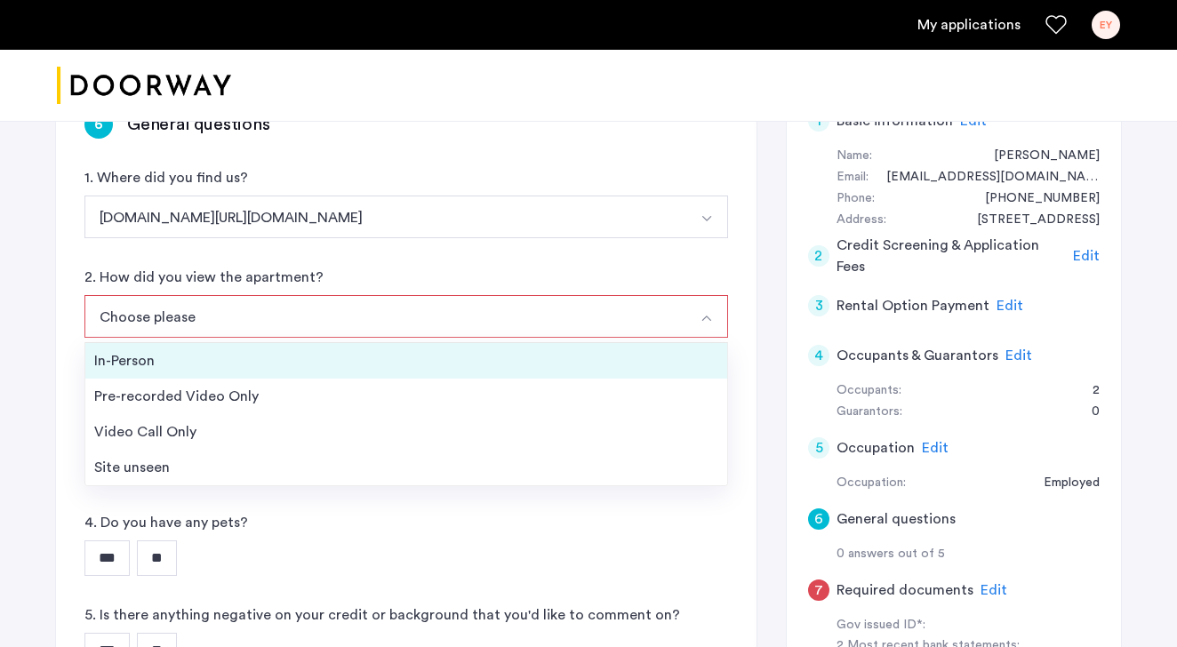
click at [180, 363] on div "In-Person" at bounding box center [406, 360] width 624 height 21
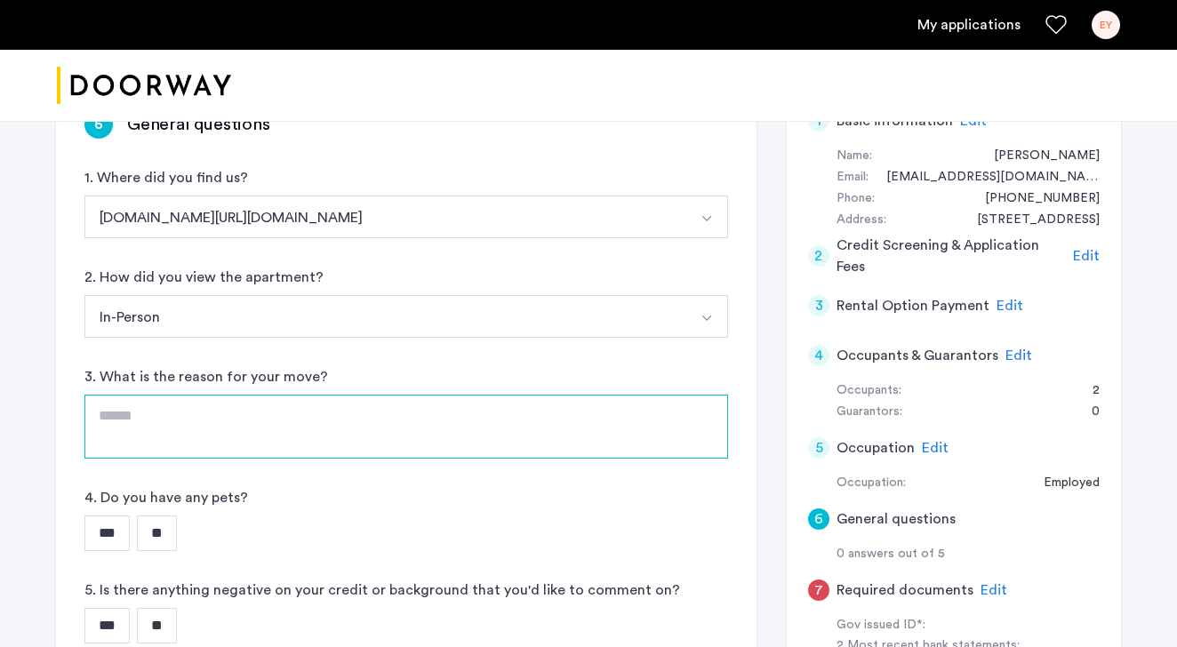
click at [180, 395] on textarea at bounding box center [405, 427] width 643 height 64
type textarea "*"
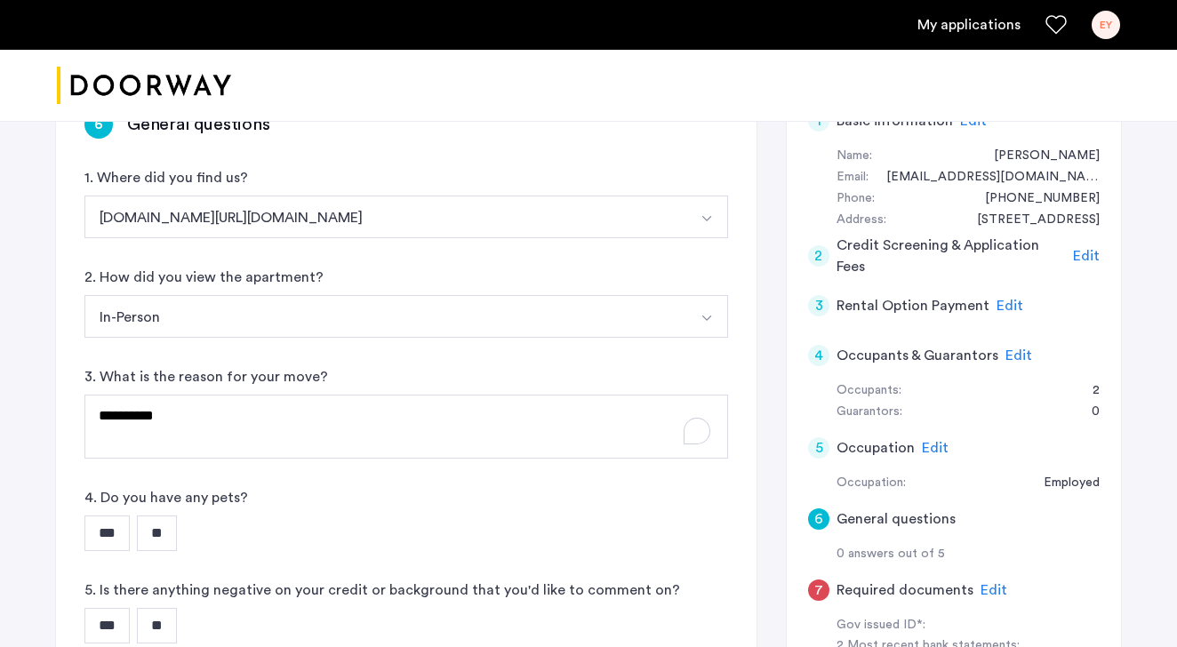
click at [166, 537] on input "**" at bounding box center [157, 533] width 40 height 36
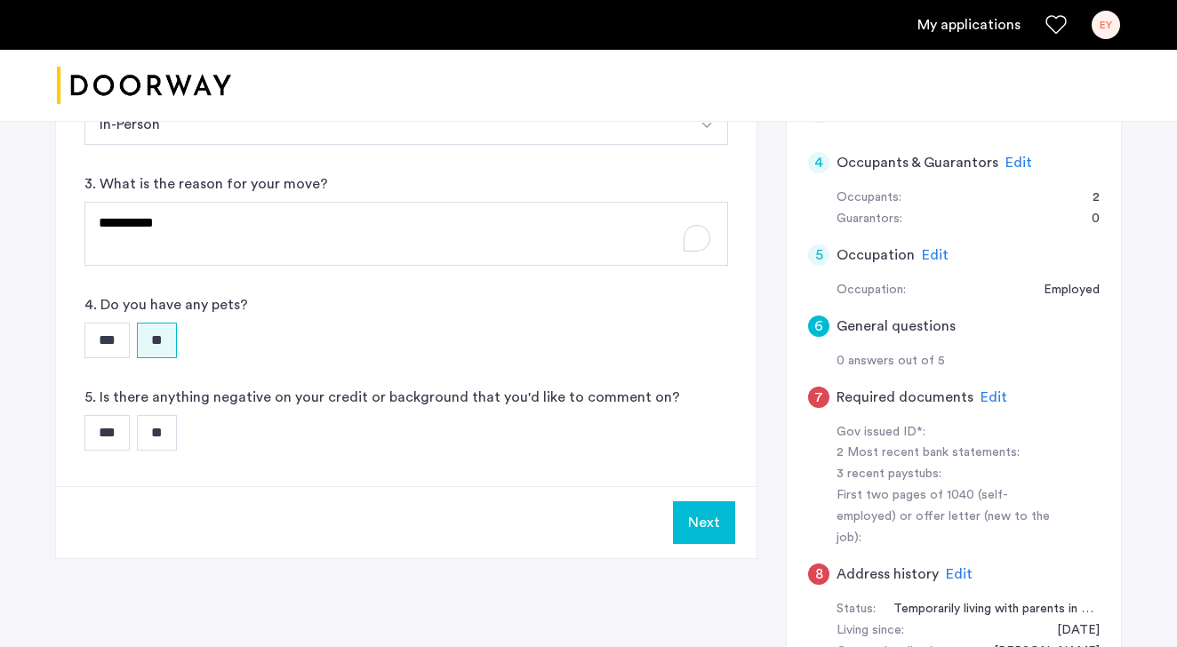
scroll to position [507, 0]
click at [174, 451] on div "6 General questions 1. Where did you find us? [DOMAIN_NAME][URL][DOMAIN_NAME] […" at bounding box center [406, 186] width 700 height 597
click at [177, 427] on input "**" at bounding box center [157, 432] width 40 height 36
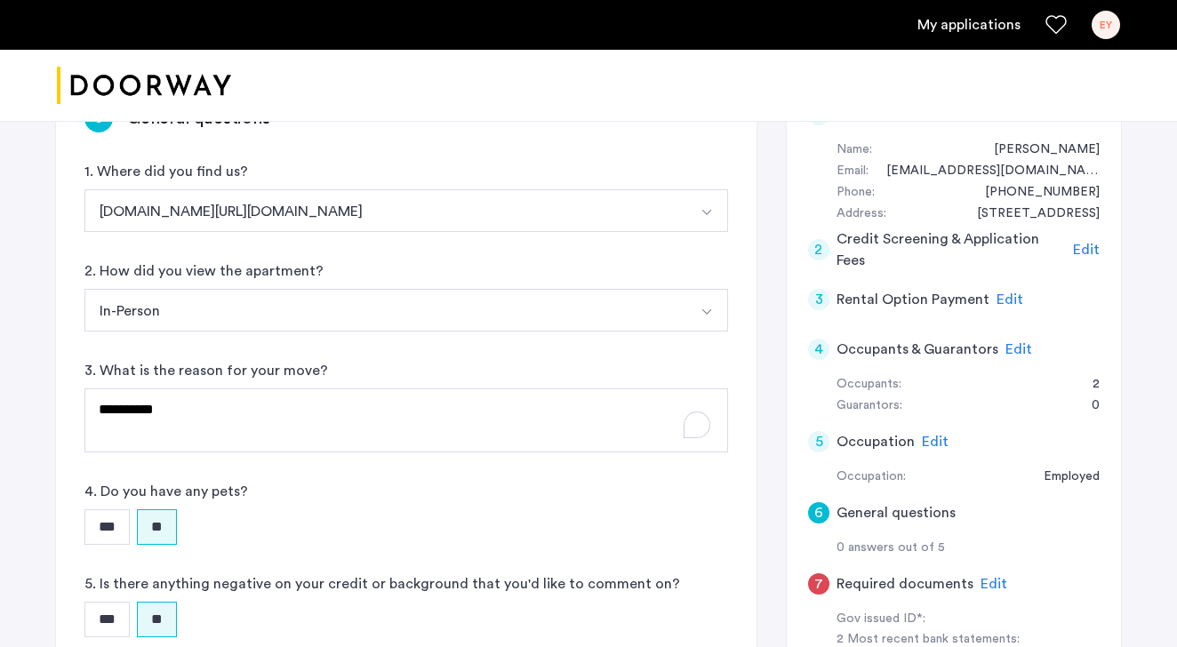
scroll to position [322, 0]
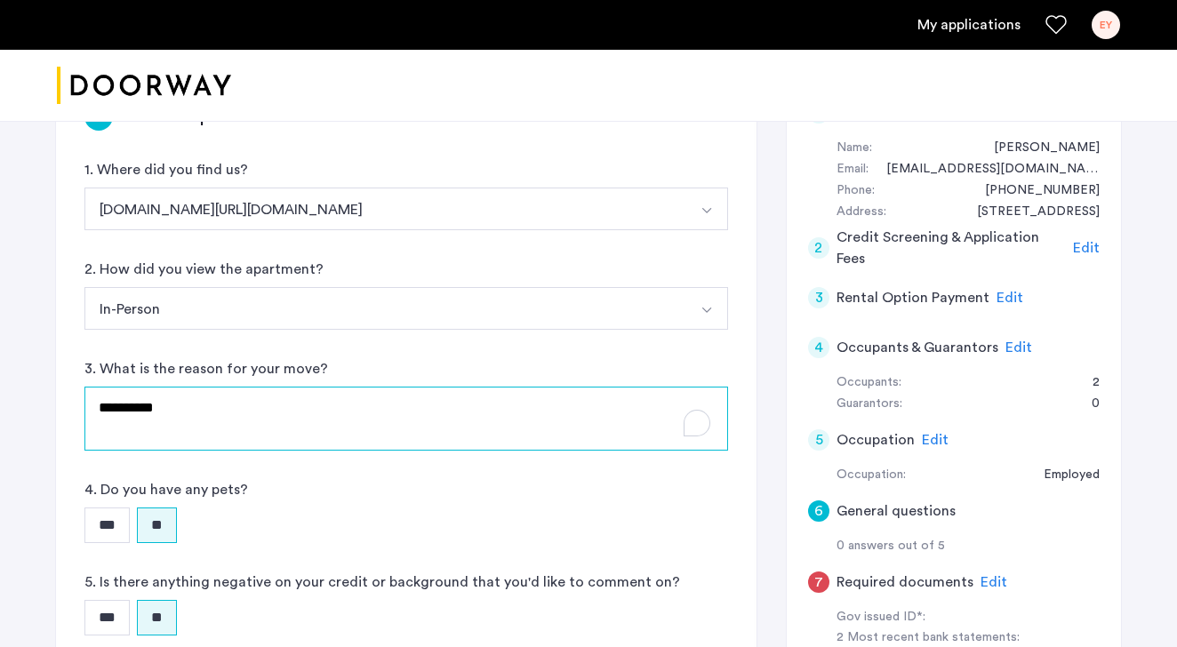
click at [194, 419] on textarea "*********" at bounding box center [405, 419] width 643 height 64
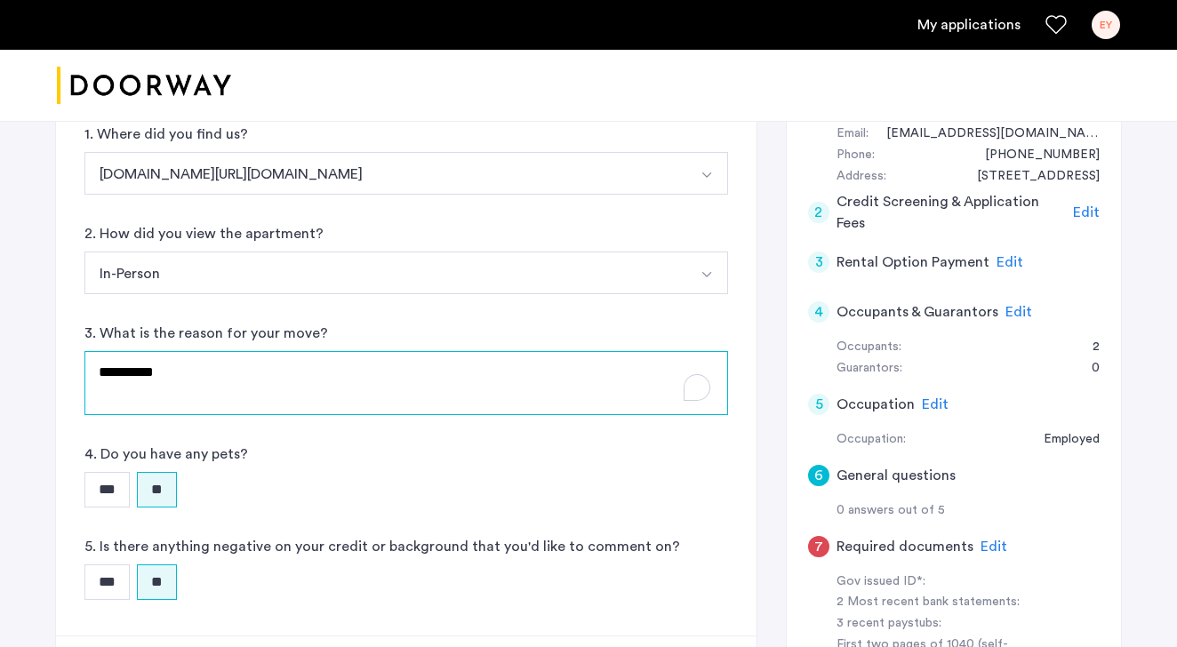
scroll to position [349, 0]
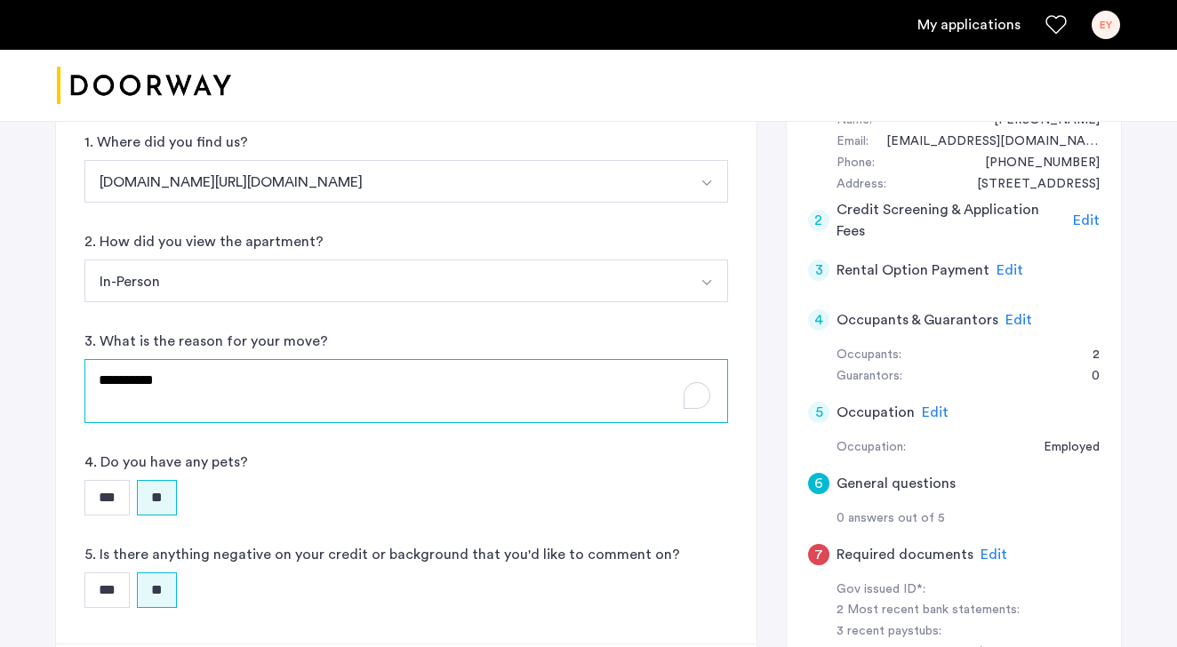
click at [195, 419] on textarea "*********" at bounding box center [405, 391] width 643 height 64
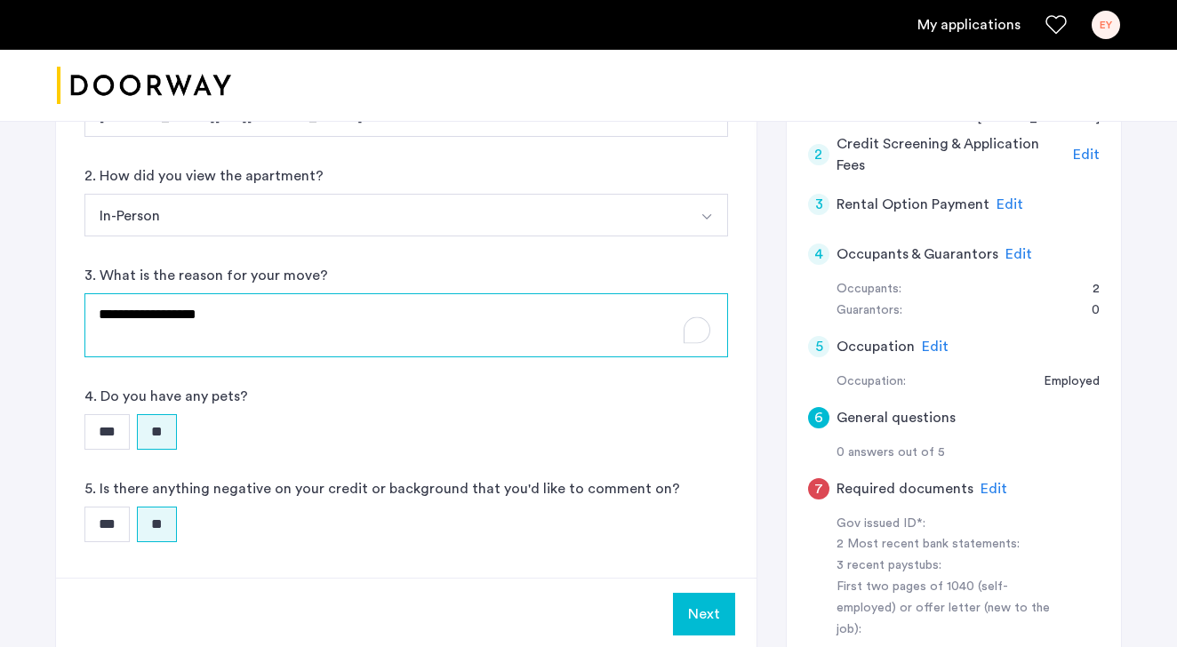
scroll to position [413, 0]
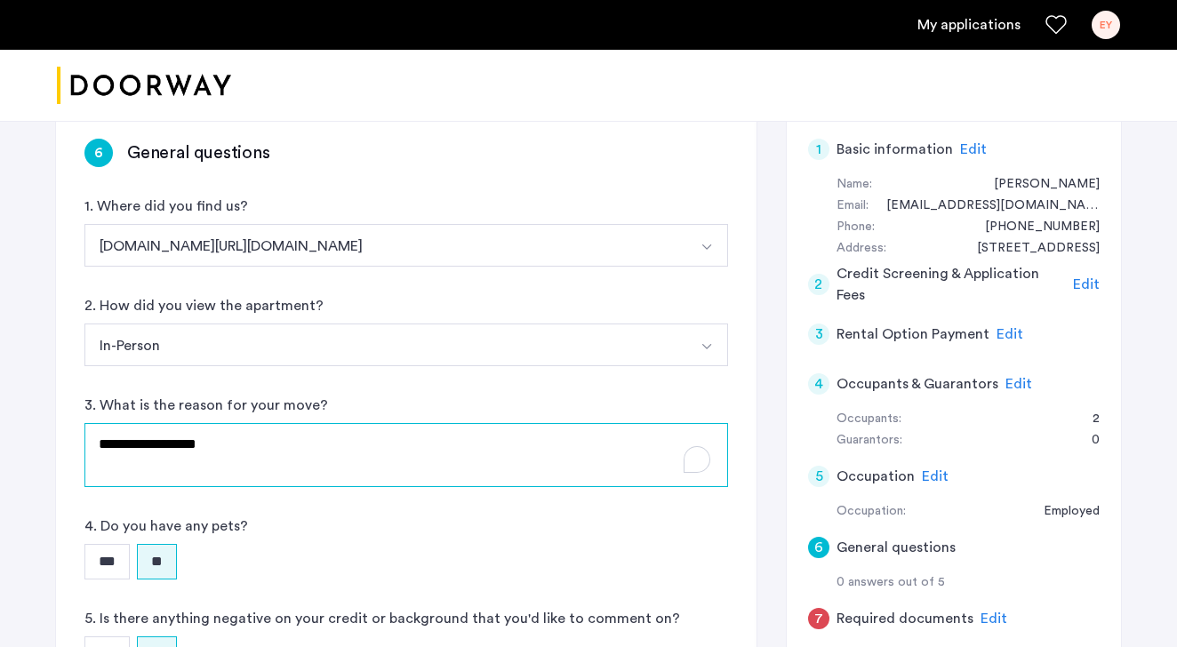
type textarea "**********"
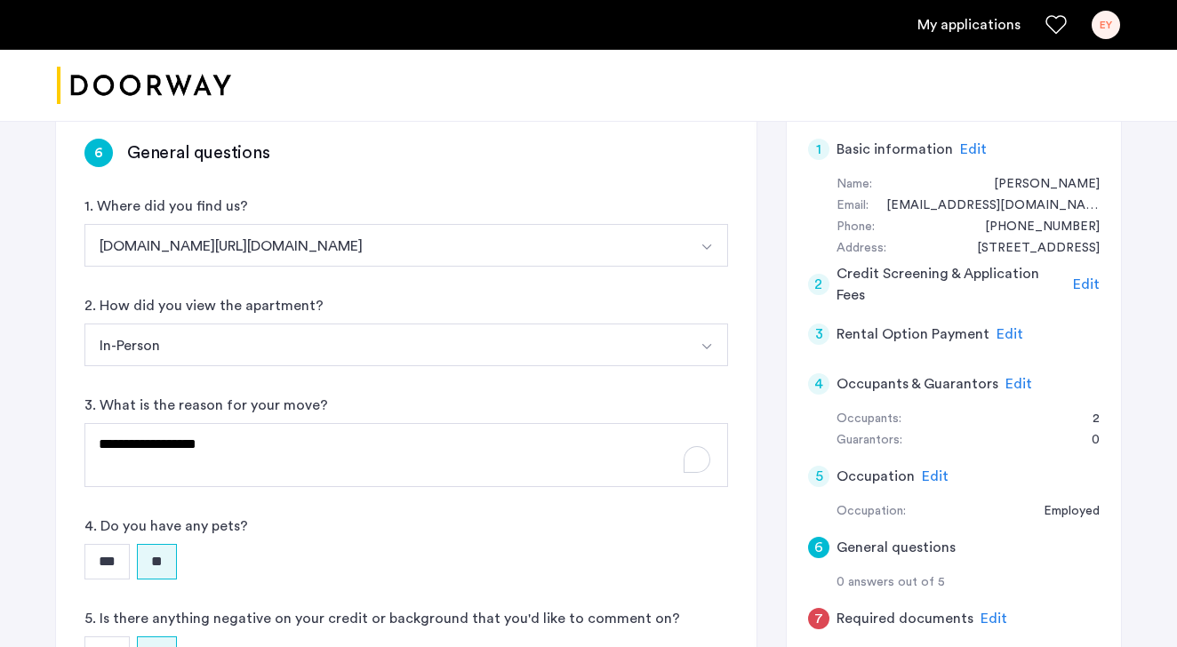
click at [462, 410] on div "**********" at bounding box center [405, 441] width 643 height 92
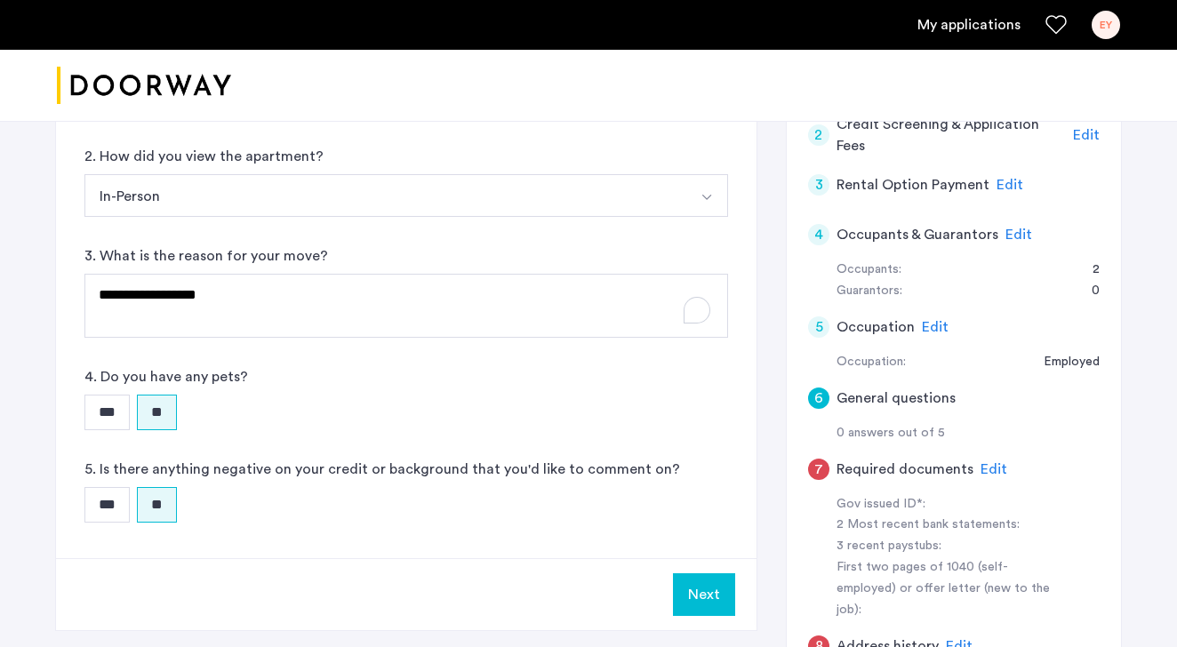
scroll to position [436, 0]
click at [692, 583] on button "Next" at bounding box center [704, 592] width 62 height 43
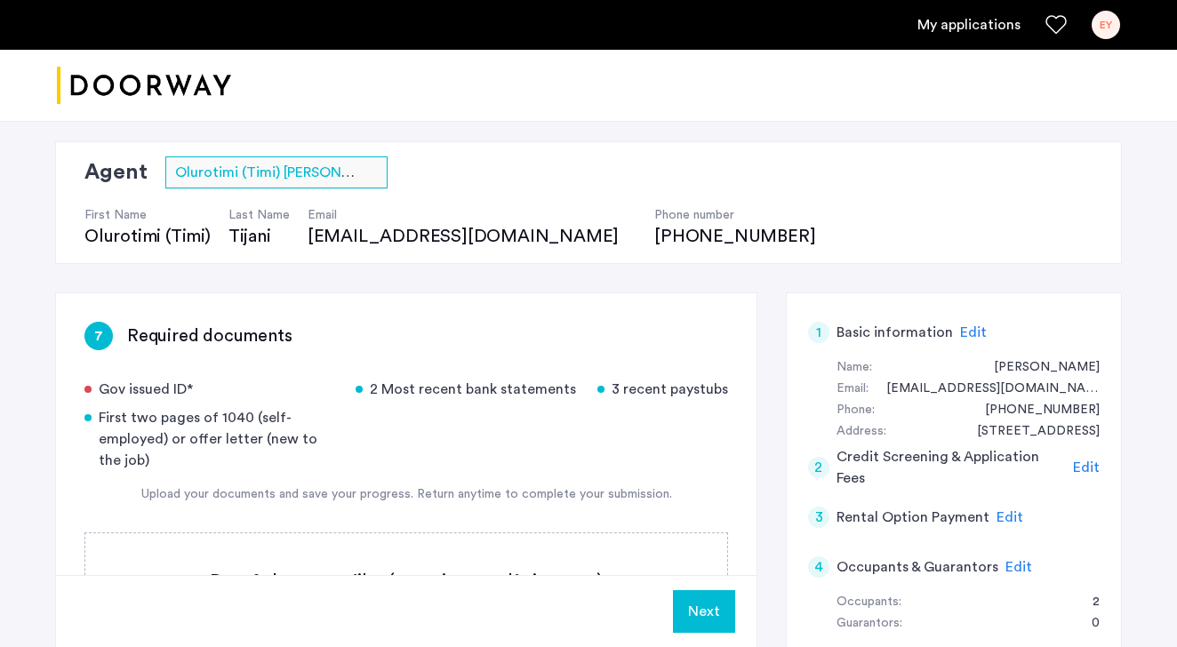
scroll to position [245, 0]
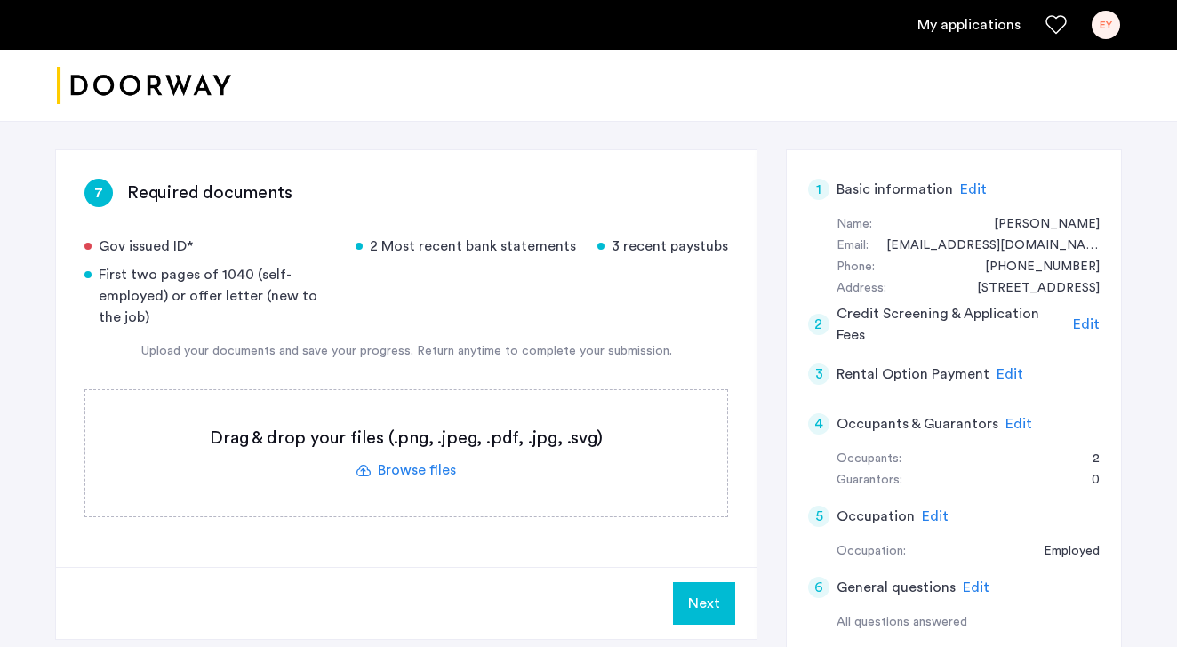
click at [412, 474] on label at bounding box center [406, 453] width 642 height 126
click at [0, 0] on input "file" at bounding box center [0, 0] width 0 height 0
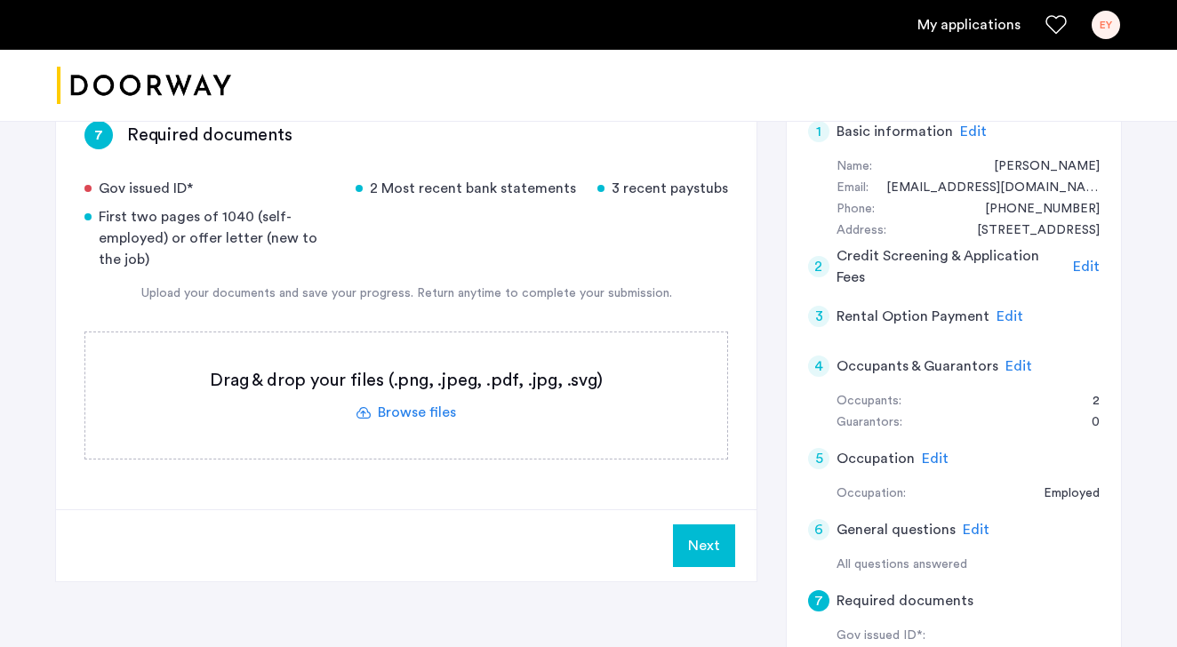
scroll to position [319, 0]
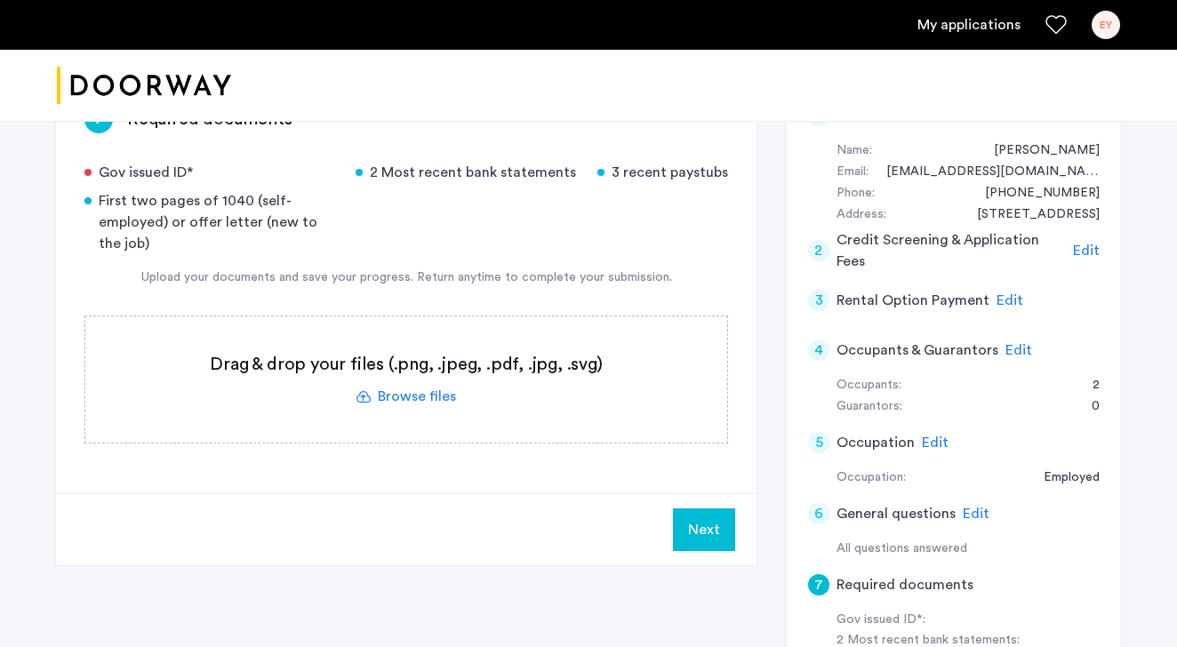
click at [414, 403] on label at bounding box center [406, 379] width 642 height 126
click at [0, 0] on input "file" at bounding box center [0, 0] width 0 height 0
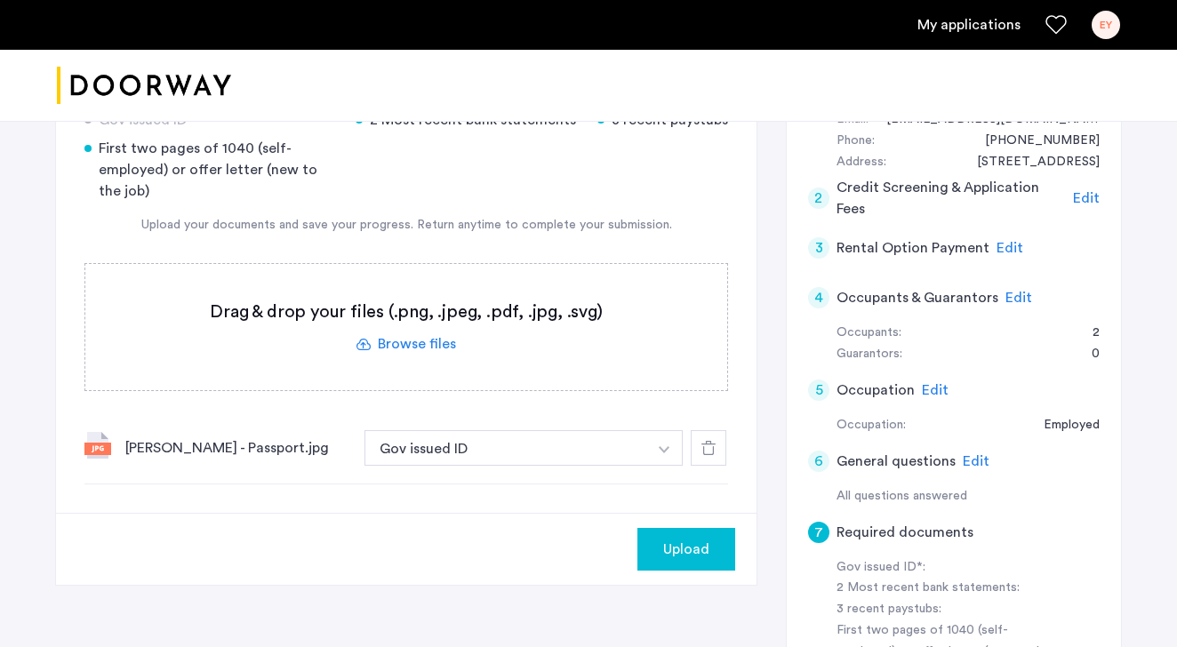
scroll to position [375, 0]
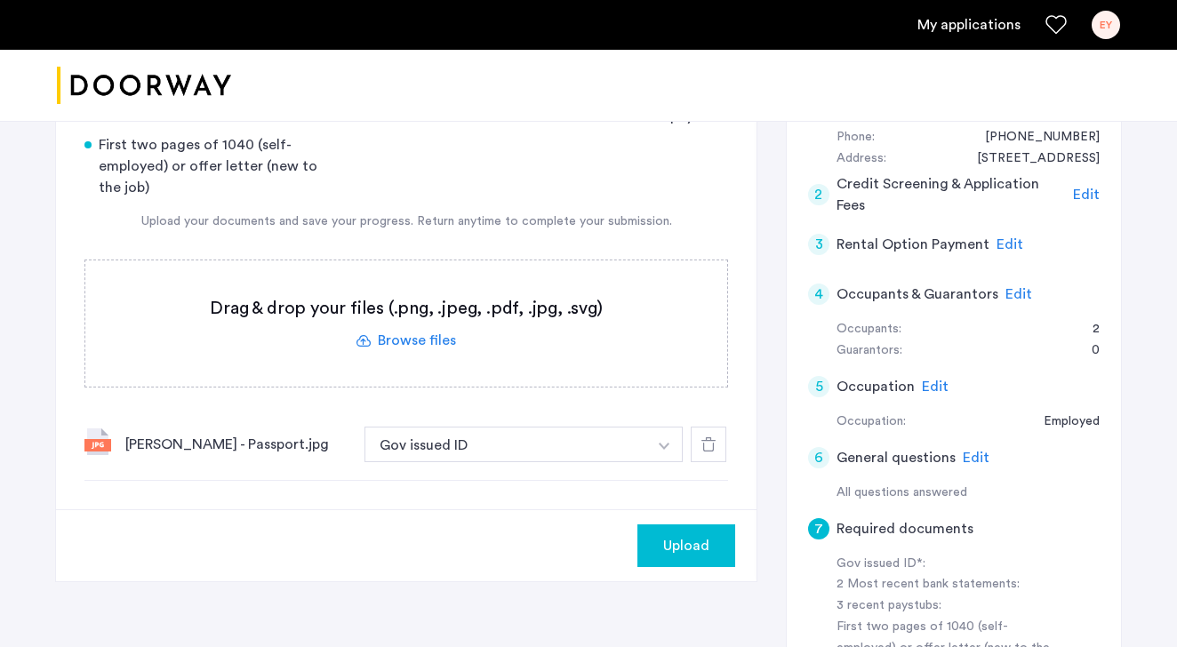
click at [662, 442] on button "button" at bounding box center [664, 445] width 36 height 36
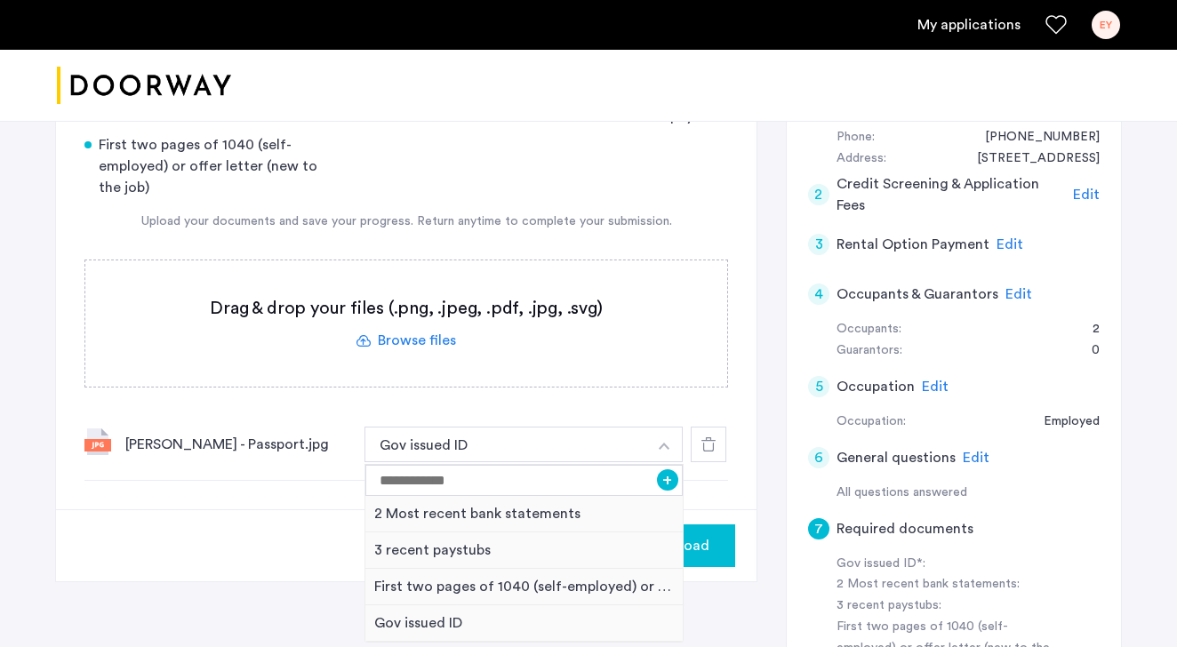
click at [588, 403] on div "Gov issued ID* 2 Most recent bank statements 3 recent paystubs First two pages …" at bounding box center [405, 293] width 643 height 375
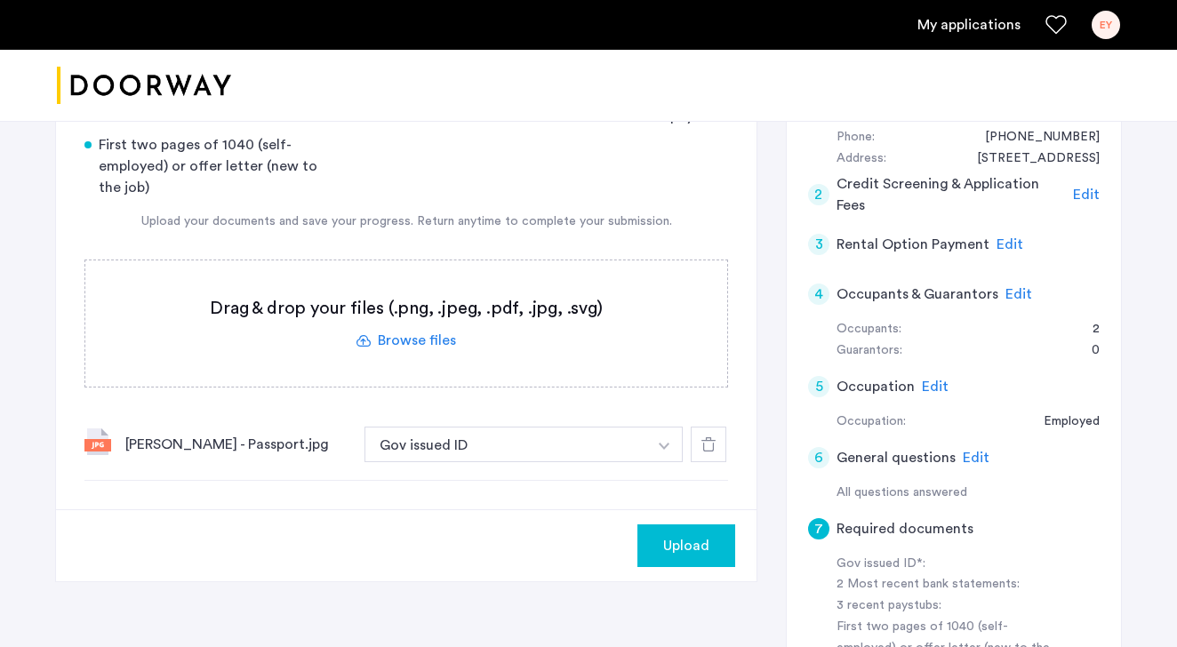
click at [423, 344] on label at bounding box center [406, 323] width 642 height 126
click at [0, 0] on input "file" at bounding box center [0, 0] width 0 height 0
click at [418, 522] on div "Upload" at bounding box center [406, 545] width 700 height 72
click at [440, 335] on label at bounding box center [406, 323] width 642 height 126
click at [0, 0] on input "file" at bounding box center [0, 0] width 0 height 0
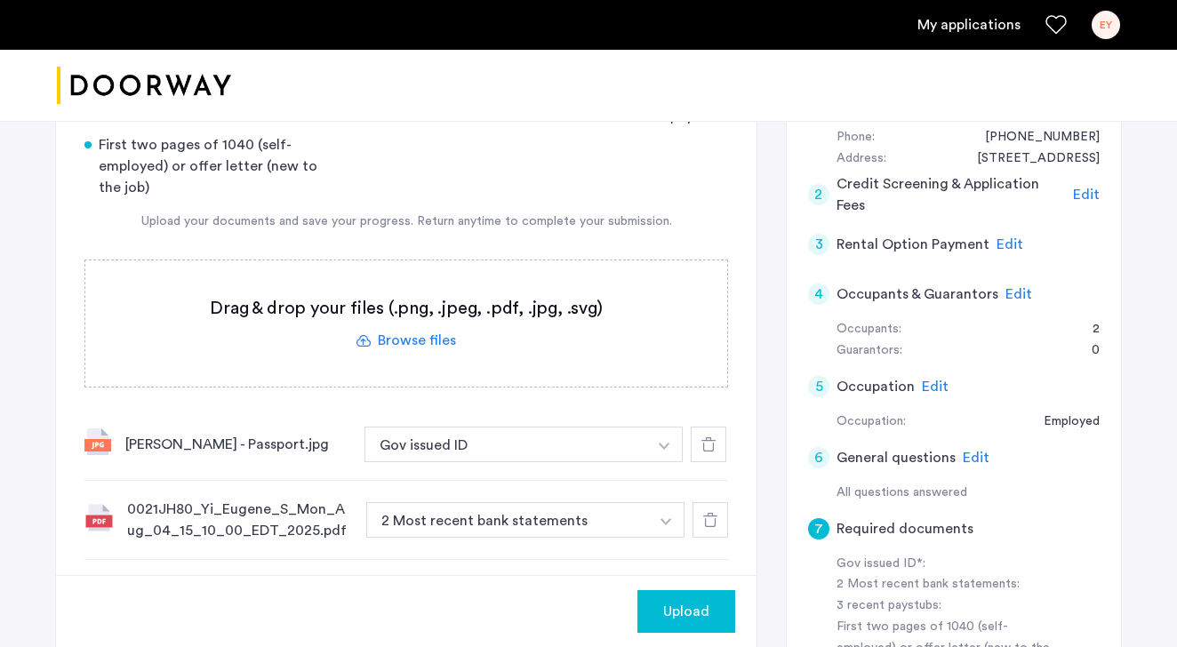
click at [668, 450] on img "button" at bounding box center [664, 446] width 11 height 7
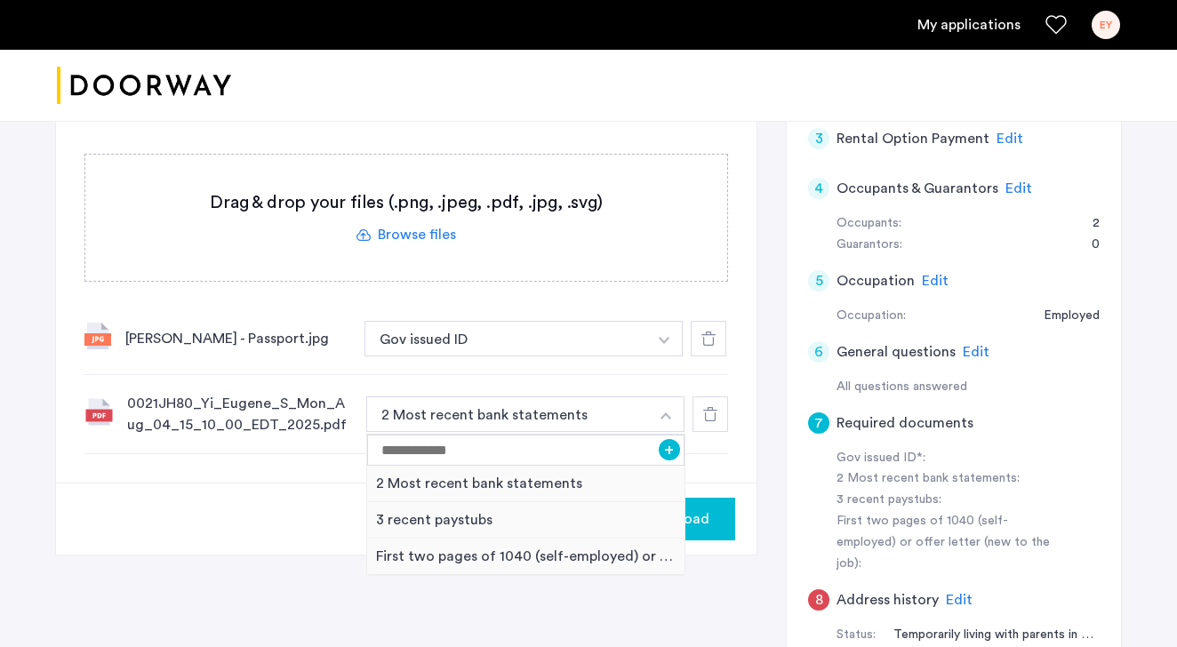
scroll to position [505, 0]
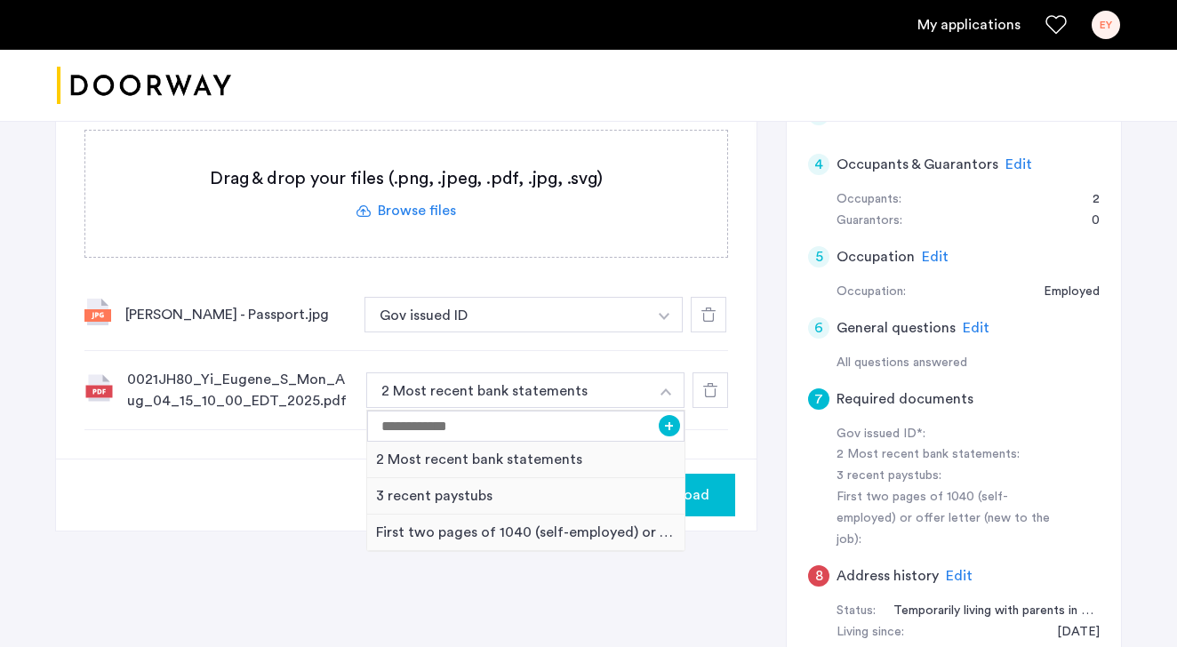
click at [734, 430] on div "7 Required documents Gov issued ID* 2 Most recent bank statements 3 recent pays…" at bounding box center [406, 175] width 700 height 568
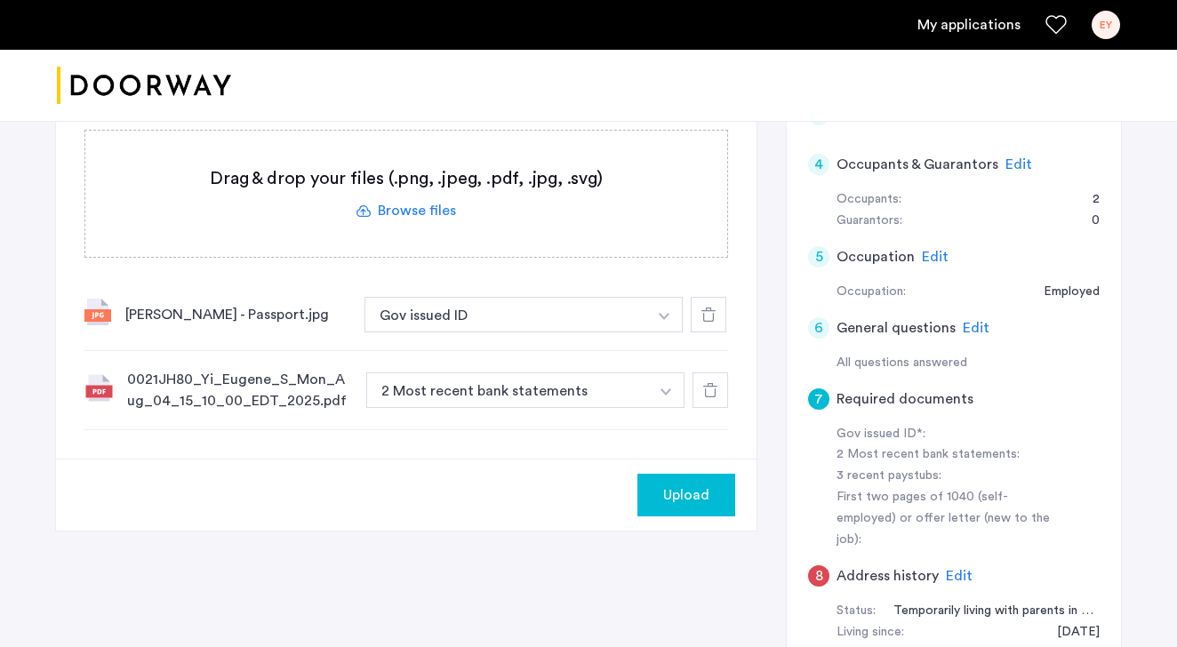
click at [659, 332] on button "button" at bounding box center [664, 315] width 36 height 36
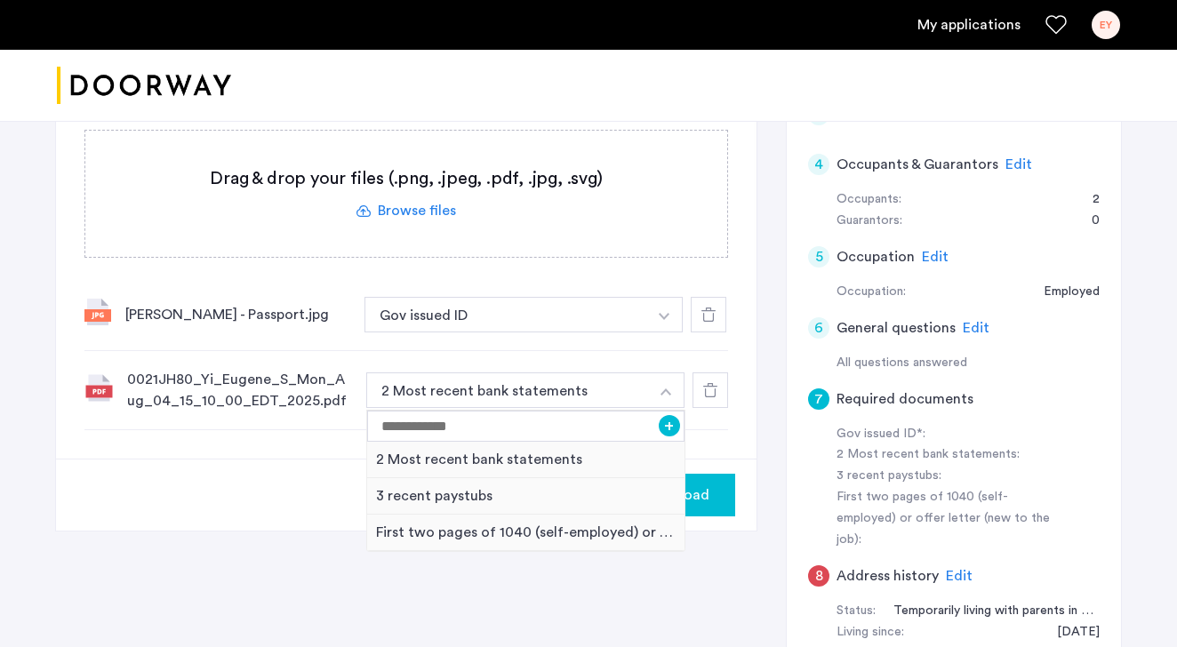
click at [755, 425] on div "7 Required documents Gov issued ID* 2 Most recent bank statements 3 recent pays…" at bounding box center [406, 175] width 700 height 568
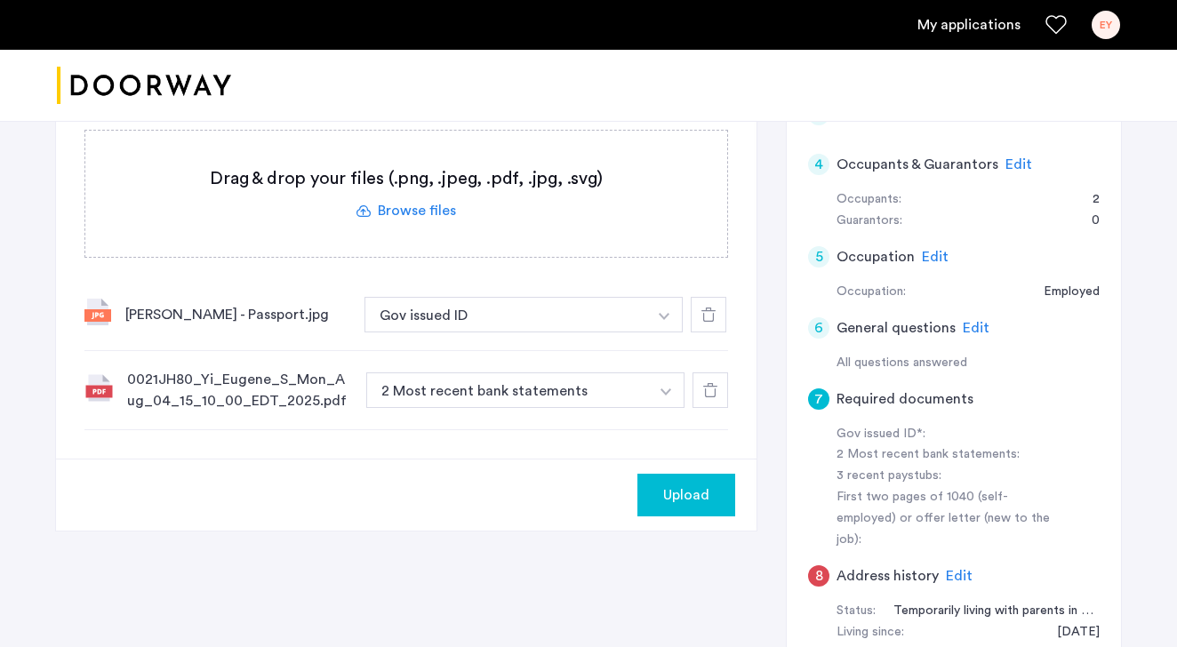
click at [673, 332] on button "button" at bounding box center [664, 315] width 36 height 36
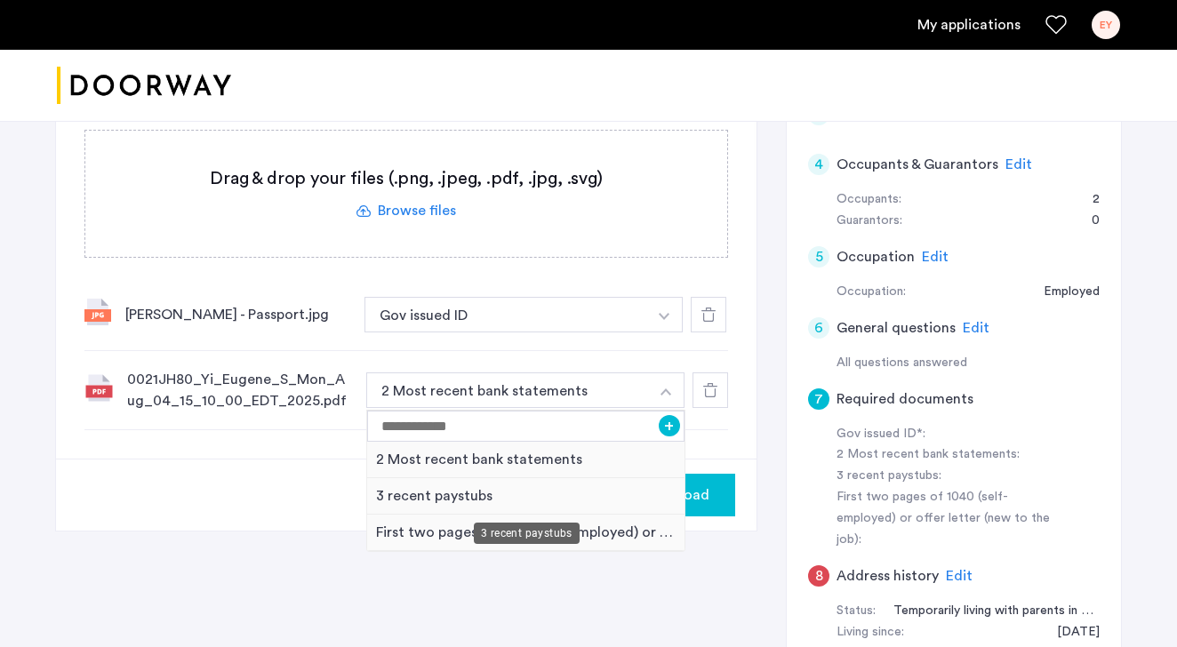
click at [382, 492] on div "3 recent paystubs" at bounding box center [525, 496] width 317 height 36
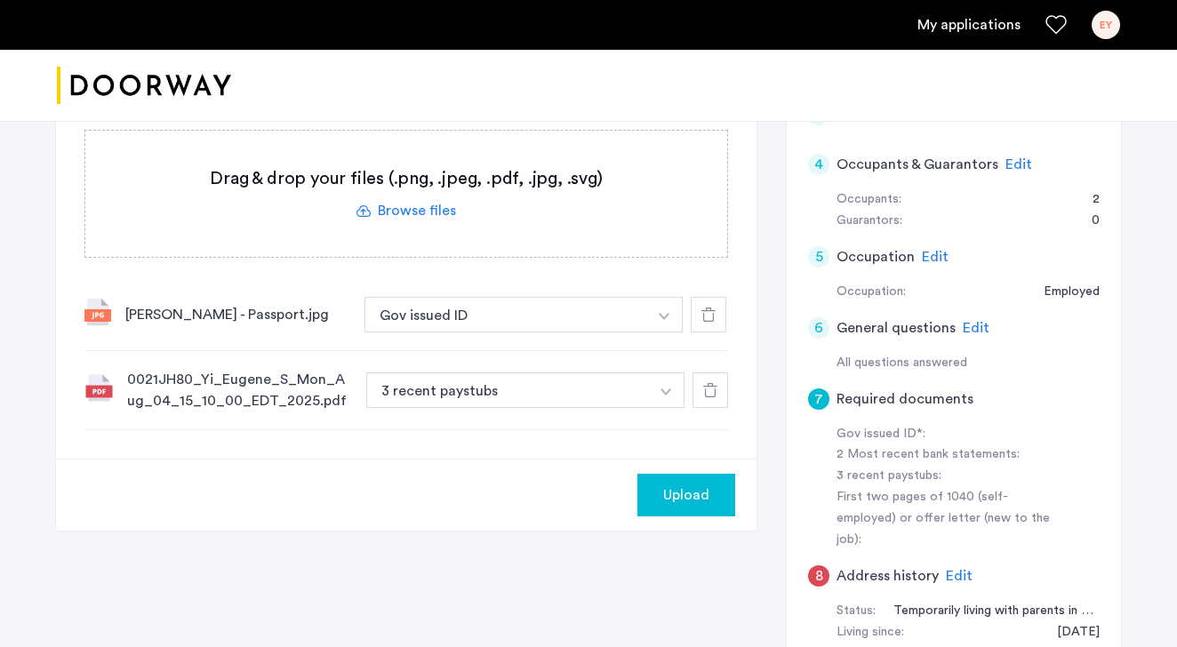
click at [683, 488] on span "Upload" at bounding box center [686, 494] width 46 height 21
click at [667, 332] on button "button" at bounding box center [664, 315] width 36 height 36
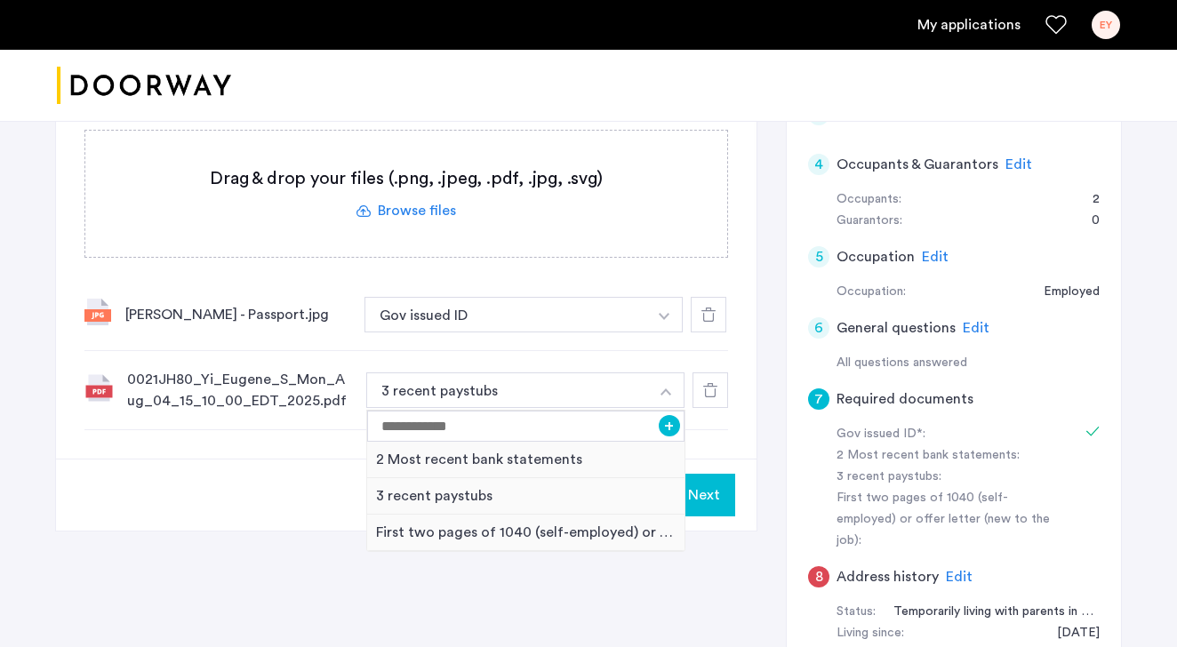
click at [211, 478] on div "Next" at bounding box center [406, 495] width 700 height 72
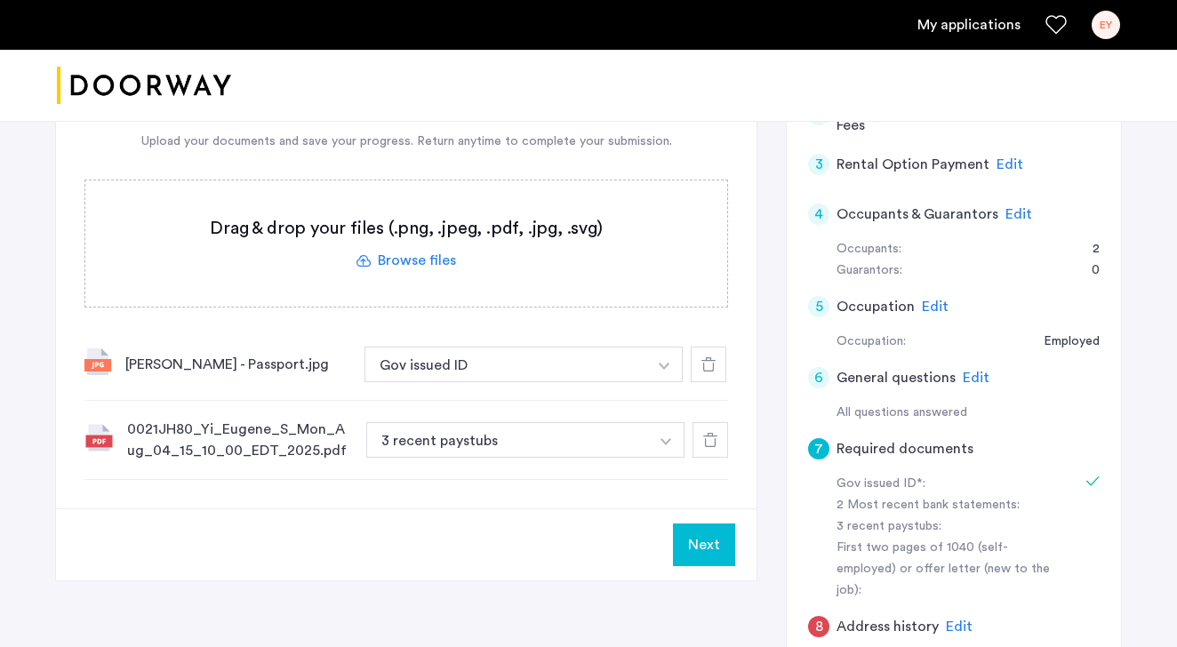
scroll to position [437, 0]
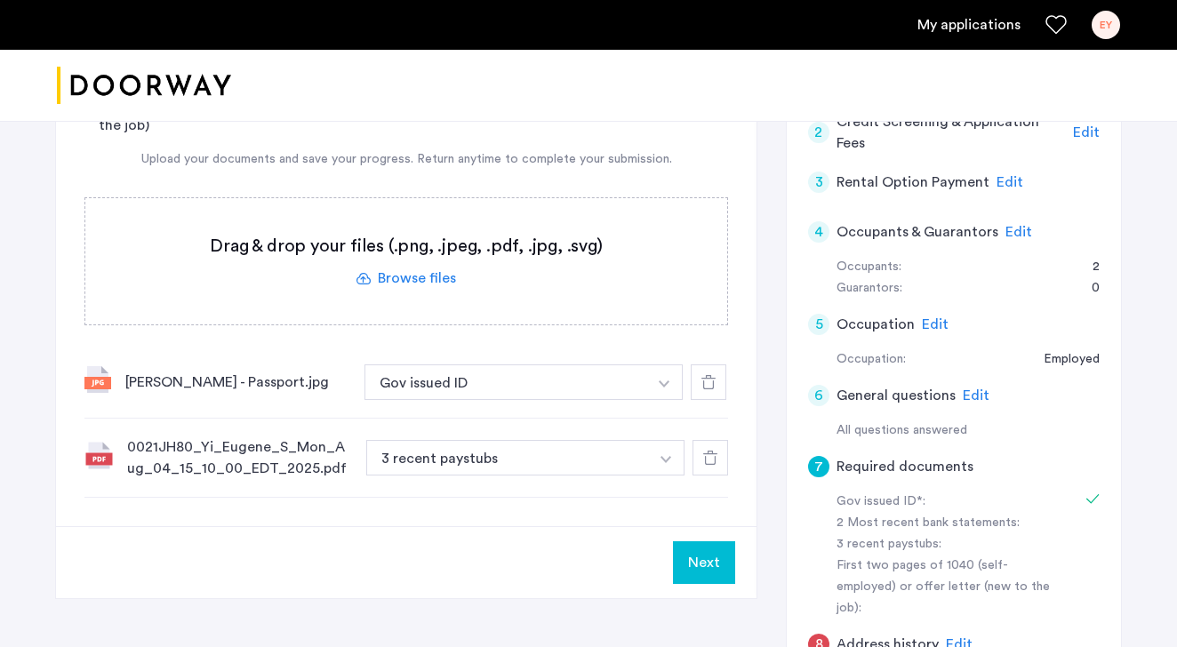
click at [385, 279] on label at bounding box center [406, 261] width 642 height 126
click at [0, 0] on input "file" at bounding box center [0, 0] width 0 height 0
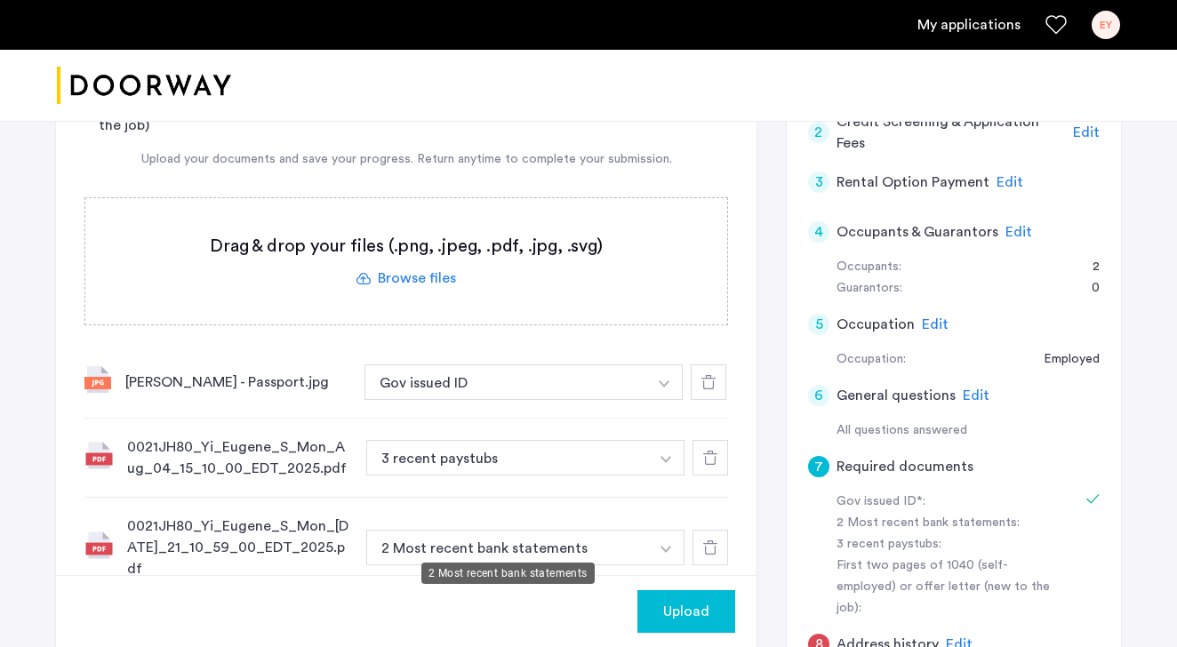
click at [446, 547] on button "2 Most recent bank statements" at bounding box center [507, 548] width 283 height 36
click at [535, 540] on button "2 Most recent bank statements" at bounding box center [507, 548] width 283 height 36
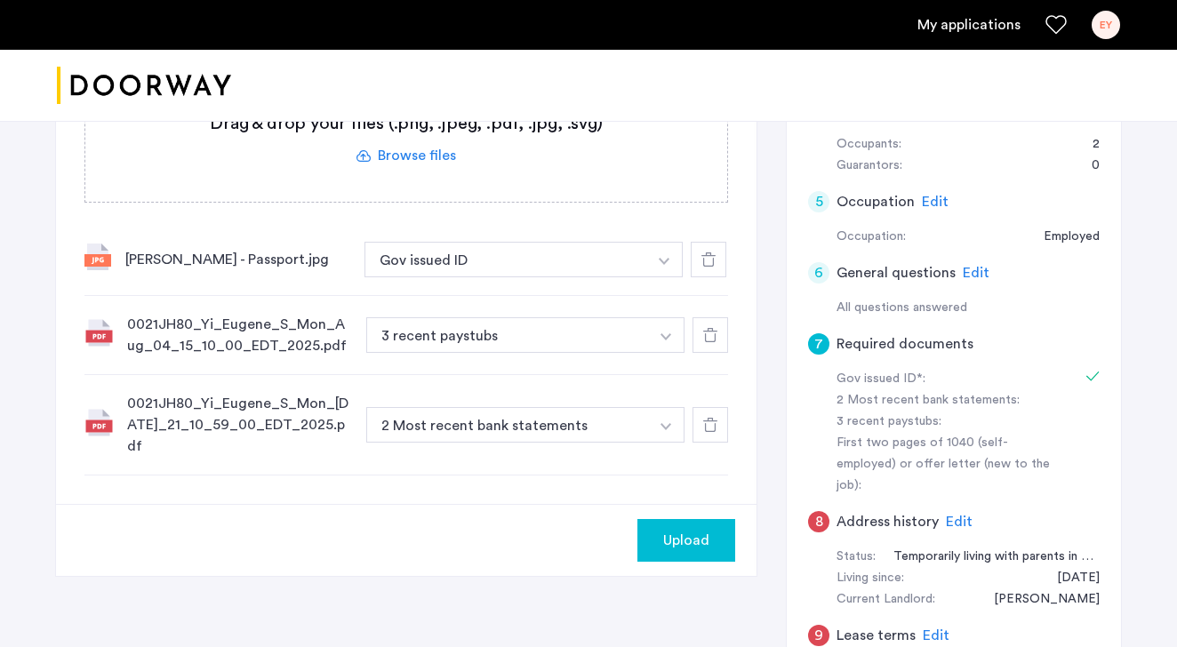
scroll to position [562, 0]
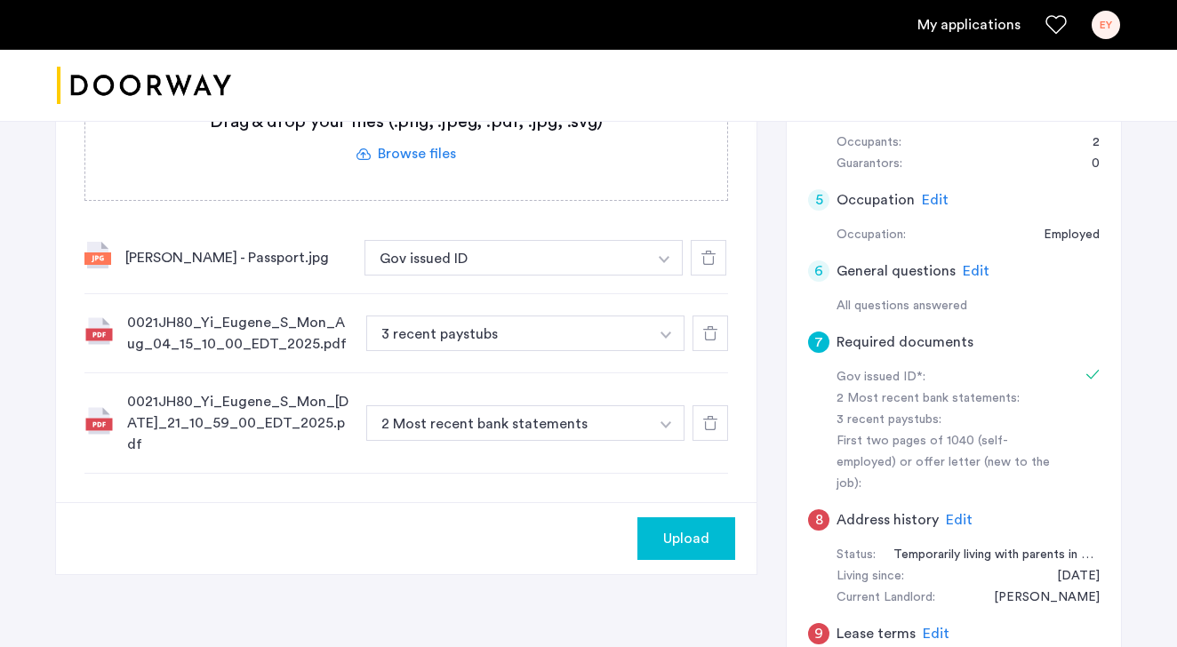
click at [659, 276] on button "button" at bounding box center [664, 258] width 36 height 36
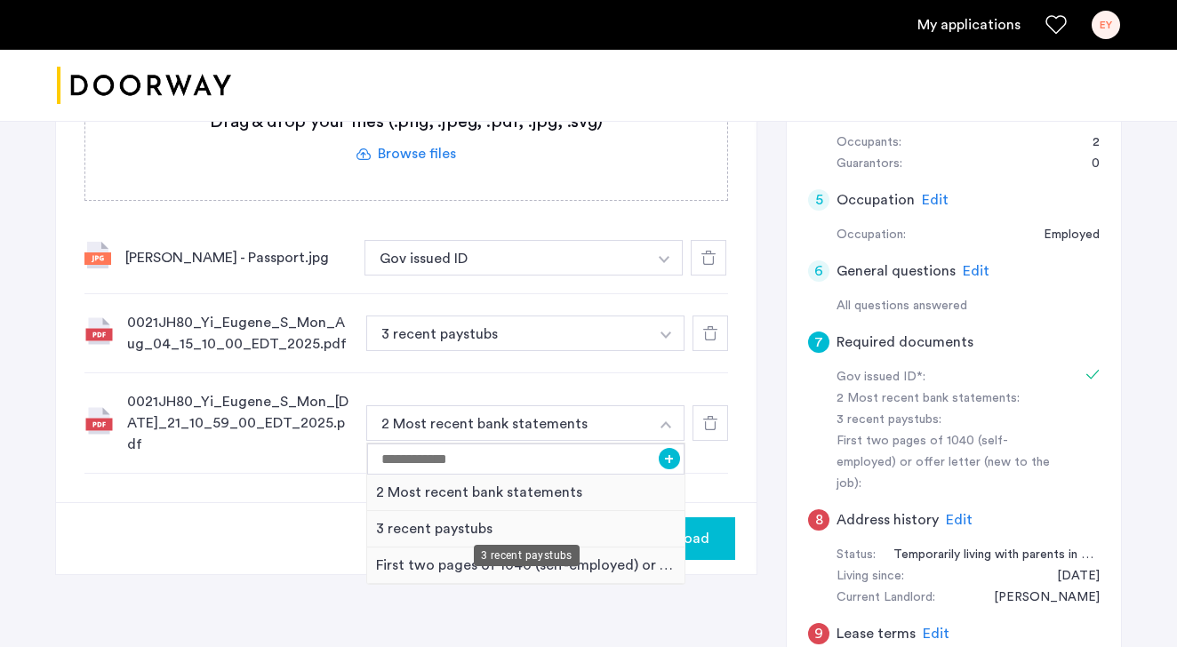
click at [452, 512] on div "3 recent paystubs" at bounding box center [525, 529] width 317 height 36
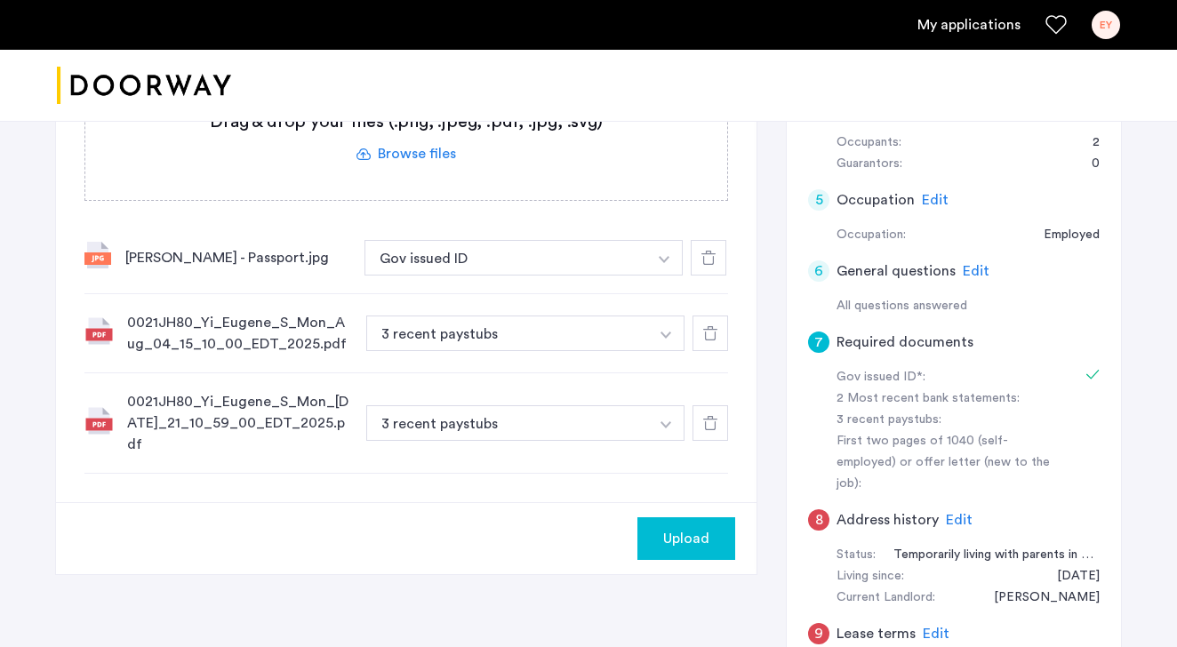
click at [710, 416] on icon at bounding box center [710, 423] width 14 height 14
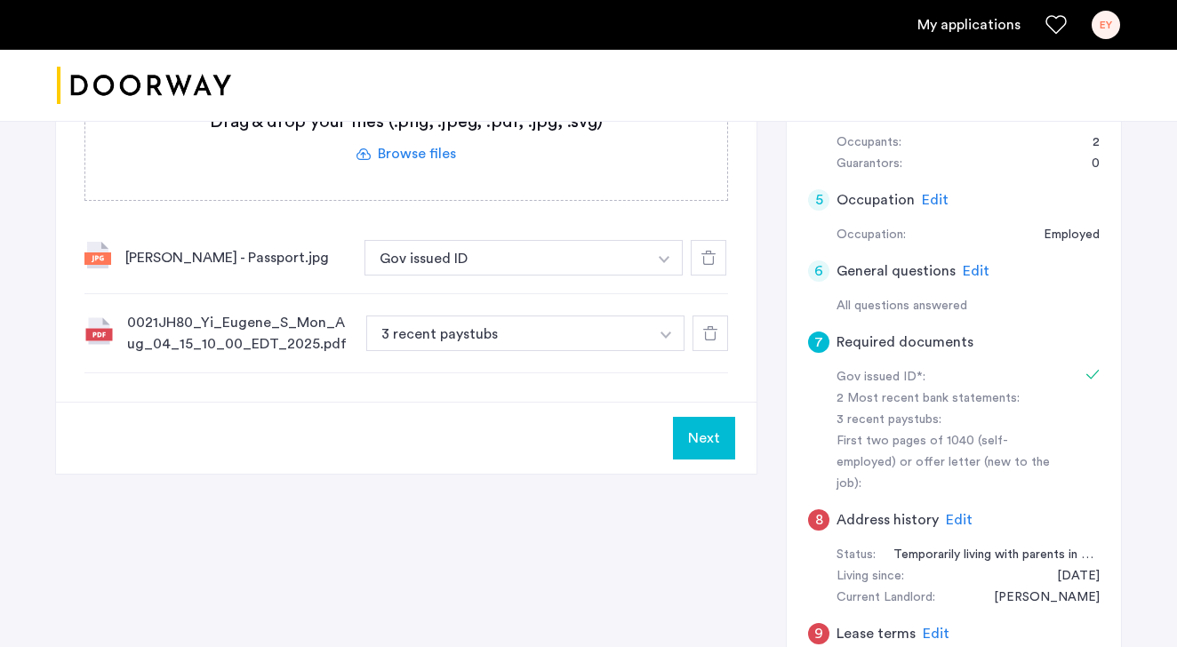
click at [708, 339] on icon at bounding box center [710, 333] width 14 height 14
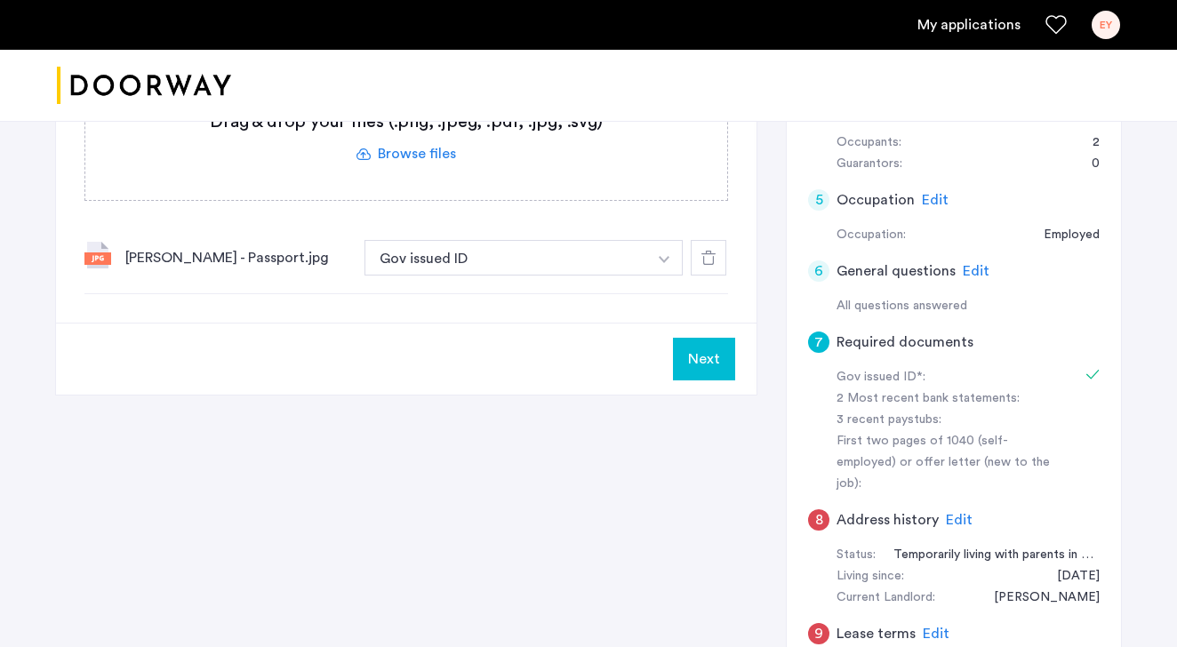
click at [432, 149] on label at bounding box center [406, 137] width 642 height 126
click at [0, 0] on input "file" at bounding box center [0, 0] width 0 height 0
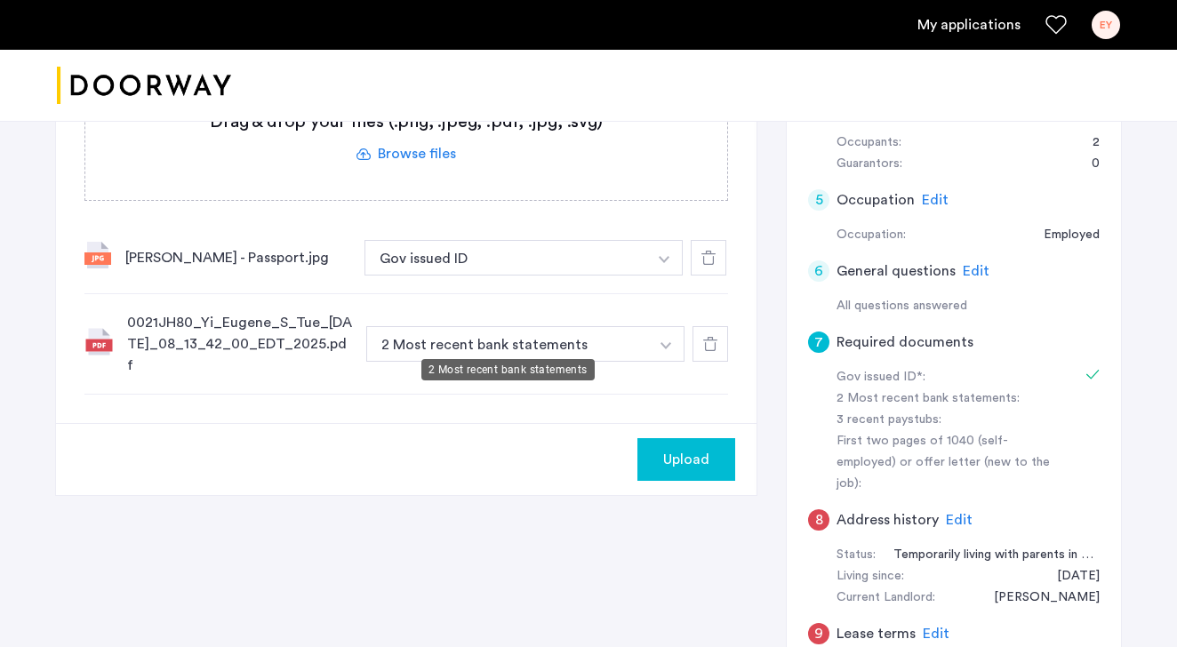
click at [522, 326] on button "2 Most recent bank statements" at bounding box center [507, 344] width 283 height 36
click at [579, 338] on button "2 Most recent bank statements" at bounding box center [507, 344] width 283 height 36
click at [658, 276] on button "button" at bounding box center [664, 258] width 36 height 36
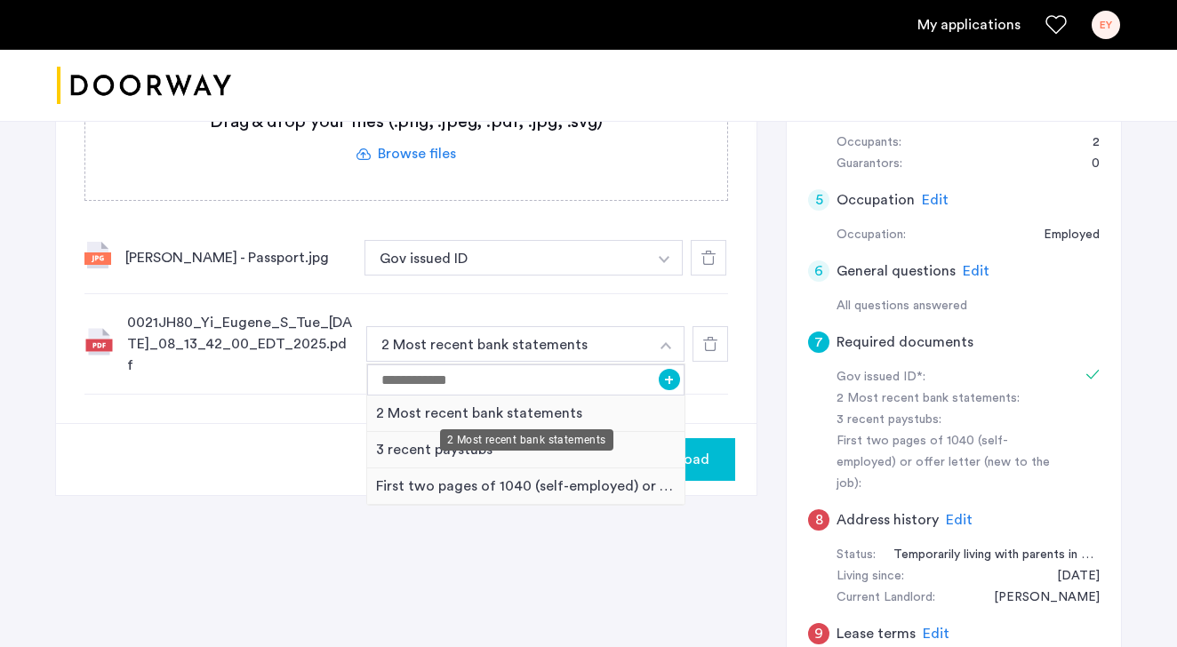
click at [489, 437] on div "2 Most recent bank statements" at bounding box center [526, 439] width 173 height 21
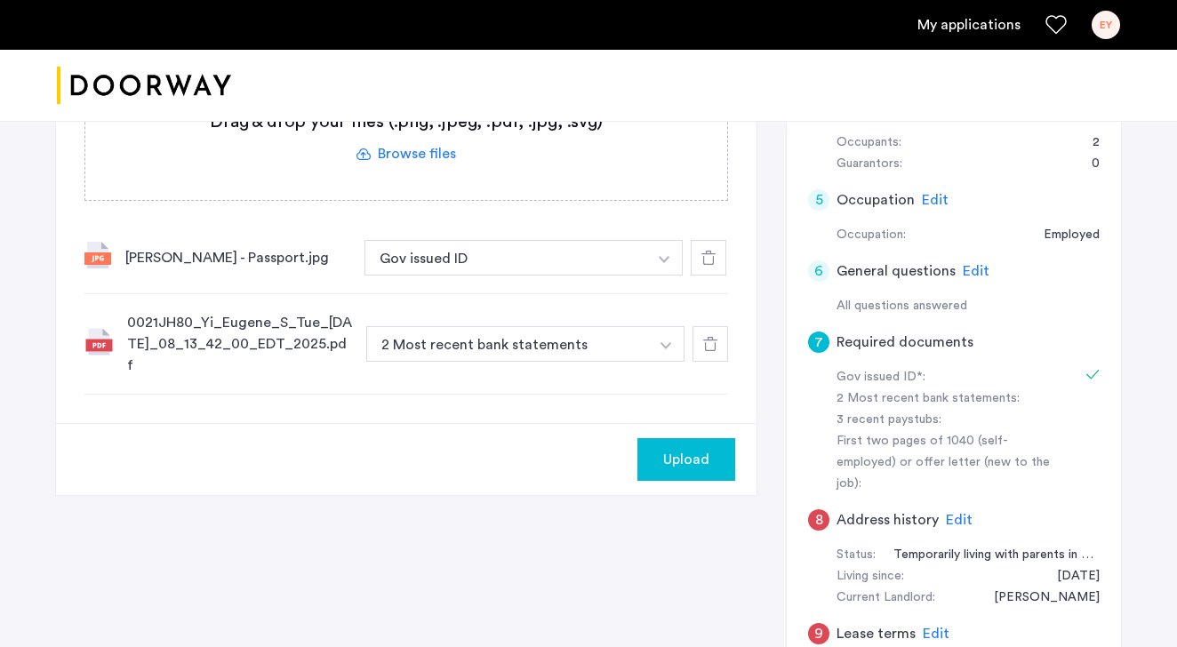
click at [667, 276] on button "button" at bounding box center [664, 258] width 36 height 36
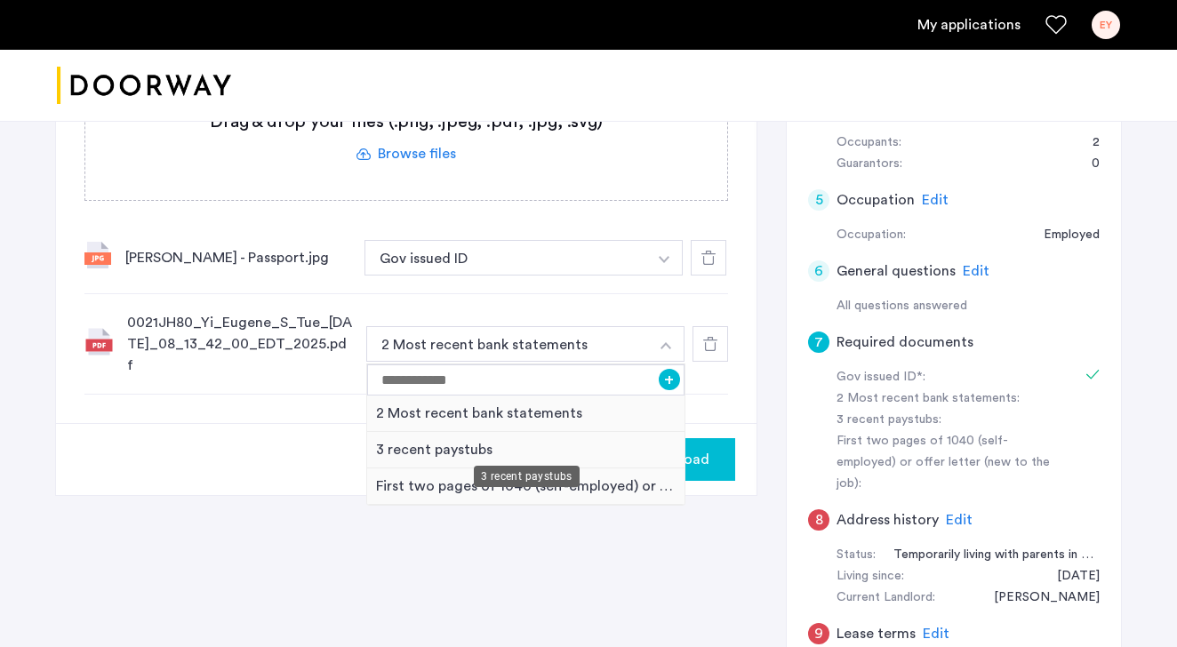
click at [433, 443] on div "3 recent paystubs" at bounding box center [525, 450] width 317 height 36
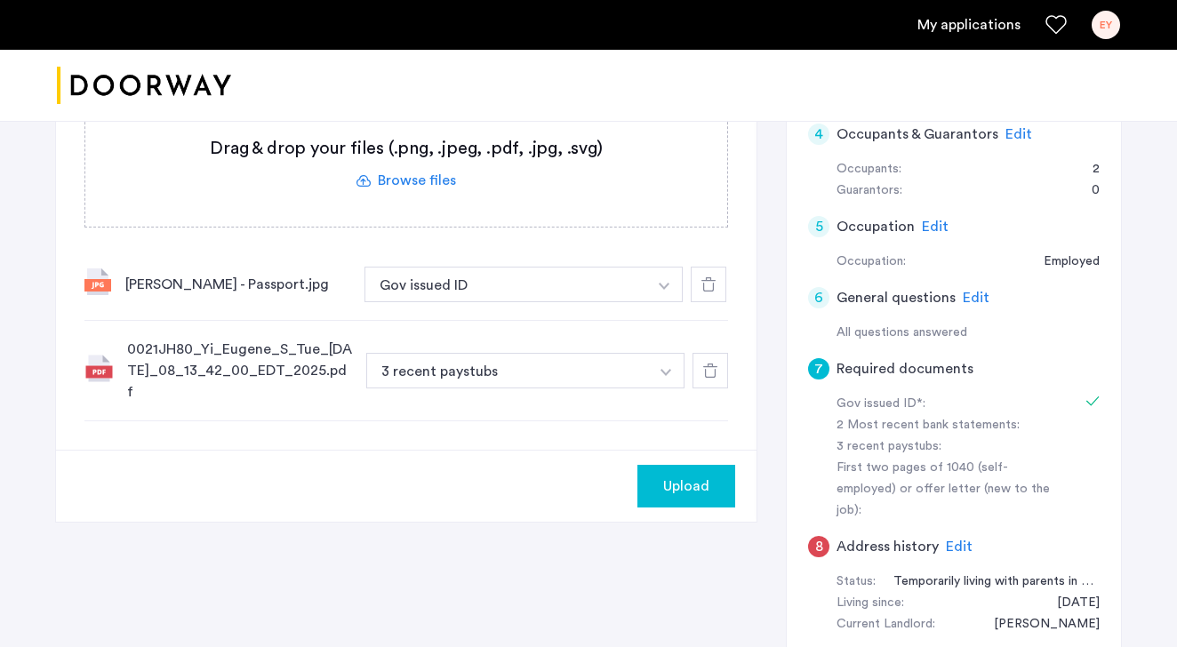
scroll to position [524, 0]
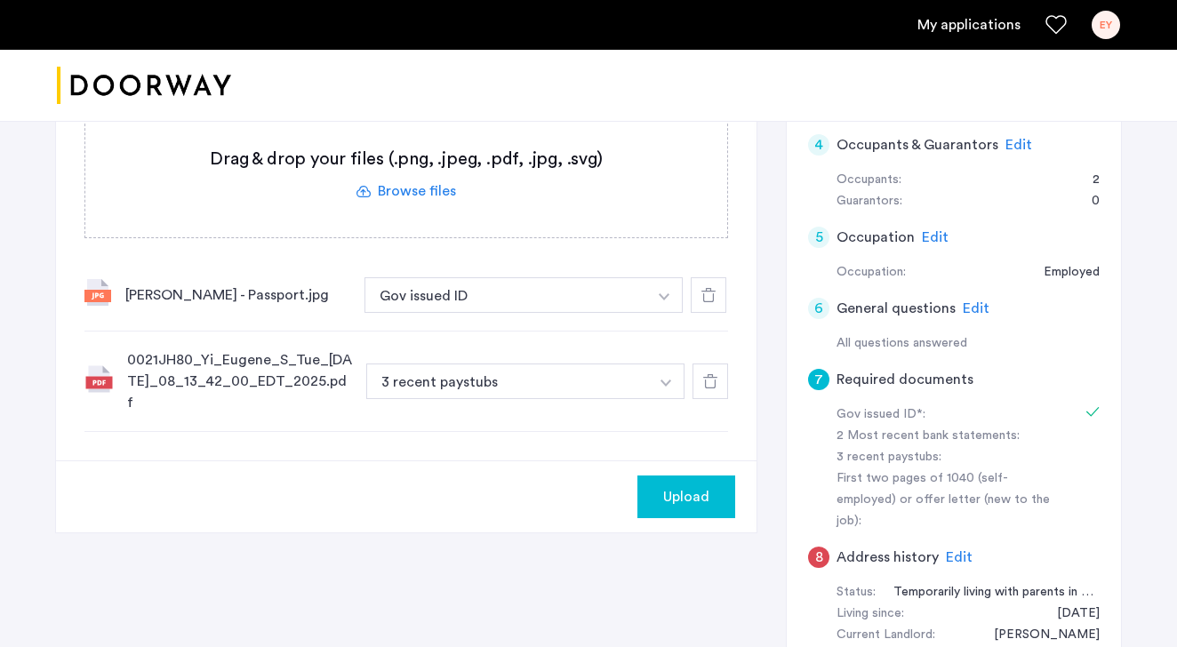
click at [419, 189] on label at bounding box center [406, 174] width 642 height 126
click at [0, 0] on input "file" at bounding box center [0, 0] width 0 height 0
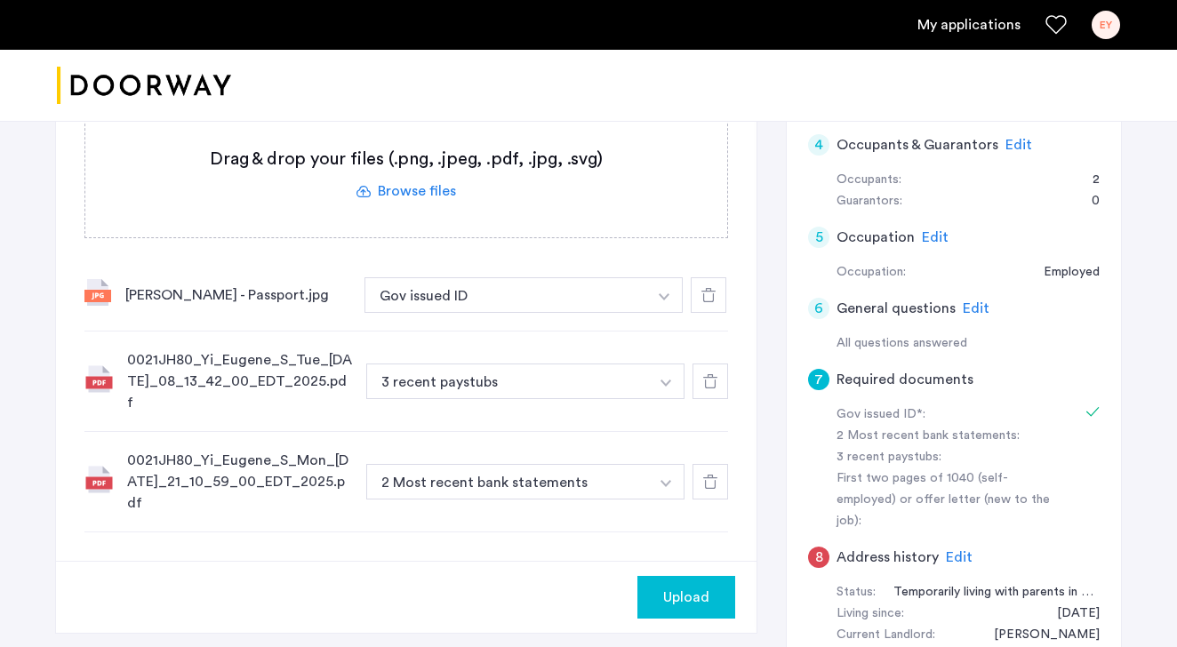
click at [668, 313] on button "button" at bounding box center [664, 295] width 36 height 36
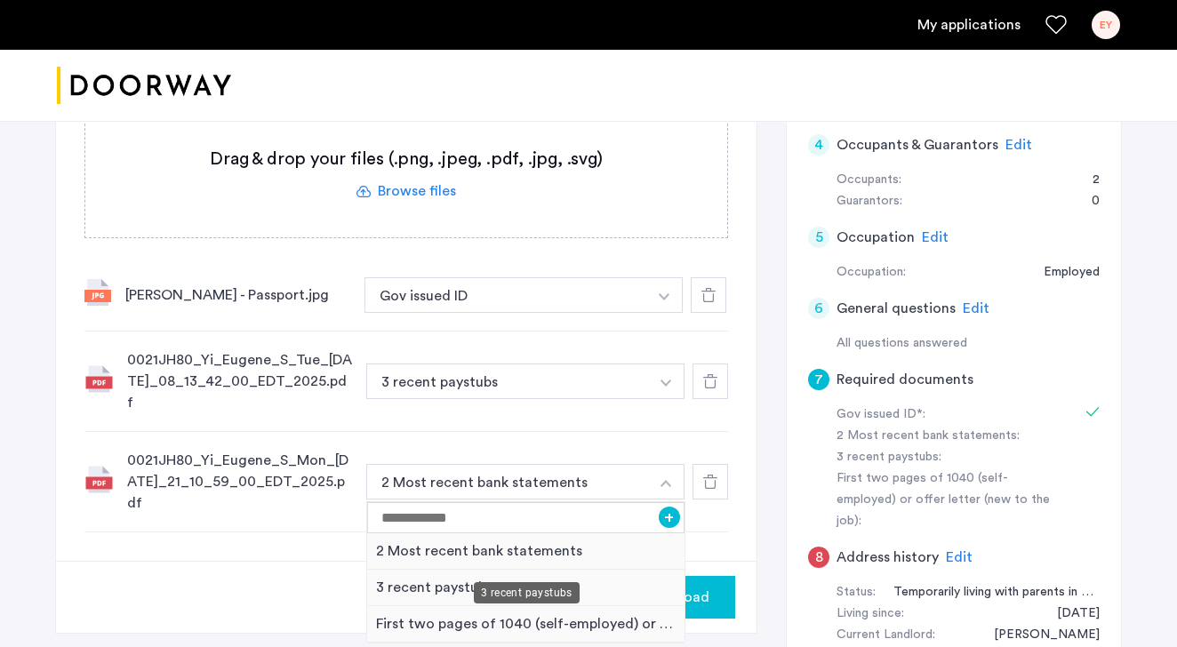
click at [442, 570] on div "3 recent paystubs" at bounding box center [525, 588] width 317 height 36
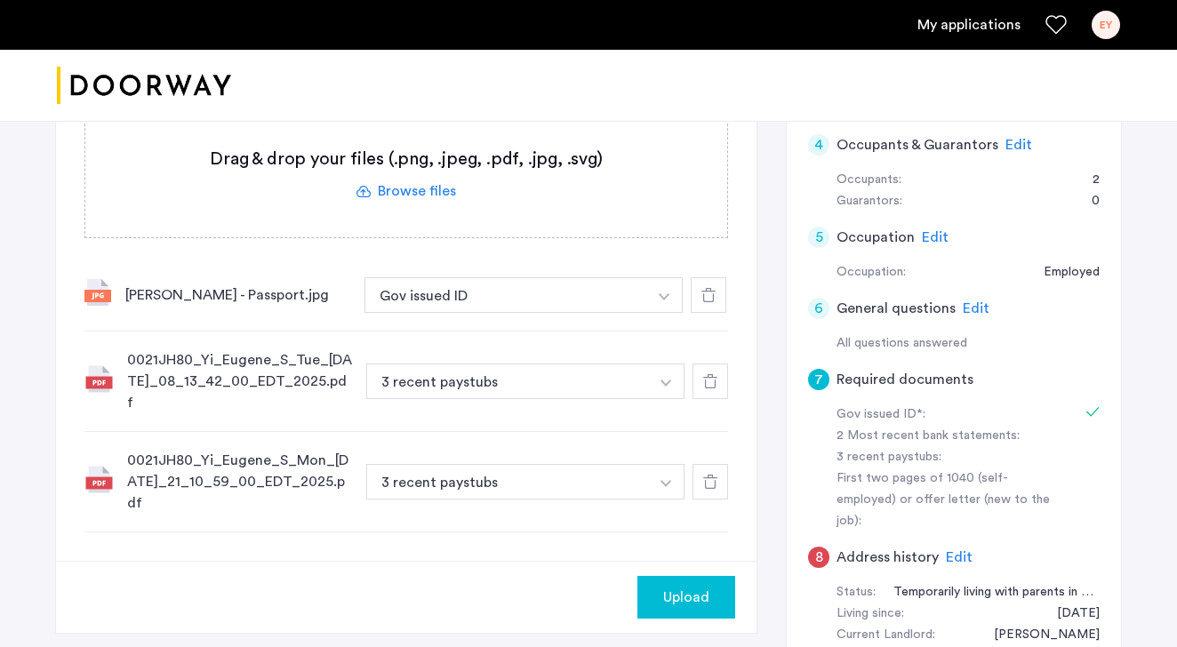
click at [411, 180] on label at bounding box center [406, 174] width 642 height 126
click at [0, 0] on input "file" at bounding box center [0, 0] width 0 height 0
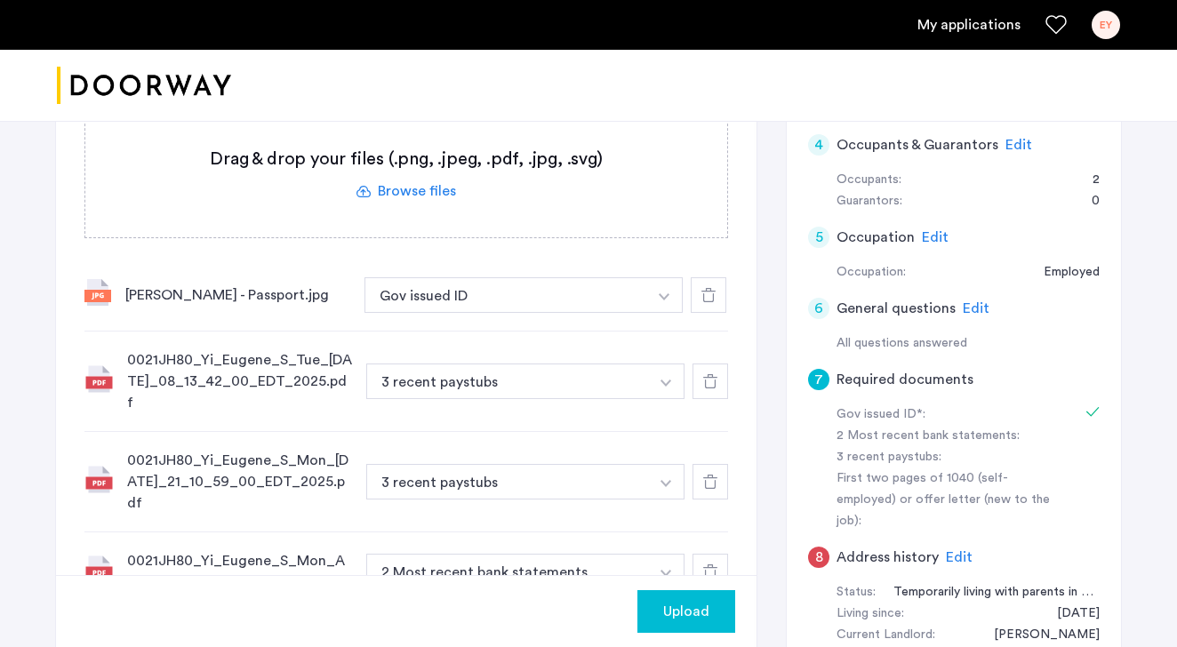
click at [662, 300] on img "button" at bounding box center [664, 296] width 11 height 7
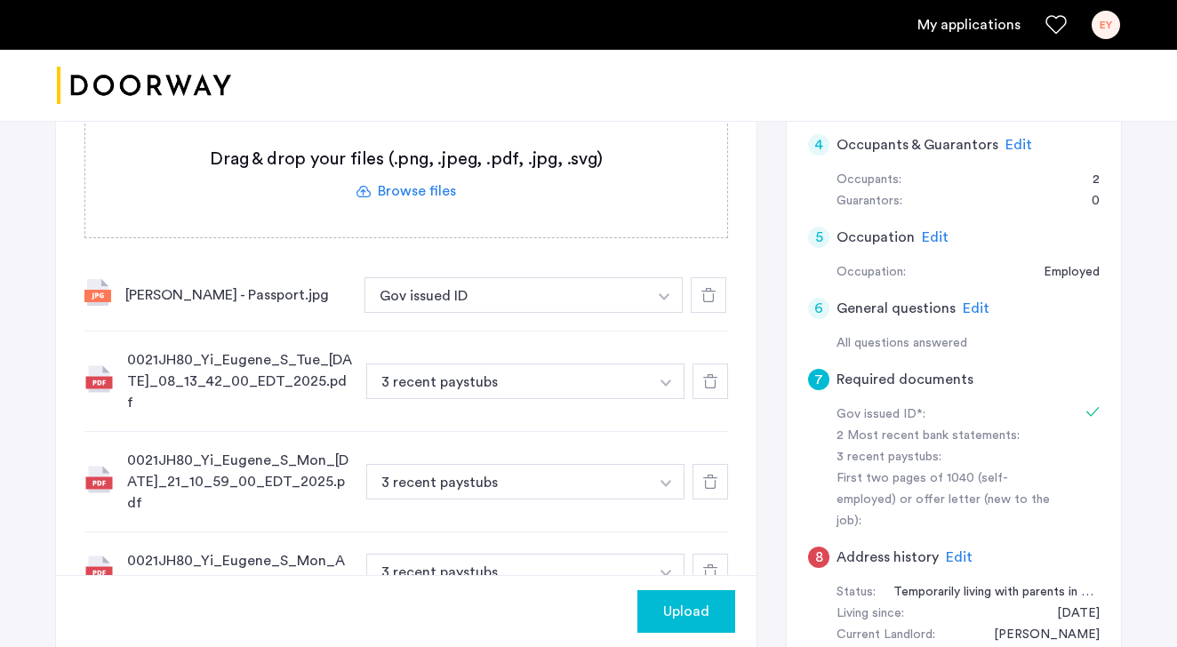
click at [427, 193] on label at bounding box center [406, 174] width 642 height 126
click at [0, 0] on input "file" at bounding box center [0, 0] width 0 height 0
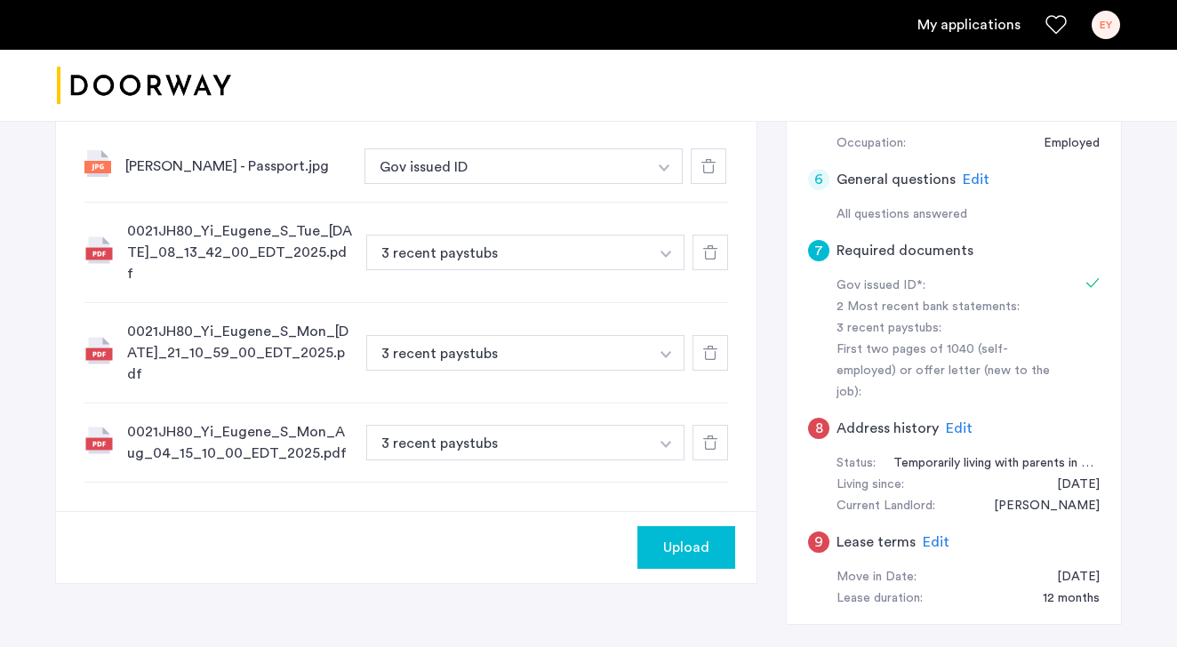
scroll to position [664, 0]
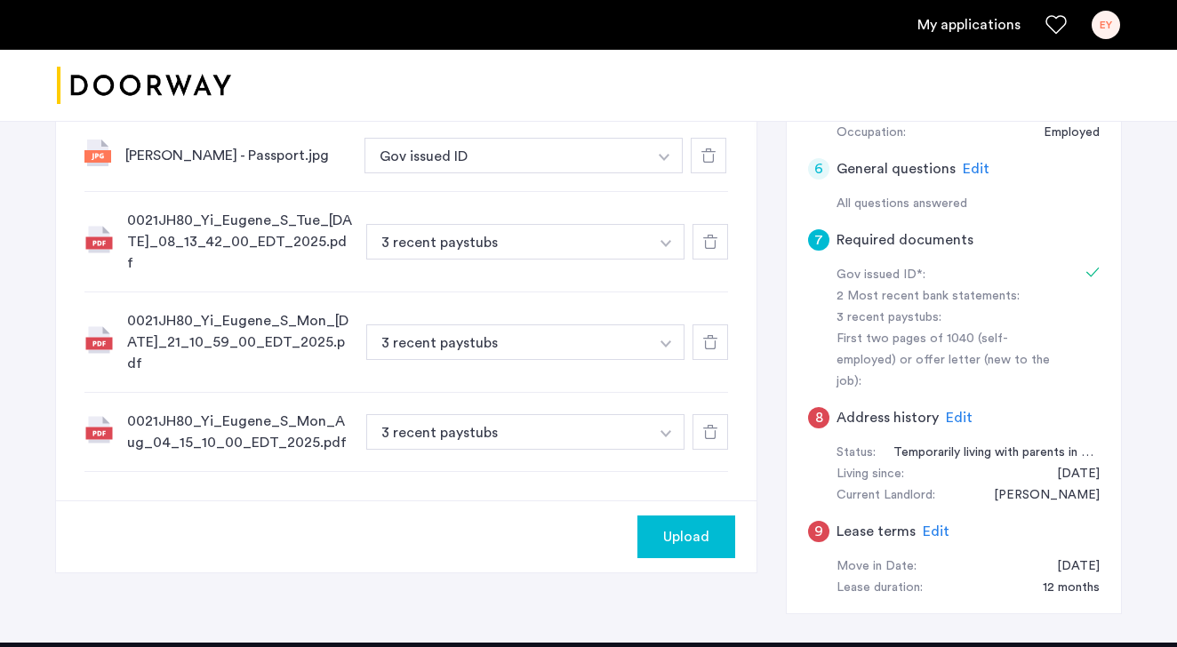
click at [685, 515] on button "Upload" at bounding box center [686, 536] width 98 height 43
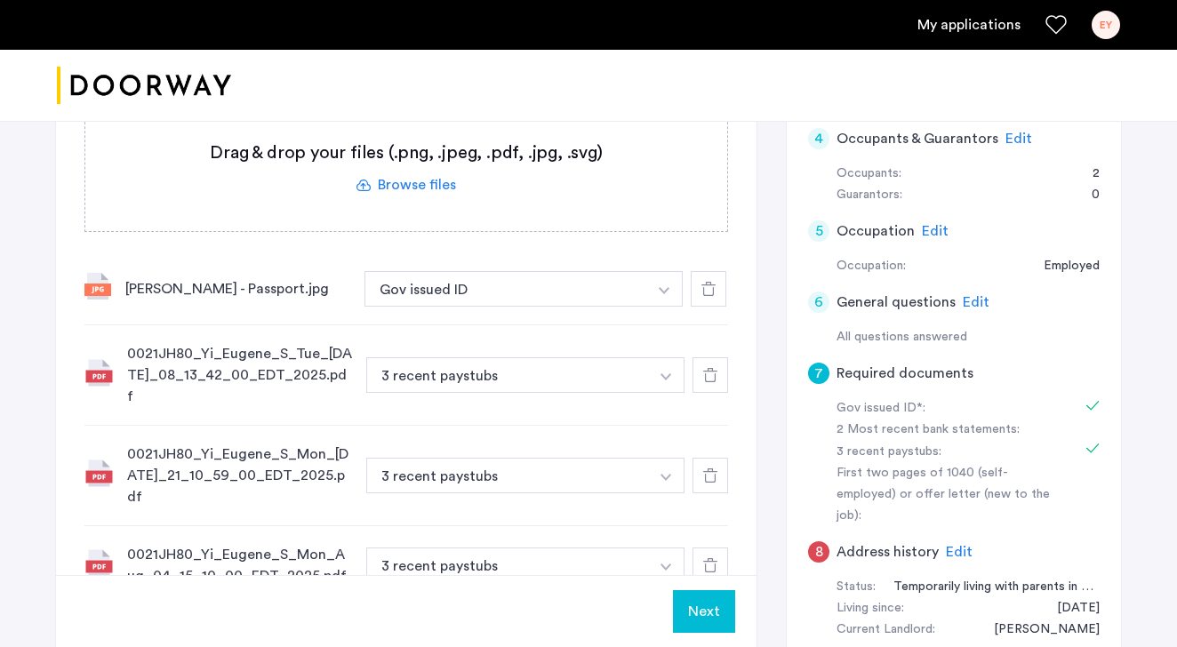
scroll to position [530, 0]
click at [426, 185] on label at bounding box center [406, 169] width 642 height 126
click at [0, 0] on input "file" at bounding box center [0, 0] width 0 height 0
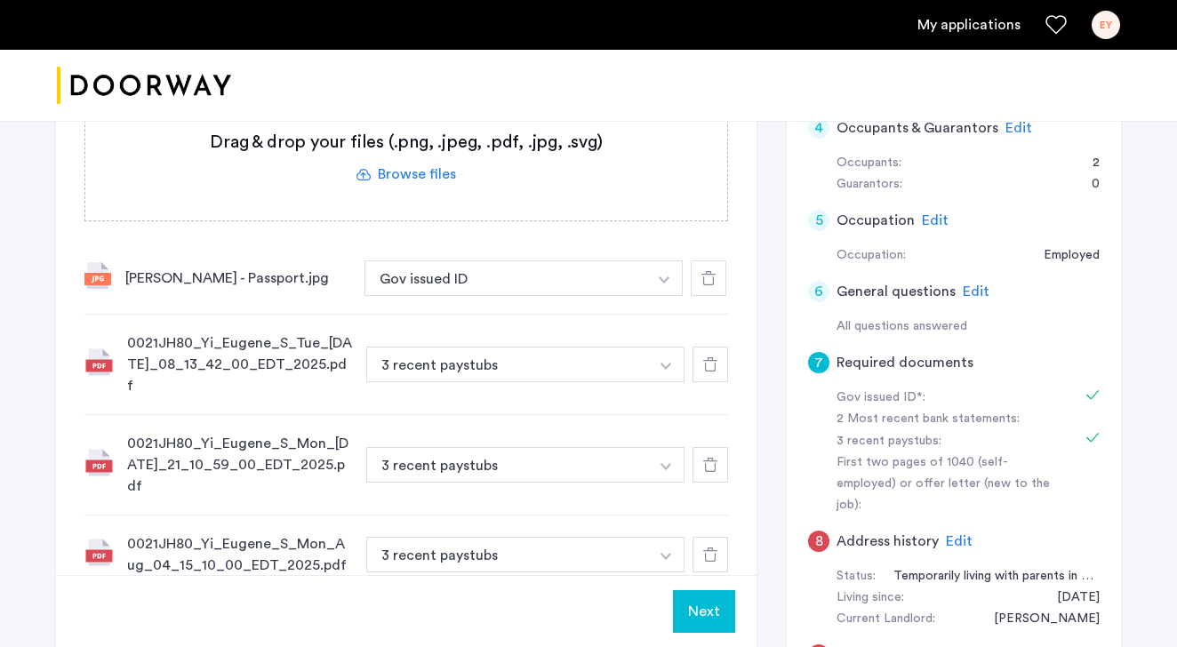
scroll to position [515, 0]
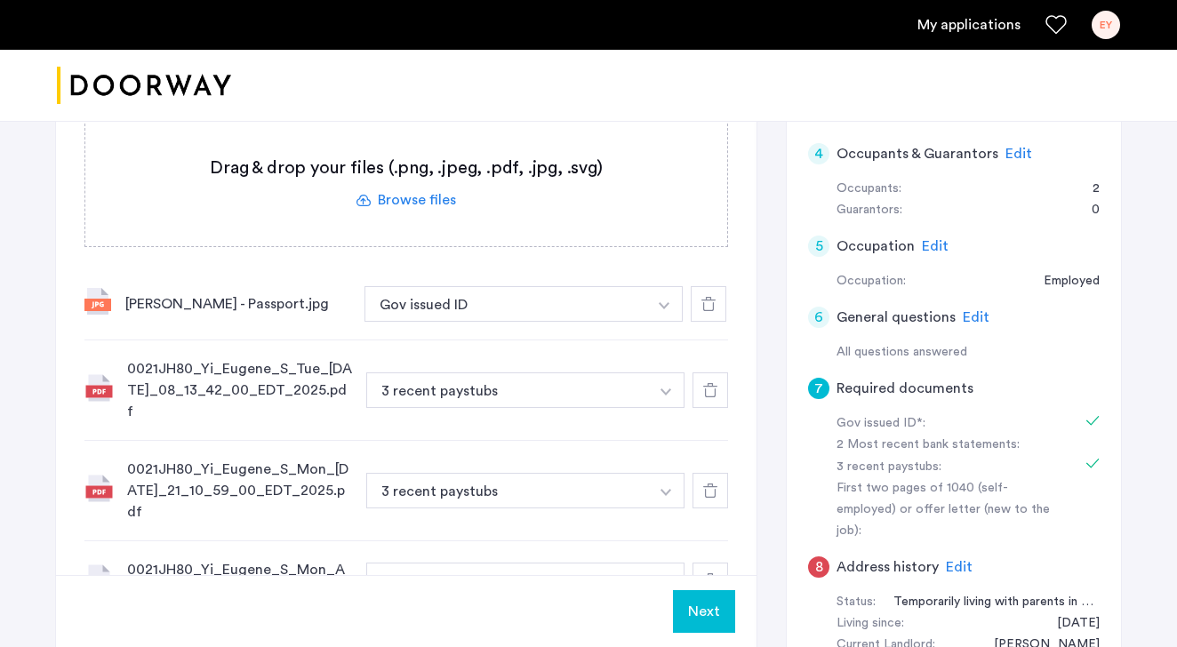
click at [407, 194] on label at bounding box center [406, 183] width 642 height 126
click at [0, 0] on input "file" at bounding box center [0, 0] width 0 height 0
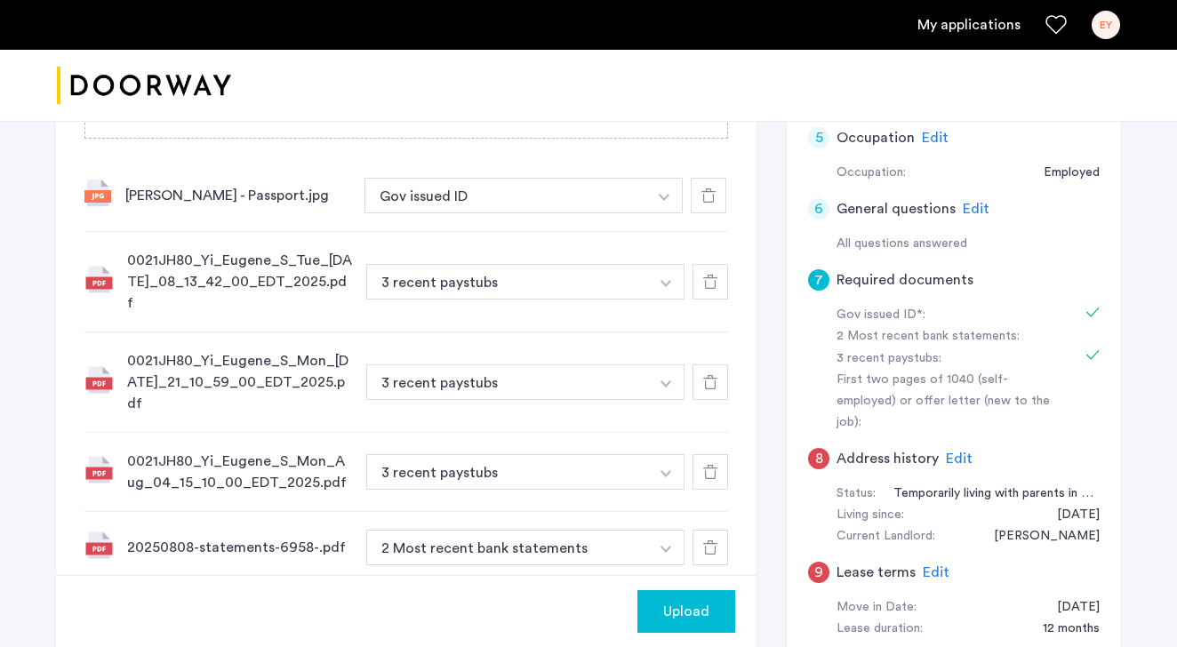
scroll to position [755, 0]
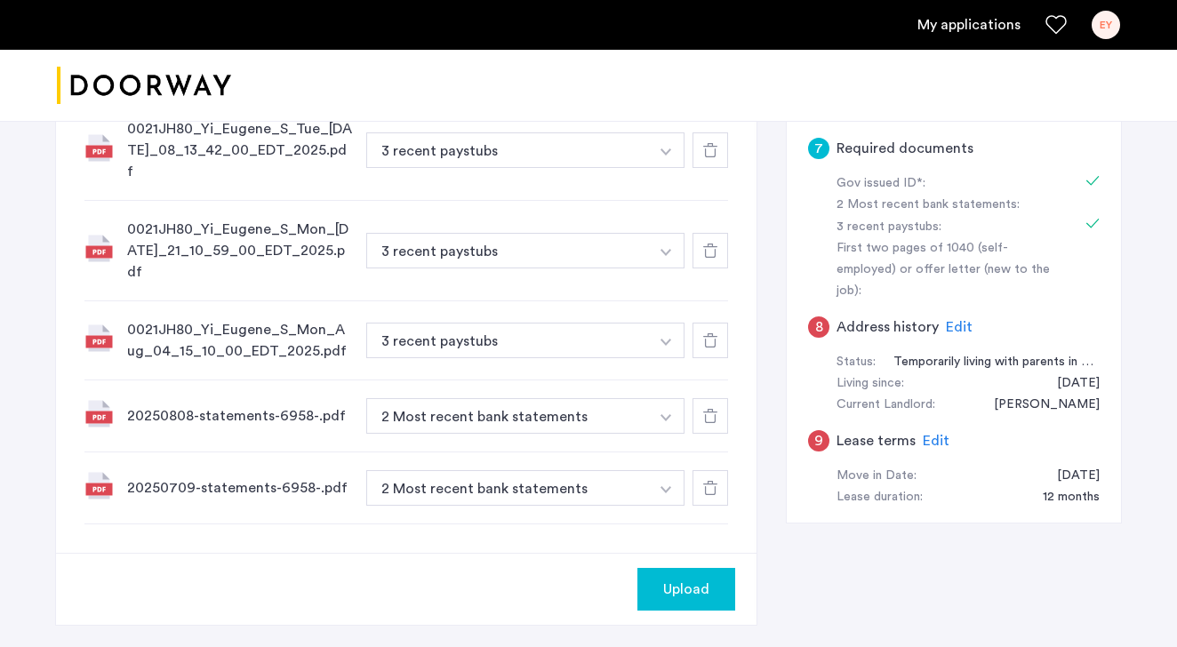
click at [243, 405] on div "20250808-statements-6958-.pdf" at bounding box center [239, 415] width 225 height 21
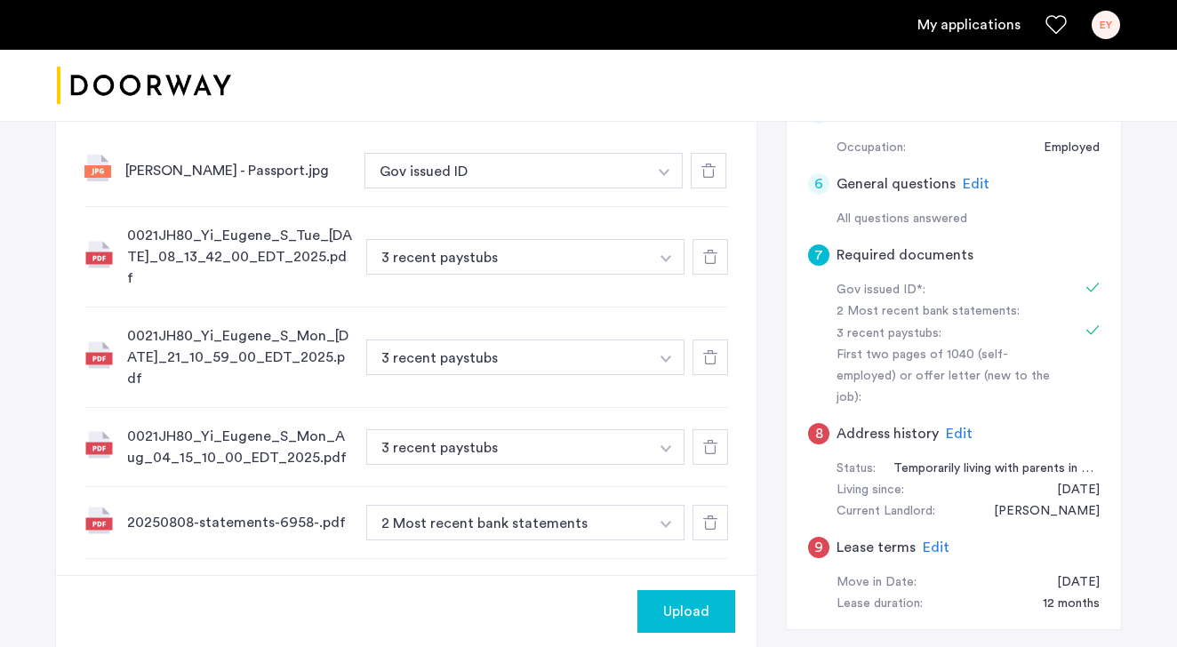
scroll to position [963, 0]
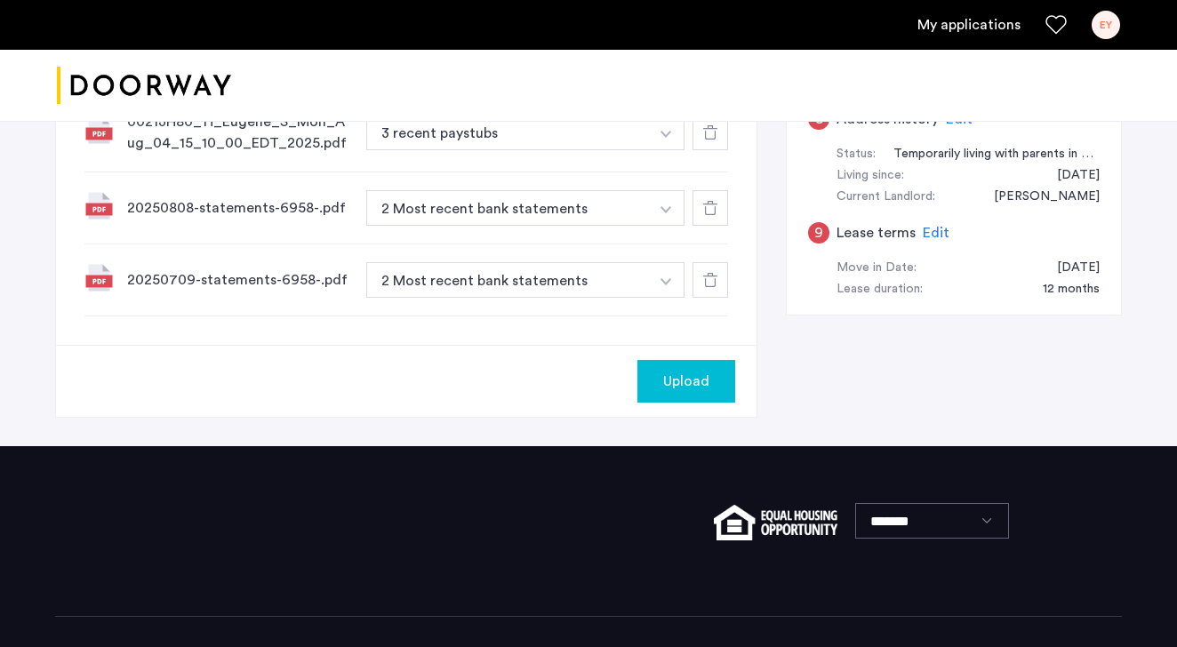
click at [676, 360] on button "Upload" at bounding box center [686, 381] width 98 height 43
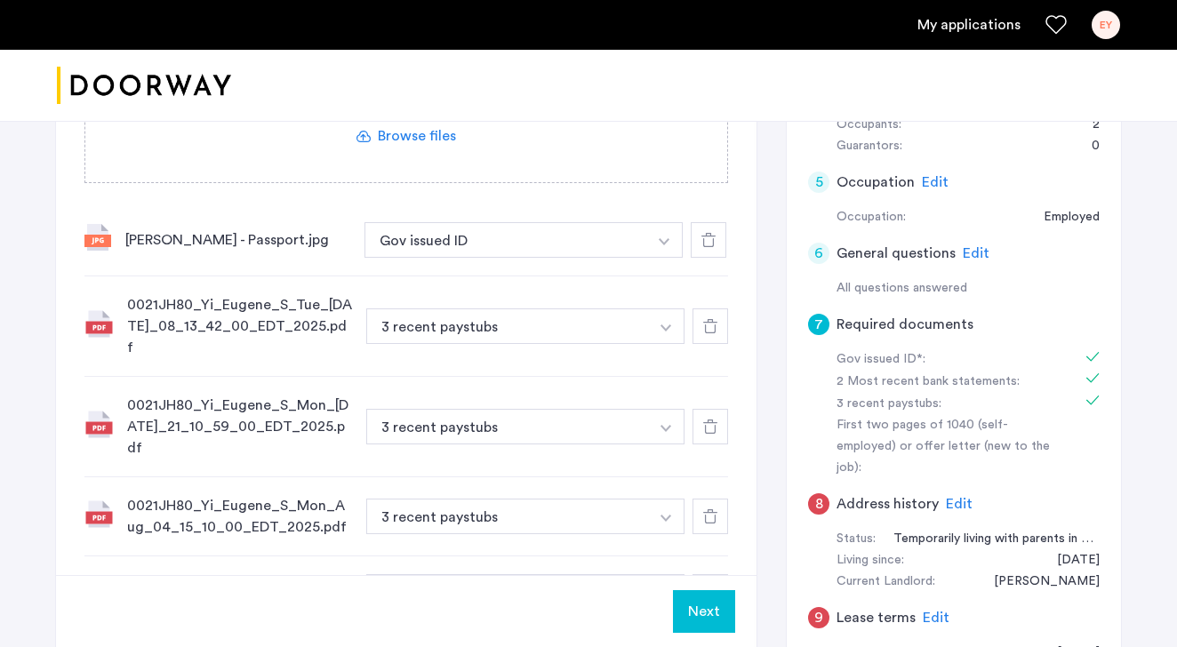
scroll to position [676, 0]
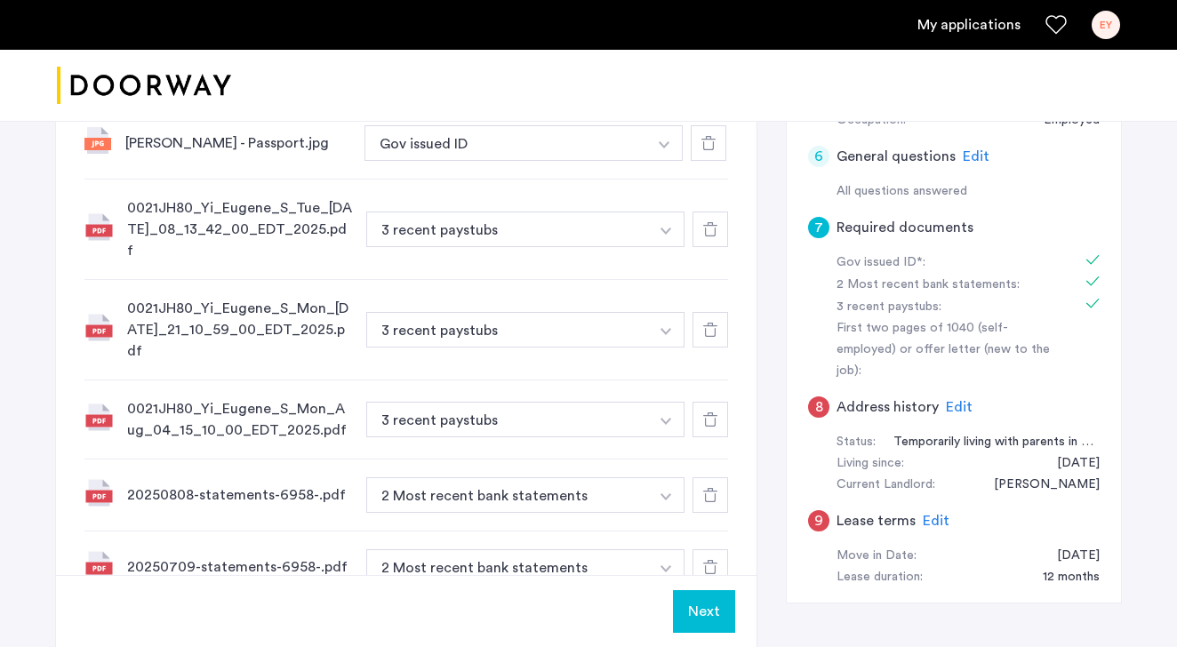
click at [303, 149] on div "[PERSON_NAME] - Passport.jpg" at bounding box center [237, 142] width 225 height 21
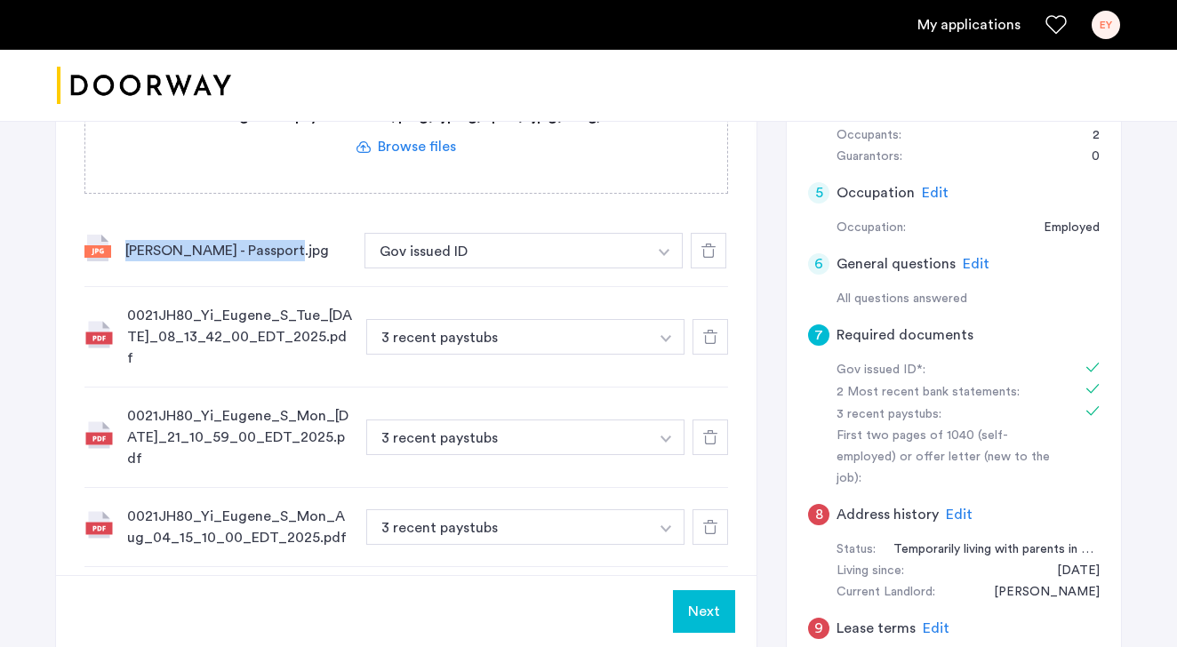
drag, startPoint x: 292, startPoint y: 252, endPoint x: 130, endPoint y: 257, distance: 162.7
click at [126, 257] on div "[PERSON_NAME] - Passport.jpg" at bounding box center [237, 250] width 225 height 21
click at [2, 254] on div "[STREET_ADDRESS] | Application Id: #8372 $7000 /month Agent Select agent × Olur…" at bounding box center [588, 193] width 1177 height 1296
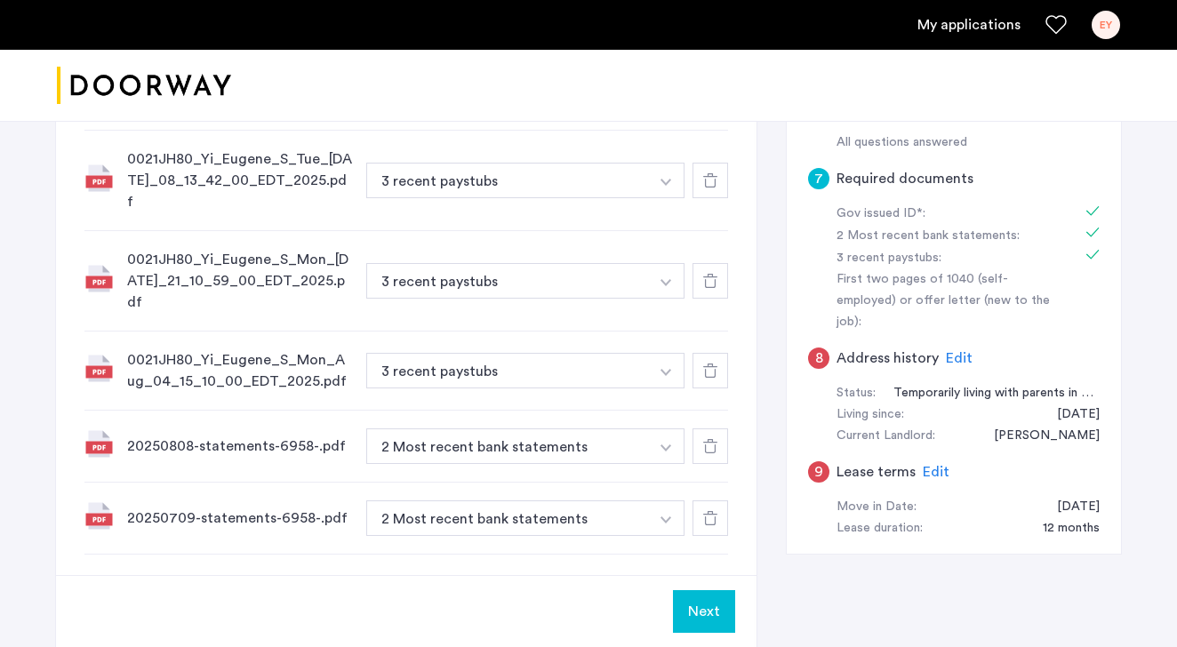
scroll to position [736, 0]
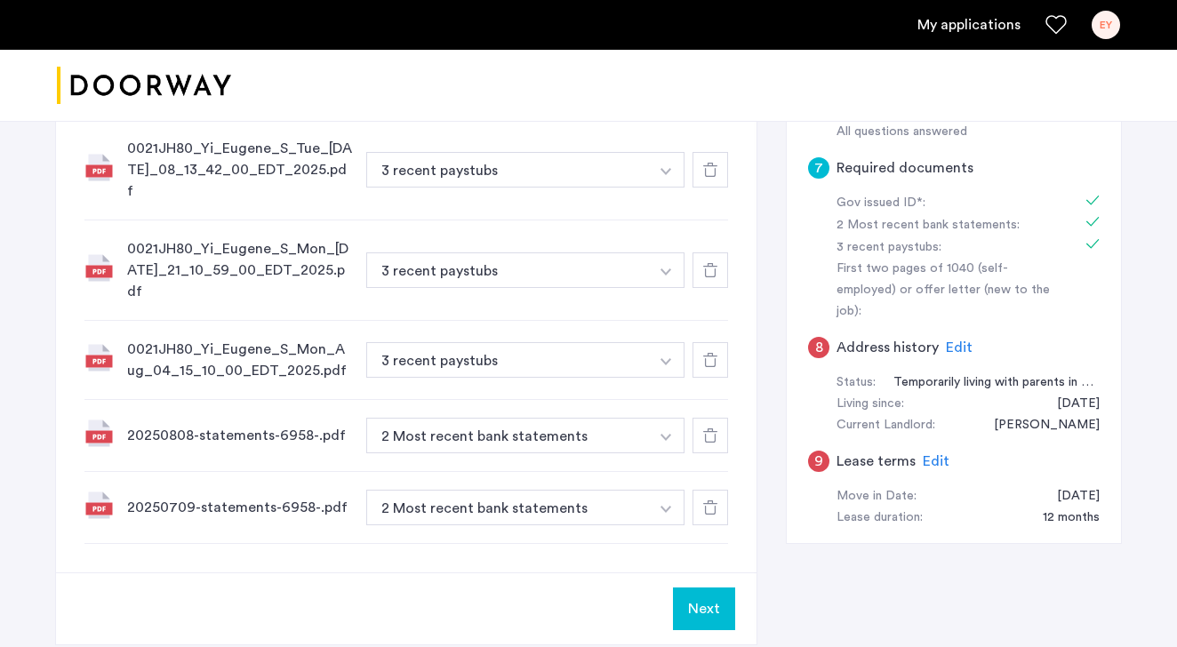
click at [694, 587] on button "Next" at bounding box center [704, 608] width 62 height 43
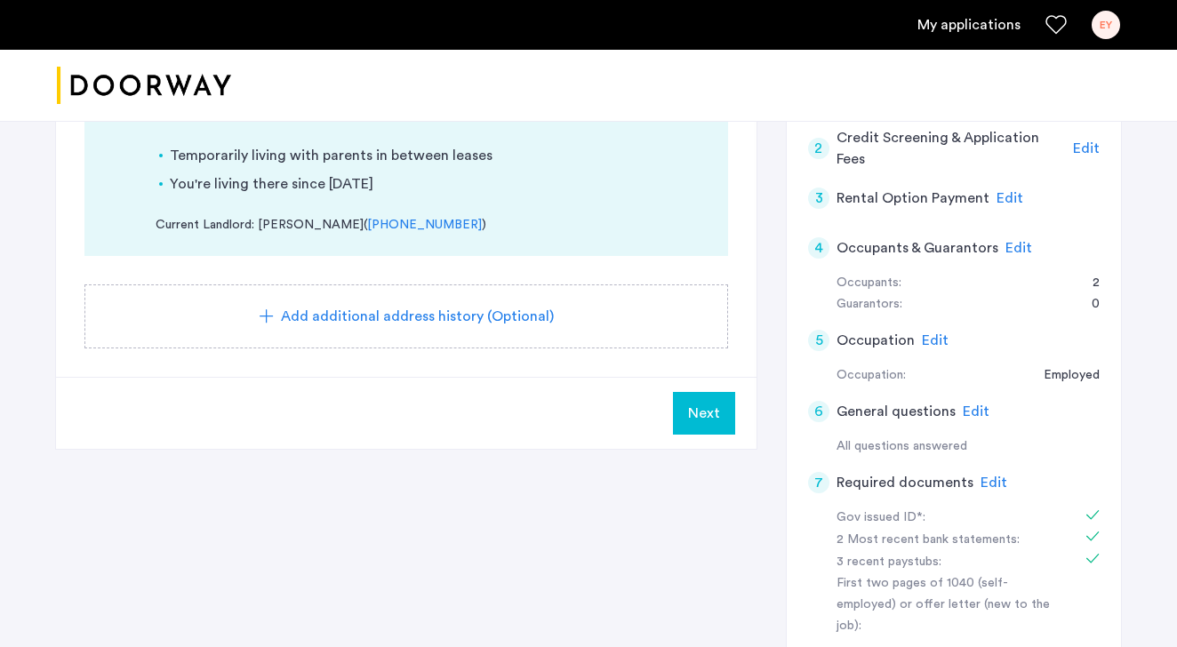
scroll to position [422, 0]
click at [688, 398] on button "Next" at bounding box center [704, 412] width 62 height 43
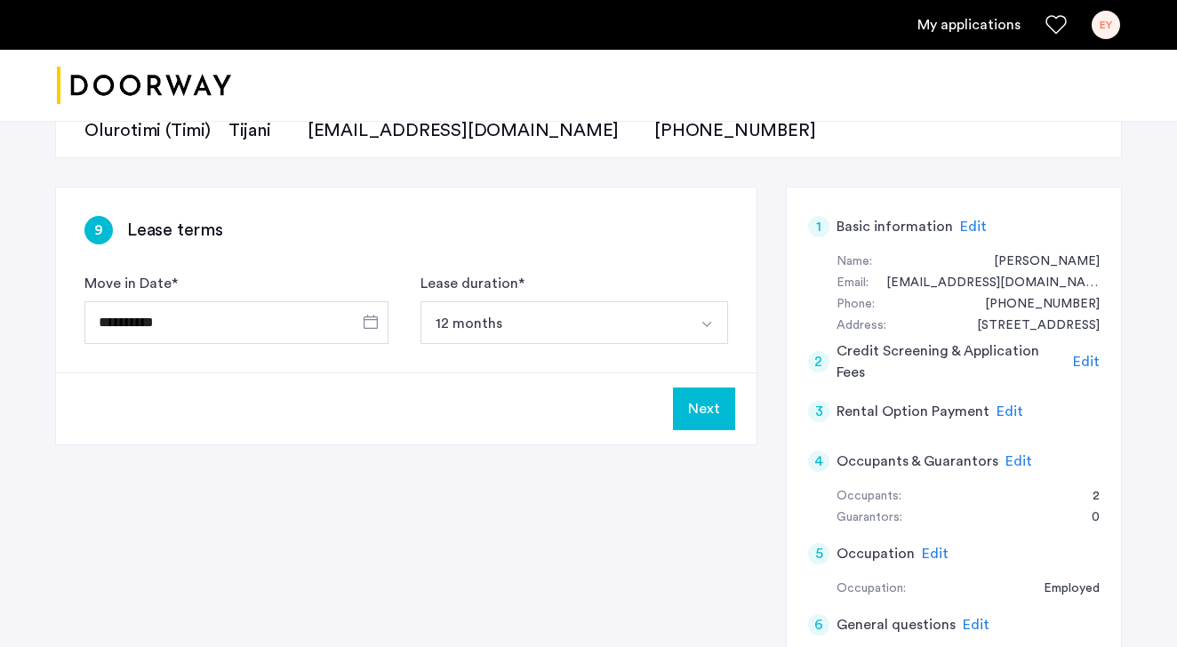
scroll to position [211, 0]
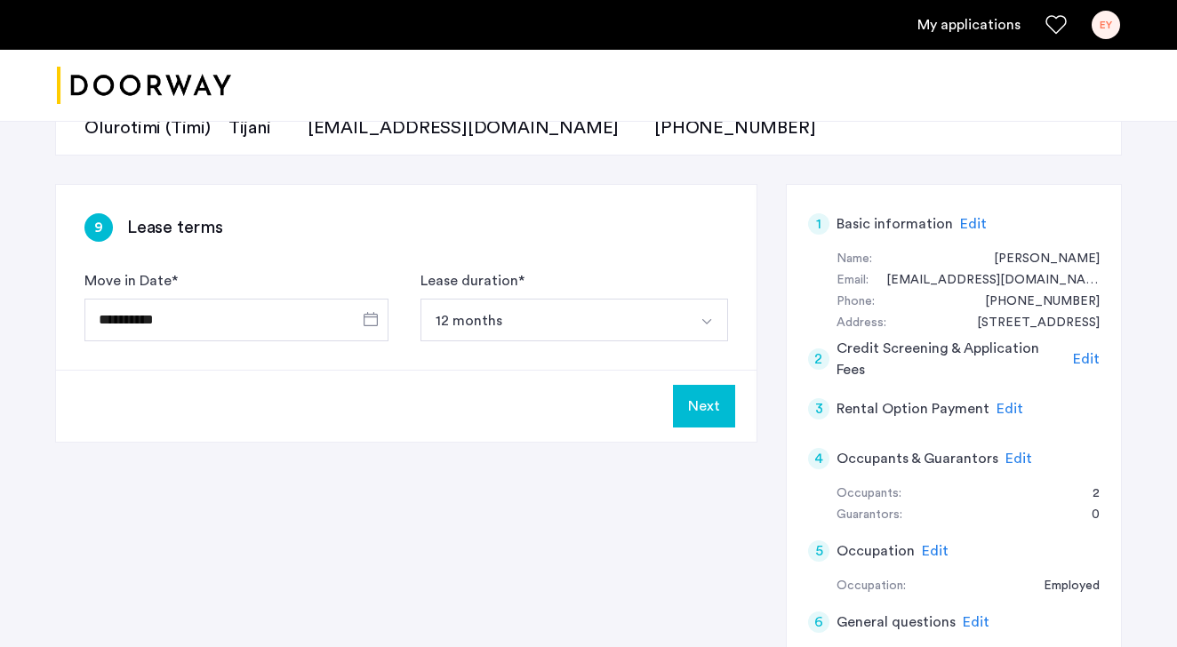
click at [701, 402] on button "Next" at bounding box center [704, 406] width 62 height 43
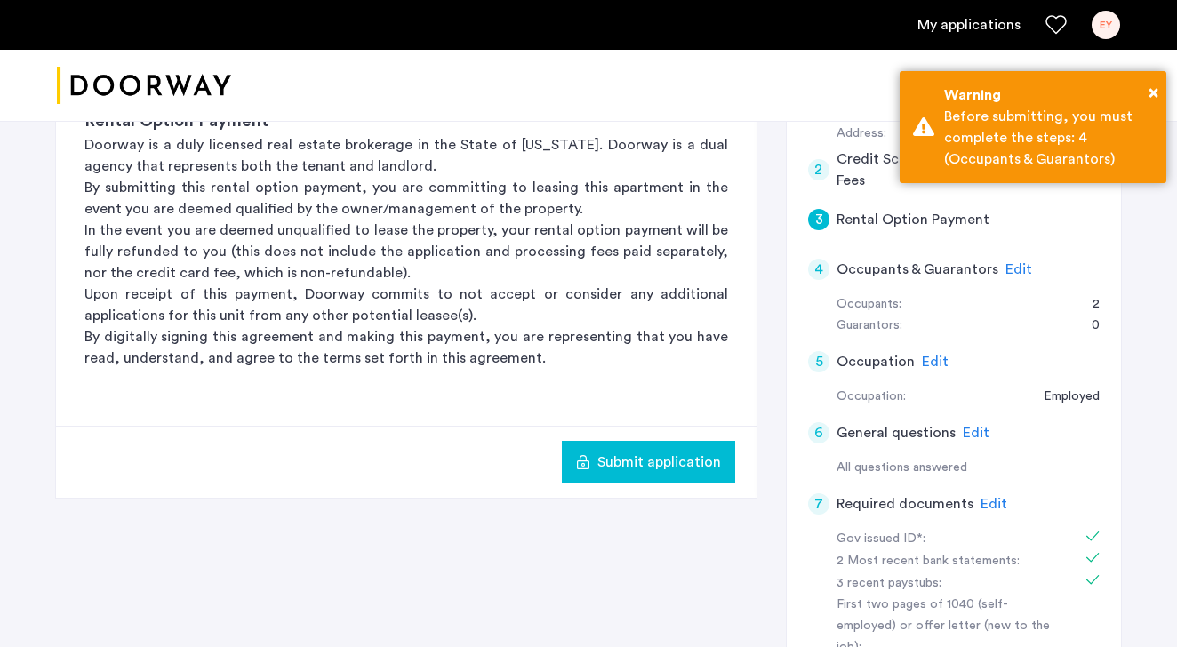
scroll to position [403, 0]
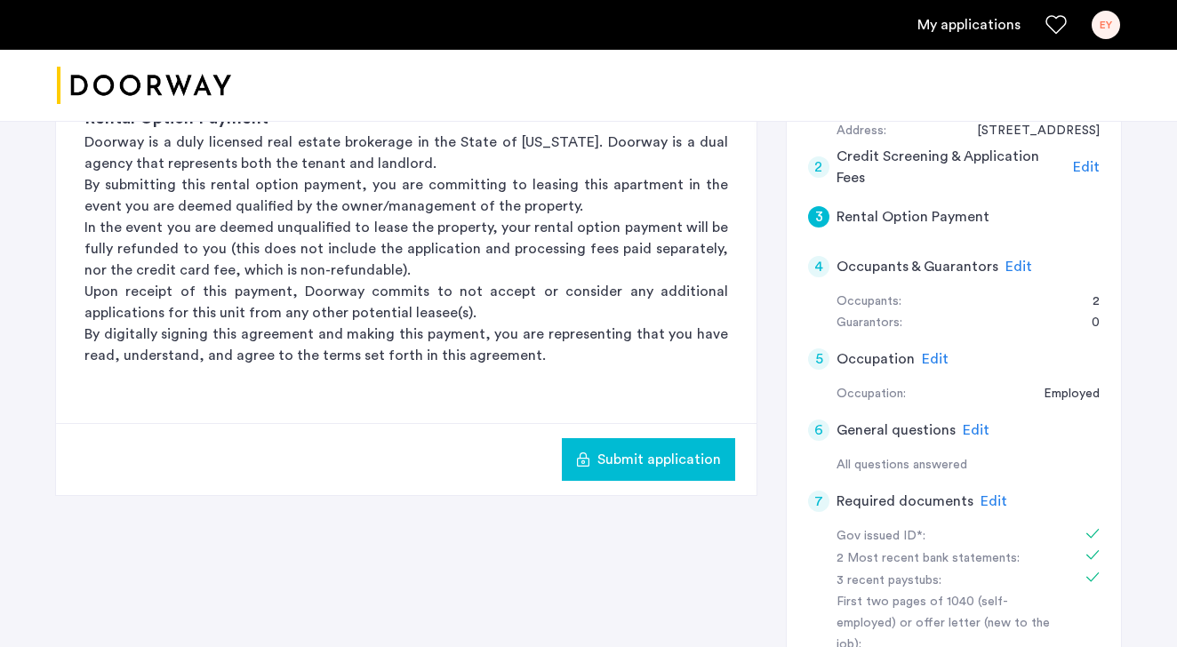
click at [854, 269] on h5 "Occupants & Guarantors" at bounding box center [917, 266] width 162 height 21
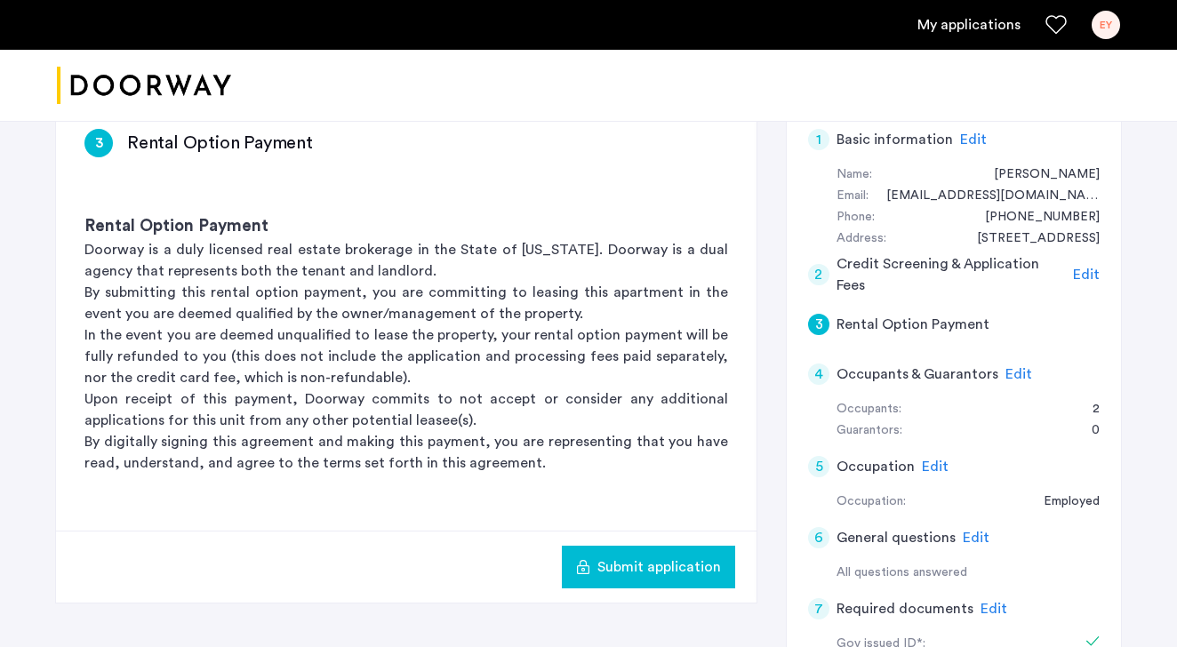
scroll to position [299, 0]
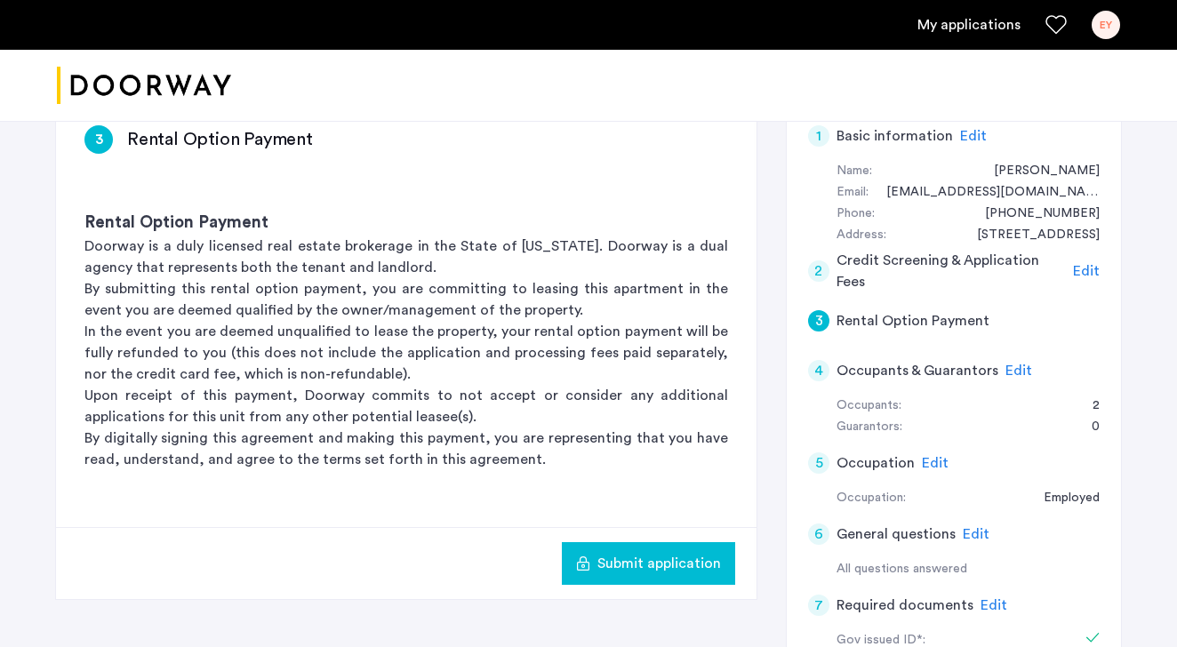
click at [1016, 367] on span "Edit" at bounding box center [1018, 370] width 27 height 14
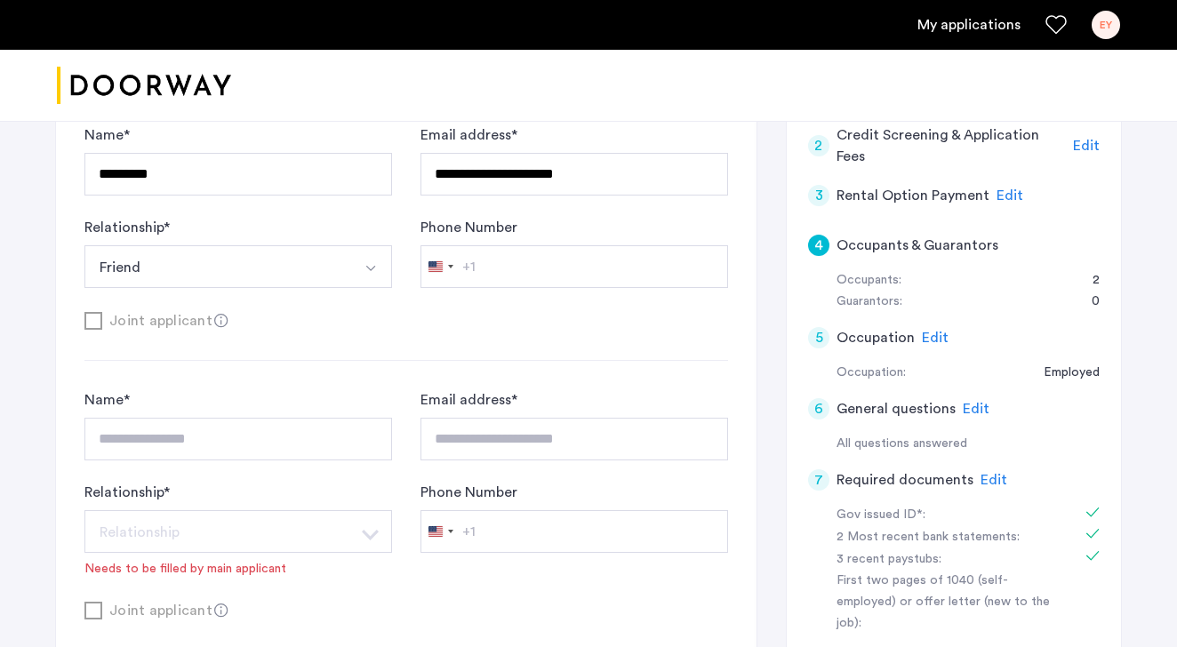
scroll to position [532, 0]
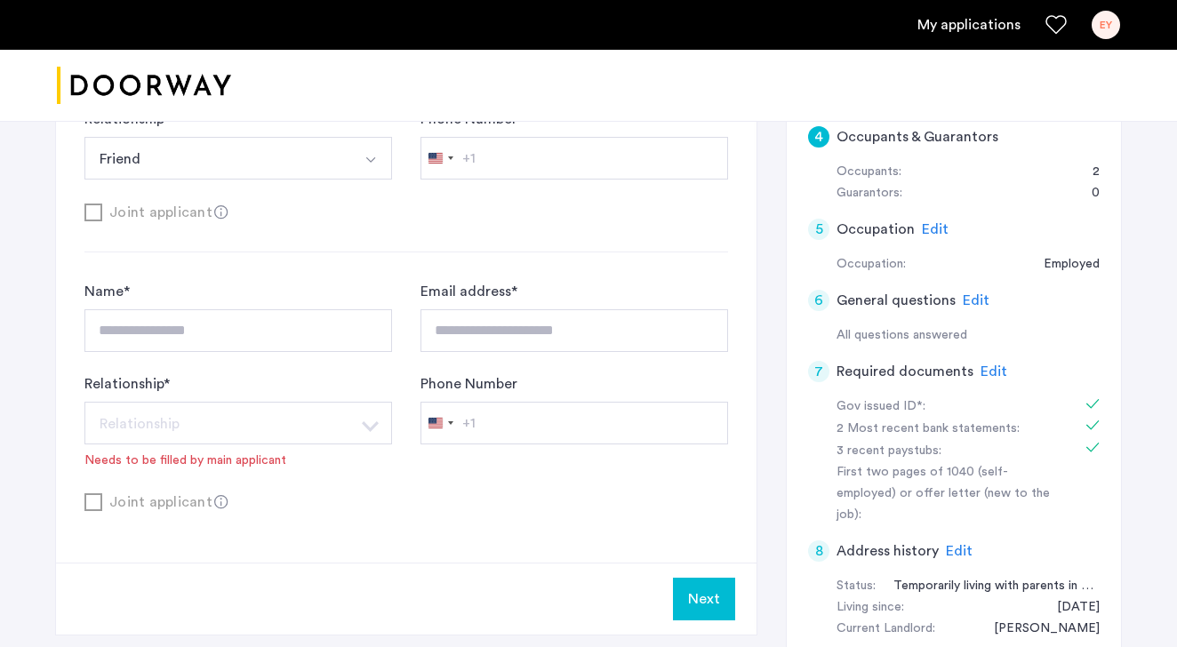
click at [284, 451] on div "Relationship * Relationship Husband Wife Son Daughter Mother Father Friend Othe…" at bounding box center [238, 421] width 308 height 96
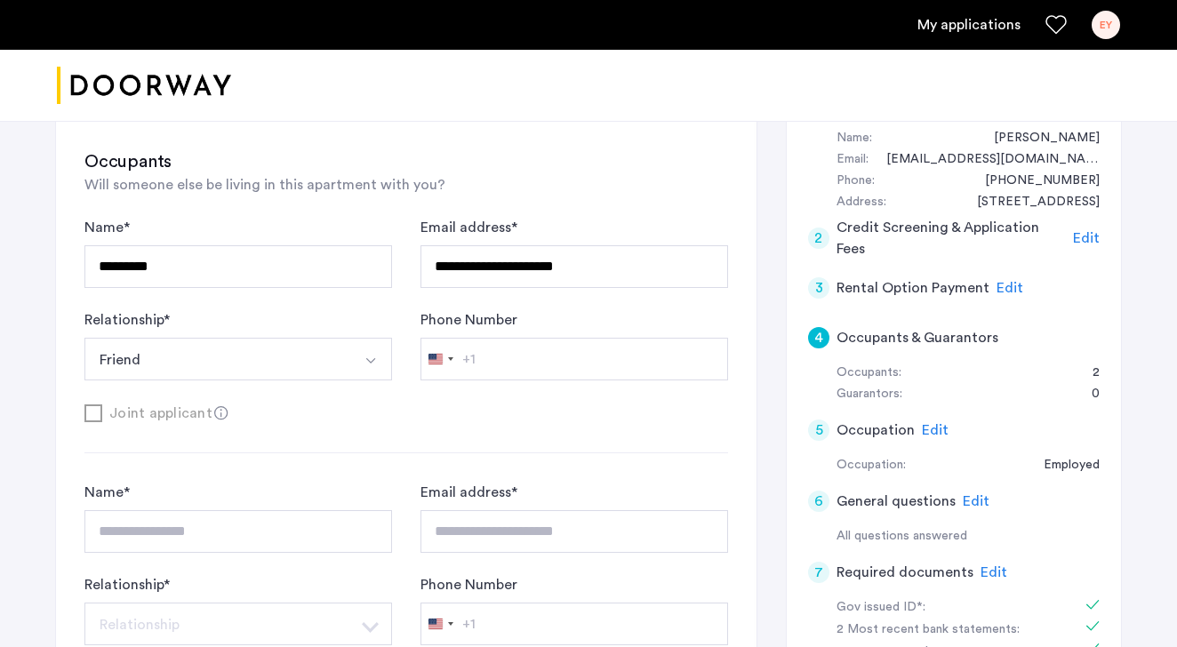
scroll to position [651, 0]
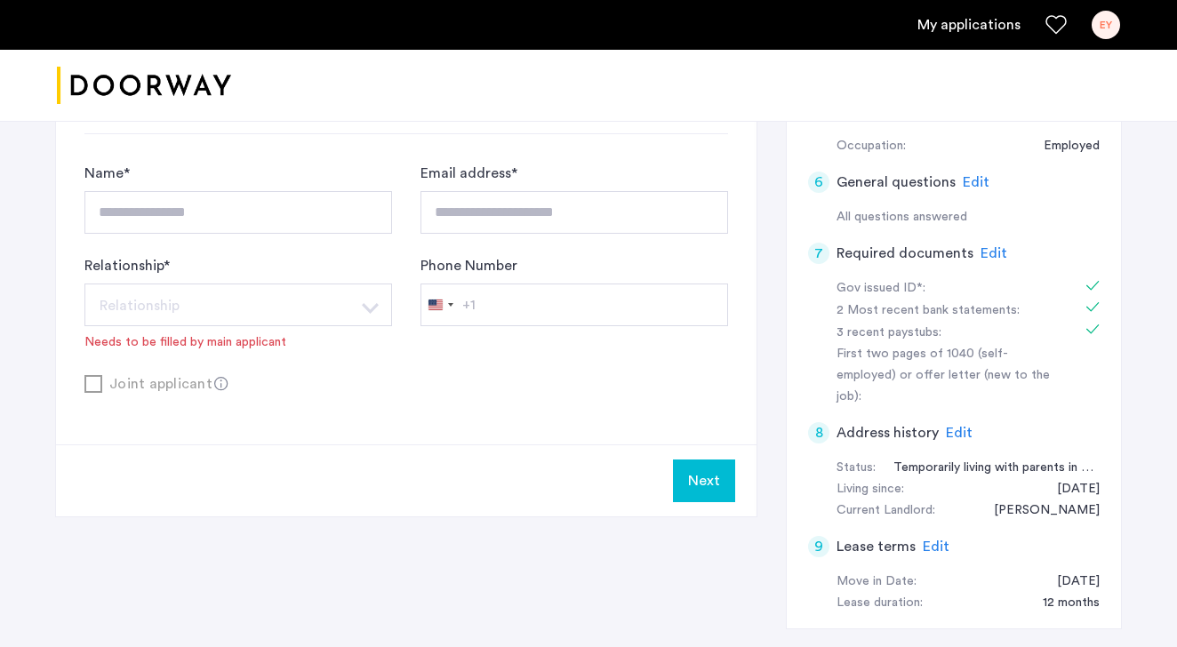
click at [723, 491] on button "Next" at bounding box center [704, 480] width 62 height 43
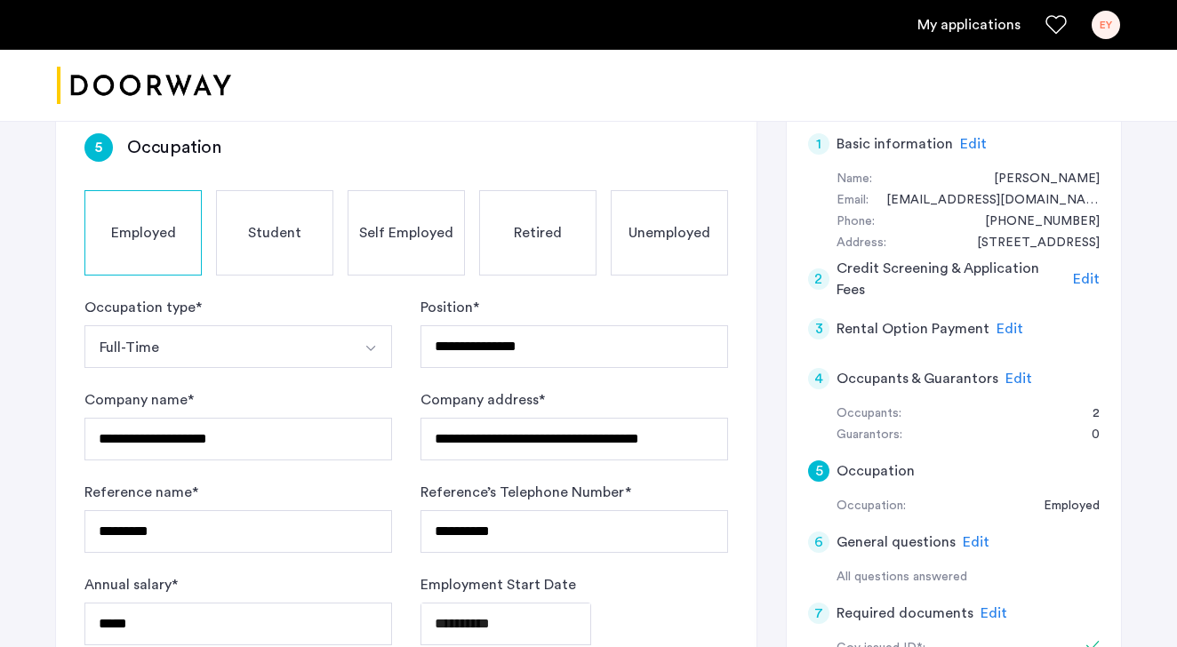
scroll to position [465, 0]
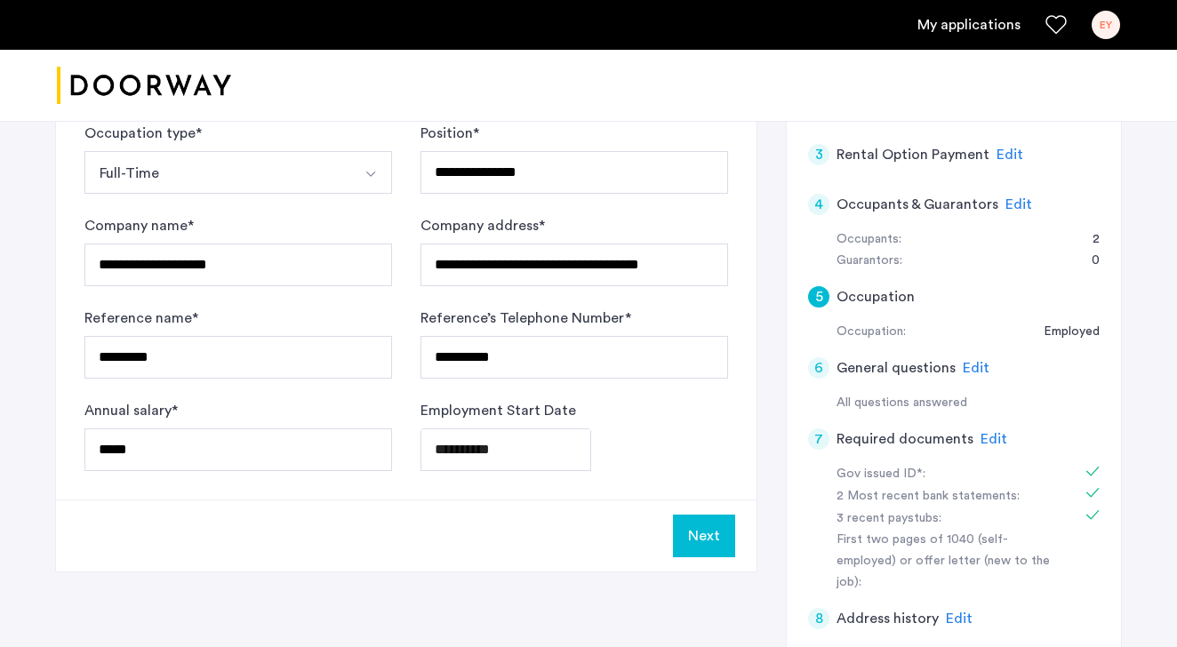
click at [712, 515] on button "Next" at bounding box center [704, 536] width 62 height 43
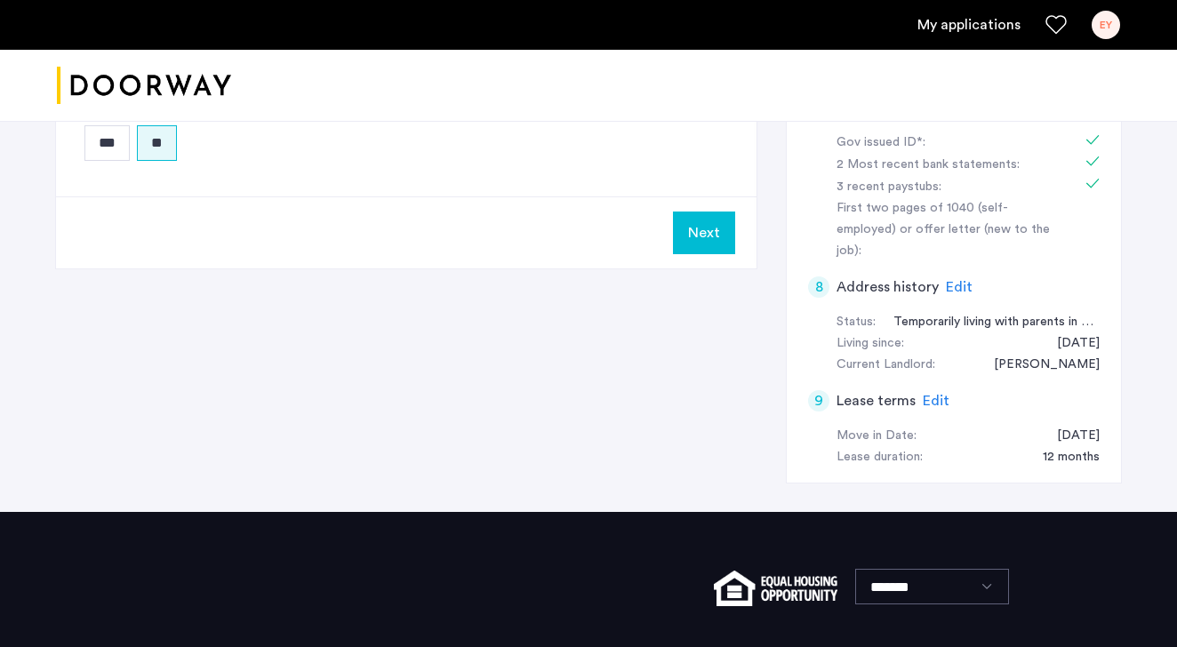
scroll to position [780, 0]
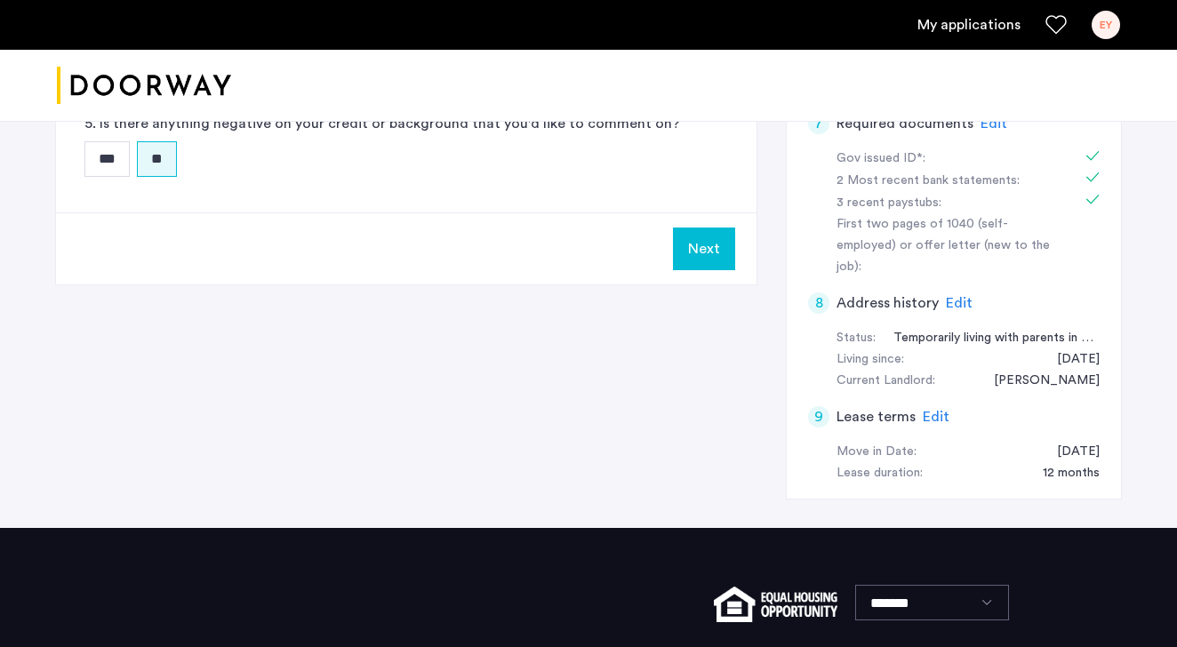
click at [707, 256] on button "Next" at bounding box center [704, 249] width 62 height 43
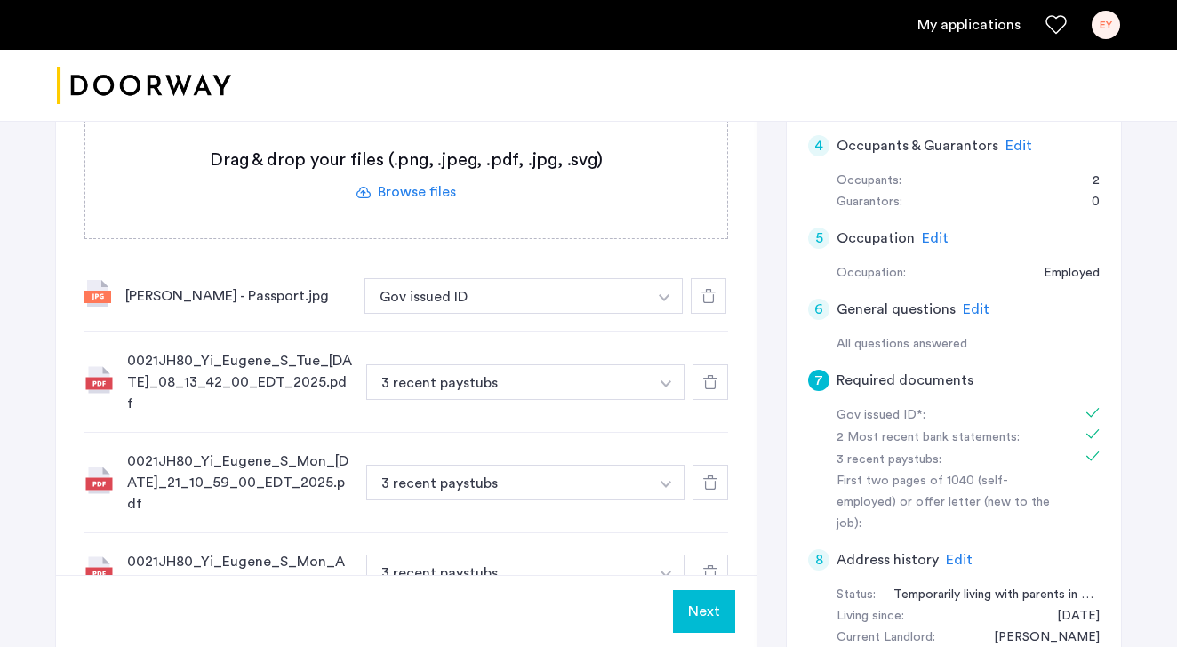
scroll to position [819, 0]
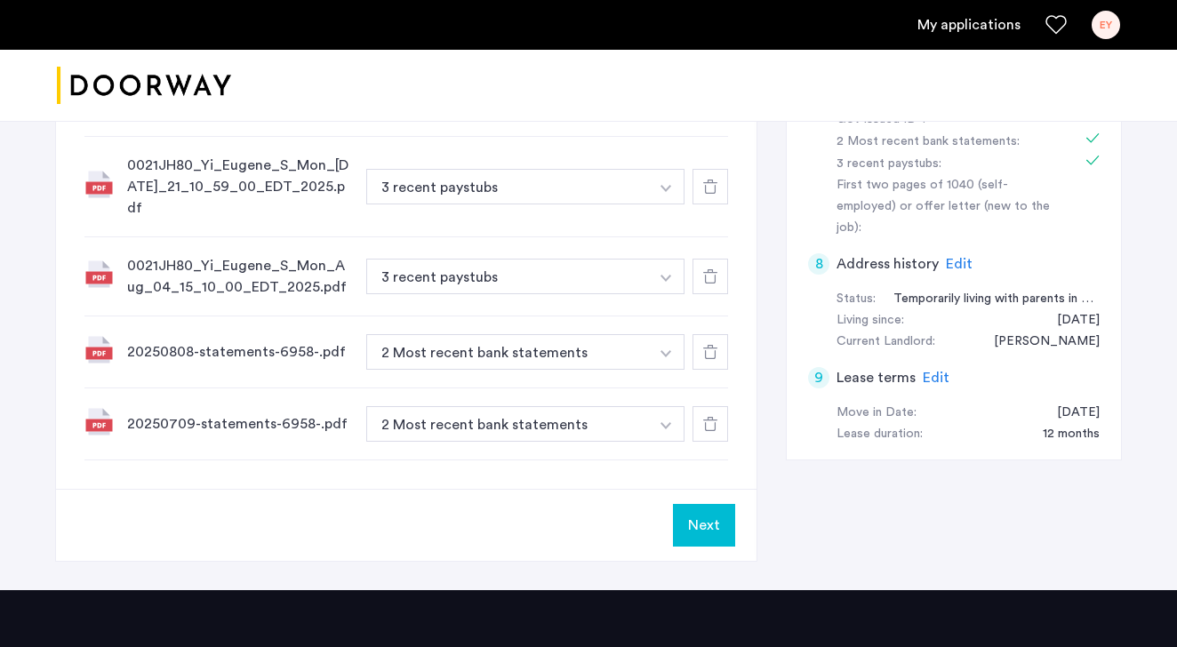
click at [705, 504] on button "Next" at bounding box center [704, 525] width 62 height 43
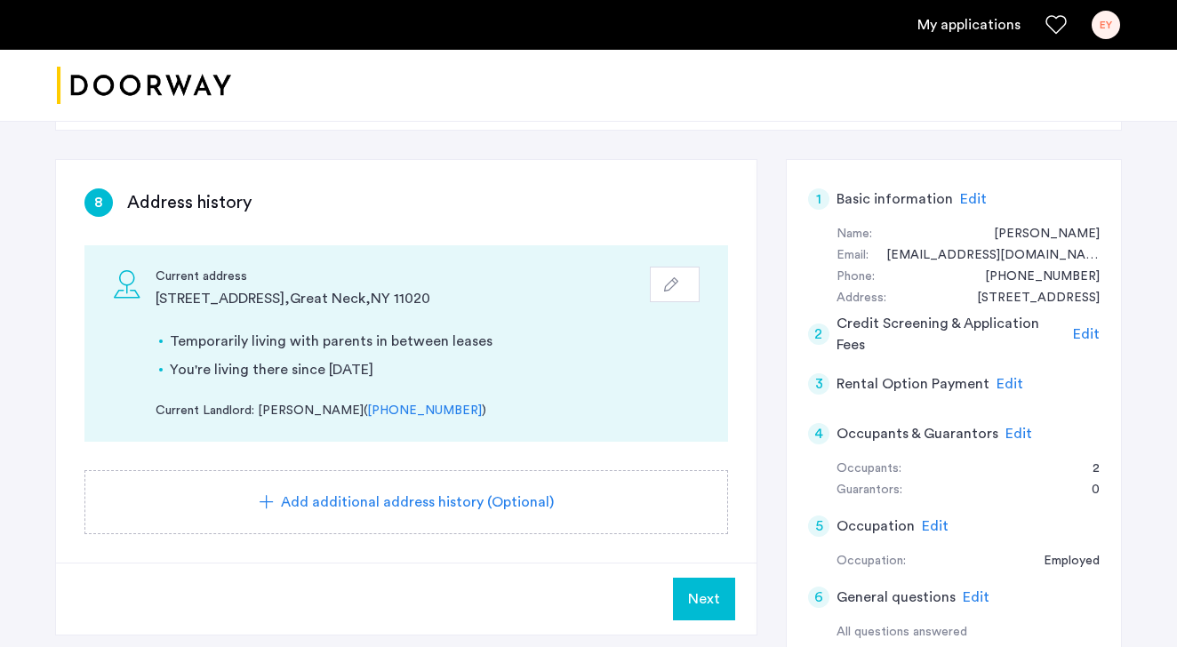
scroll to position [487, 0]
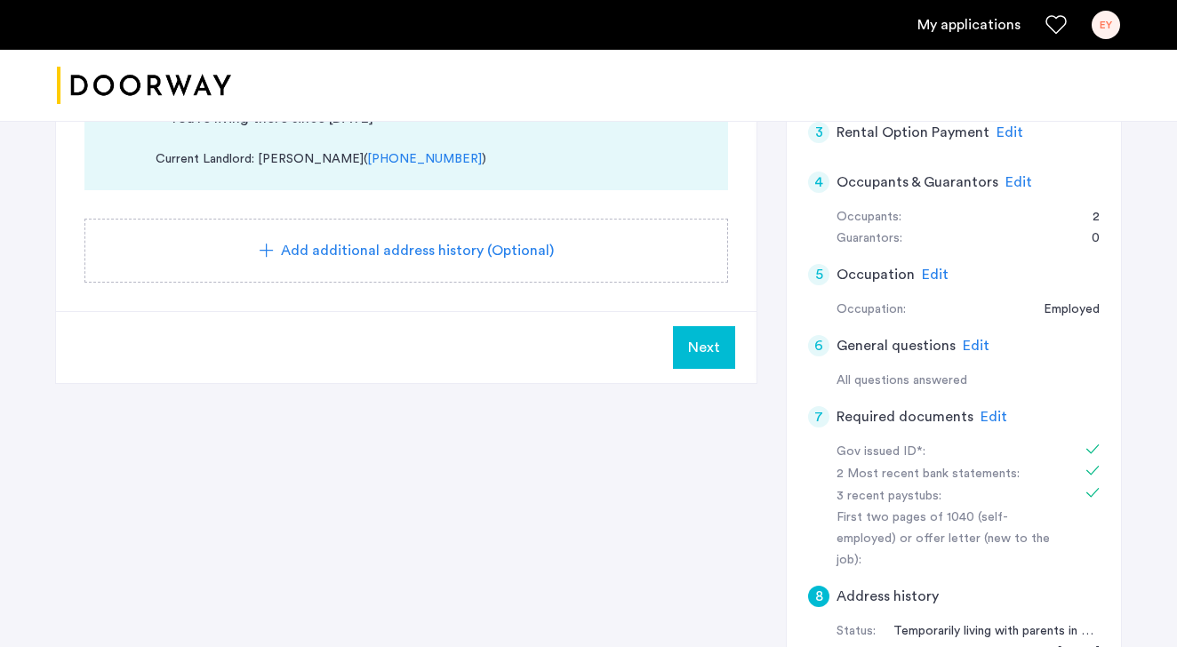
click at [707, 328] on button "Next" at bounding box center [704, 347] width 62 height 43
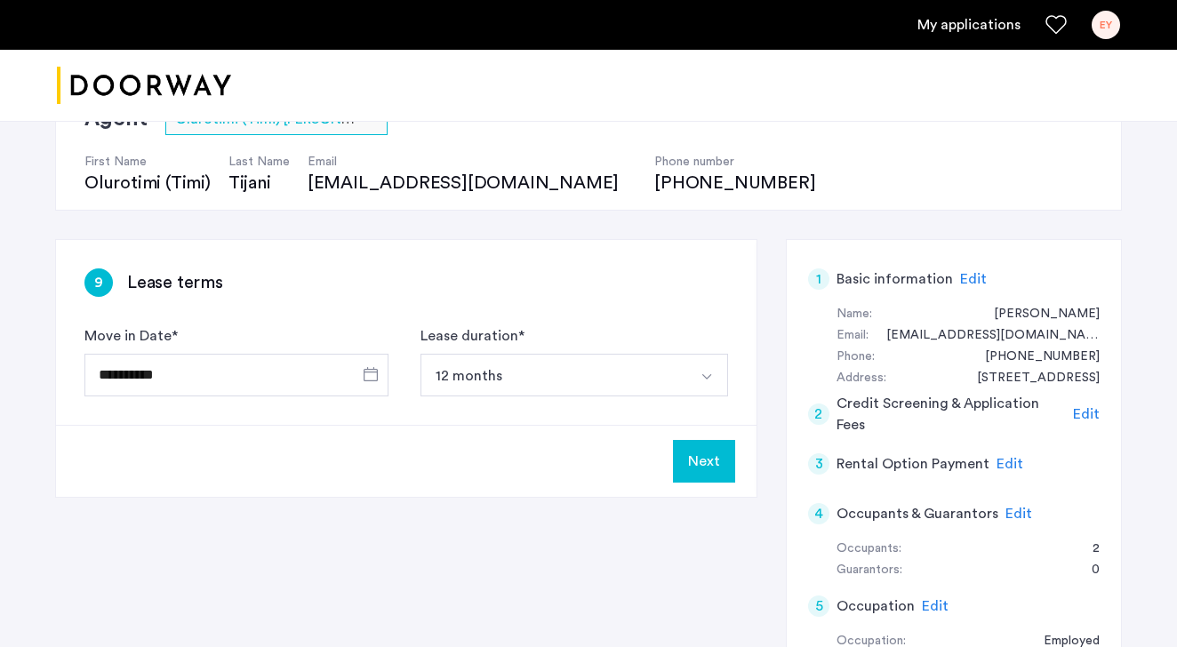
scroll to position [238, 0]
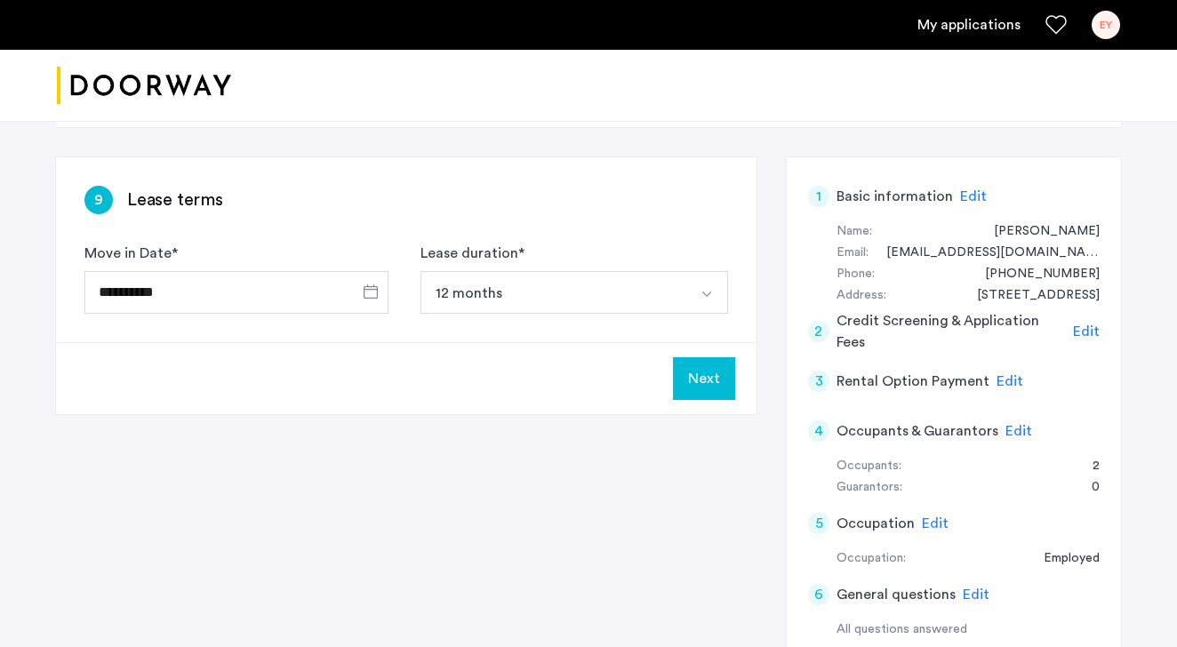
click at [697, 369] on button "Next" at bounding box center [704, 378] width 62 height 43
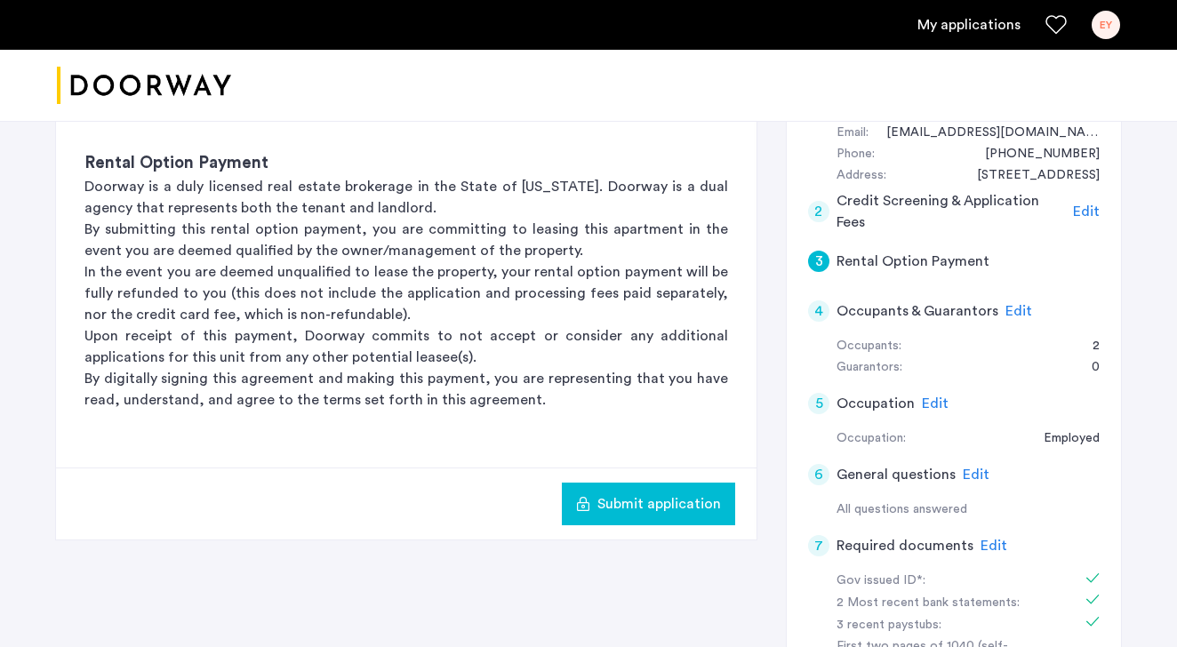
scroll to position [399, 0]
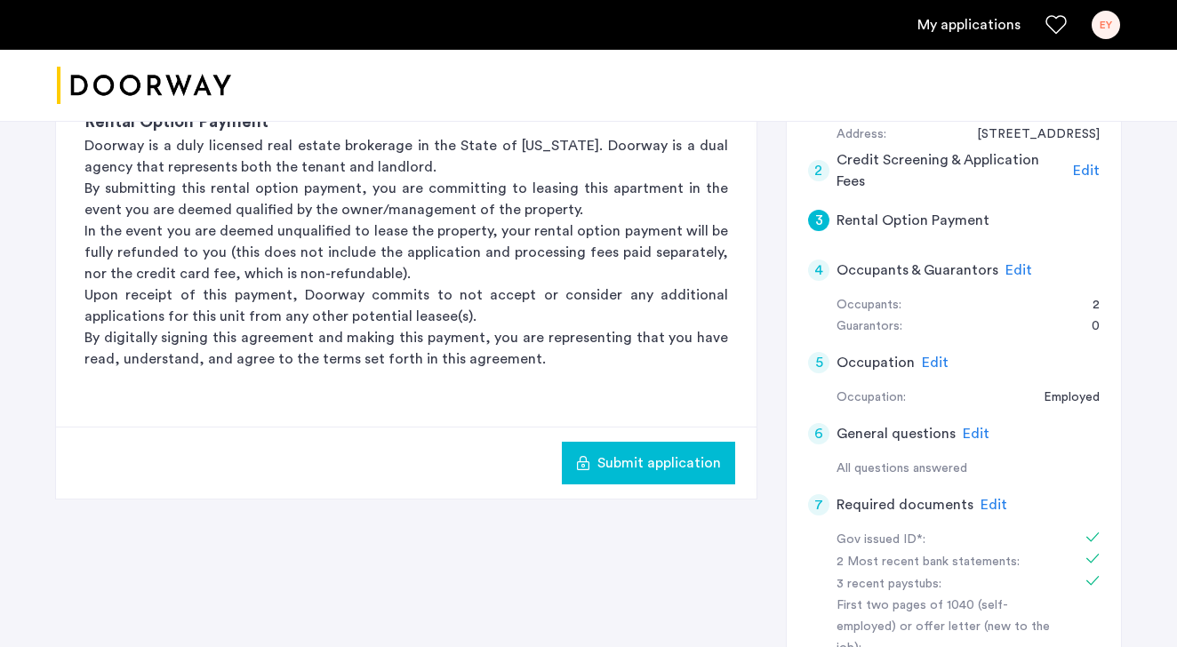
click at [878, 301] on div "Occupants:" at bounding box center [868, 305] width 65 height 21
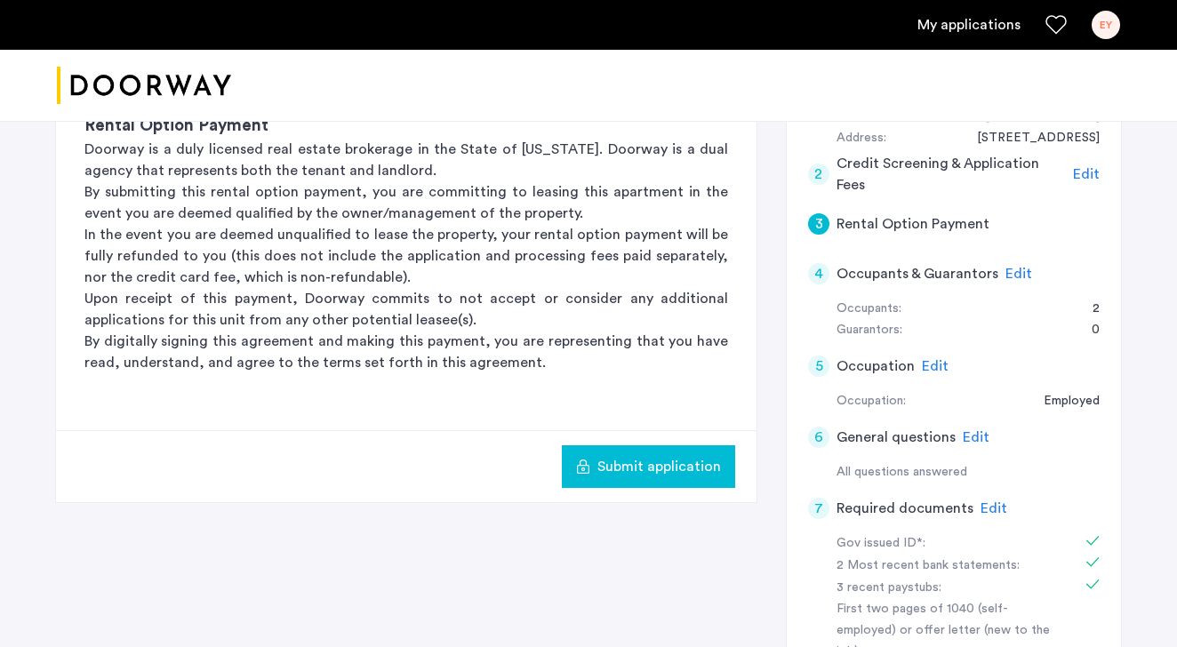
click at [1025, 273] on span "Edit" at bounding box center [1018, 274] width 27 height 14
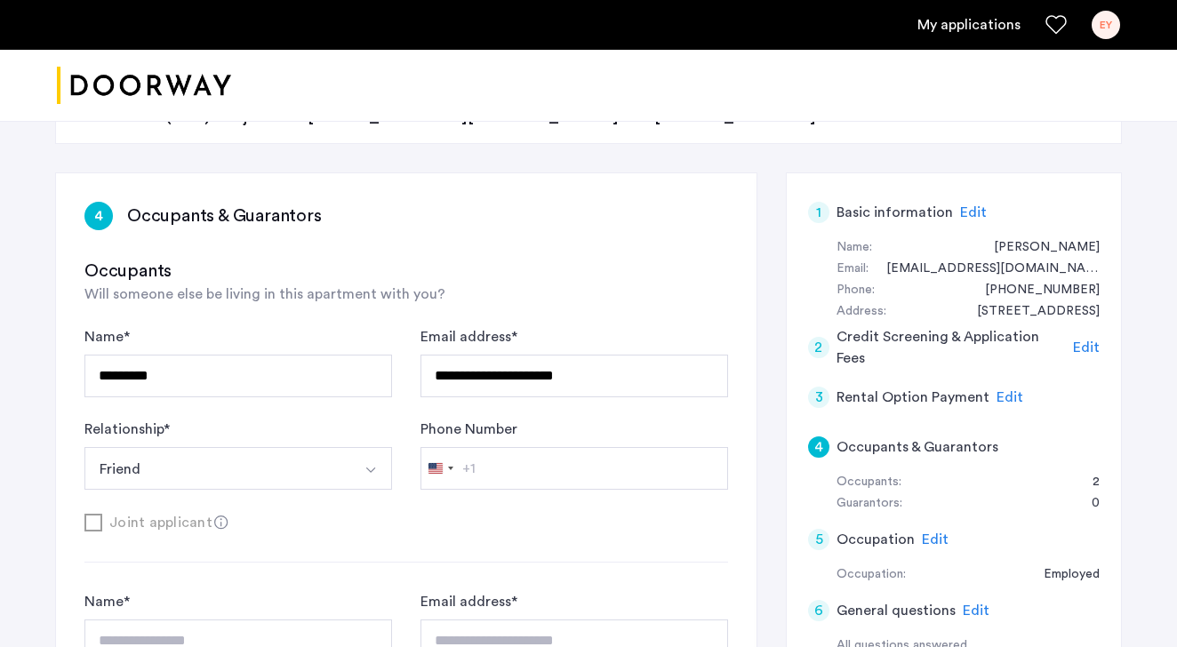
scroll to position [215, 0]
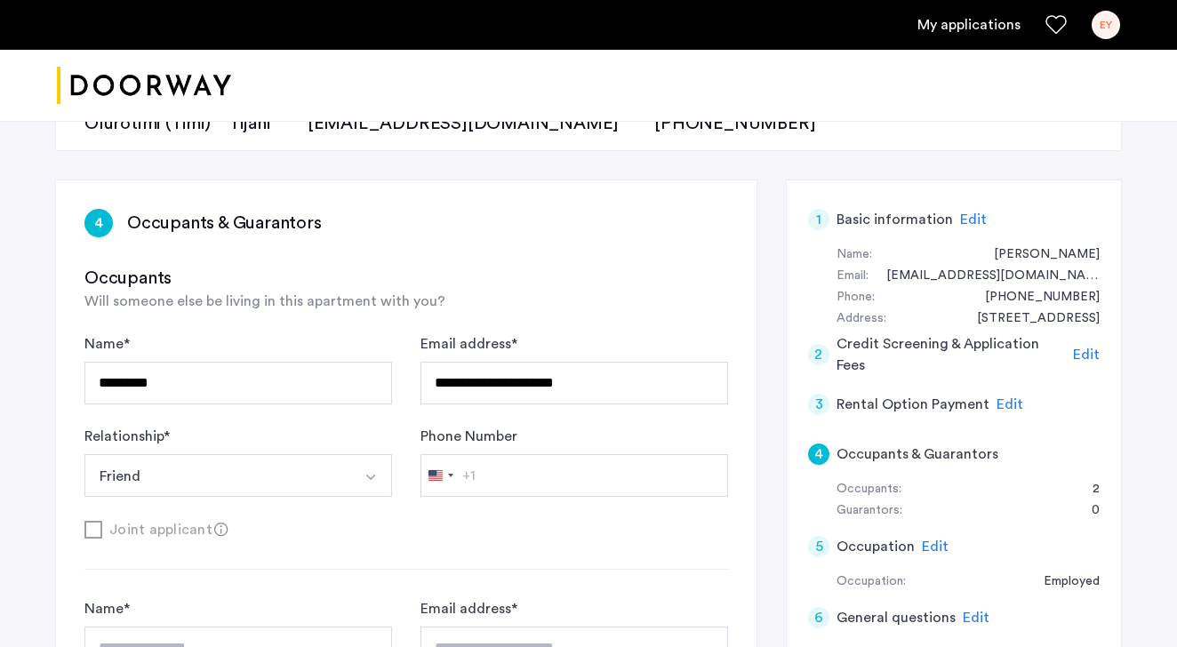
click at [557, 240] on div "**********" at bounding box center [406, 529] width 700 height 699
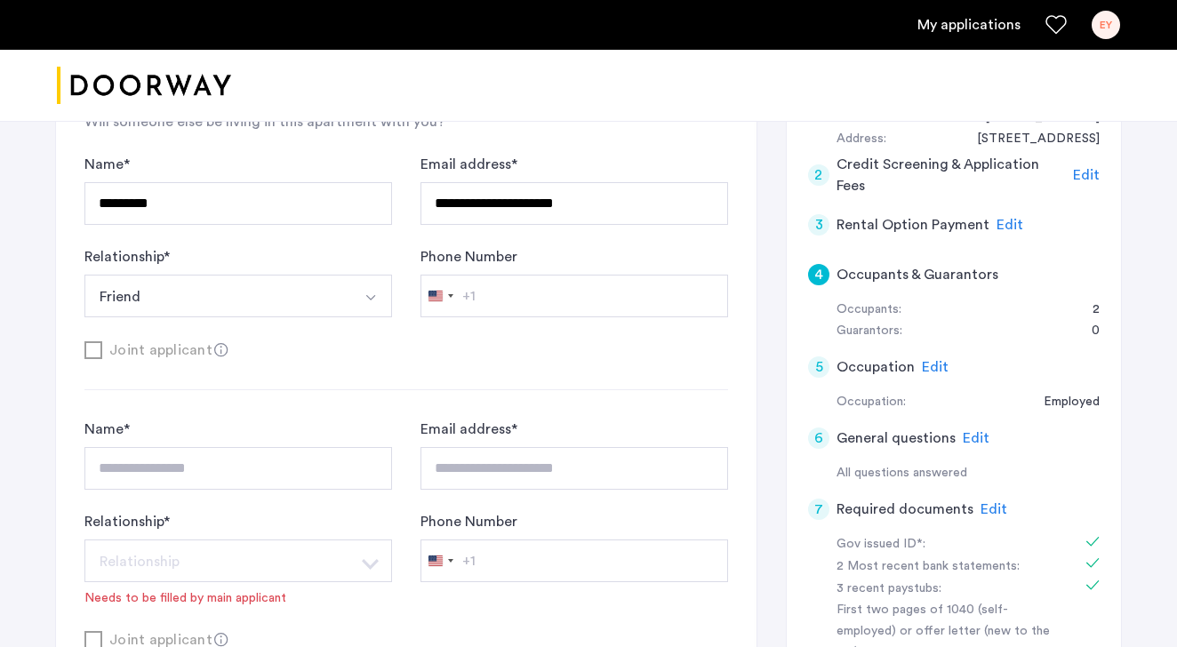
scroll to position [645, 0]
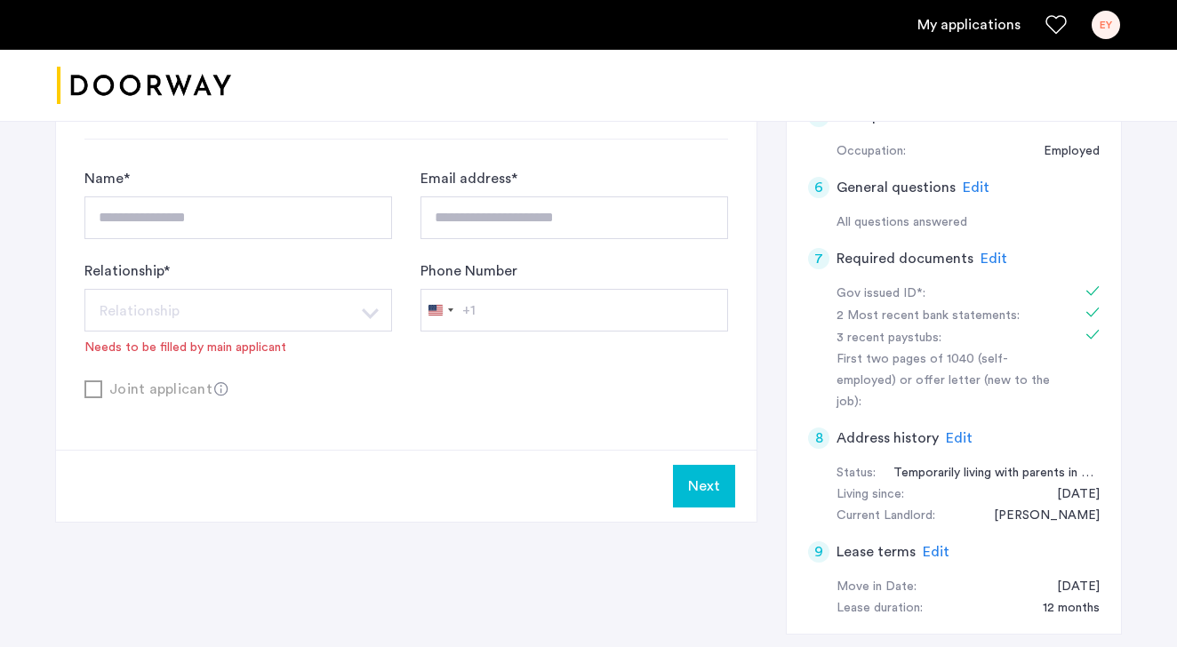
click at [191, 352] on div "Needs to be filled by main applicant" at bounding box center [185, 348] width 202 height 18
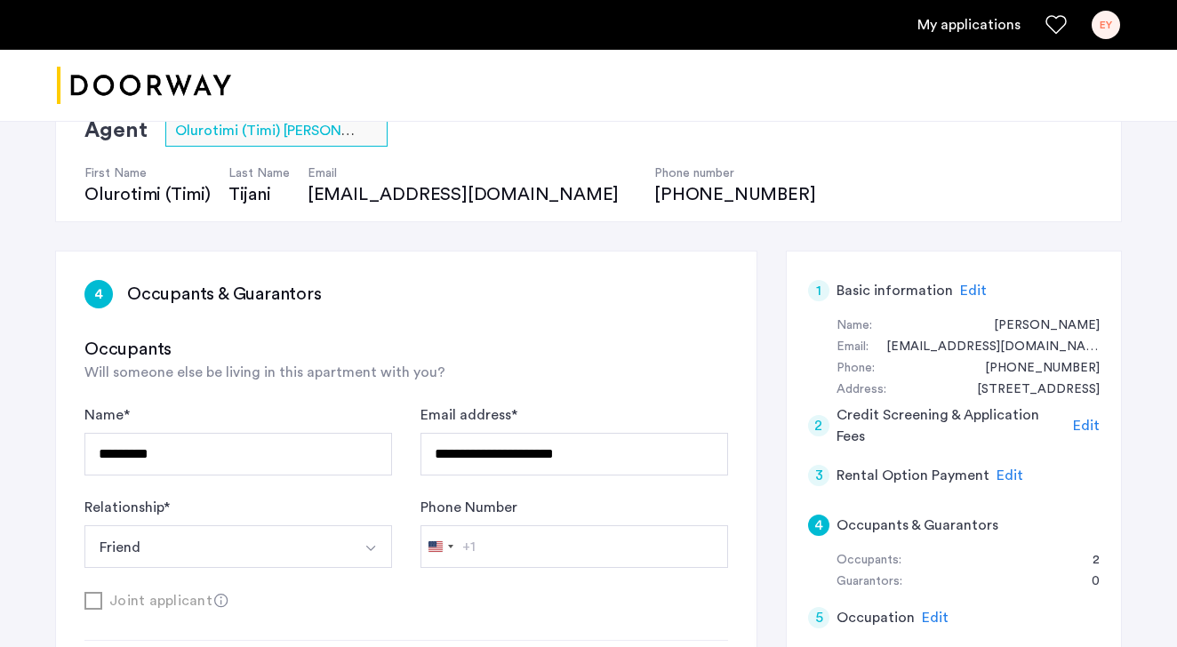
scroll to position [569, 0]
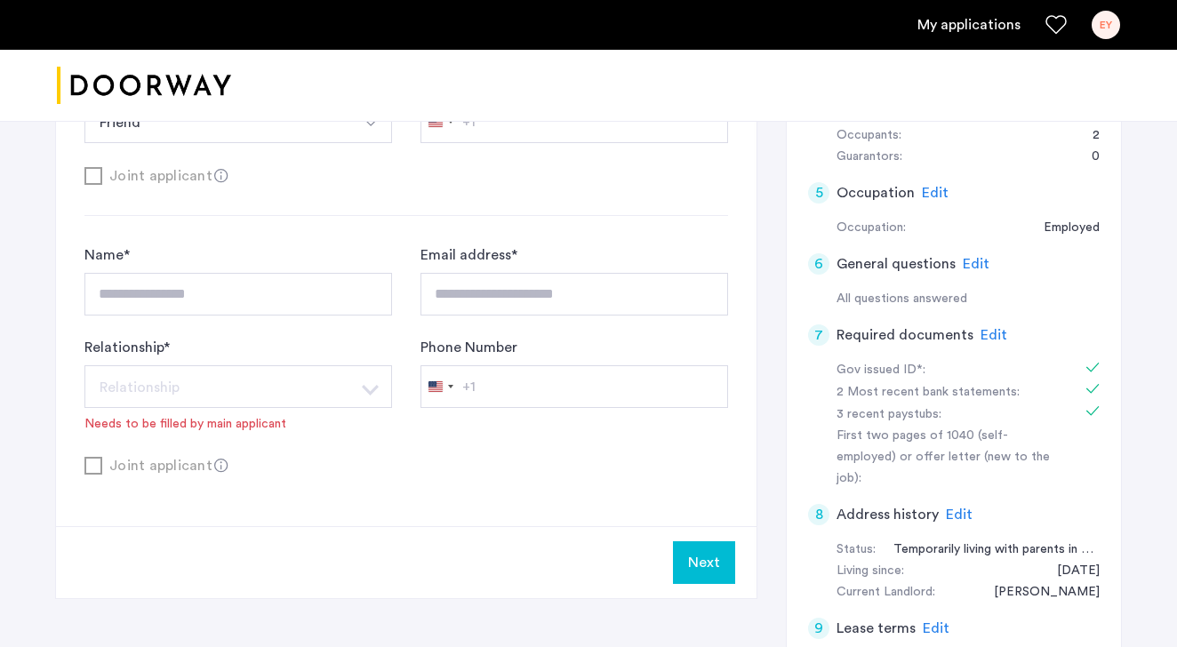
click at [704, 563] on button "Next" at bounding box center [704, 562] width 62 height 43
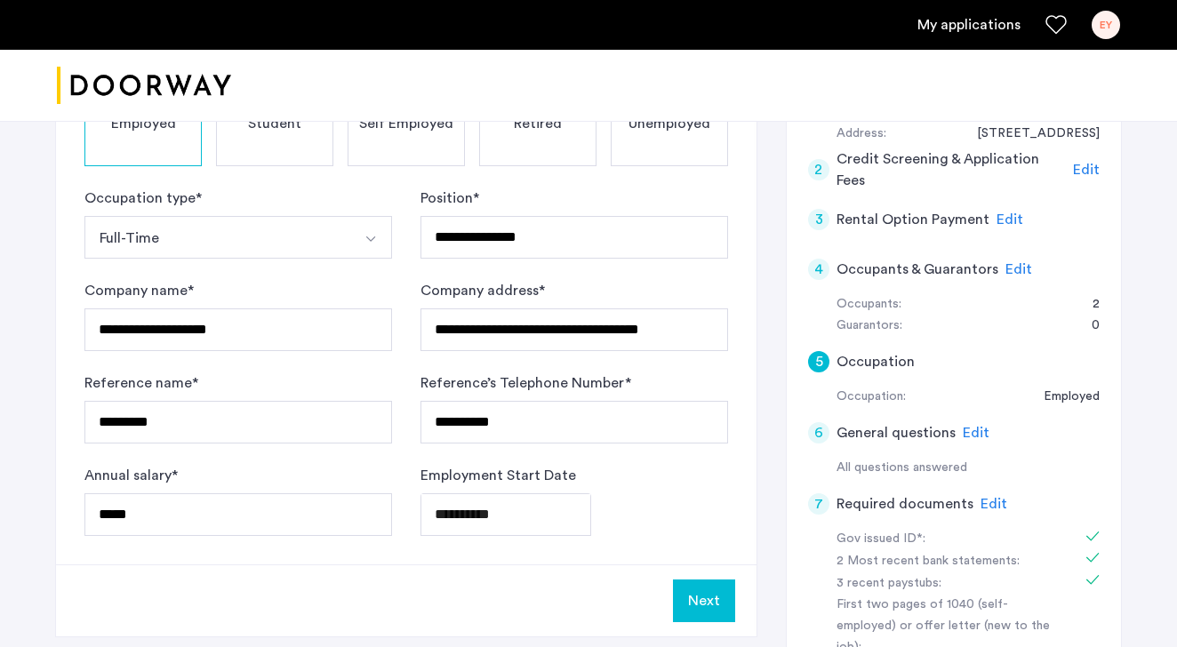
scroll to position [831, 0]
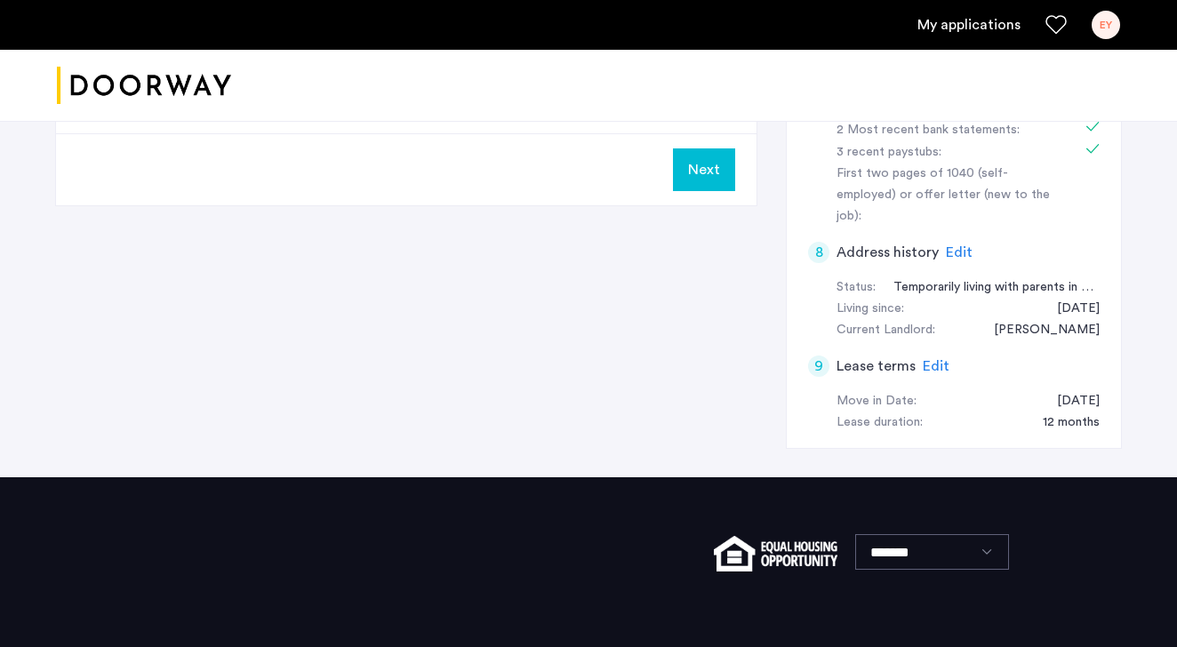
click at [708, 180] on button "Next" at bounding box center [704, 169] width 62 height 43
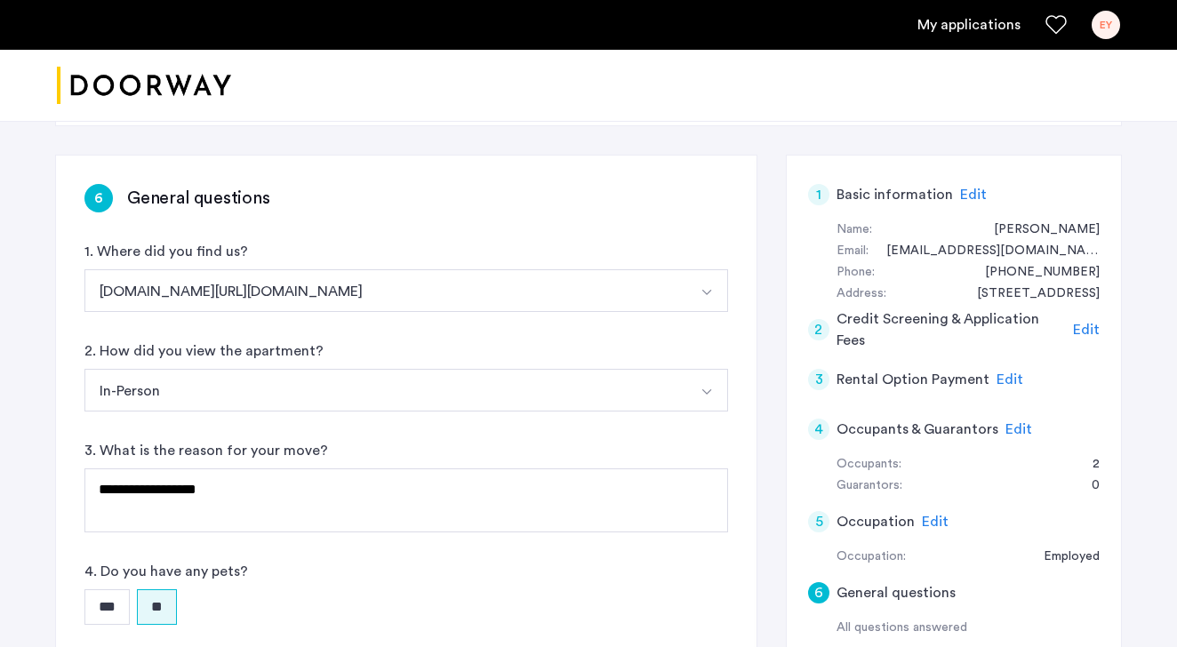
scroll to position [0, 0]
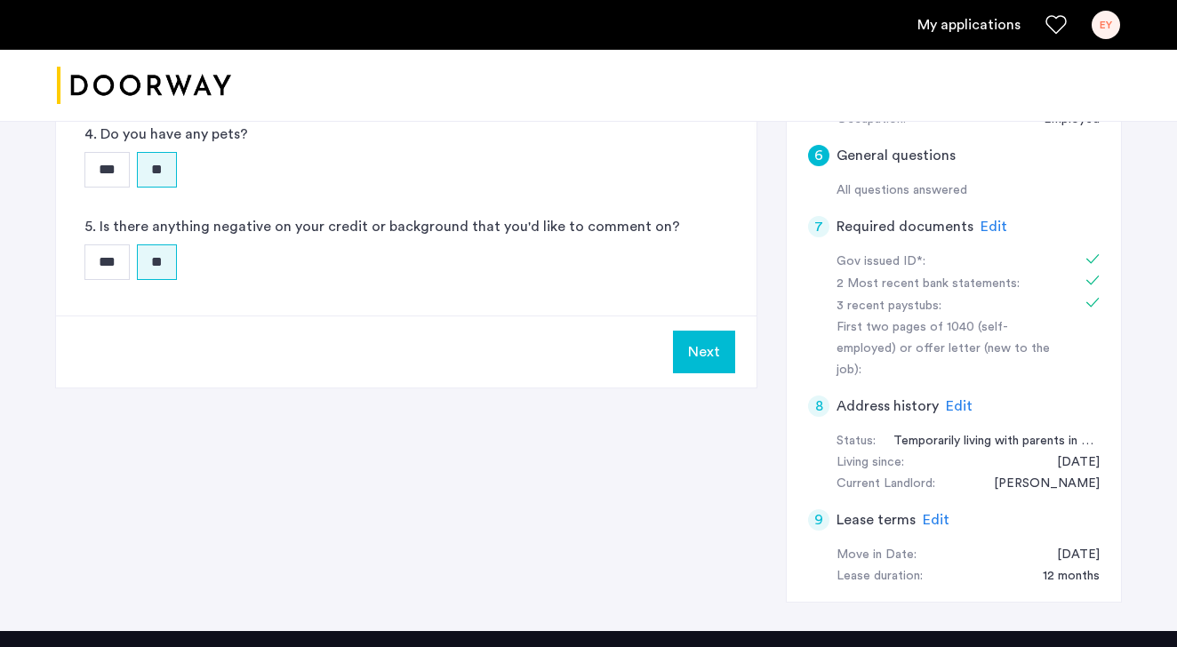
click at [704, 382] on div "Next" at bounding box center [406, 352] width 700 height 72
click at [699, 356] on button "Next" at bounding box center [704, 352] width 62 height 43
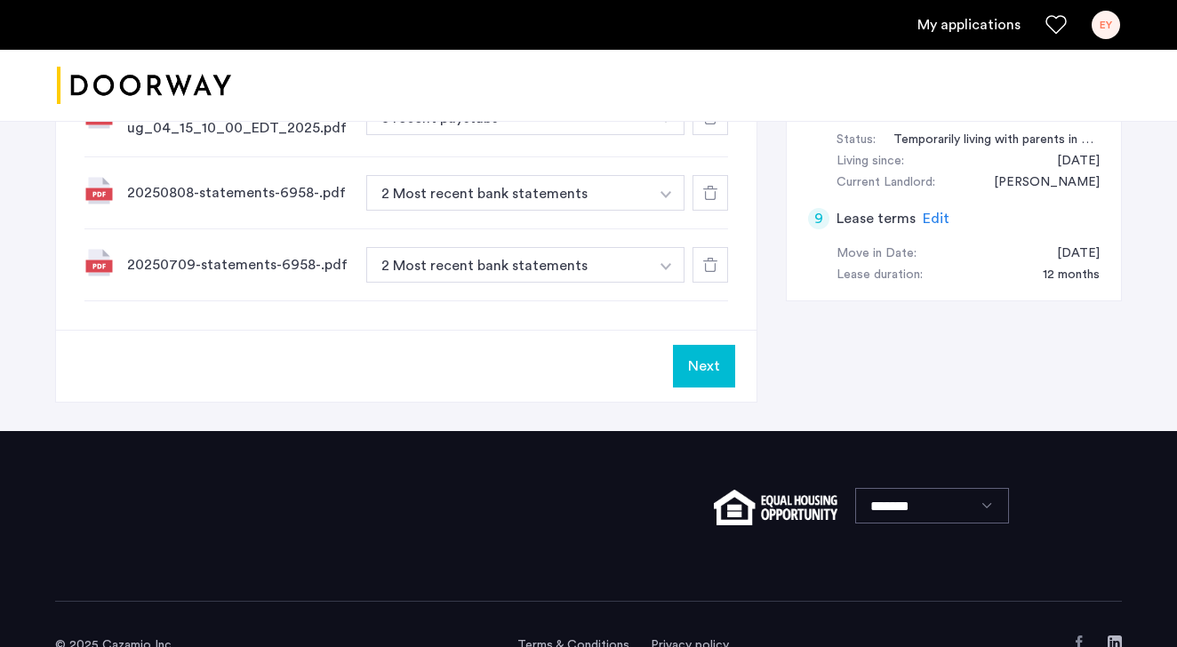
click at [695, 345] on button "Next" at bounding box center [704, 366] width 62 height 43
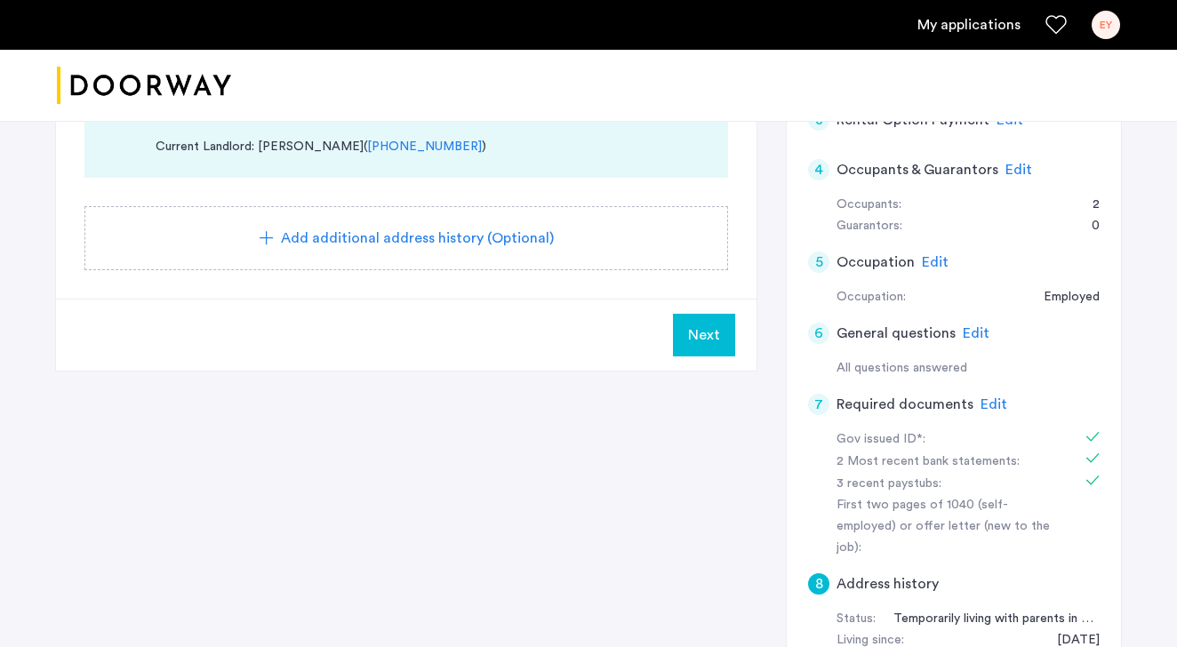
click at [698, 332] on span "Next" at bounding box center [704, 334] width 32 height 21
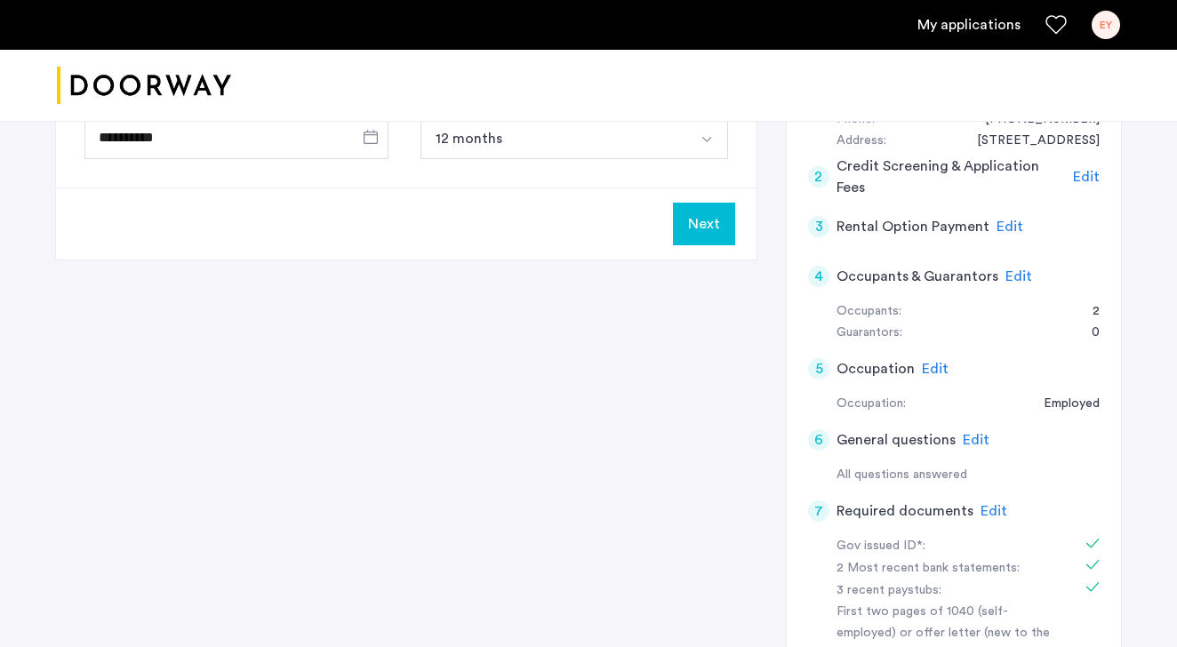
click at [705, 212] on button "Next" at bounding box center [704, 224] width 62 height 43
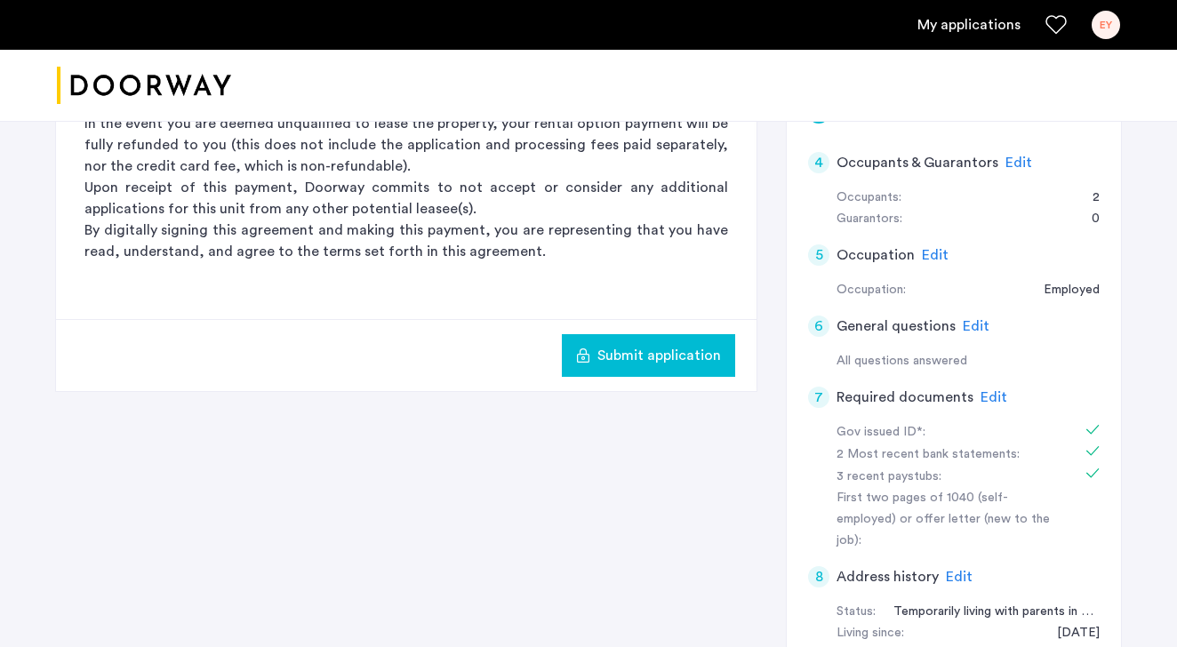
click at [649, 361] on span "Submit application" at bounding box center [659, 355] width 124 height 21
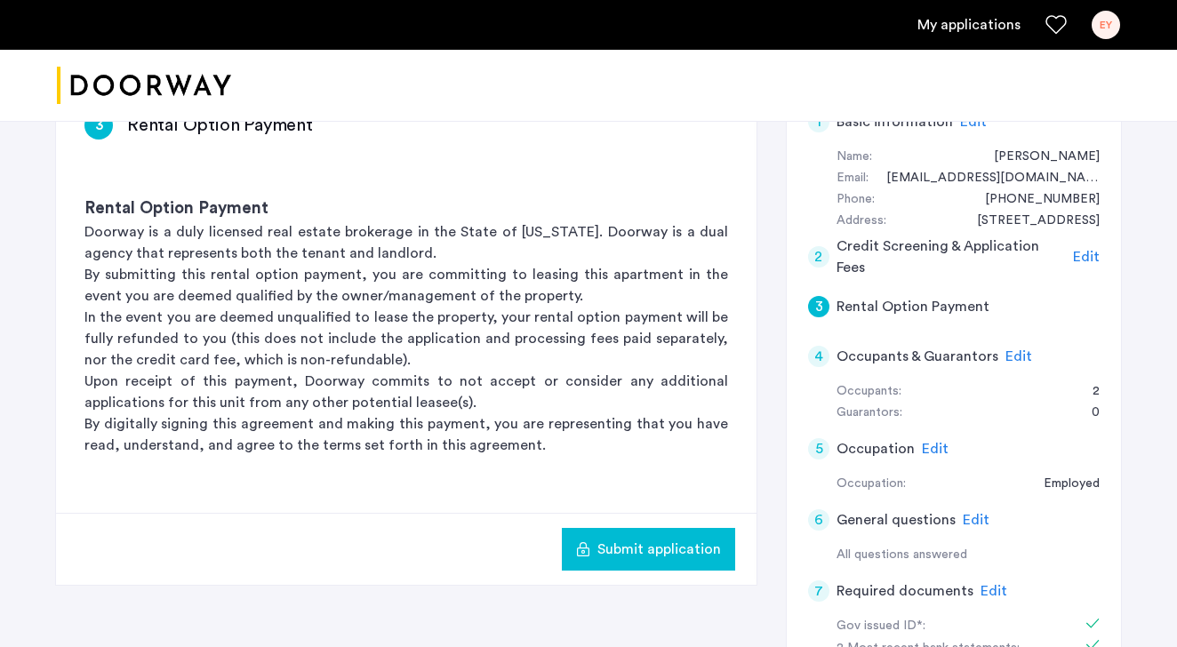
scroll to position [312, 0]
click at [660, 551] on span "Submit application" at bounding box center [659, 549] width 124 height 21
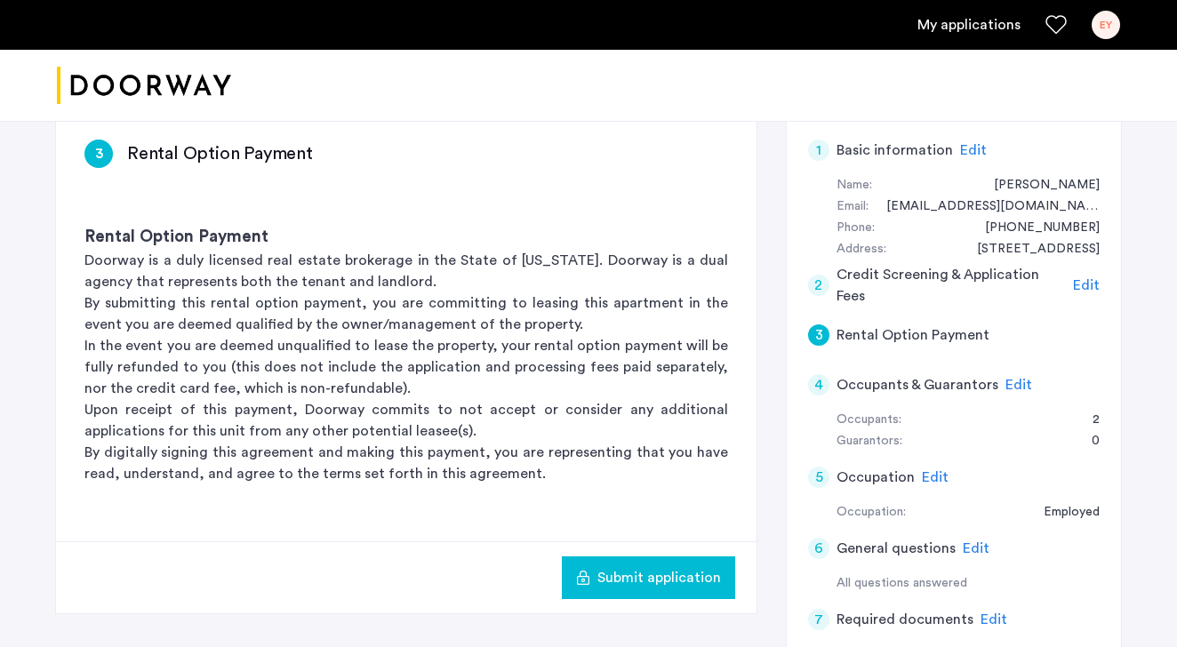
click at [1009, 382] on span "Edit" at bounding box center [1018, 385] width 27 height 14
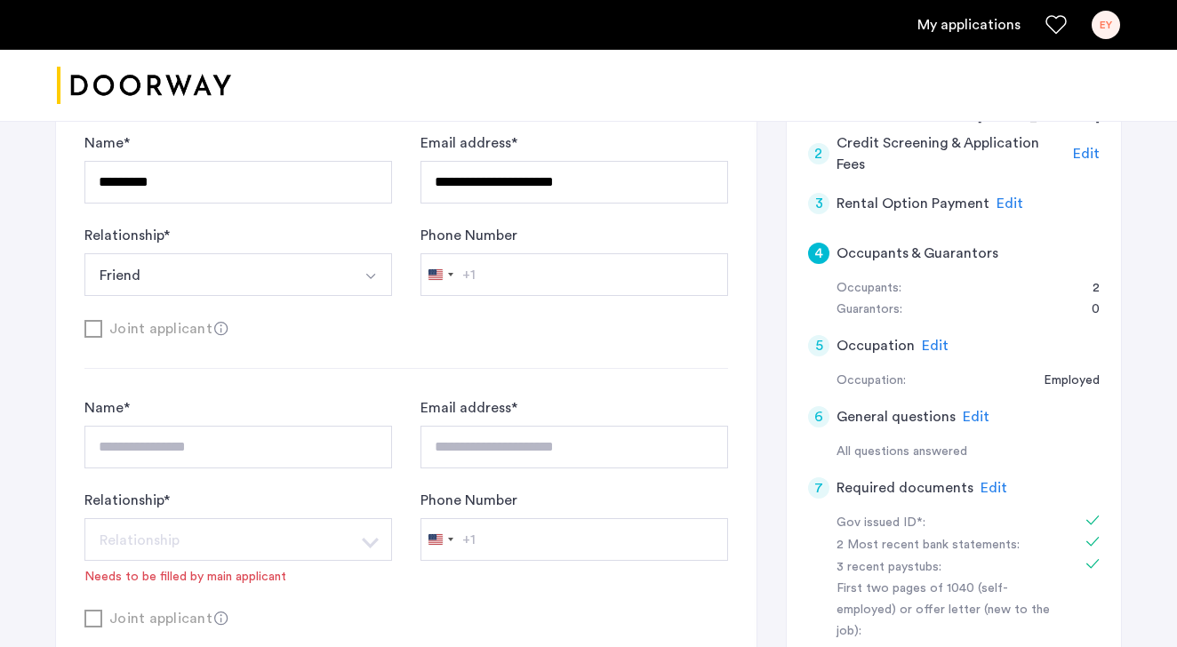
scroll to position [420, 0]
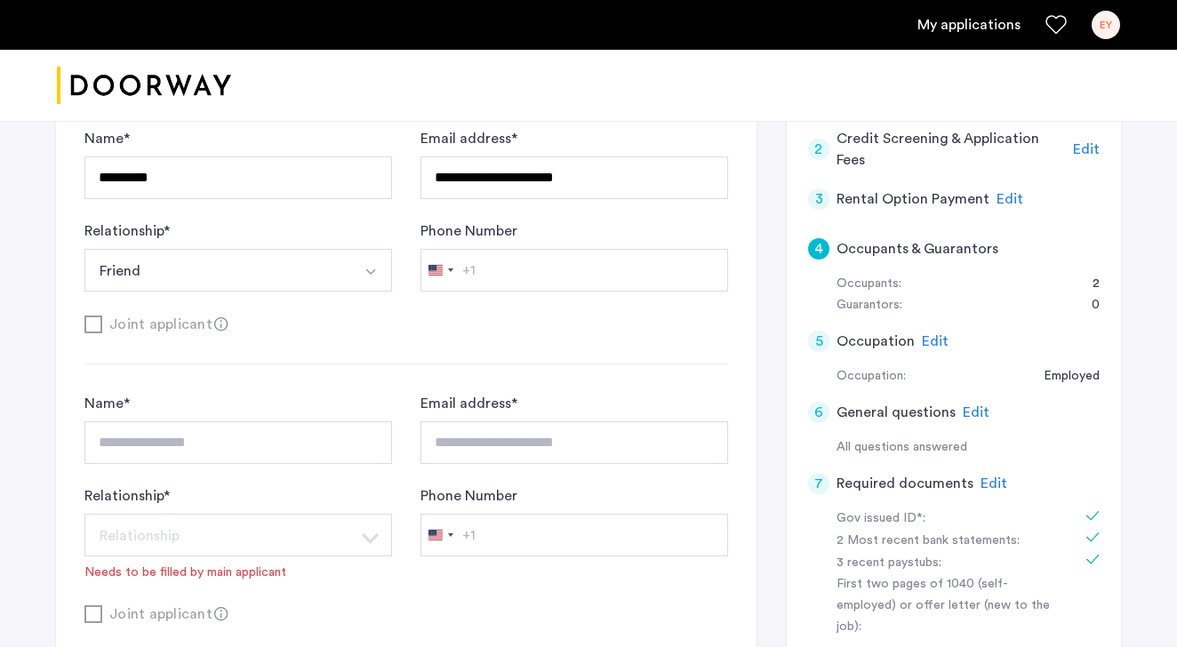
click at [1066, 22] on ul "My applications EY" at bounding box center [588, 25] width 1063 height 28
click at [1058, 25] on icon "Favorites" at bounding box center [1055, 24] width 21 height 21
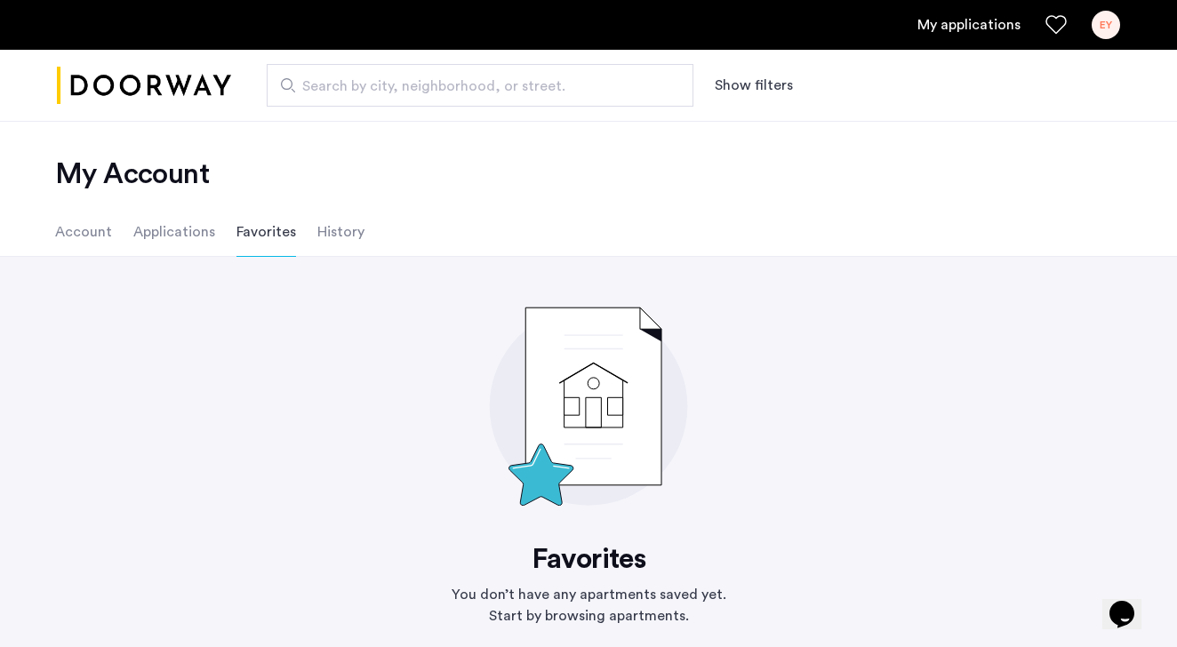
click at [180, 242] on li "Applications" at bounding box center [174, 232] width 82 height 50
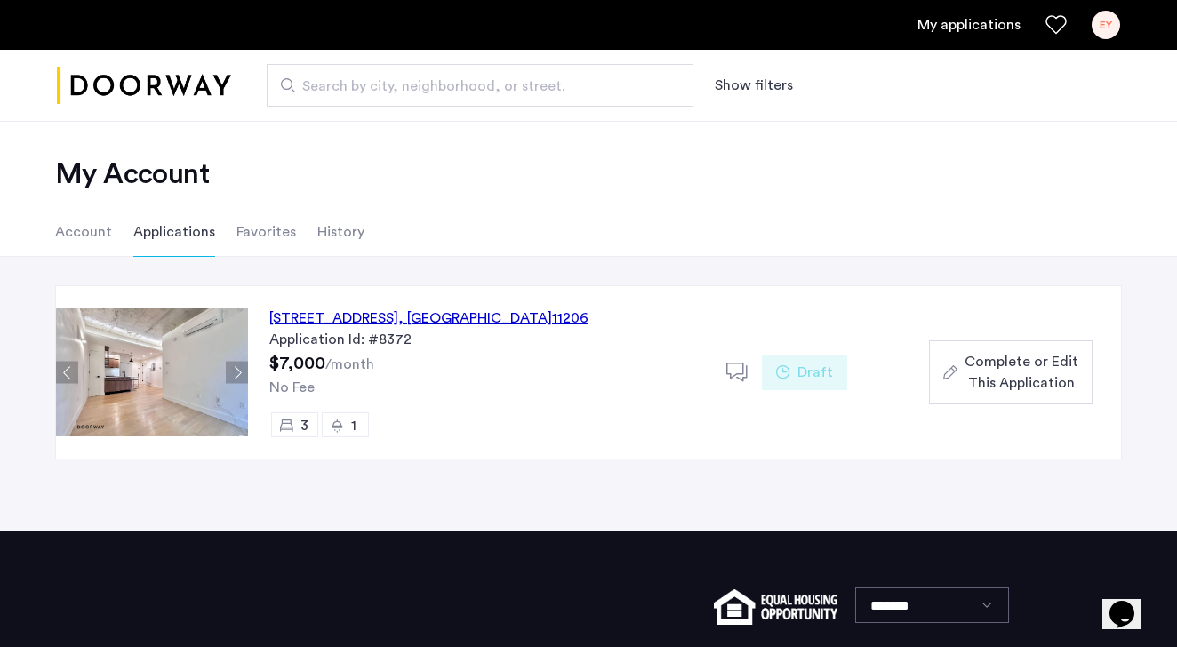
click at [483, 339] on div "Application Id: #8372" at bounding box center [486, 339] width 435 height 21
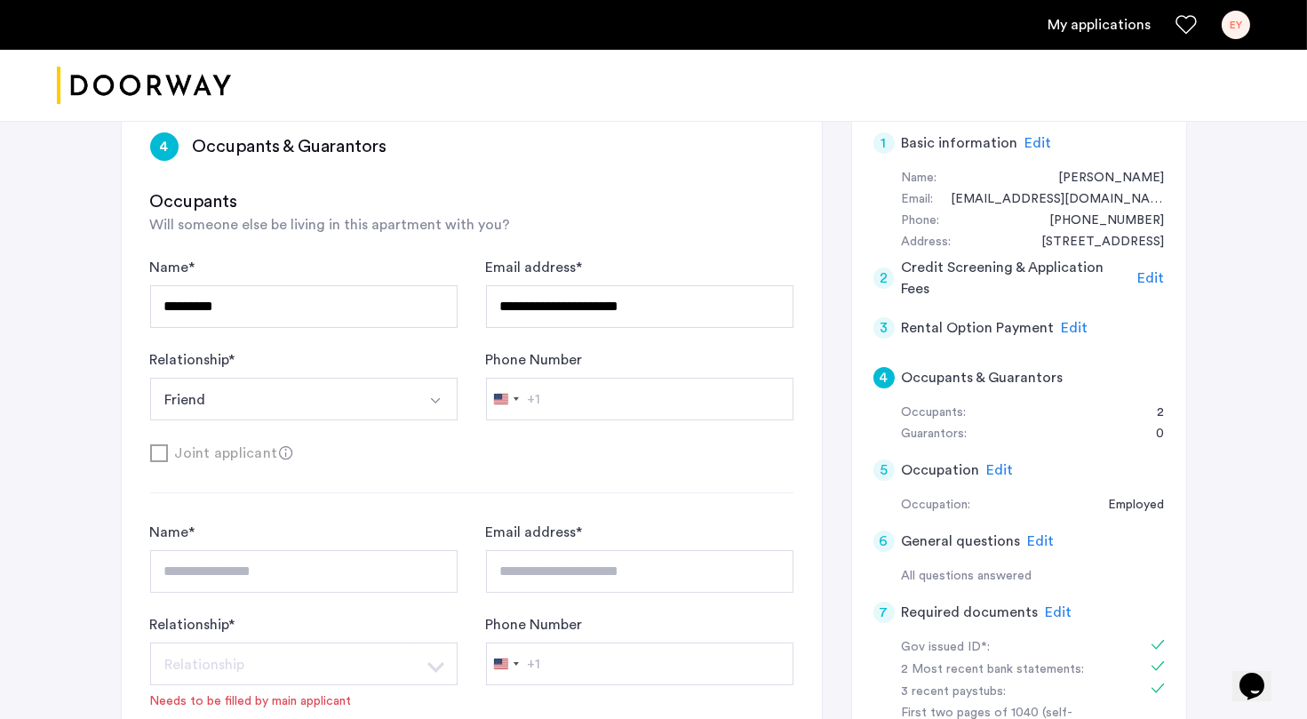
scroll to position [289, 0]
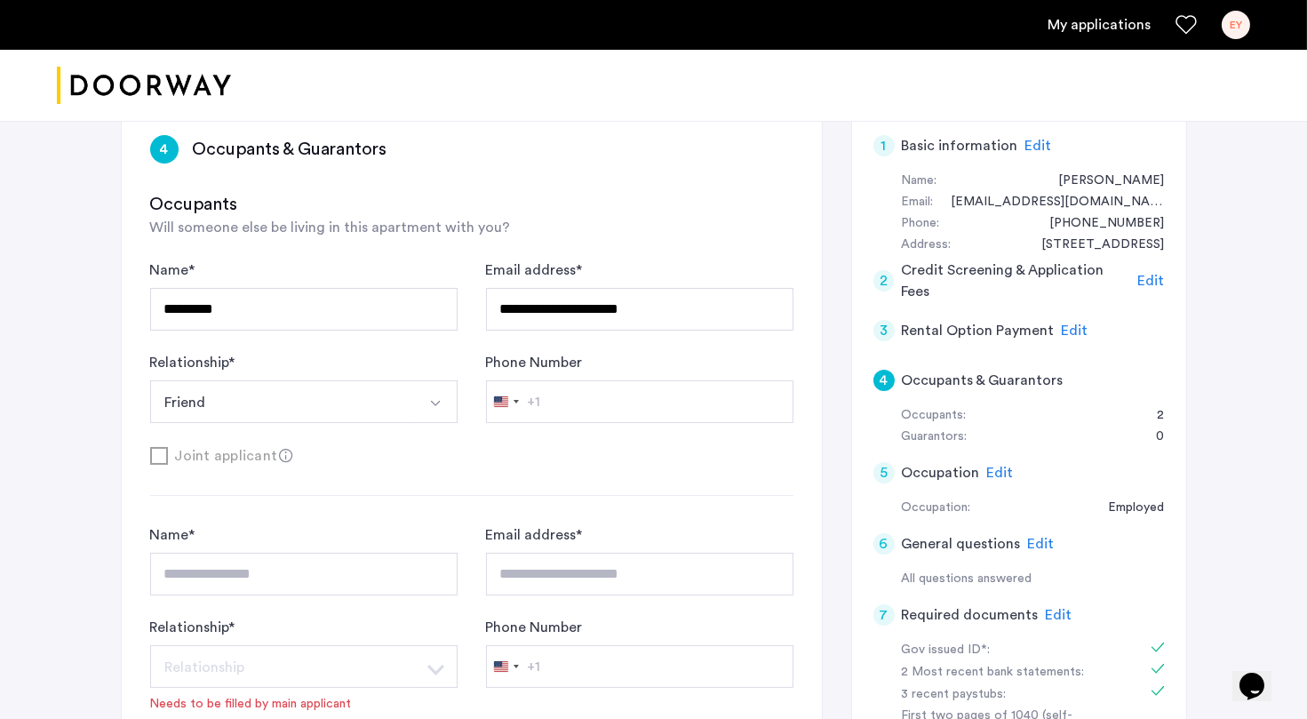
click at [1161, 275] on span "Edit" at bounding box center [1151, 281] width 27 height 14
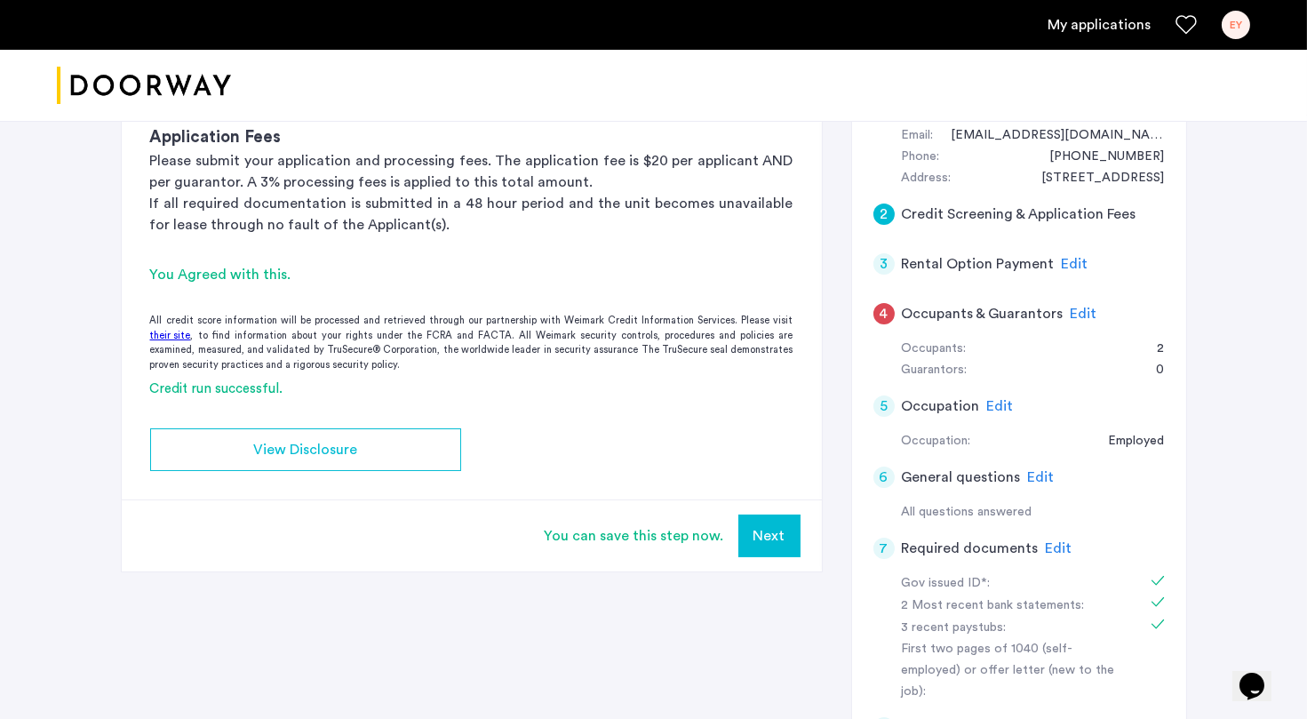
scroll to position [385, 0]
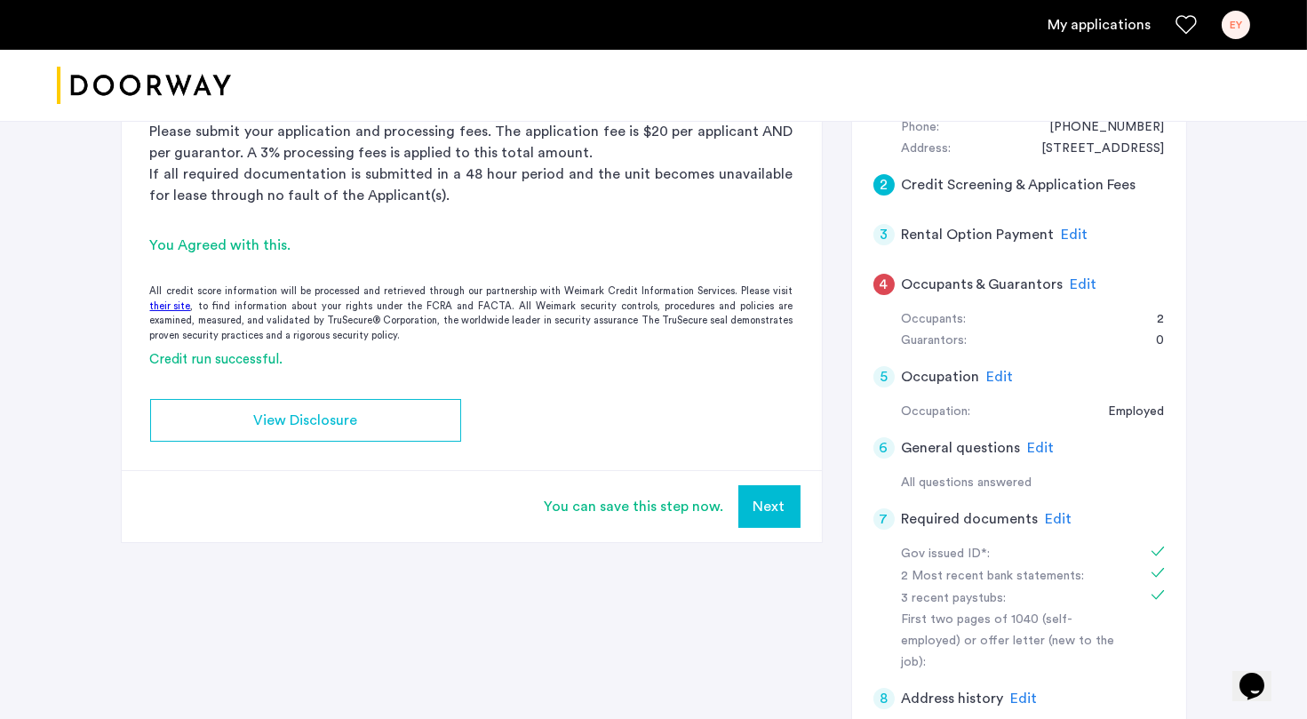
click at [795, 500] on button "Next" at bounding box center [770, 506] width 62 height 43
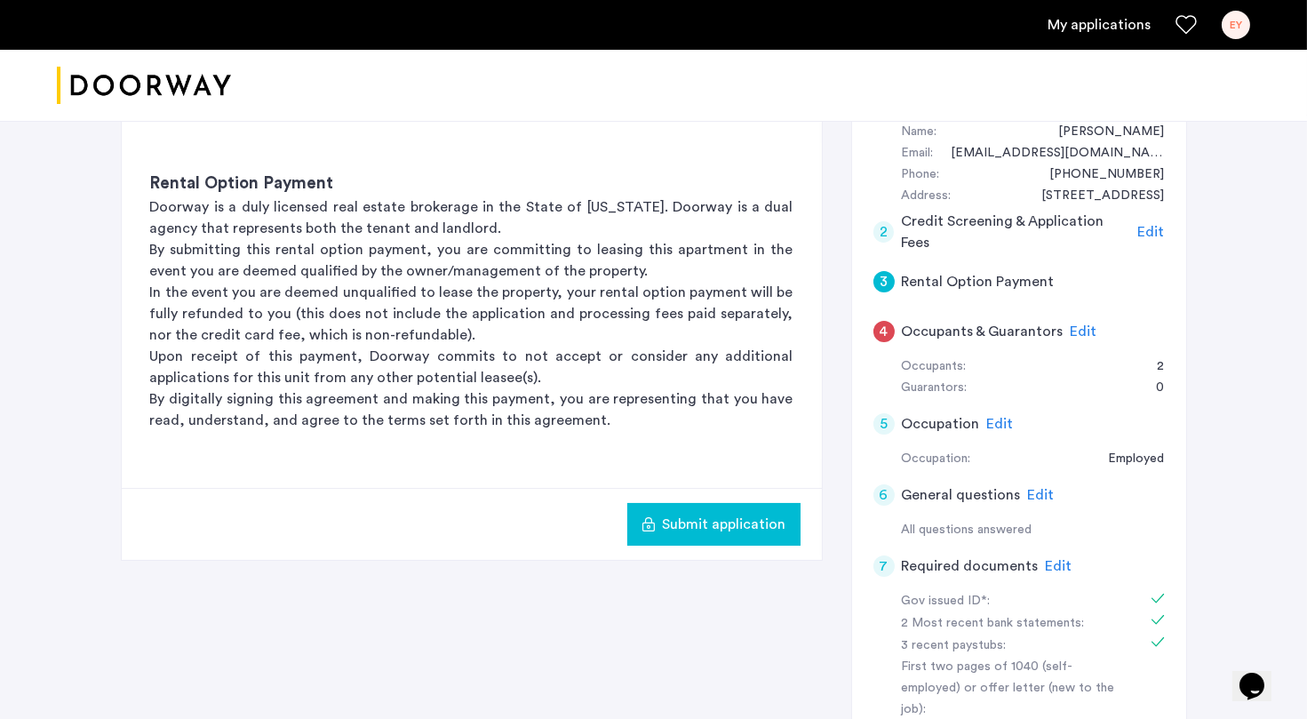
scroll to position [363, 0]
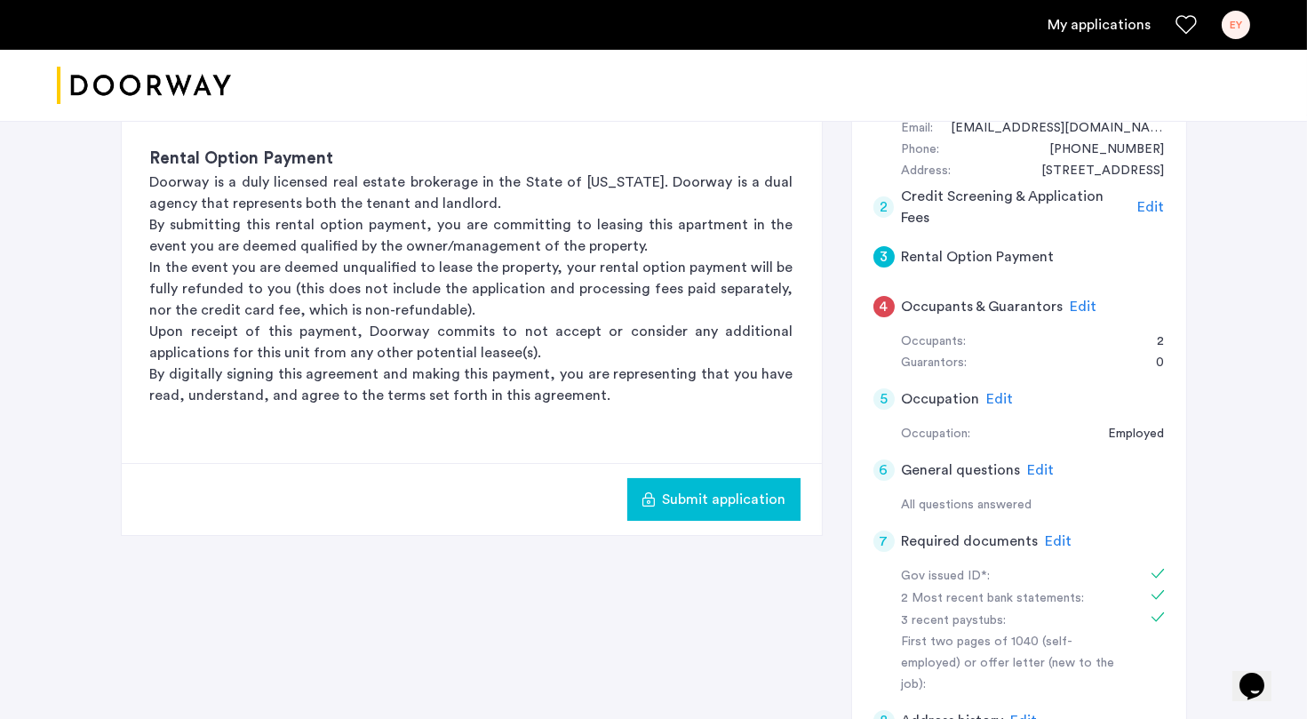
click at [890, 306] on div "4" at bounding box center [884, 306] width 21 height 21
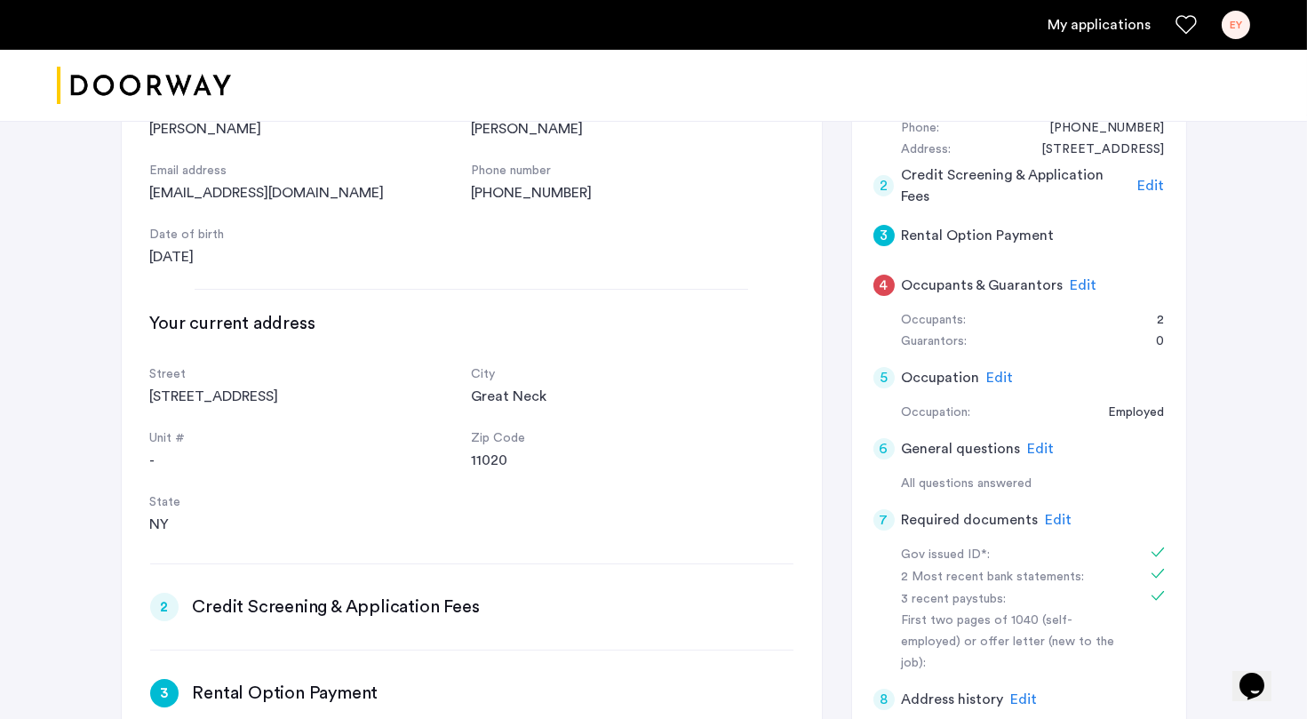
scroll to position [20, 0]
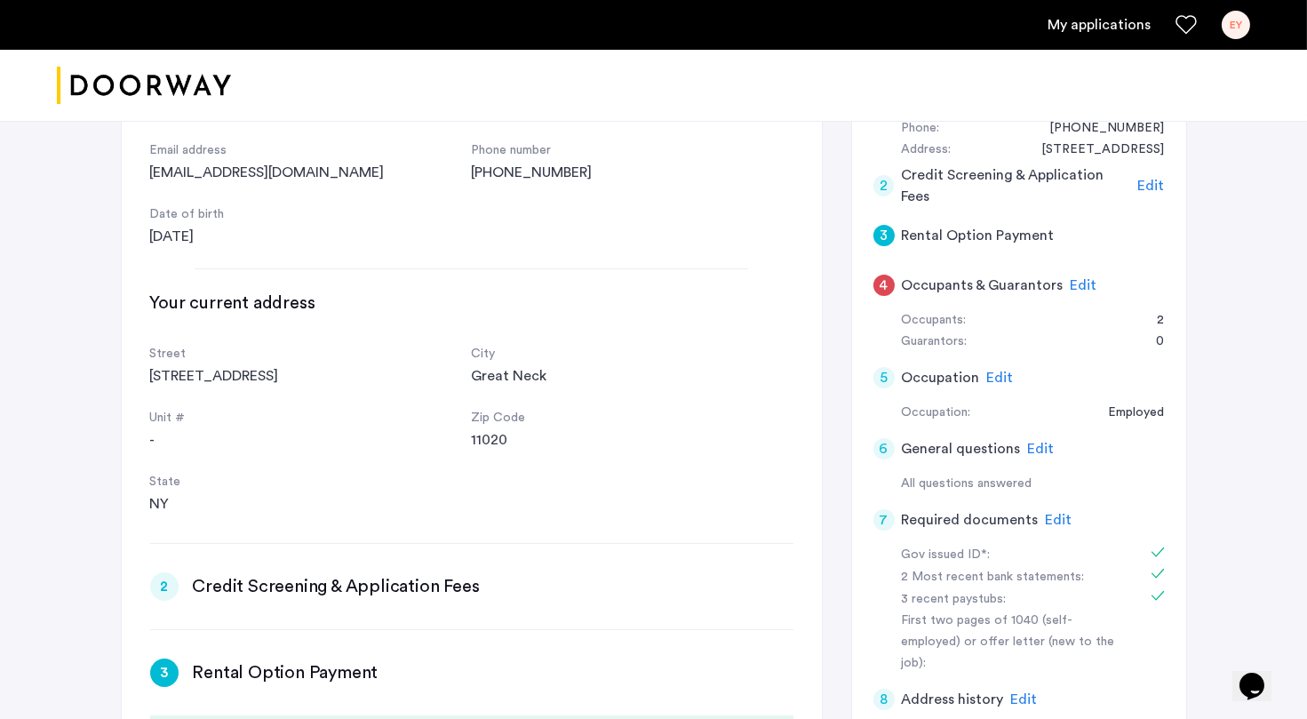
click at [1089, 280] on span "Edit" at bounding box center [1084, 285] width 27 height 14
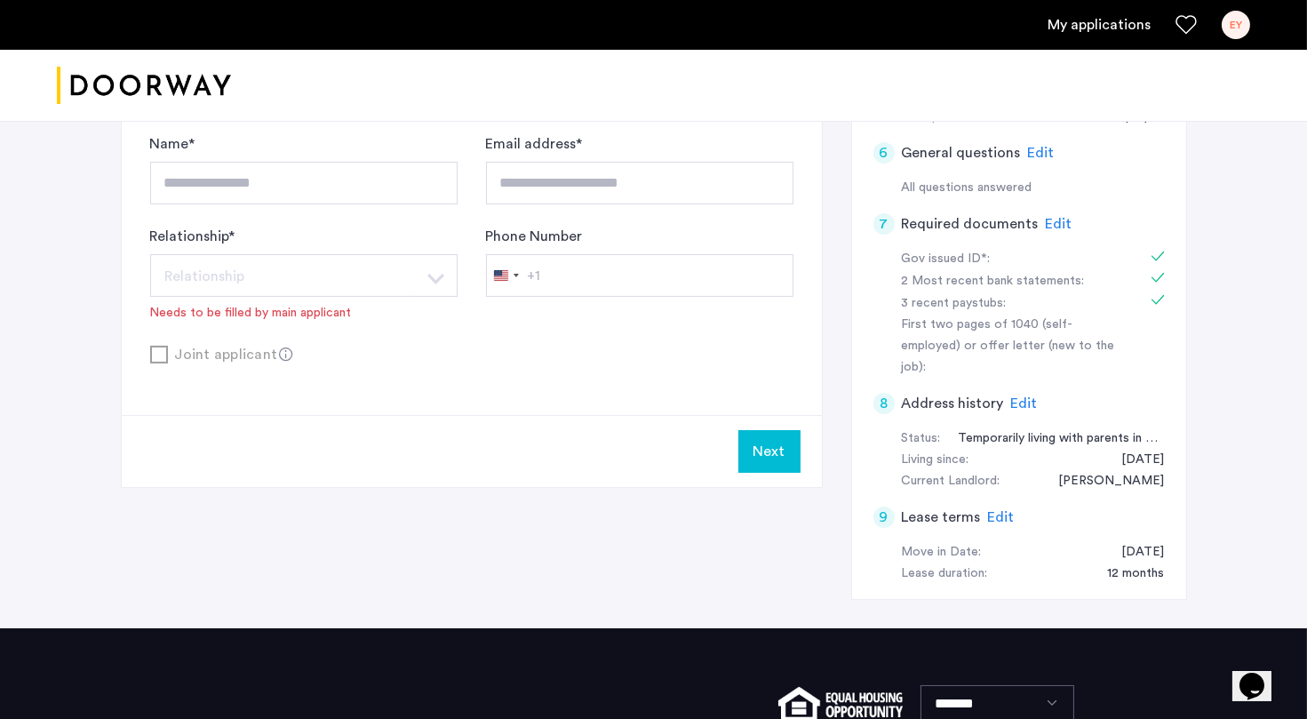
scroll to position [820, 0]
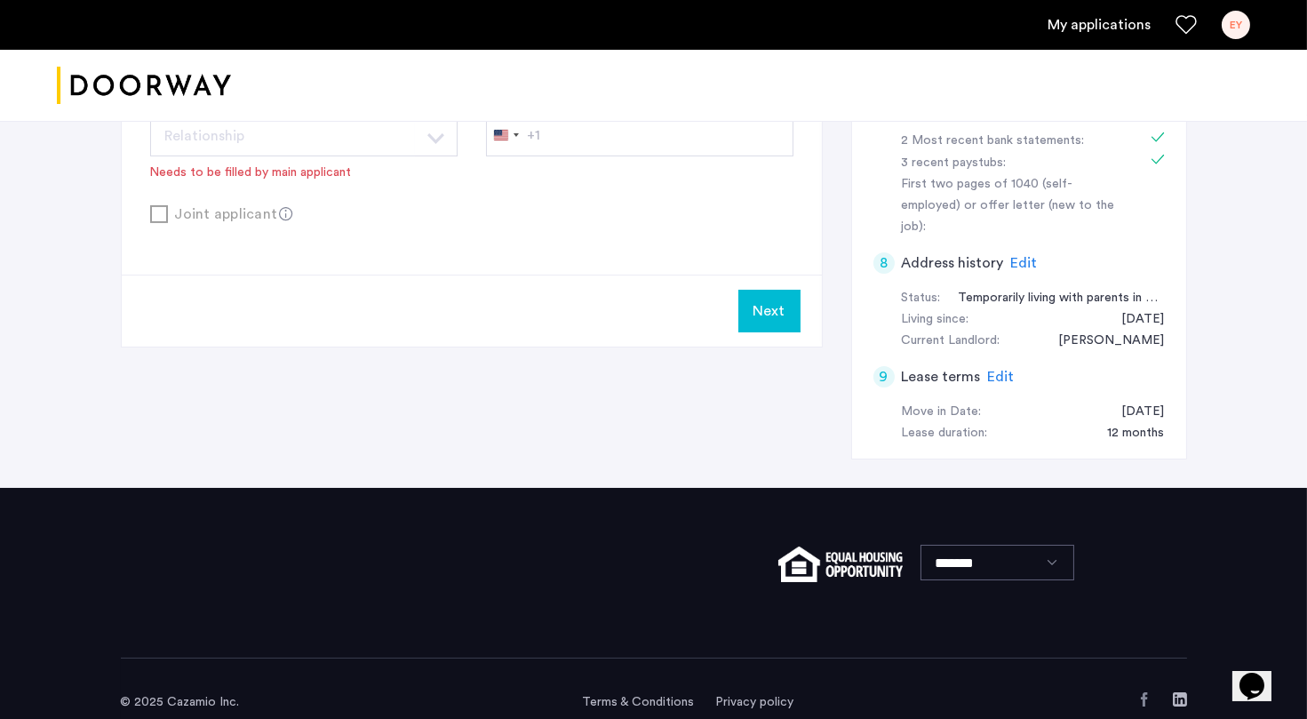
click at [788, 308] on button "Next" at bounding box center [770, 311] width 62 height 43
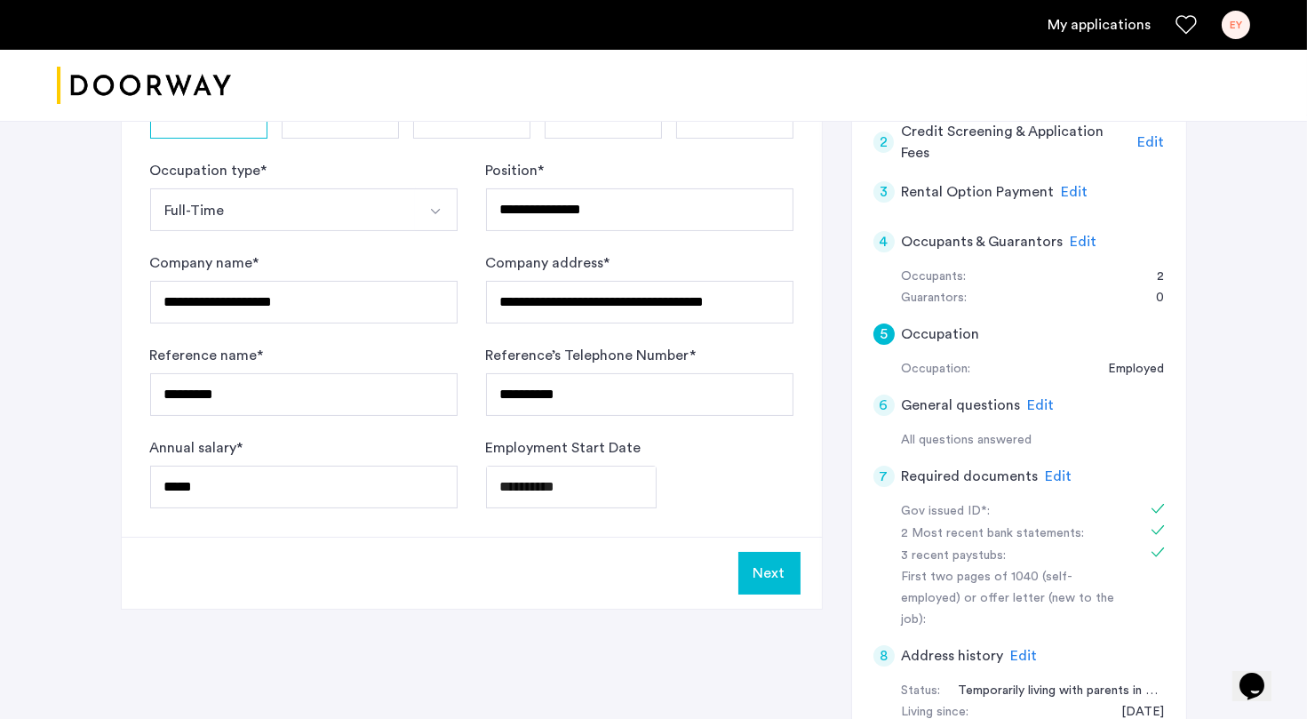
scroll to position [494, 0]
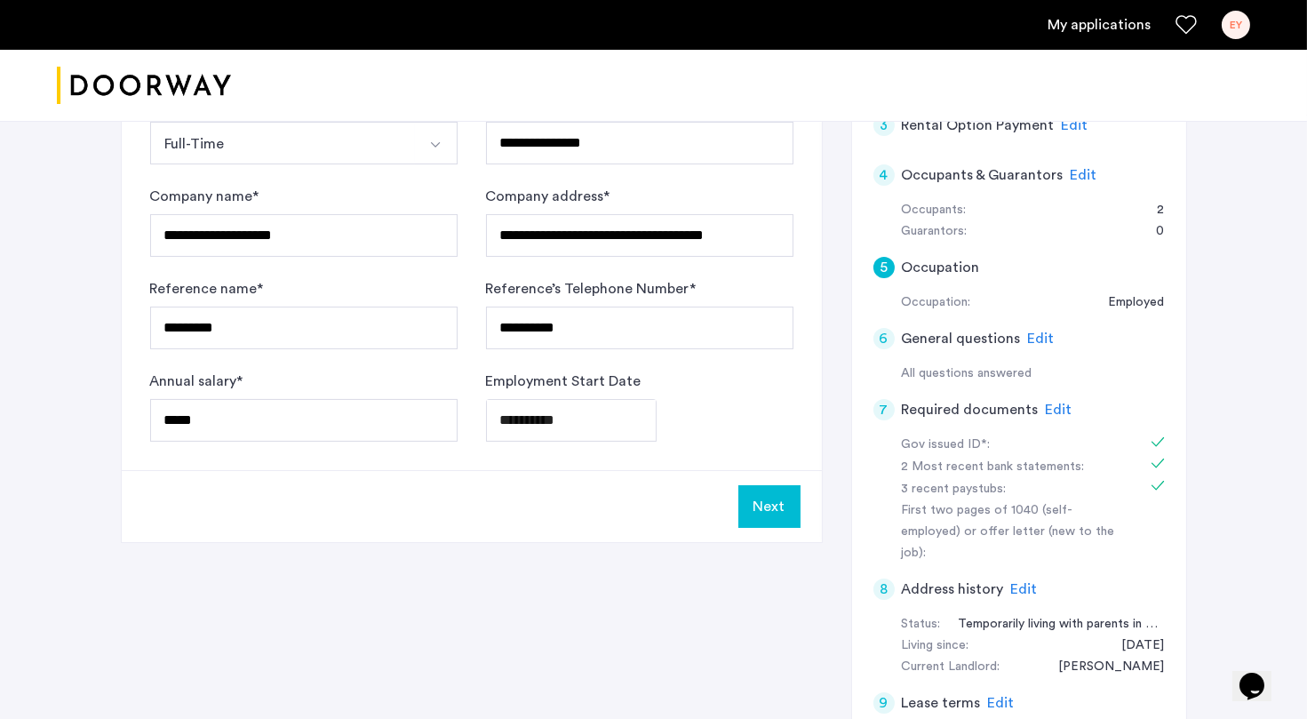
click at [765, 507] on button "Next" at bounding box center [770, 506] width 62 height 43
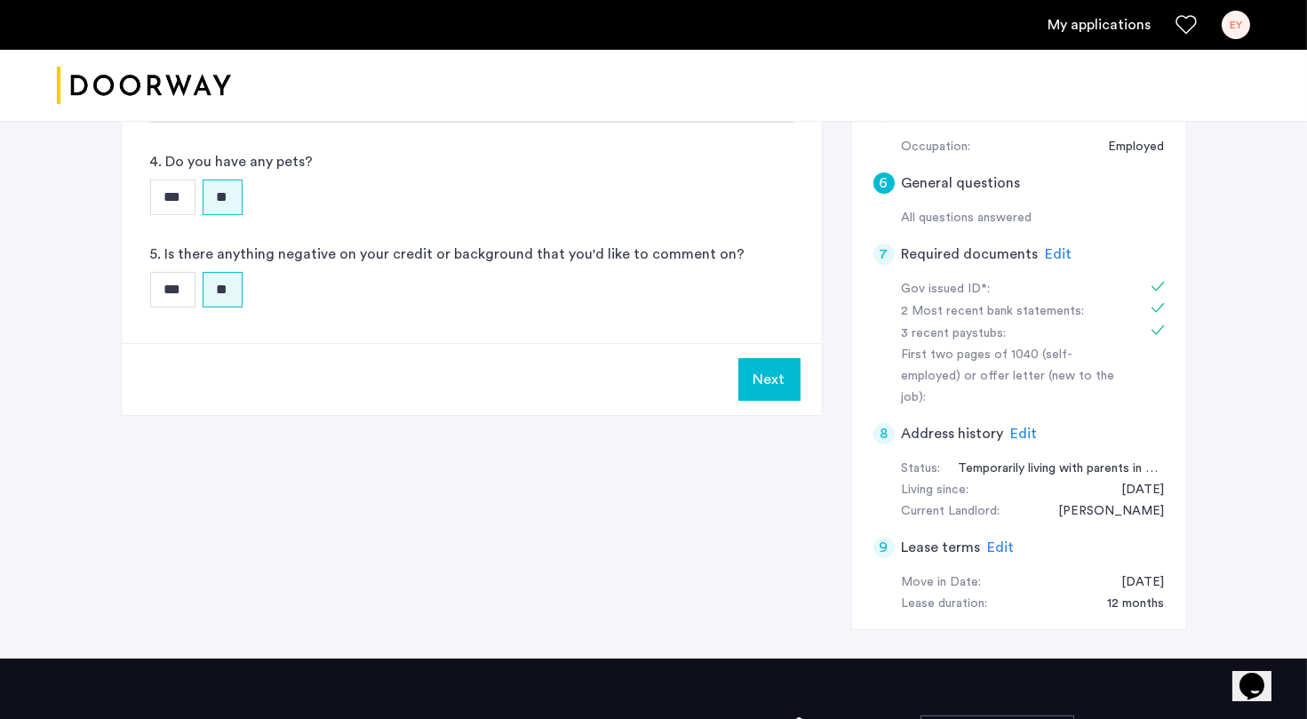
scroll to position [743, 0]
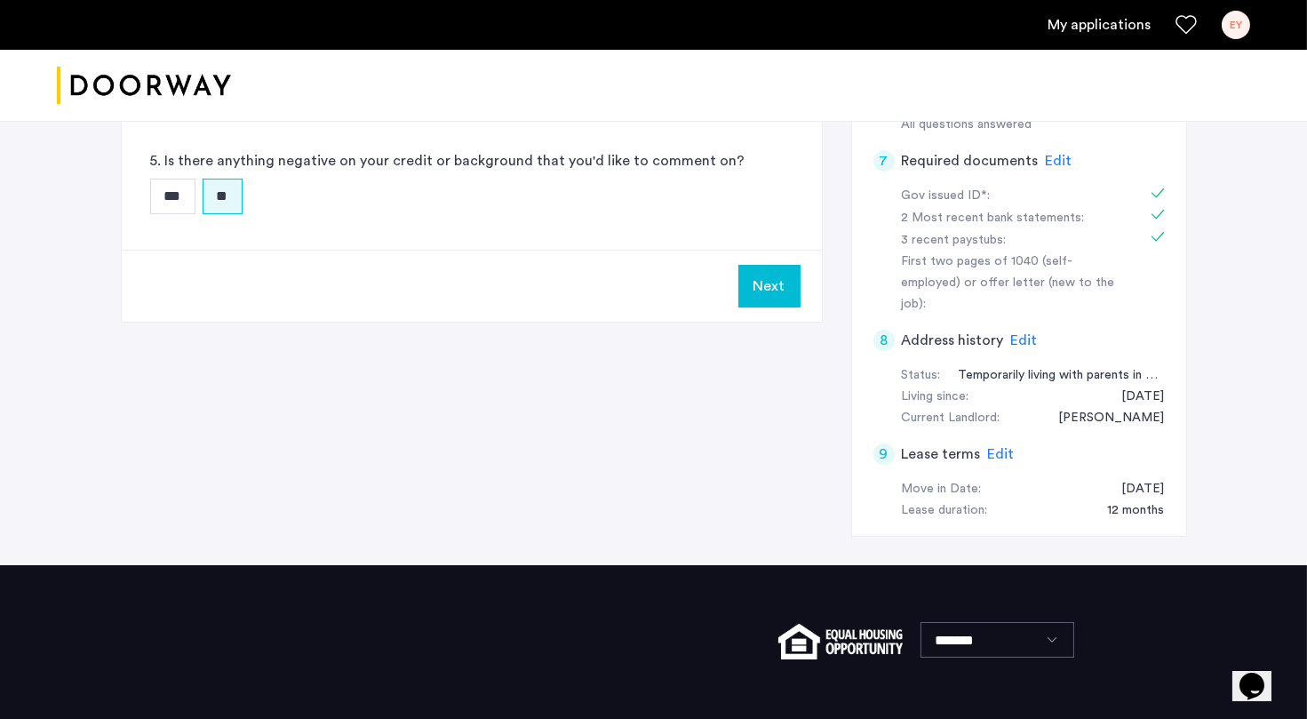
click at [769, 292] on button "Next" at bounding box center [770, 286] width 62 height 43
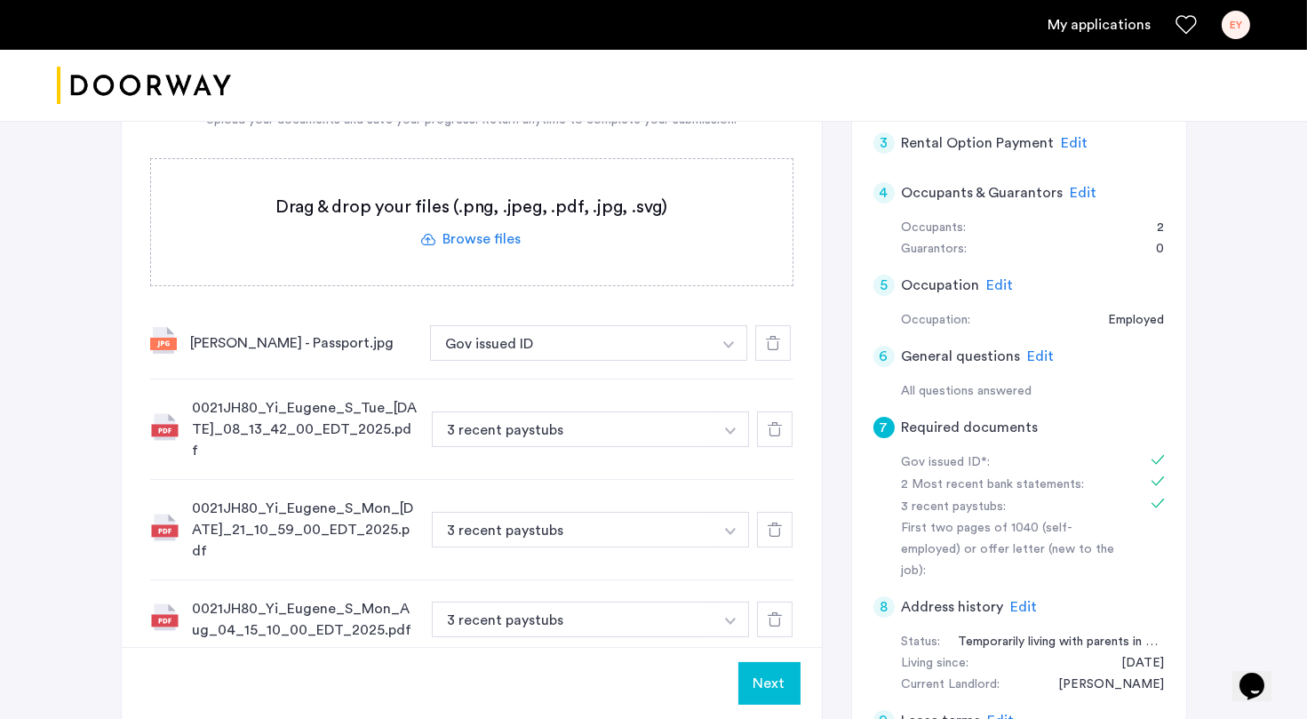
scroll to position [900, 0]
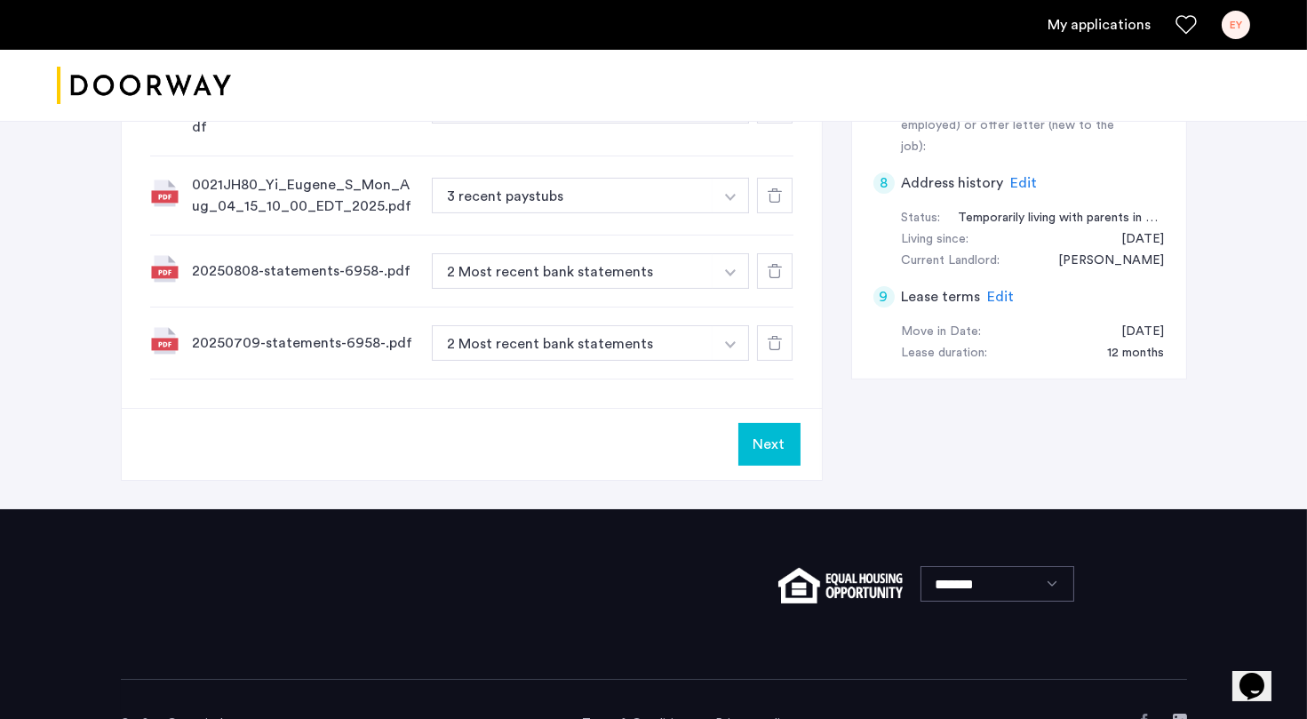
click at [767, 423] on button "Next" at bounding box center [770, 444] width 62 height 43
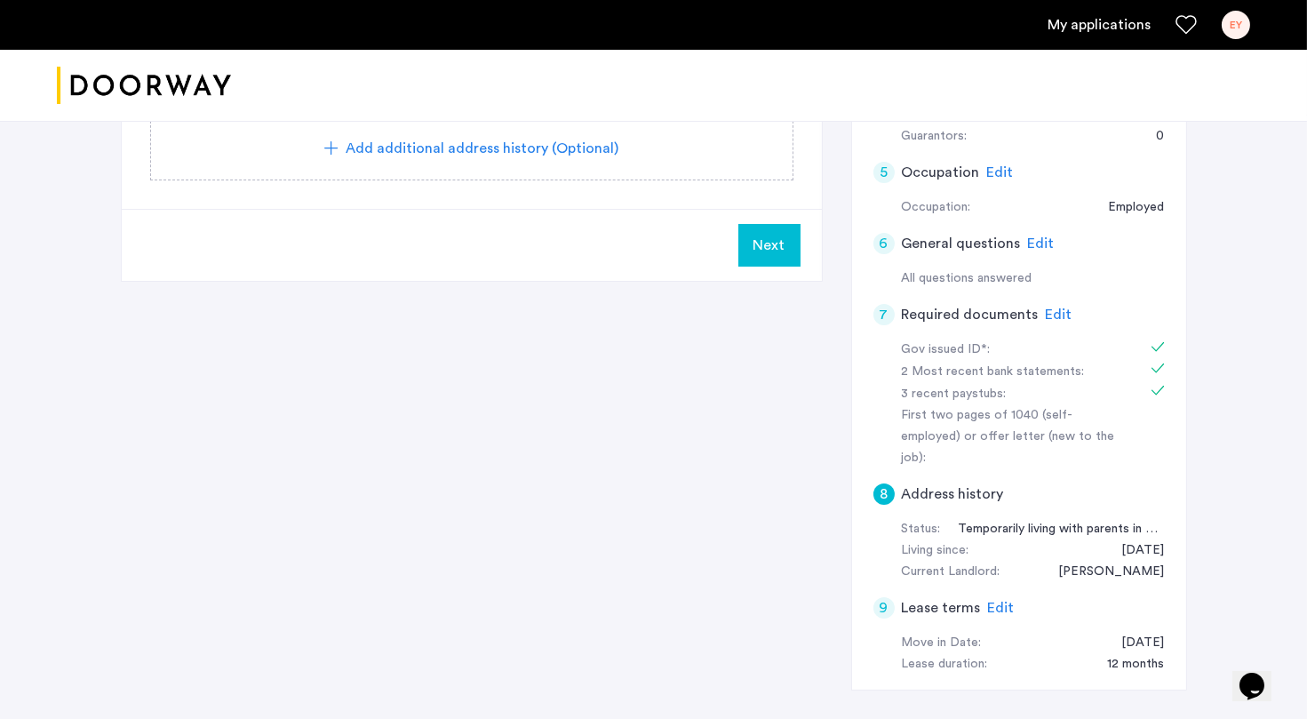
scroll to position [268, 0]
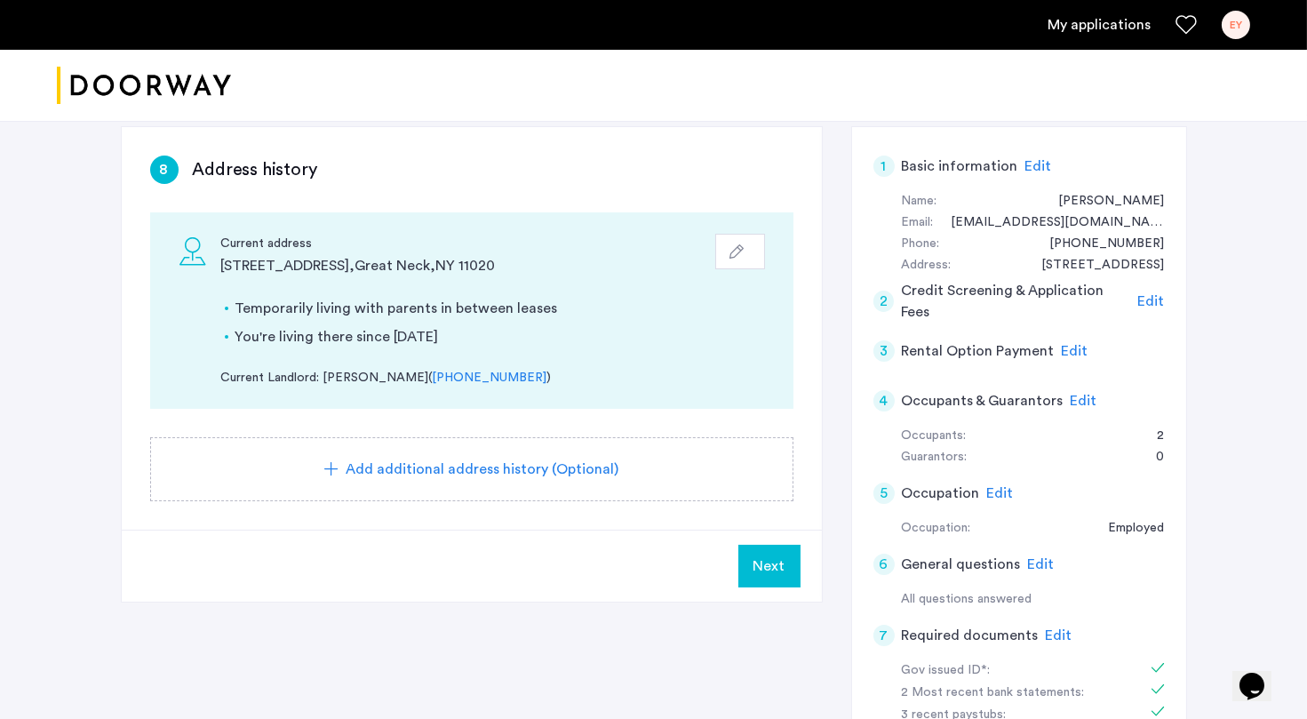
click at [798, 560] on button "Next" at bounding box center [770, 566] width 62 height 43
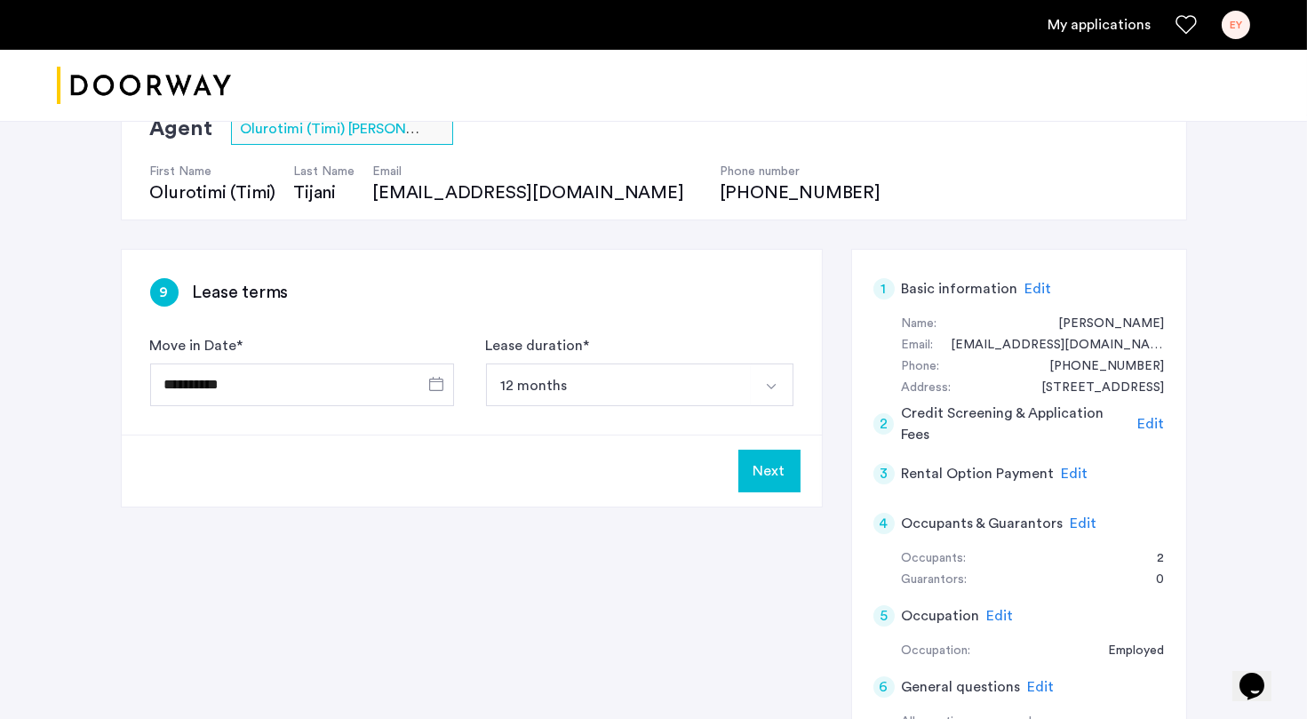
scroll to position [148, 0]
click at [775, 473] on button "Next" at bounding box center [770, 469] width 62 height 43
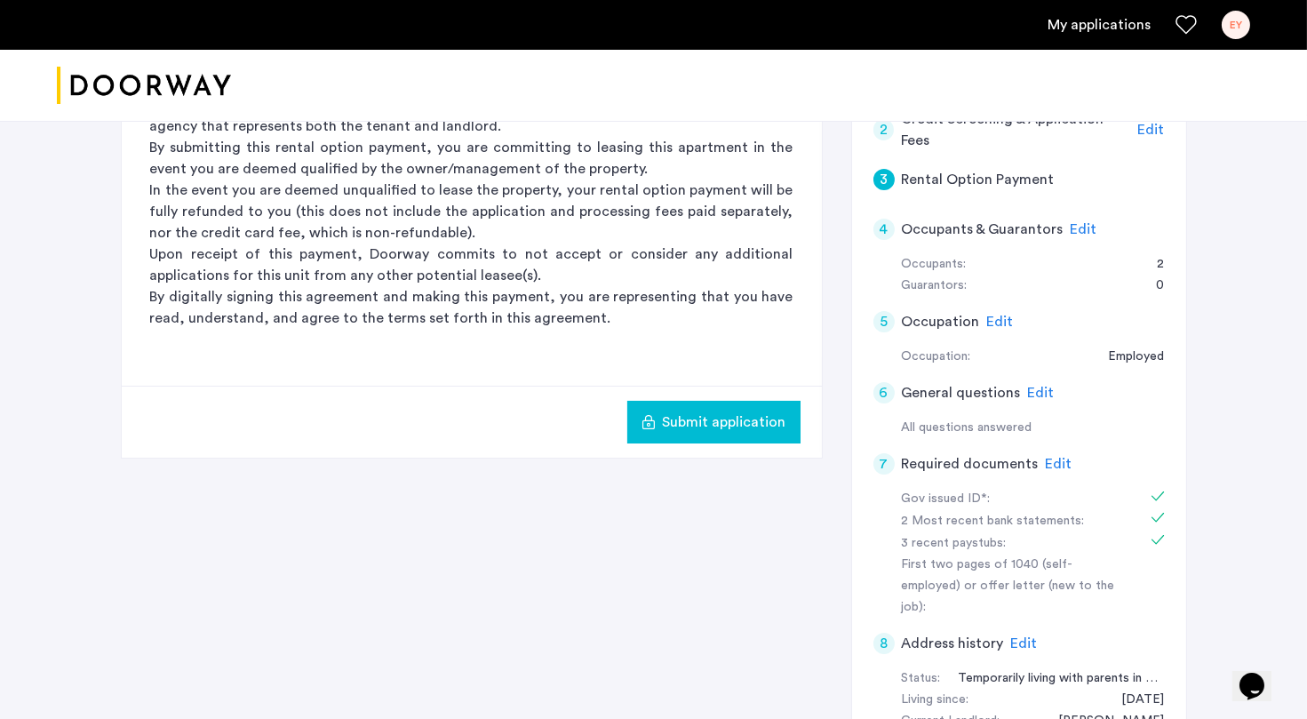
scroll to position [567, 0]
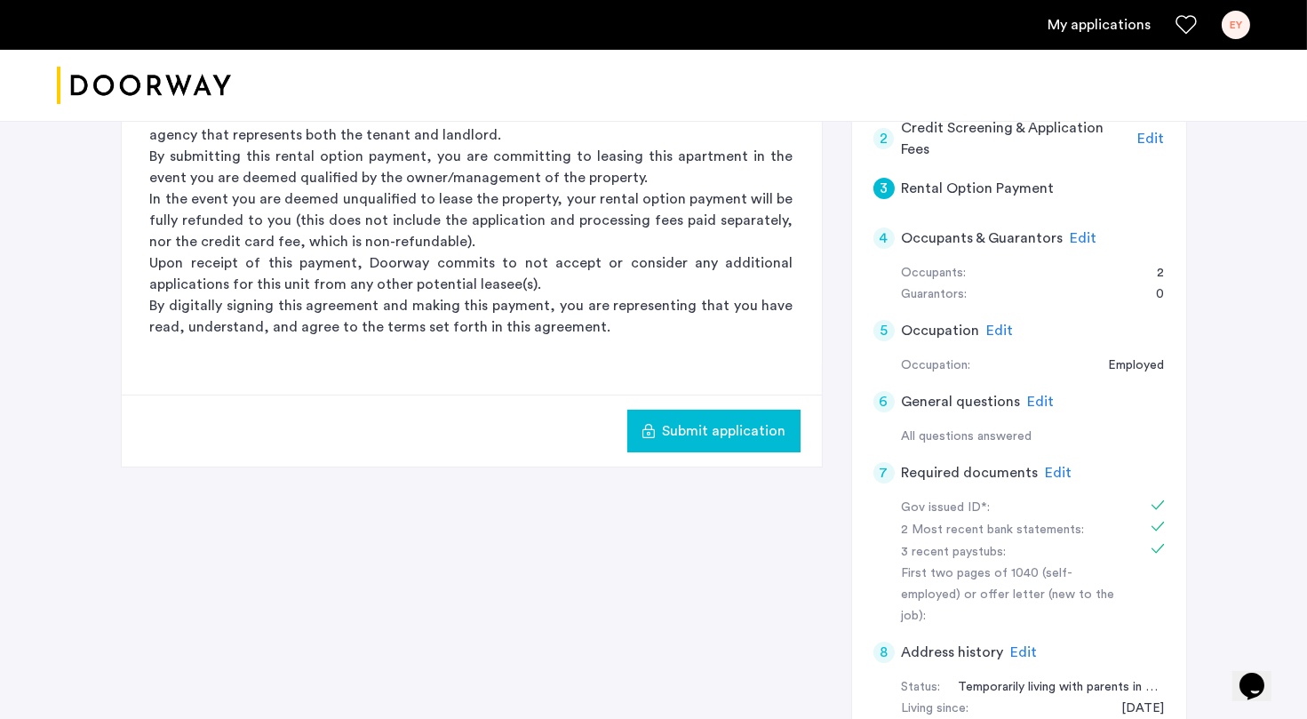
click at [774, 420] on span "Submit application" at bounding box center [725, 430] width 124 height 21
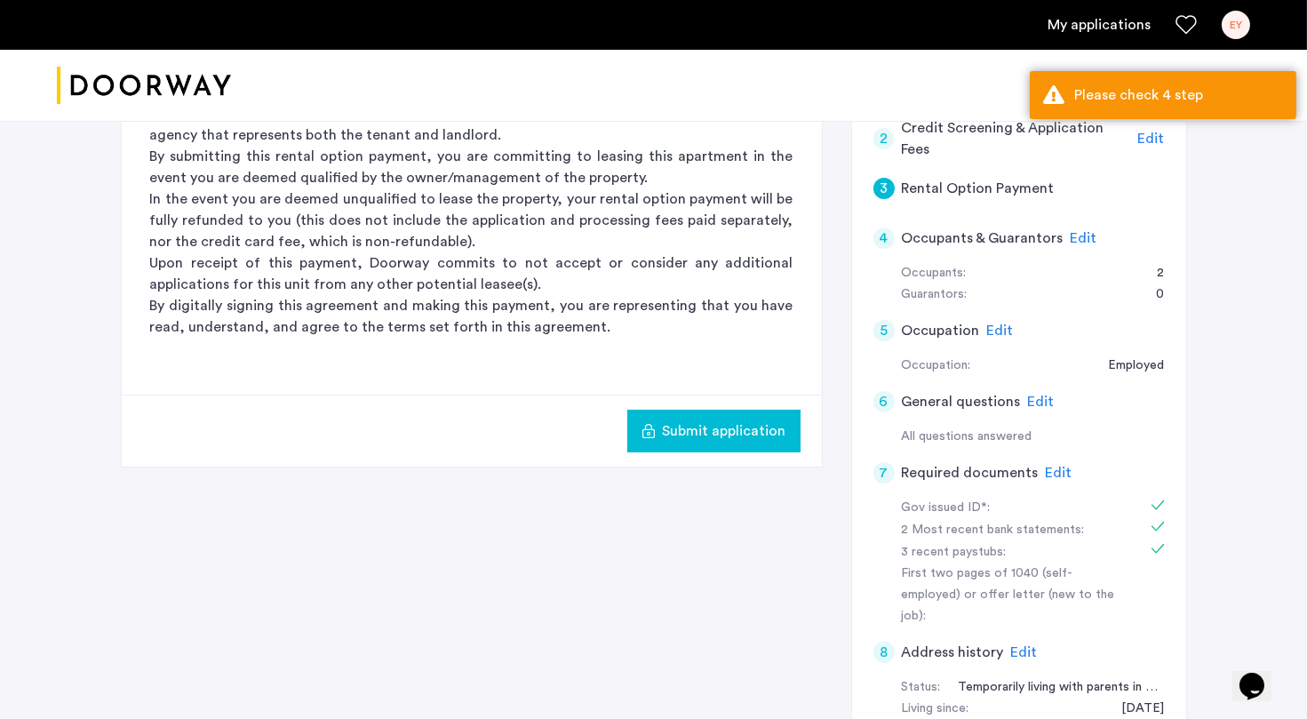
click at [1176, 229] on div "[STREET_ADDRESS] | Application Id: #8372 $7000 /month Agent Select agent × Olur…" at bounding box center [653, 280] width 1307 height 1194
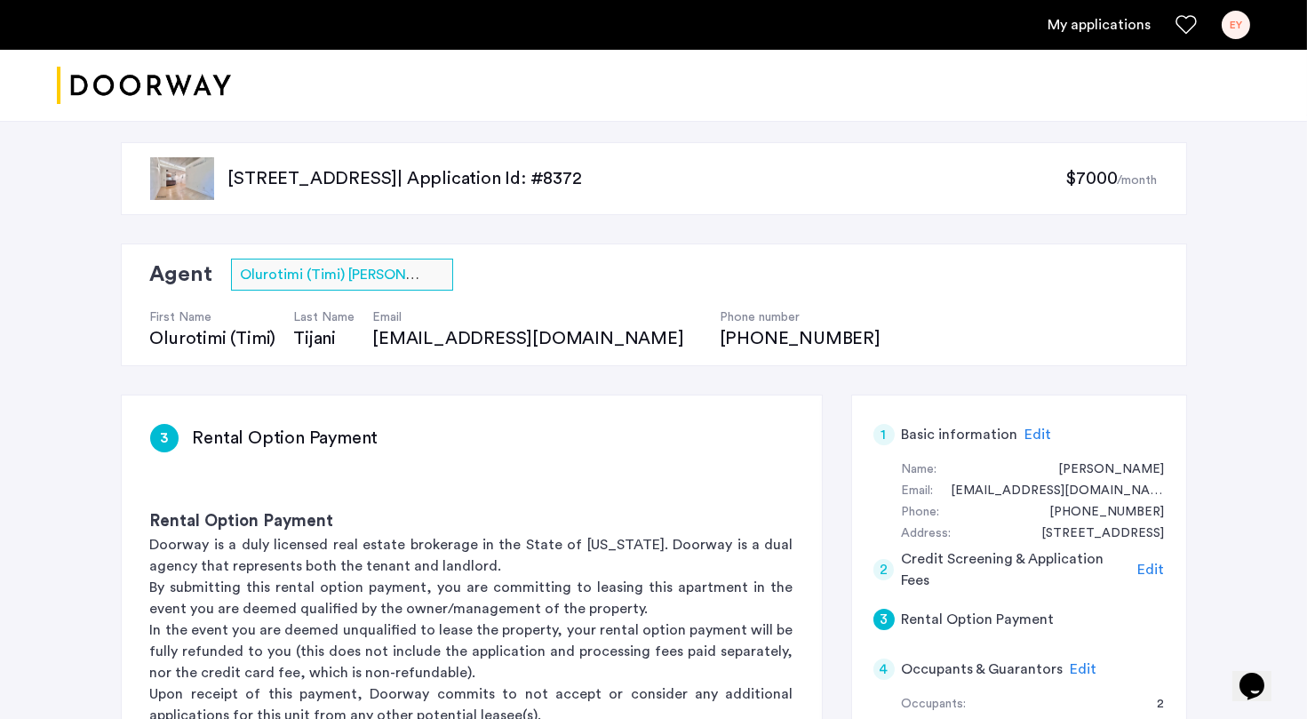
click at [1176, 245] on div "[STREET_ADDRESS] | Application Id: #8372 $7000 /month Agent Select agent × Olur…" at bounding box center [653, 711] width 1307 height 1194
click at [1176, 17] on div "EY" at bounding box center [1236, 25] width 28 height 28
click at [1176, 246] on div at bounding box center [653, 359] width 1307 height 719
